Goal: Task Accomplishment & Management: Use online tool/utility

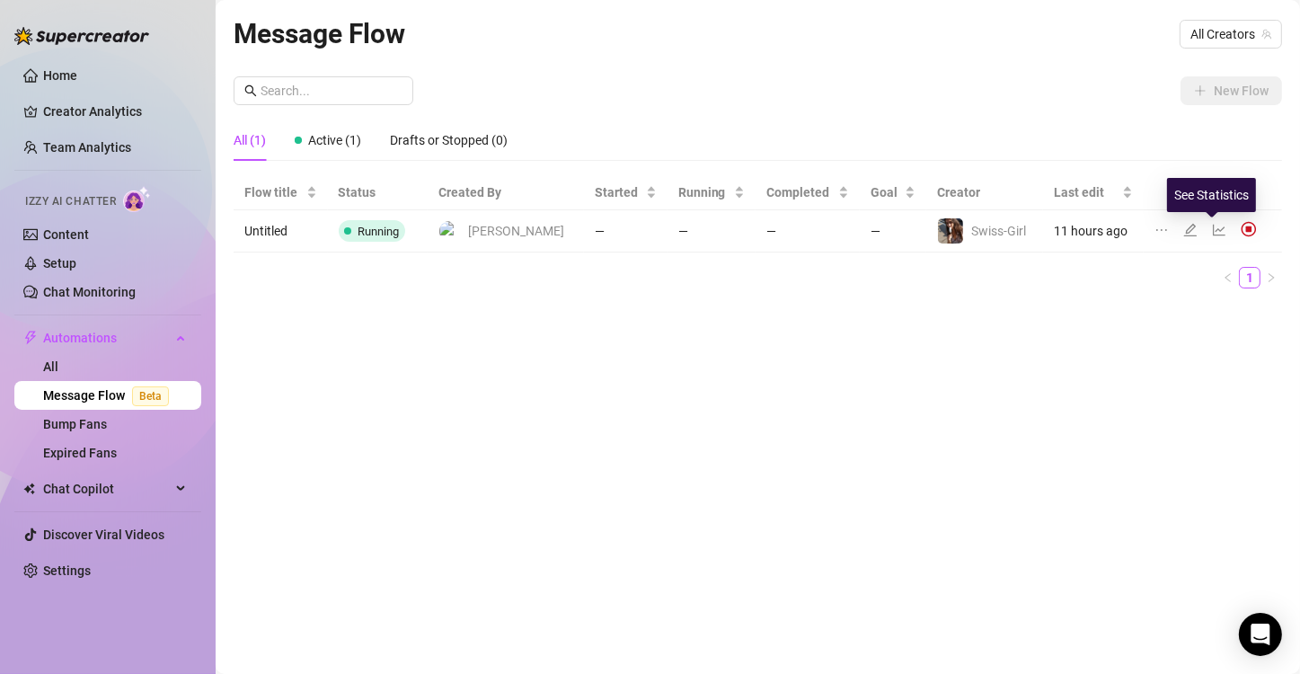
click at [648, 227] on icon "line-chart" at bounding box center [1219, 230] width 14 height 14
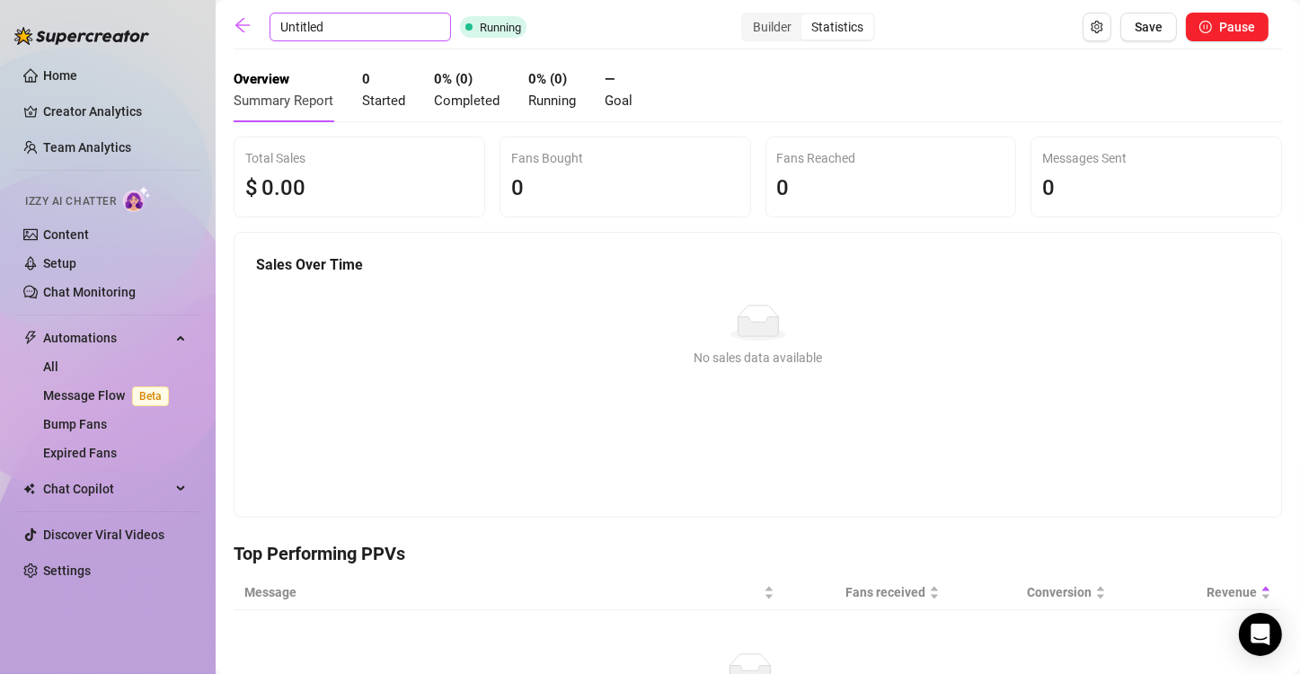
drag, startPoint x: 332, startPoint y: 25, endPoint x: 274, endPoint y: 23, distance: 58.4
click at [274, 23] on input "Untitled" at bounding box center [360, 27] width 181 height 29
type input "Neue Fans"
click at [648, 32] on span "Save" at bounding box center [1149, 27] width 28 height 14
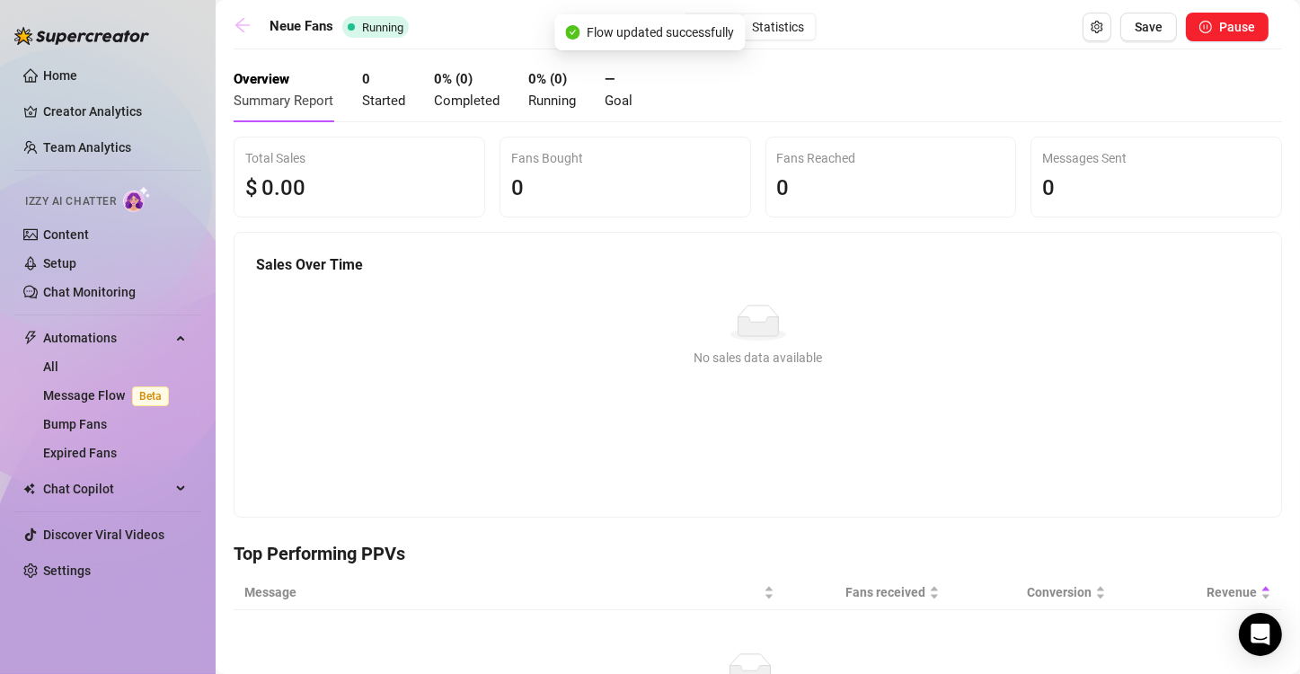
click at [240, 30] on icon "arrow-left" at bounding box center [242, 25] width 14 height 14
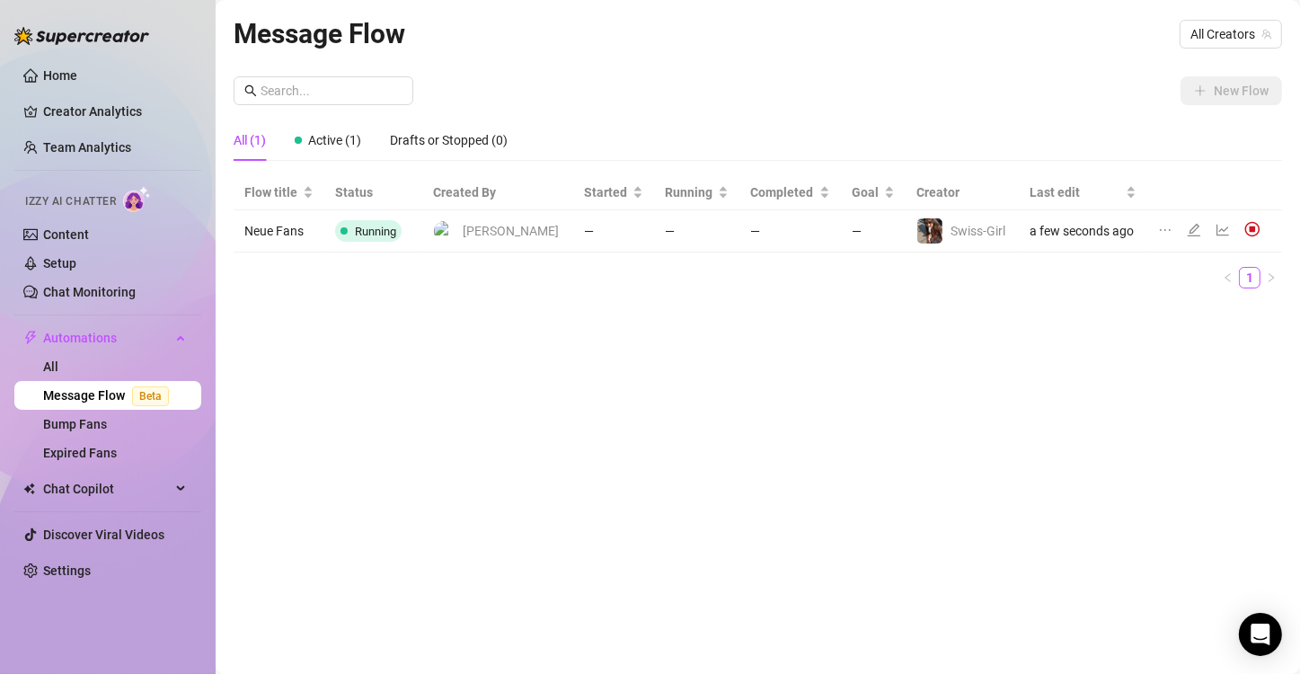
click at [648, 449] on div "Message Flow All Creators New Flow All (1) Active (1) Drafts or Stopped (0) Flo…" at bounding box center [758, 316] width 1048 height 607
click at [648, 384] on div "Message Flow All Creators New Flow All (1) Active (1) Drafts or Stopped (0) Flo…" at bounding box center [758, 316] width 1048 height 607
click at [648, 226] on icon "edit" at bounding box center [1194, 230] width 14 height 14
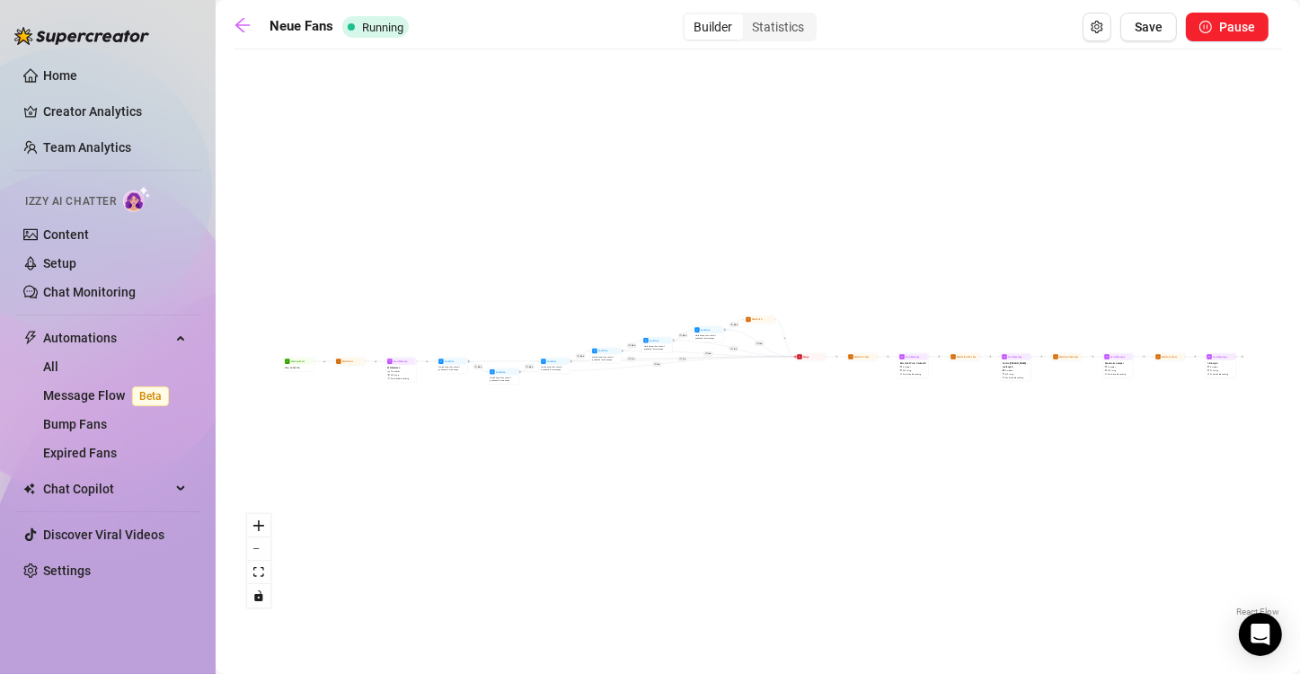
click at [648, 508] on div "If True If False If True If False If True If False If True If False If True If …" at bounding box center [758, 339] width 1048 height 562
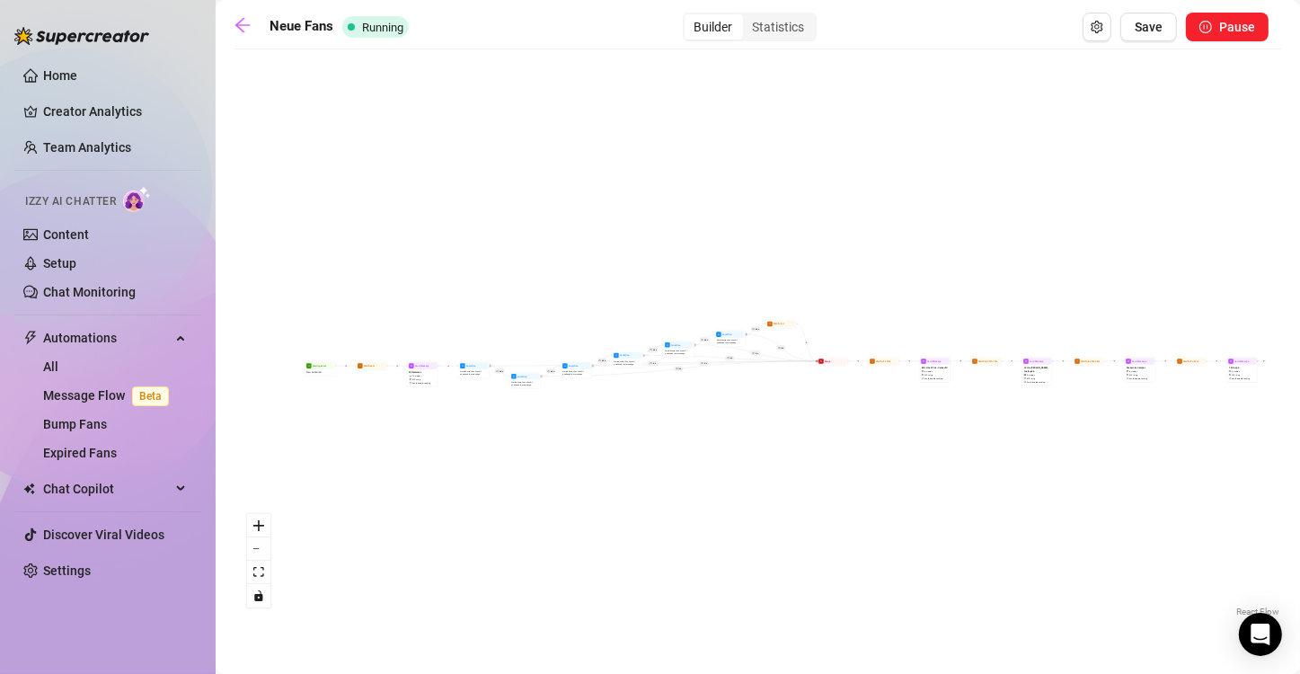
drag, startPoint x: 1090, startPoint y: 454, endPoint x: 1114, endPoint y: 460, distance: 25.1
click at [648, 460] on div "If True If False If True If False If True If False If True If False If True If …" at bounding box center [758, 339] width 1048 height 562
click at [234, 26] on icon "arrow-left" at bounding box center [243, 25] width 18 height 18
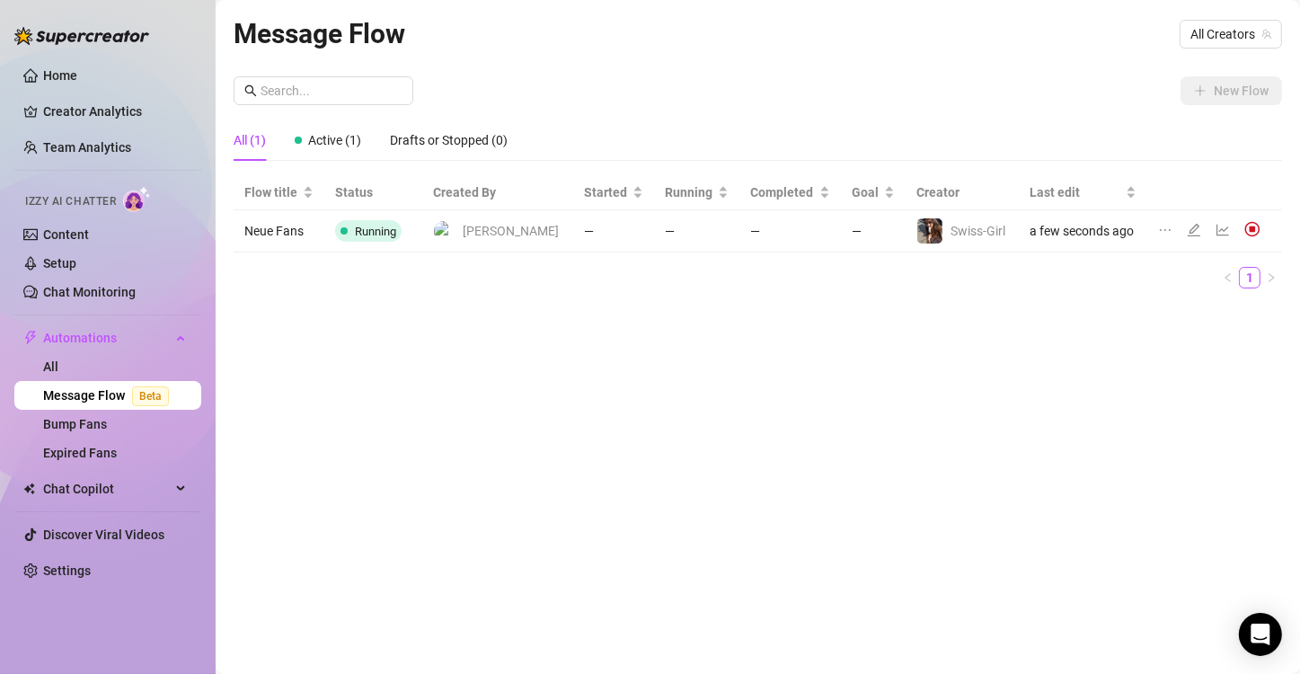
click at [457, 439] on div "Message Flow All Creators New Flow All (1) Active (1) Drafts or Stopped (0) Flo…" at bounding box center [758, 316] width 1048 height 607
click at [648, 91] on div "New Flow" at bounding box center [758, 90] width 1048 height 29
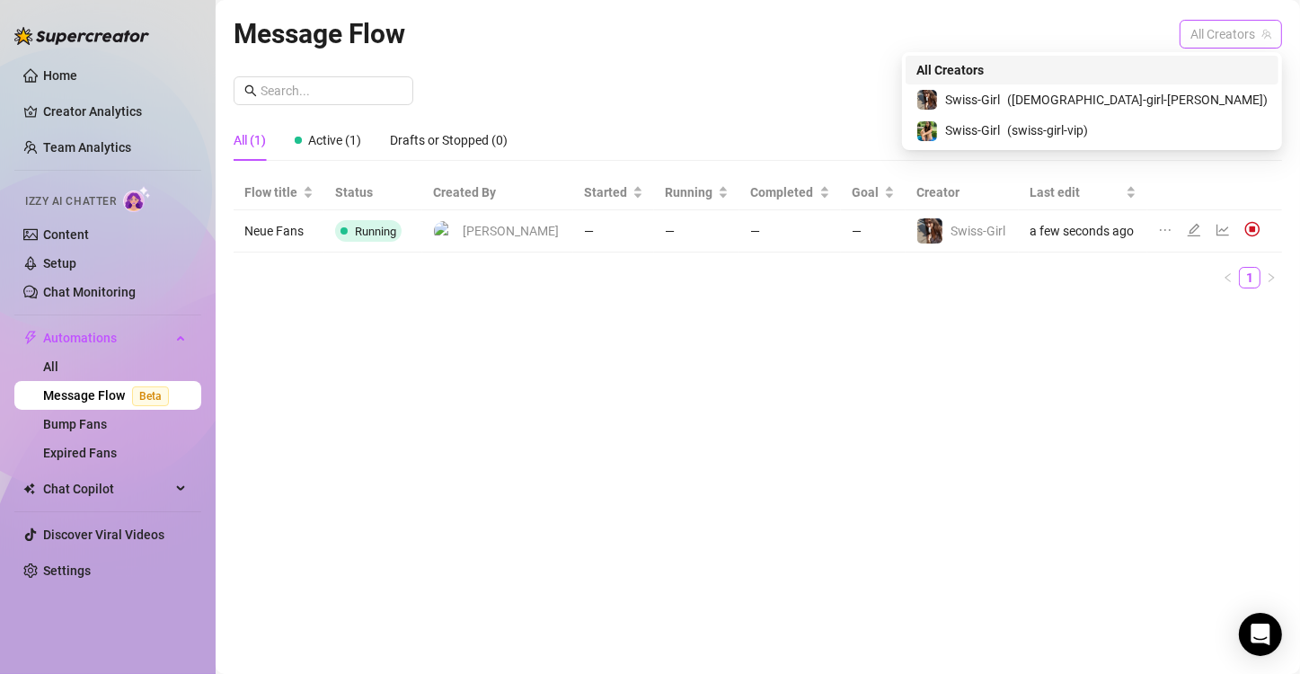
click at [648, 38] on span "All Creators" at bounding box center [1230, 34] width 81 height 27
click at [648, 98] on span "Swiss-Girl" at bounding box center [972, 100] width 55 height 20
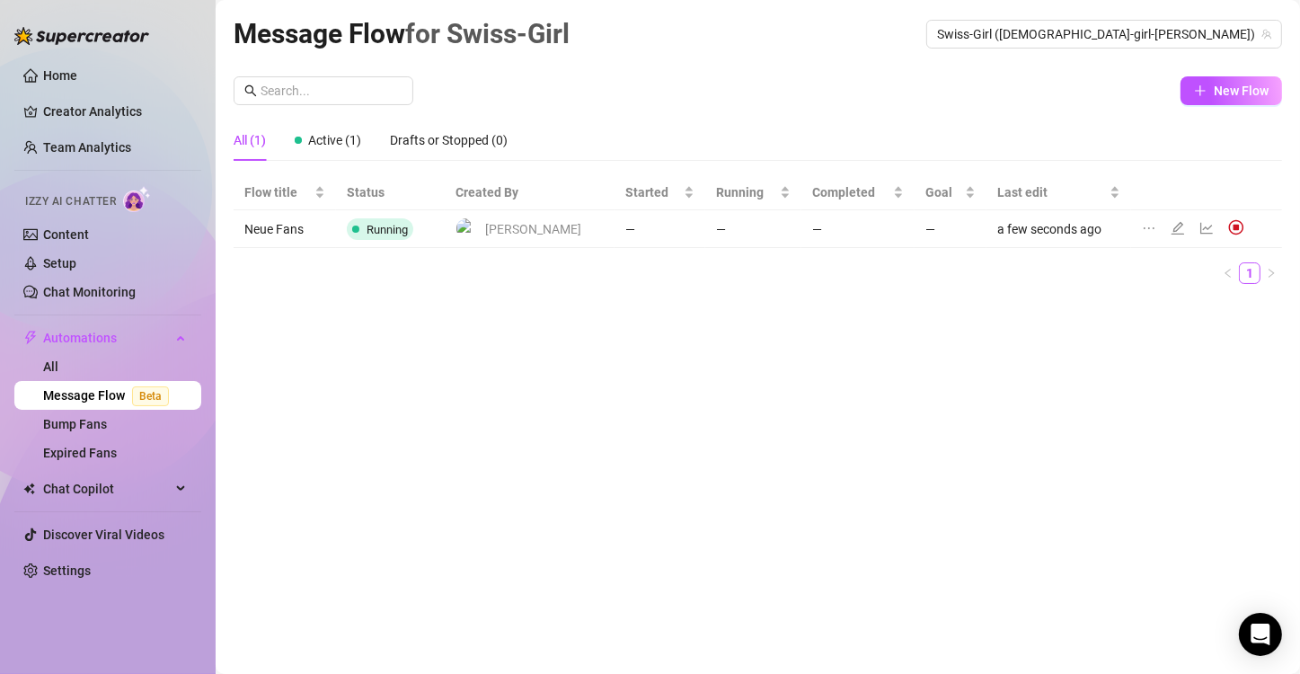
click at [648, 85] on div "New Flow" at bounding box center [758, 90] width 1048 height 29
click at [648, 93] on span "New Flow" at bounding box center [1241, 91] width 55 height 14
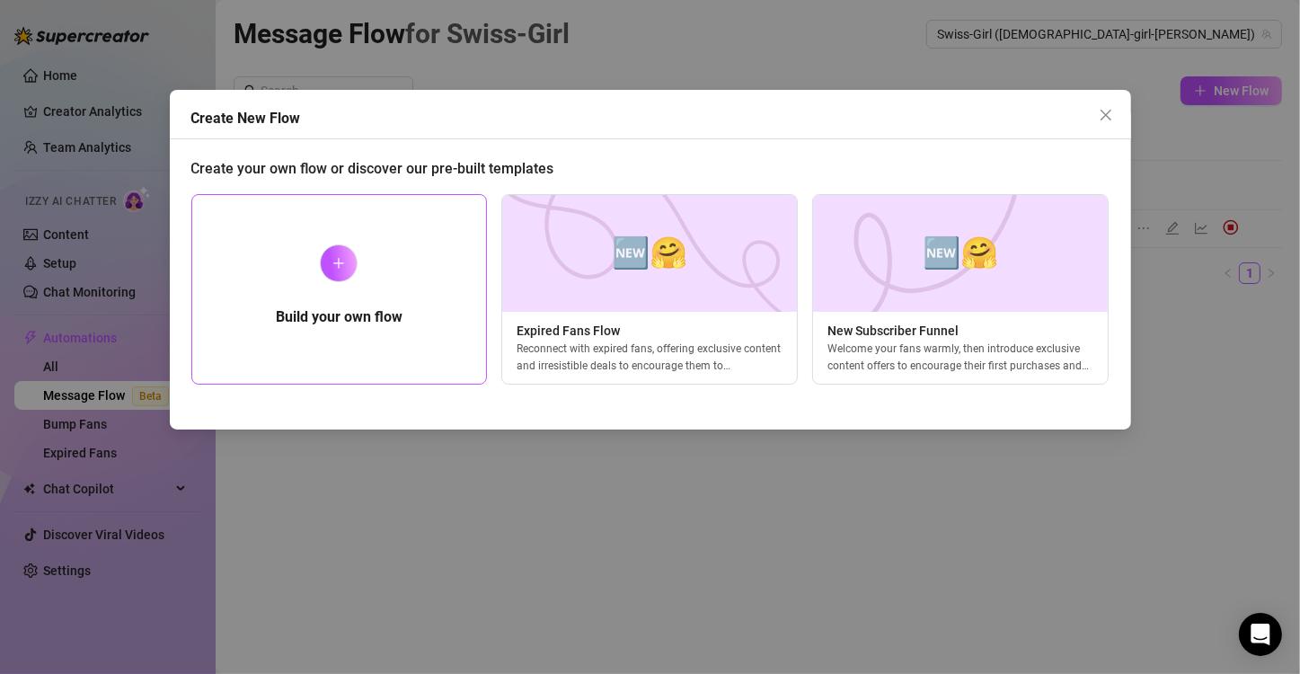
click at [355, 278] on div "Build your own flow" at bounding box center [339, 289] width 296 height 190
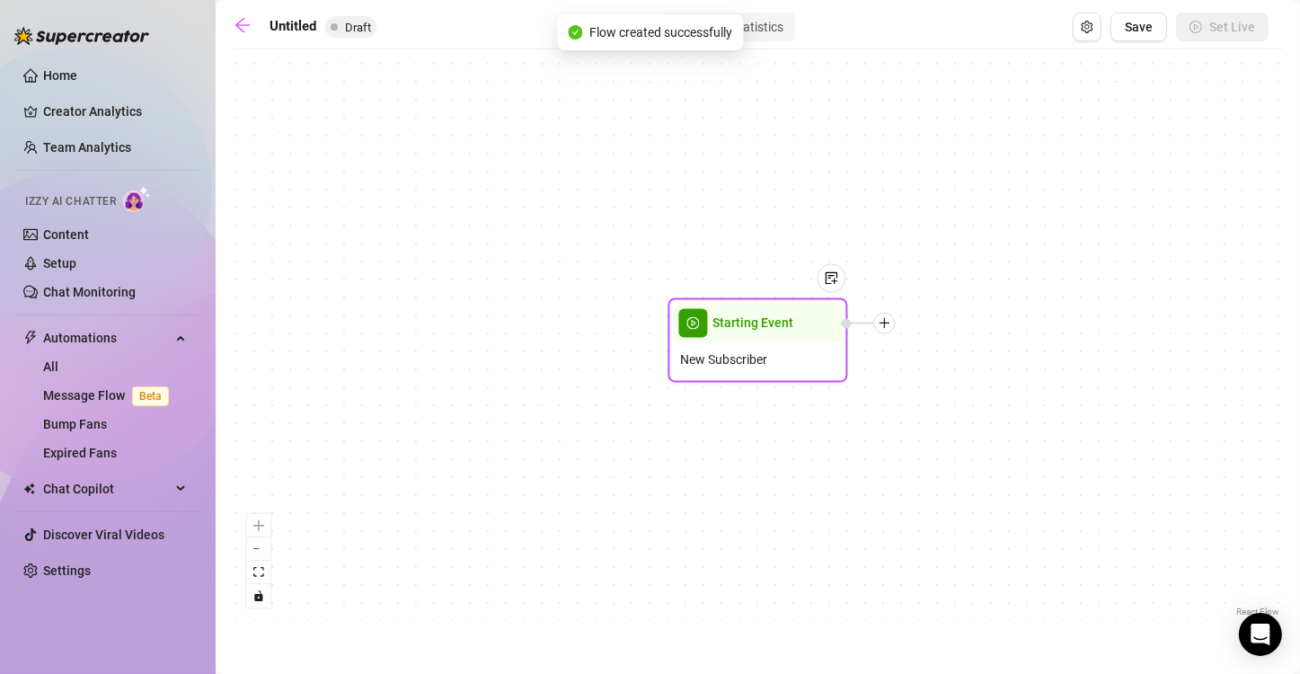
click at [648, 318] on div "Starting Event" at bounding box center [758, 324] width 169 height 40
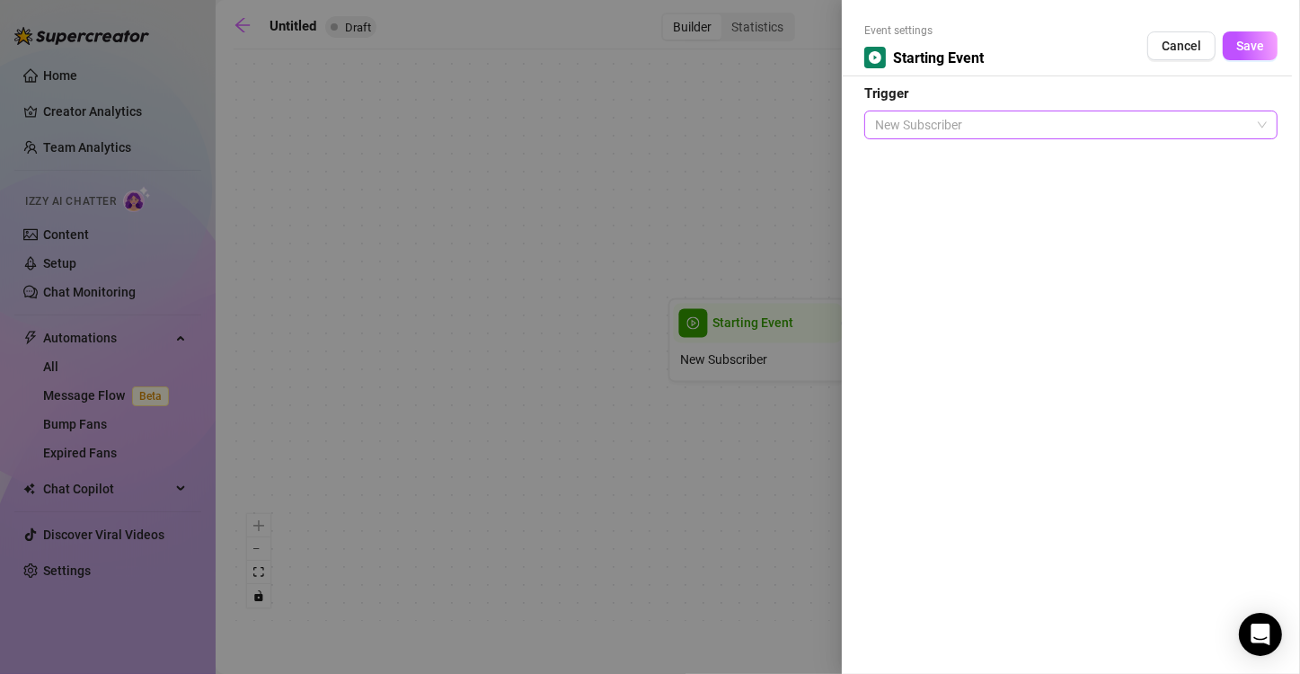
click at [648, 122] on span "New Subscriber" at bounding box center [1071, 124] width 392 height 27
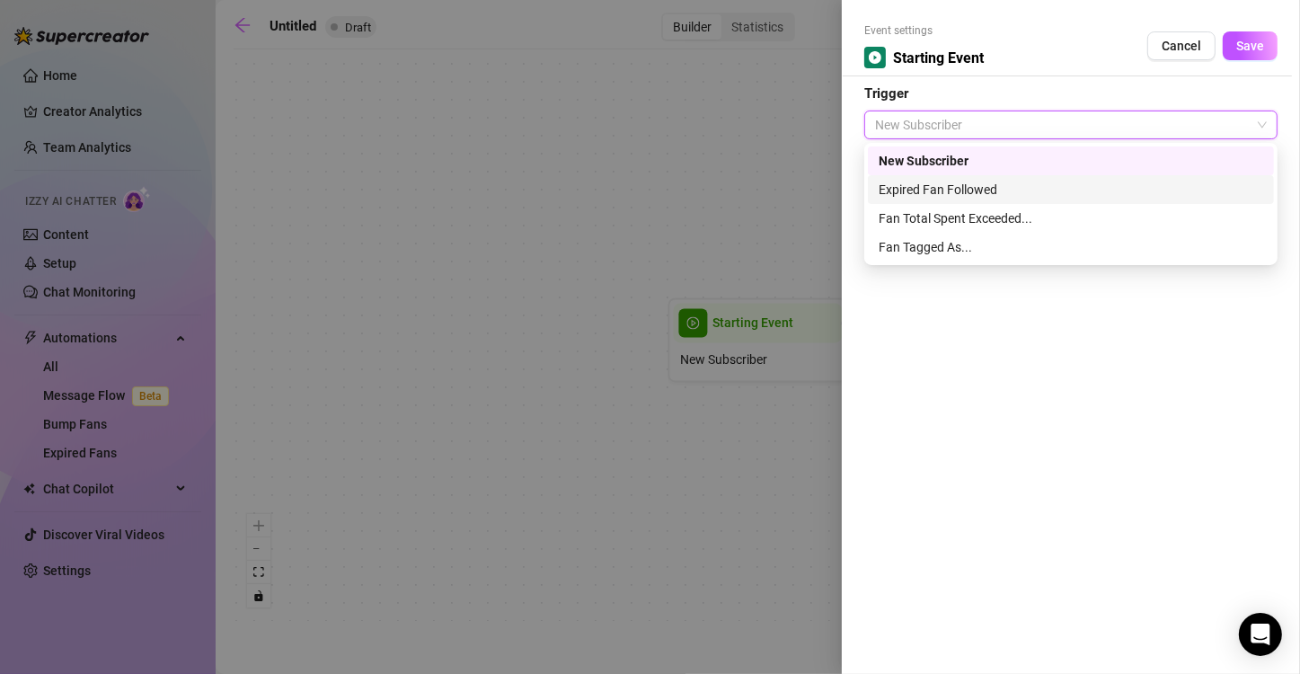
click at [648, 190] on div "Expired Fan Followed" at bounding box center [1071, 190] width 384 height 20
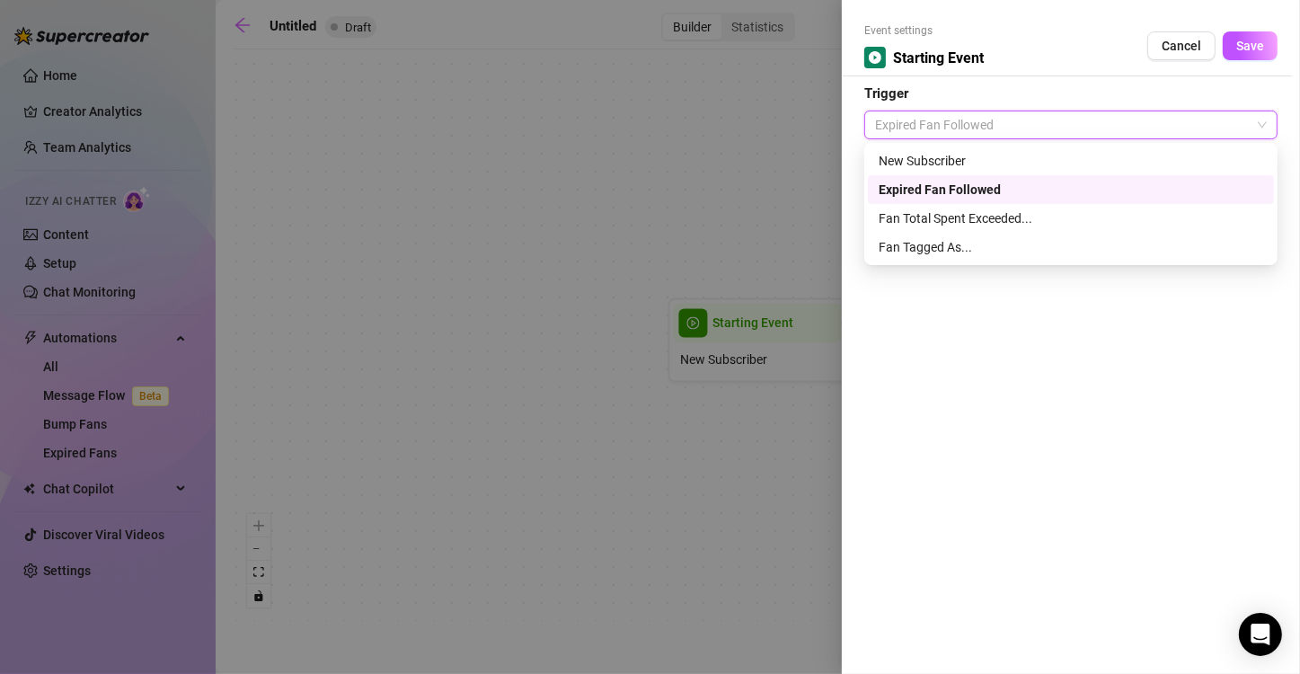
click at [648, 122] on span "Expired Fan Followed" at bounding box center [1071, 124] width 392 height 27
click at [648, 186] on div "Expired Fan Followed" at bounding box center [1071, 190] width 384 height 20
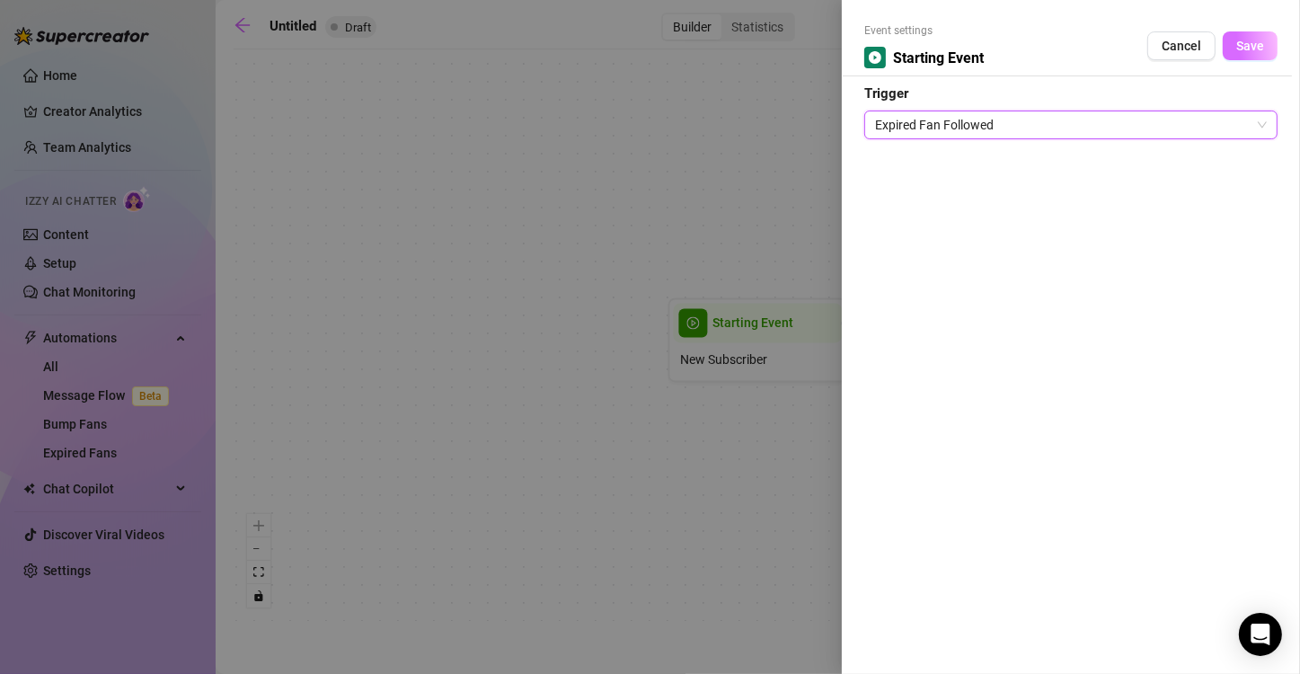
click at [648, 49] on span "Save" at bounding box center [1250, 46] width 28 height 14
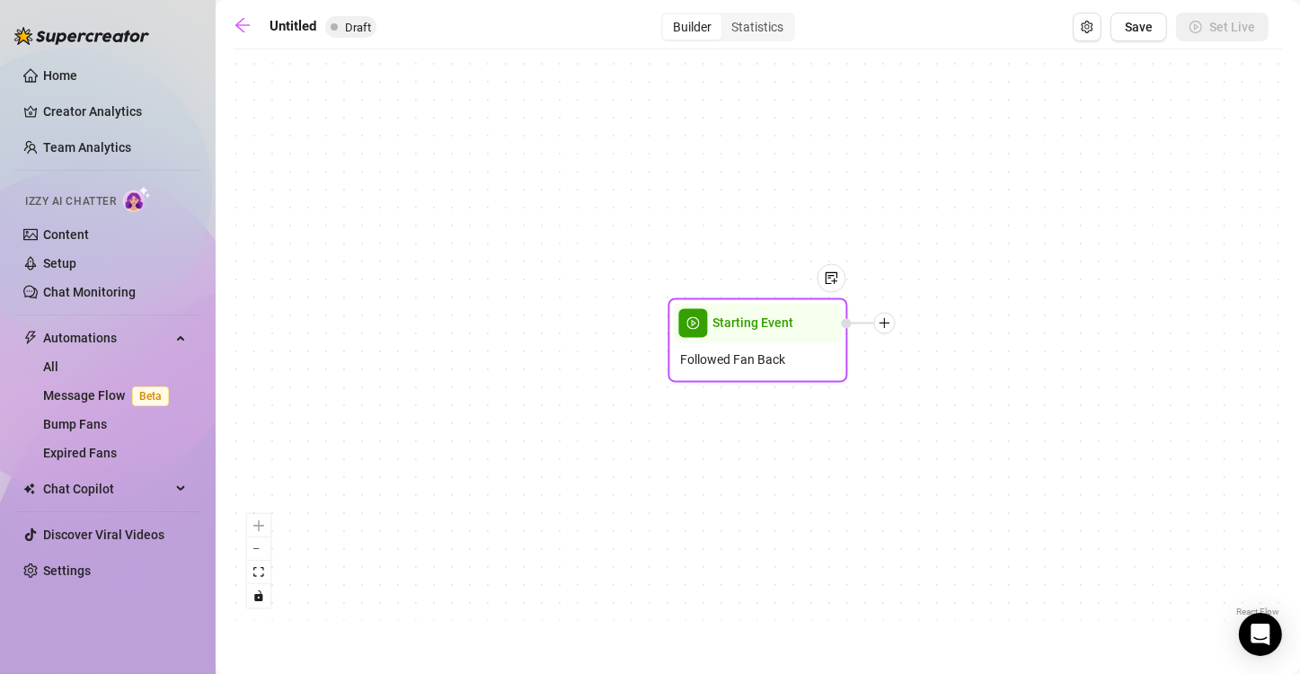
click at [648, 327] on icon "plus" at bounding box center [885, 323] width 13 height 13
click at [648, 325] on div "Time Delay" at bounding box center [973, 325] width 131 height 31
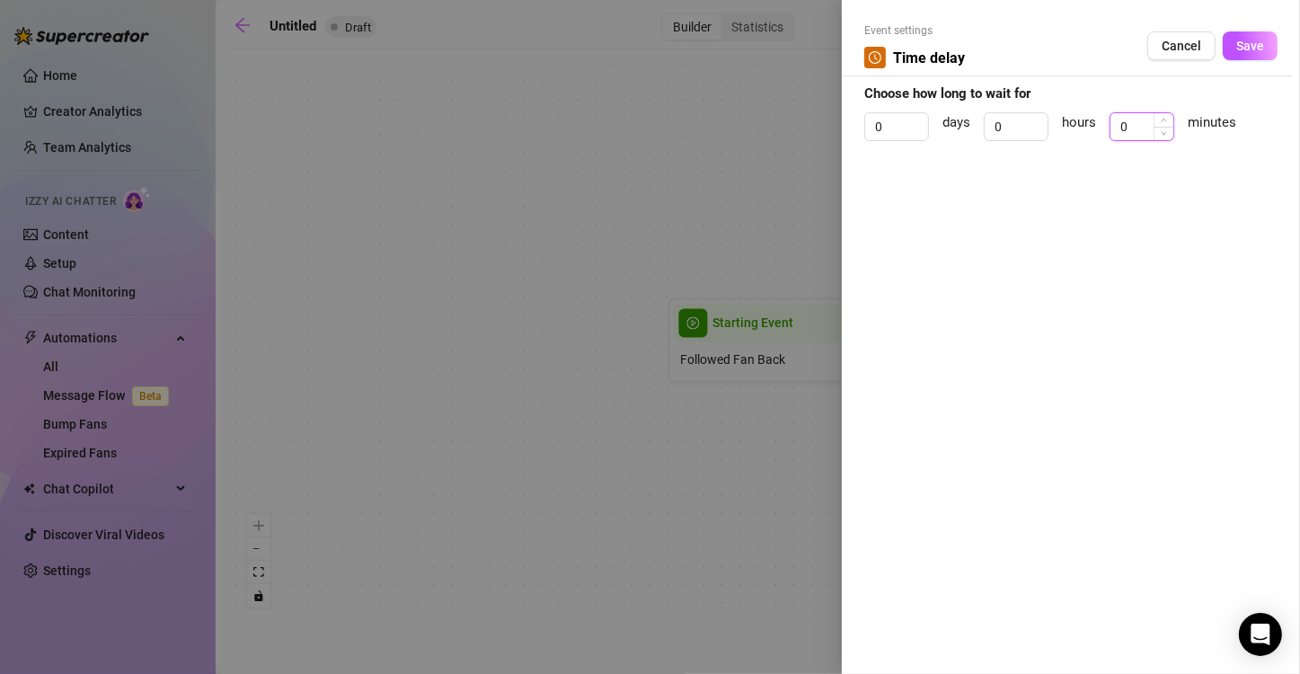
click at [648, 122] on input "0" at bounding box center [1141, 126] width 63 height 27
type input "5"
click at [648, 47] on span "Save" at bounding box center [1250, 46] width 28 height 14
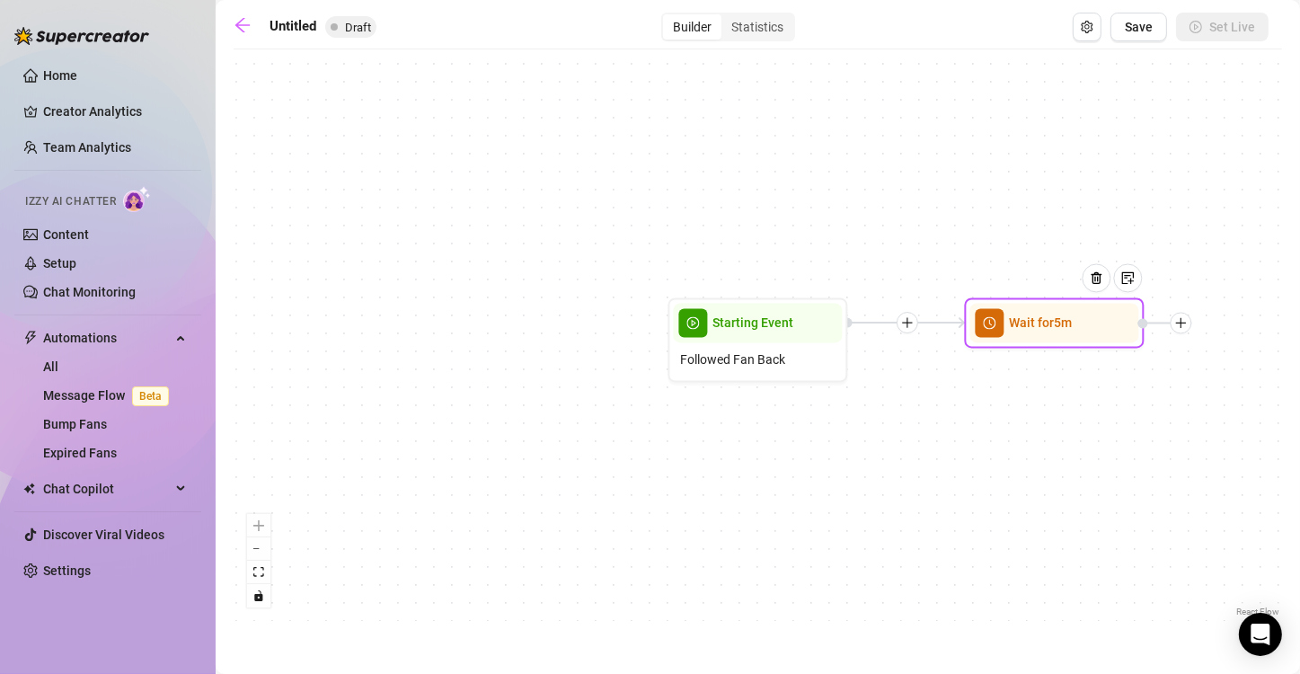
click at [648, 328] on icon "plus" at bounding box center [1181, 323] width 13 height 13
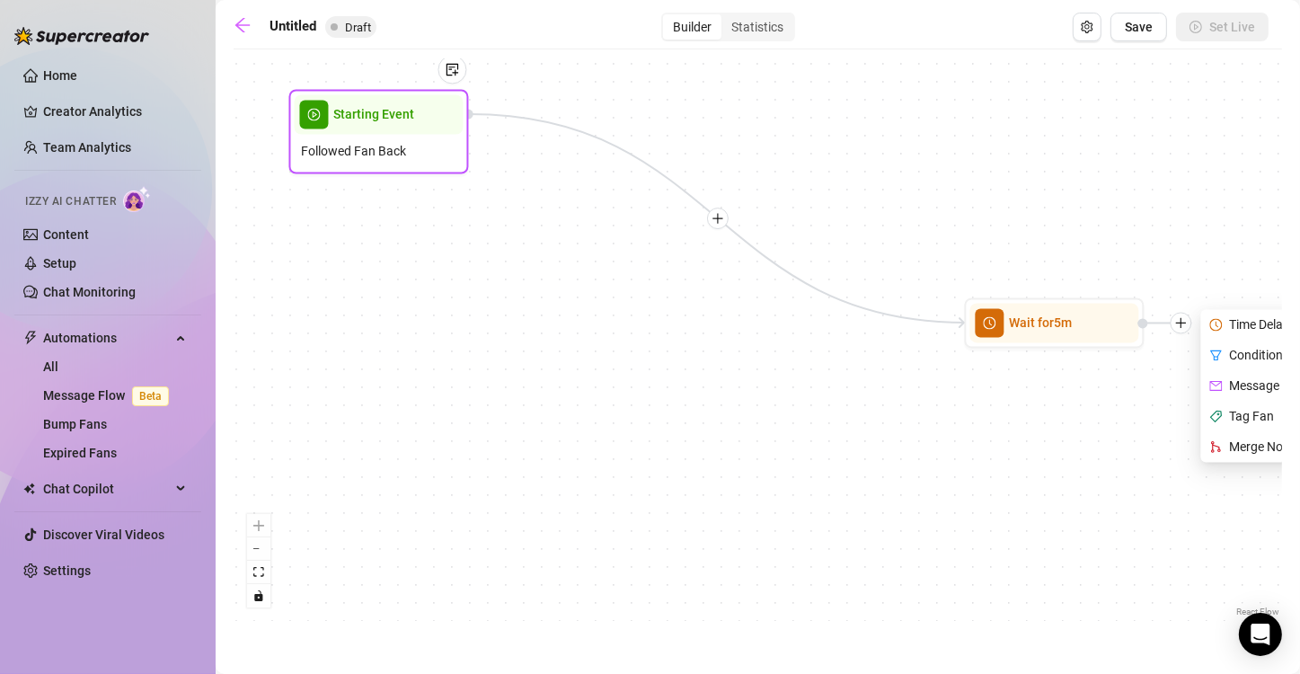
drag, startPoint x: 763, startPoint y: 313, endPoint x: 347, endPoint y: 99, distance: 467.7
click at [347, 105] on span "Starting Event" at bounding box center [374, 115] width 81 height 20
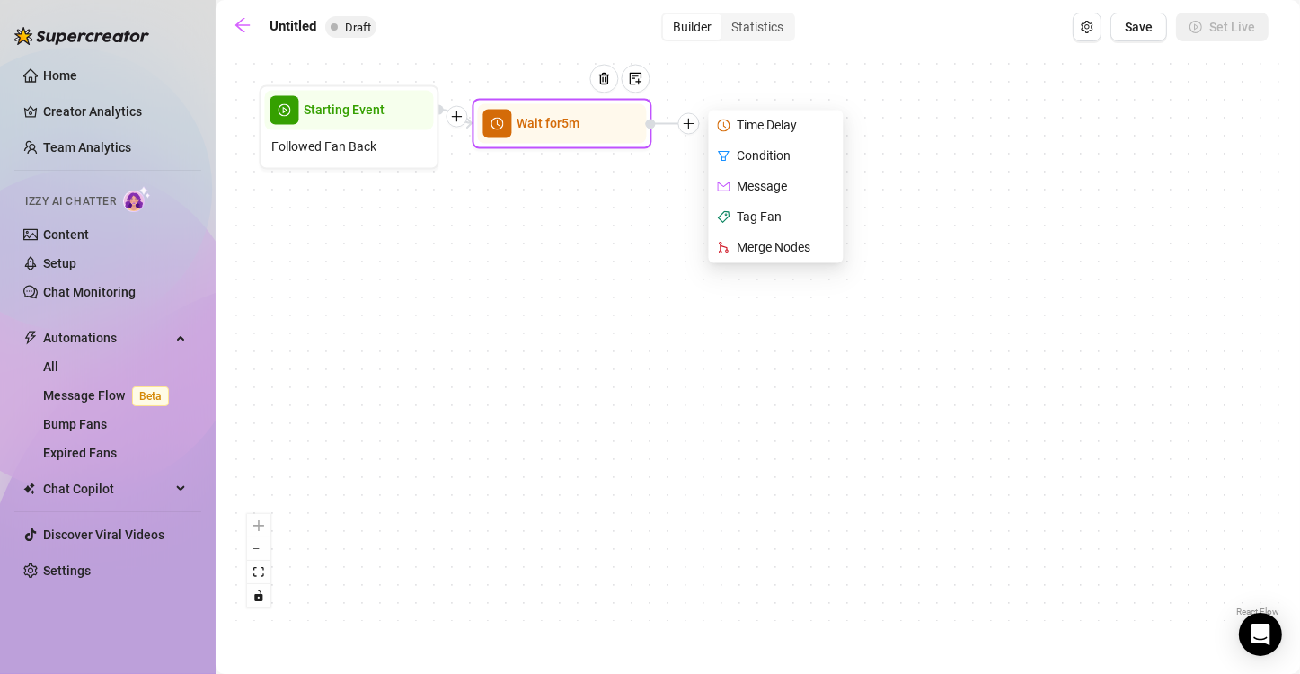
drag, startPoint x: 1036, startPoint y: 323, endPoint x: 535, endPoint y: 126, distance: 538.8
click at [535, 126] on span "Wait for 5m" at bounding box center [548, 124] width 63 height 20
click at [648, 185] on div "Message" at bounding box center [777, 187] width 131 height 31
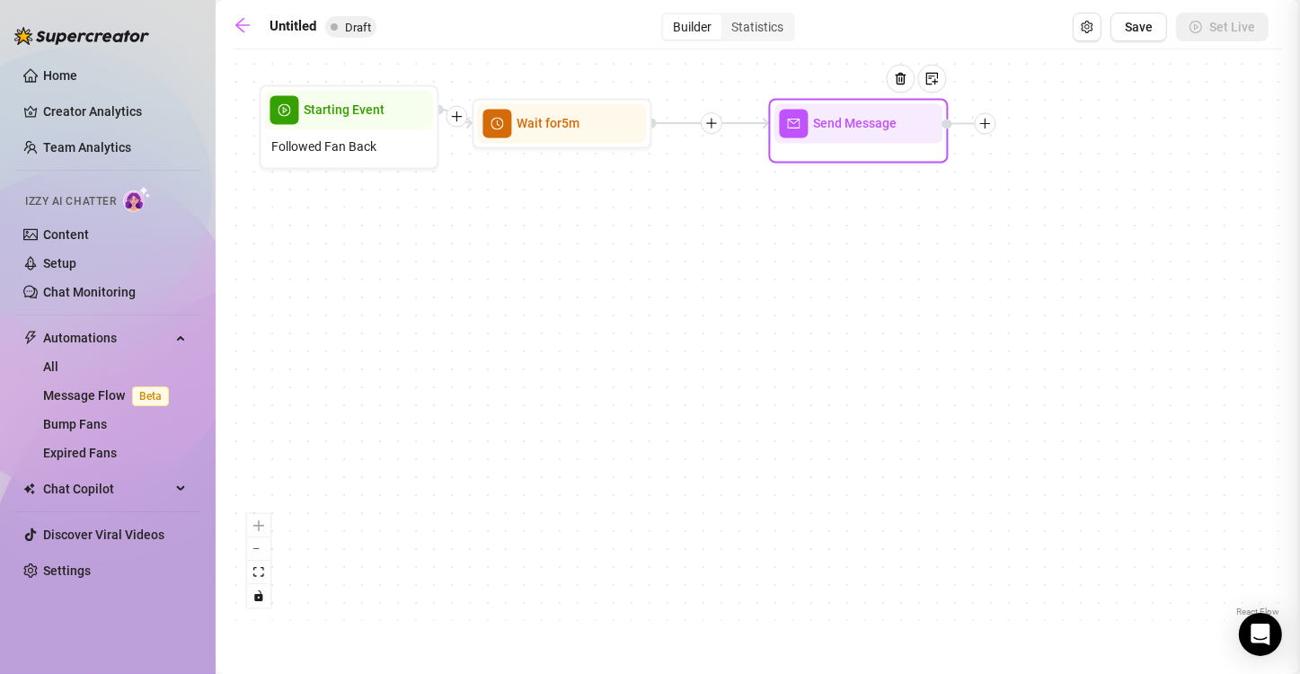
type textarea "Write your message here"
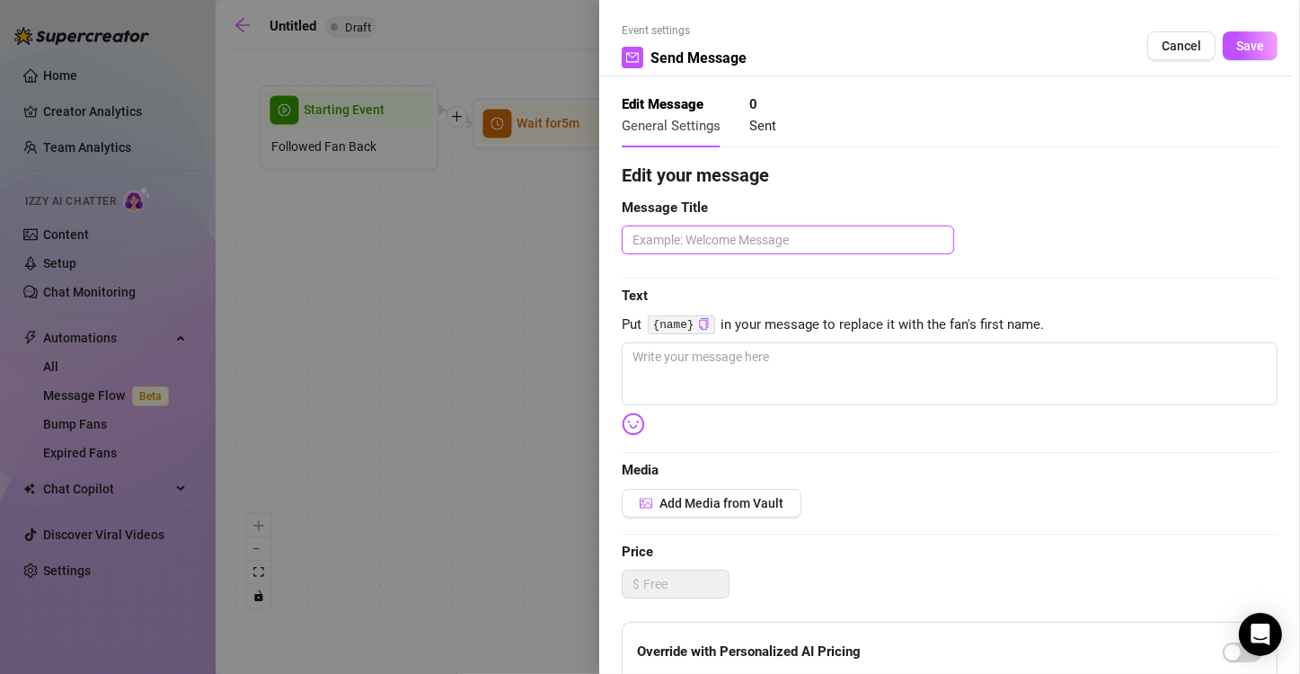
click at [648, 242] on textarea at bounding box center [788, 239] width 332 height 29
type textarea "W"
type textarea "Wi"
type textarea "Wil"
type textarea "Will"
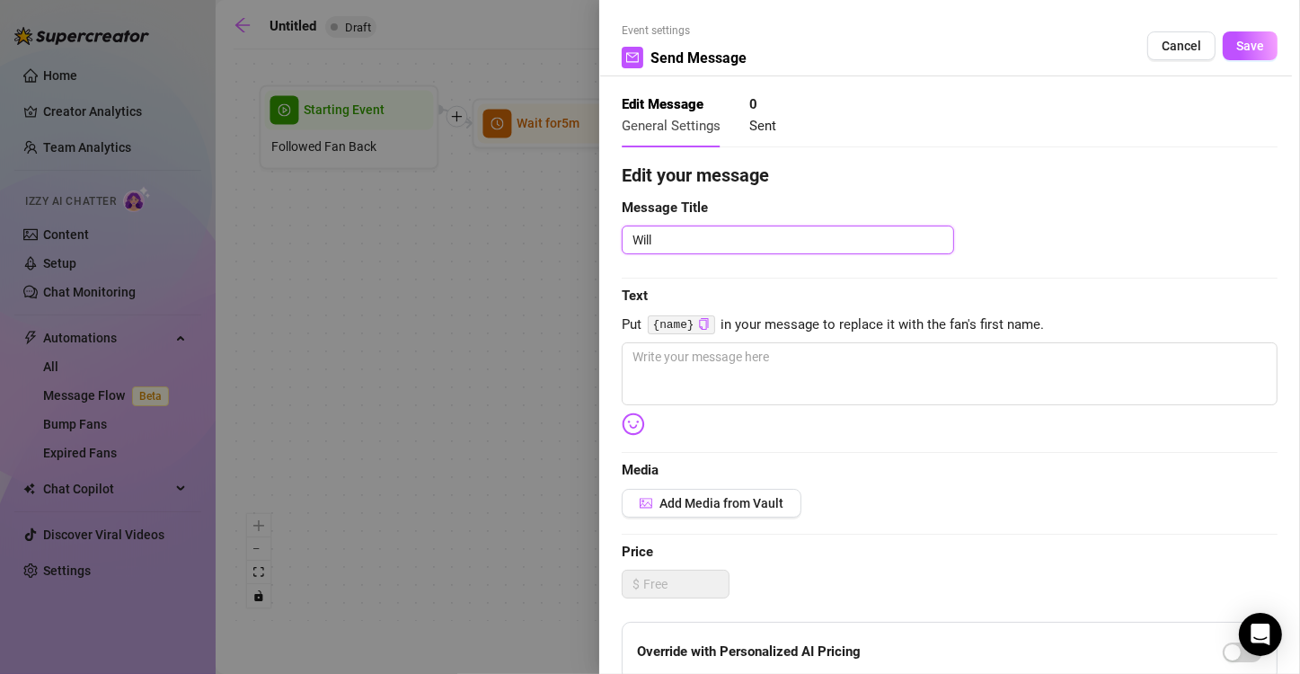
type textarea "Willk"
type textarea "Willko"
type textarea "Willkom"
type textarea "Willkomm"
type textarea "Willkomme"
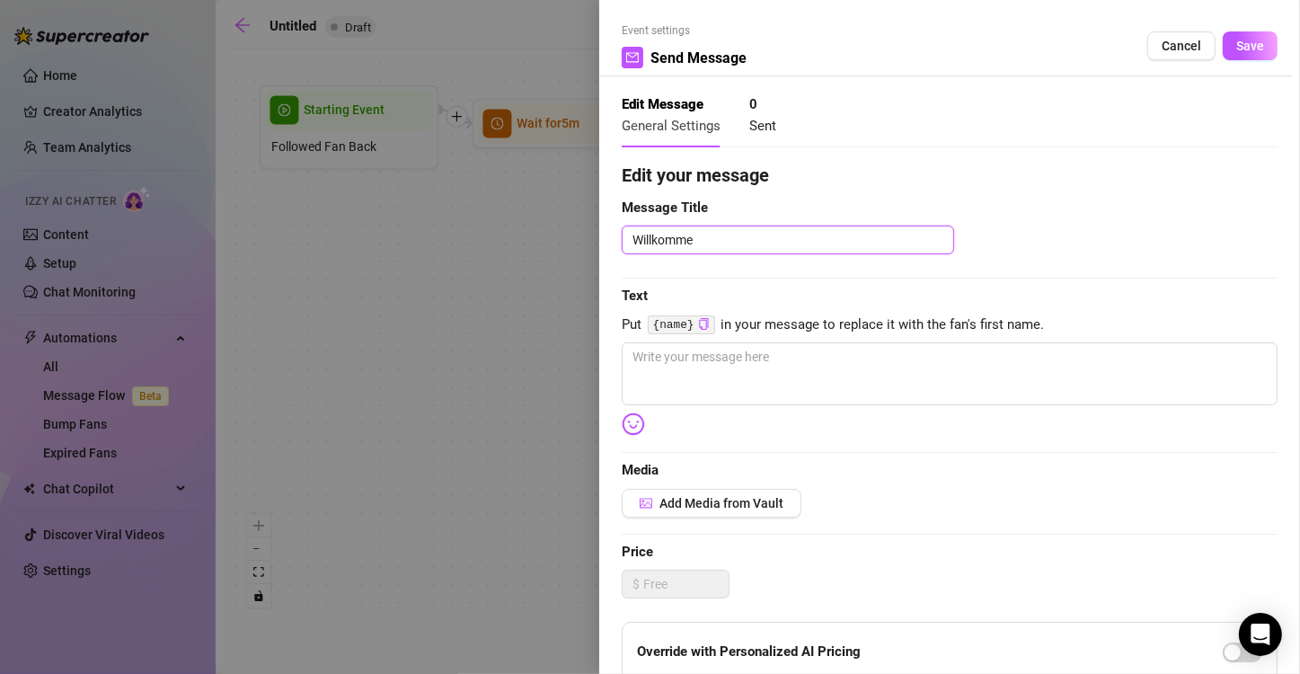
type textarea "Willkomme"
type textarea "Willkommen"
type textarea "Willkommen Z"
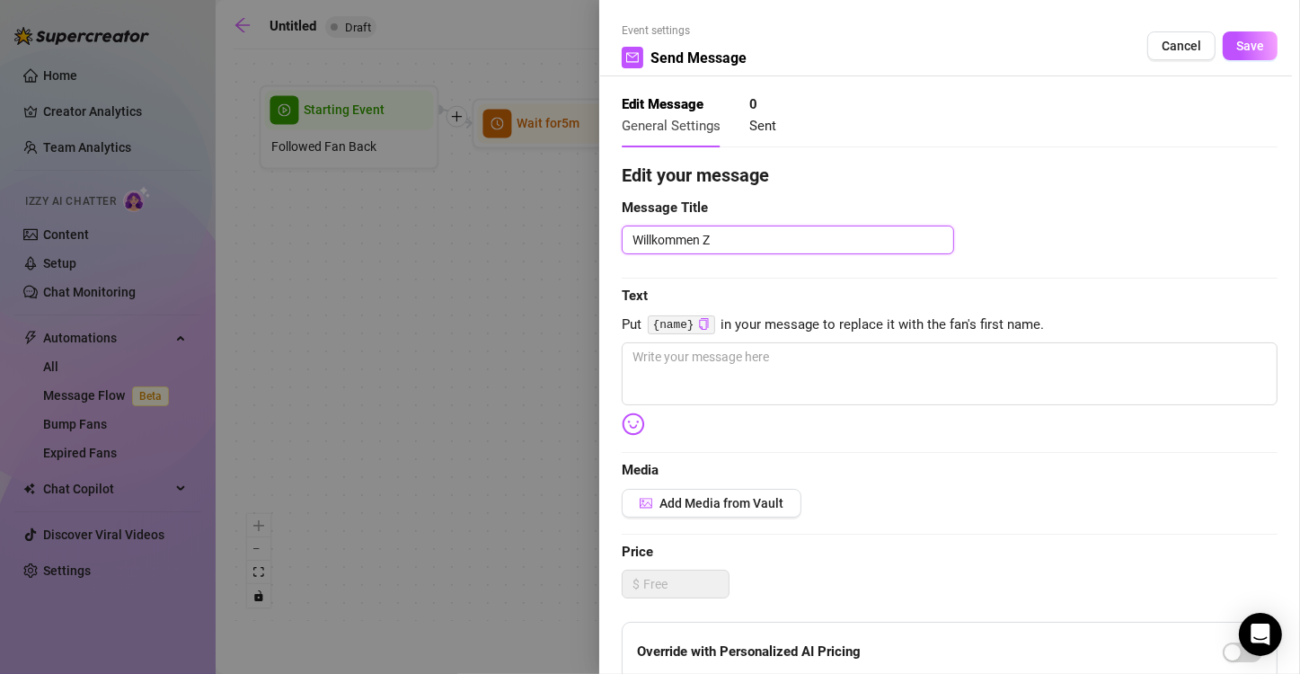
type textarea "Willkommen Zu"
type textarea "Willkommen Zur"
type textarea "Willkommen Zurü"
type textarea "Willkommen Zurüv"
type textarea "Willkommen Zurü"
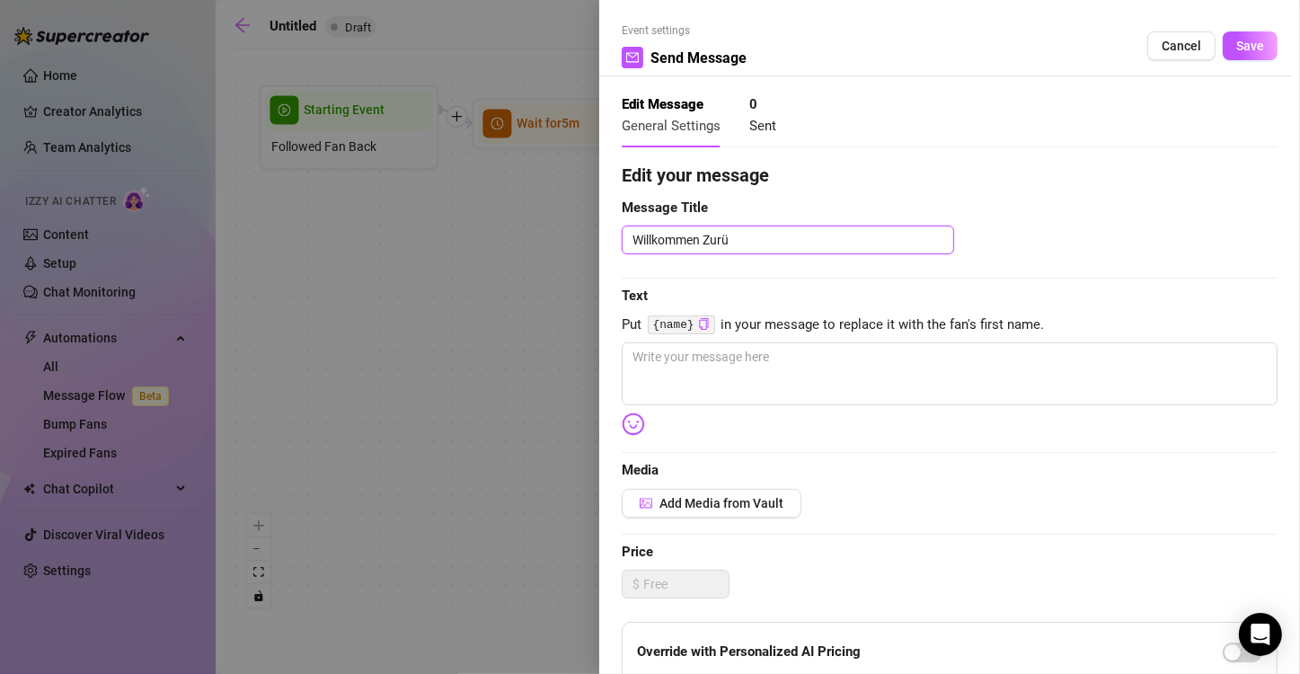
type textarea "Willkommen Zurüc"
type textarea "Willkommen Zurück"
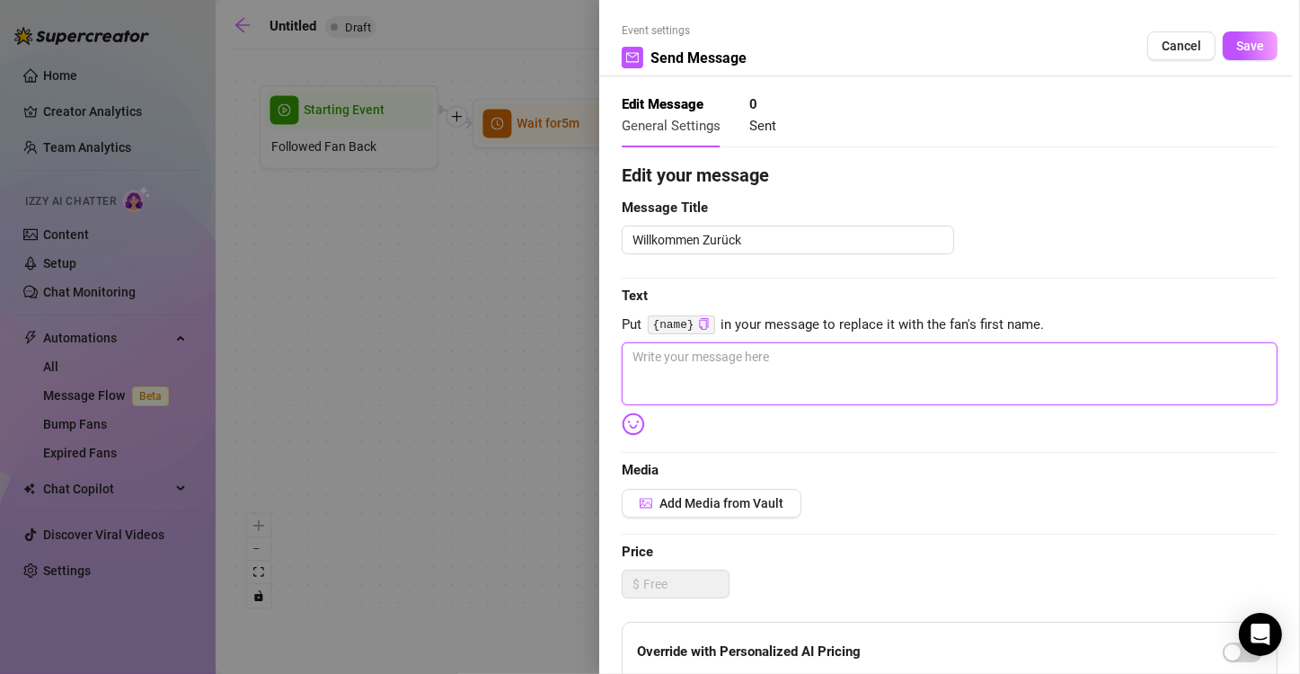
click at [648, 360] on textarea at bounding box center [950, 373] width 656 height 63
type textarea "H"
type textarea "He"
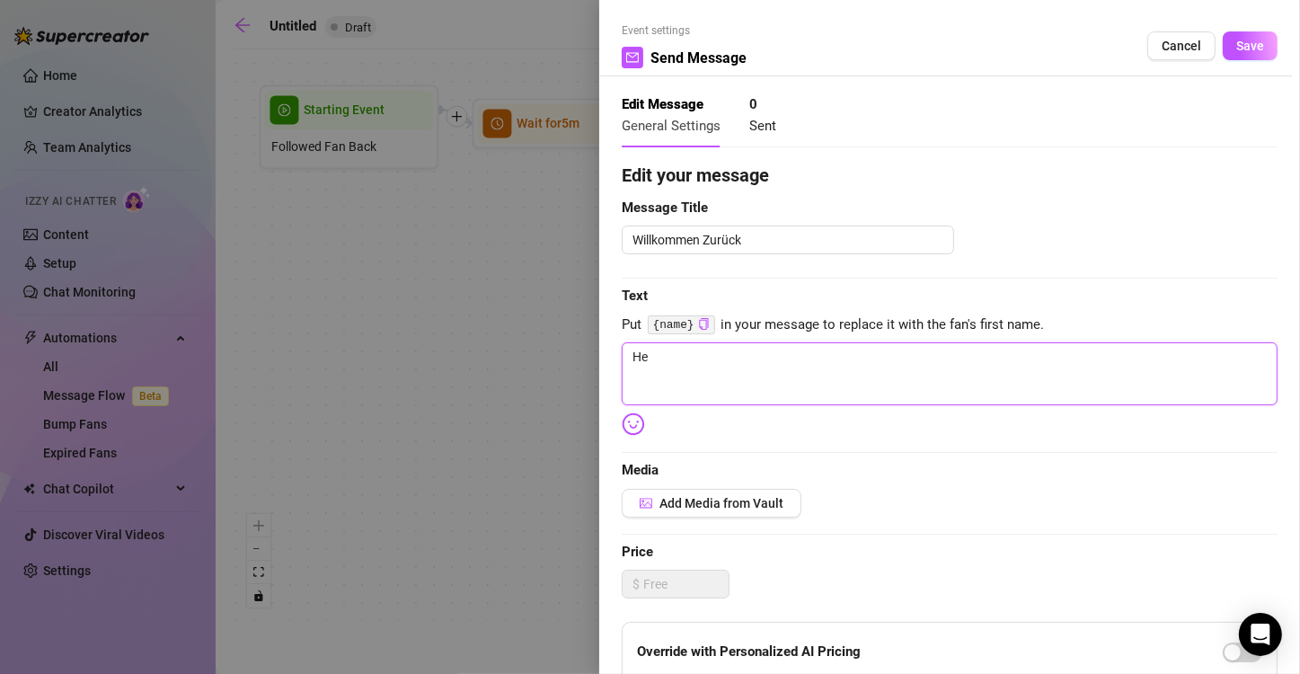
type textarea "He,"
type textarea "He"
type textarea "Hey"
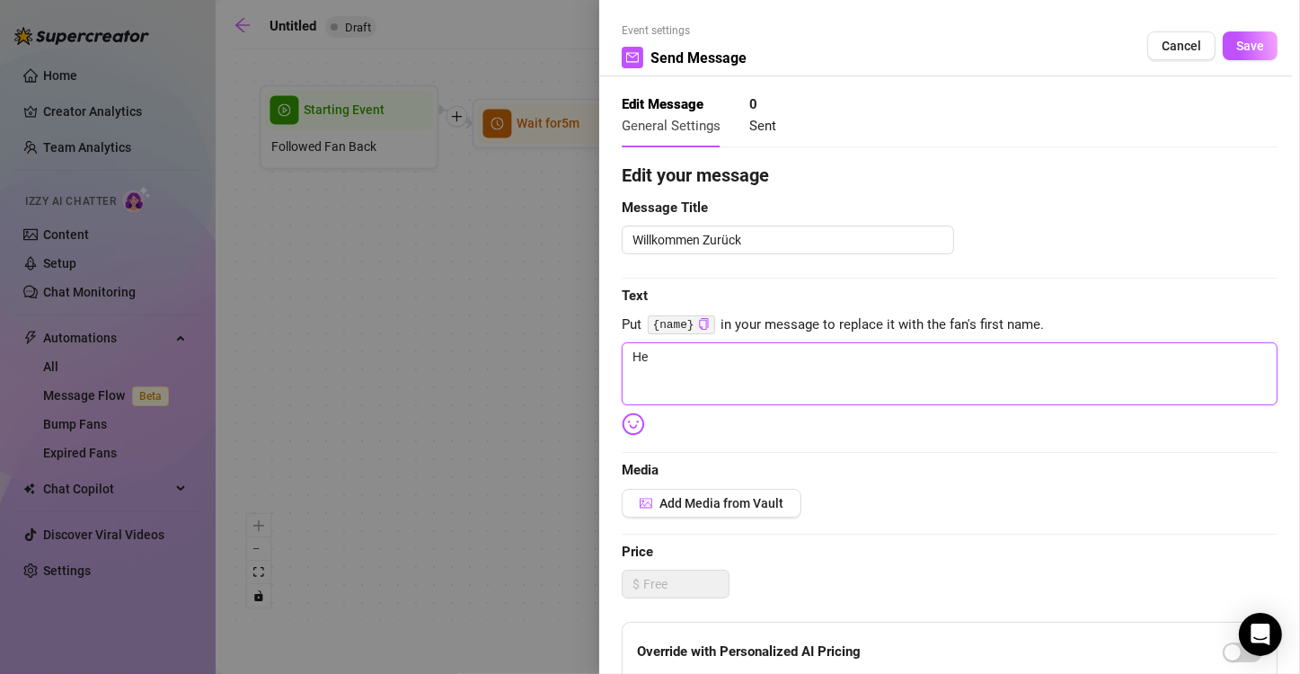
type textarea "Hey"
type textarea "Hey,"
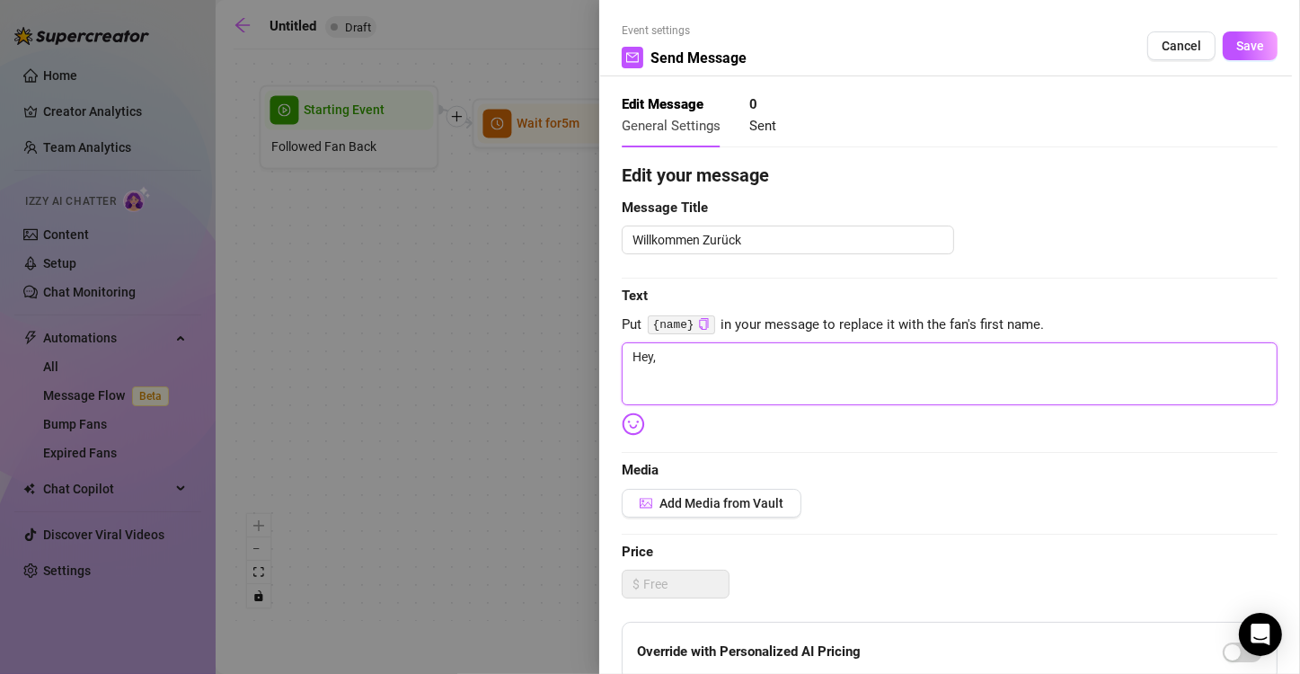
type textarea "Hey, W"
type textarea "Hey, Wi"
type textarea "Hey, Wil"
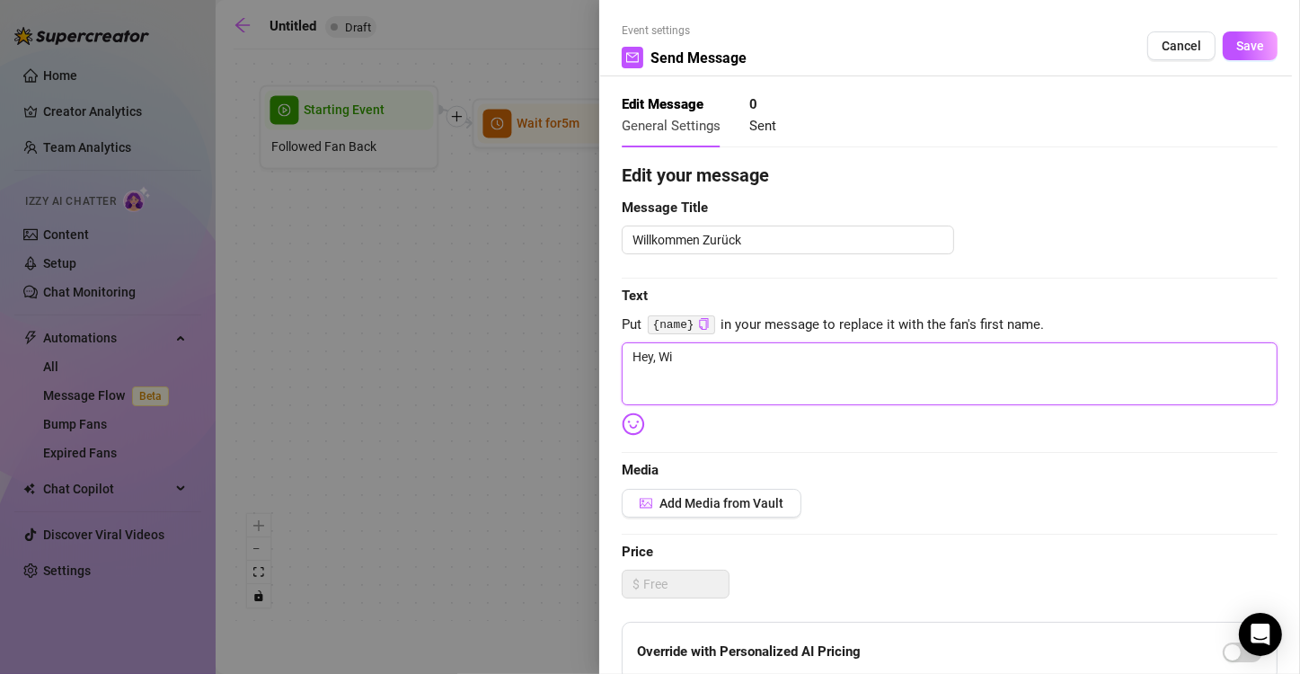
type textarea "Hey, Wil"
type textarea "Hey, Will"
type textarea "Hey, Wil"
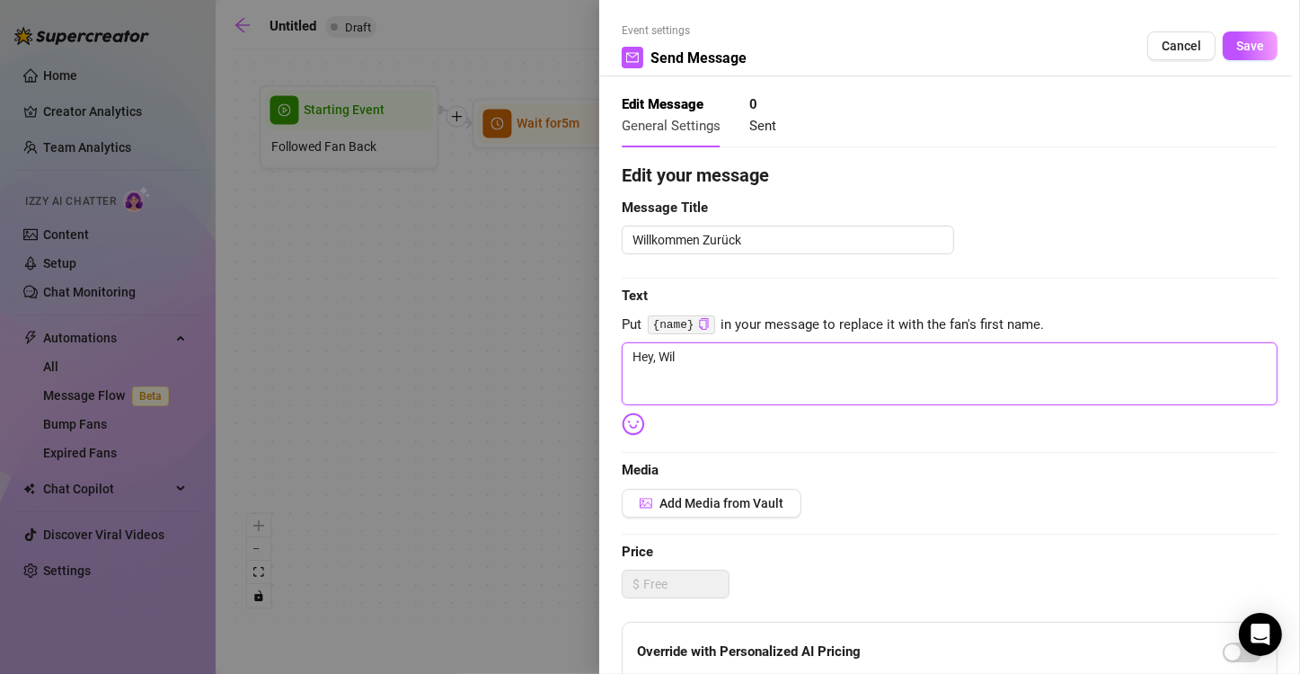
type textarea "Hey, Wi"
type textarea "Hey, W"
type textarea "Hey,"
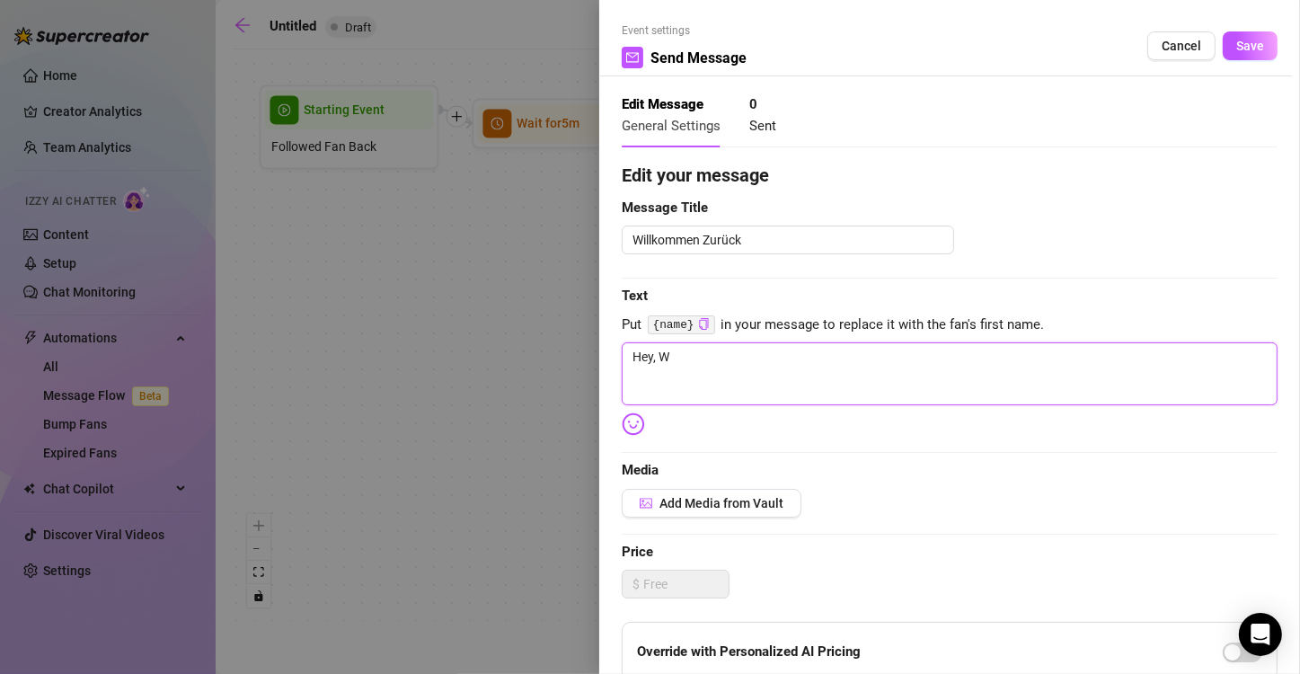
type textarea "Hey,"
type textarea "Hey, w"
type textarea "Hey, [GEOGRAPHIC_DATA]"
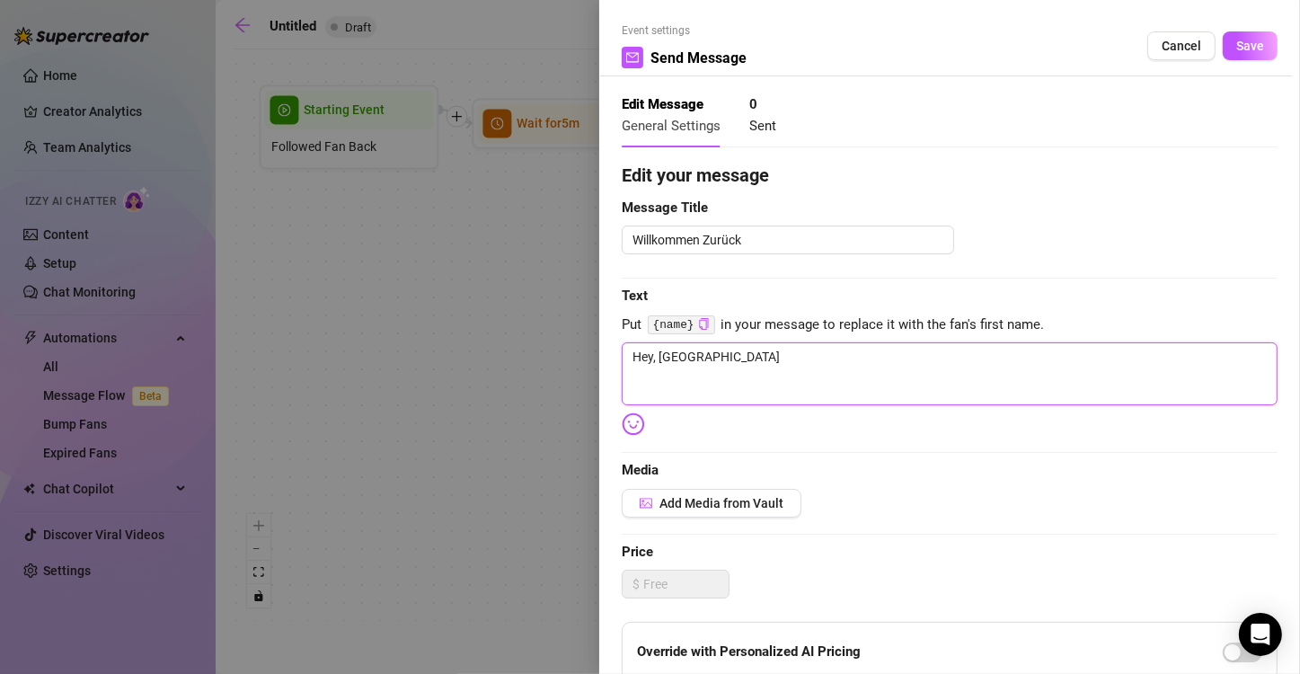
type textarea "Hey, wil"
type textarea "Hey, will"
type textarea "Hey, willk"
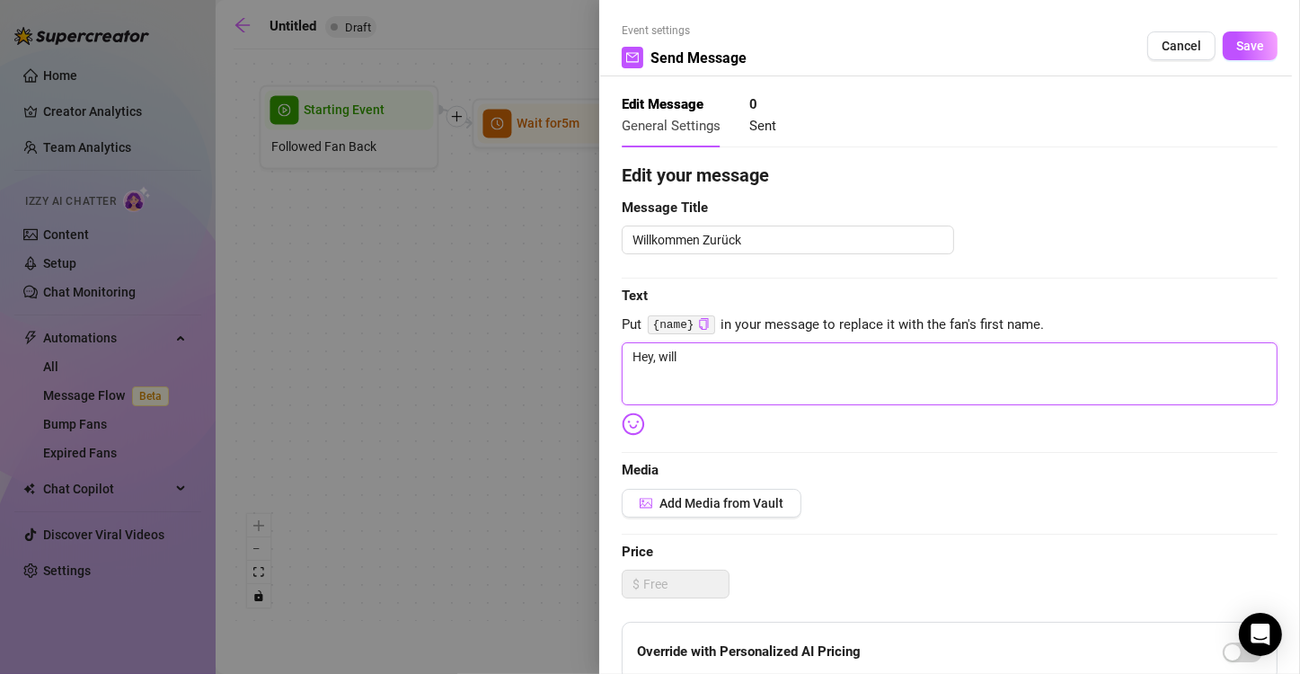
type textarea "Hey, willk"
type textarea "Hey, [PERSON_NAME]"
type textarea "Hey, willkom"
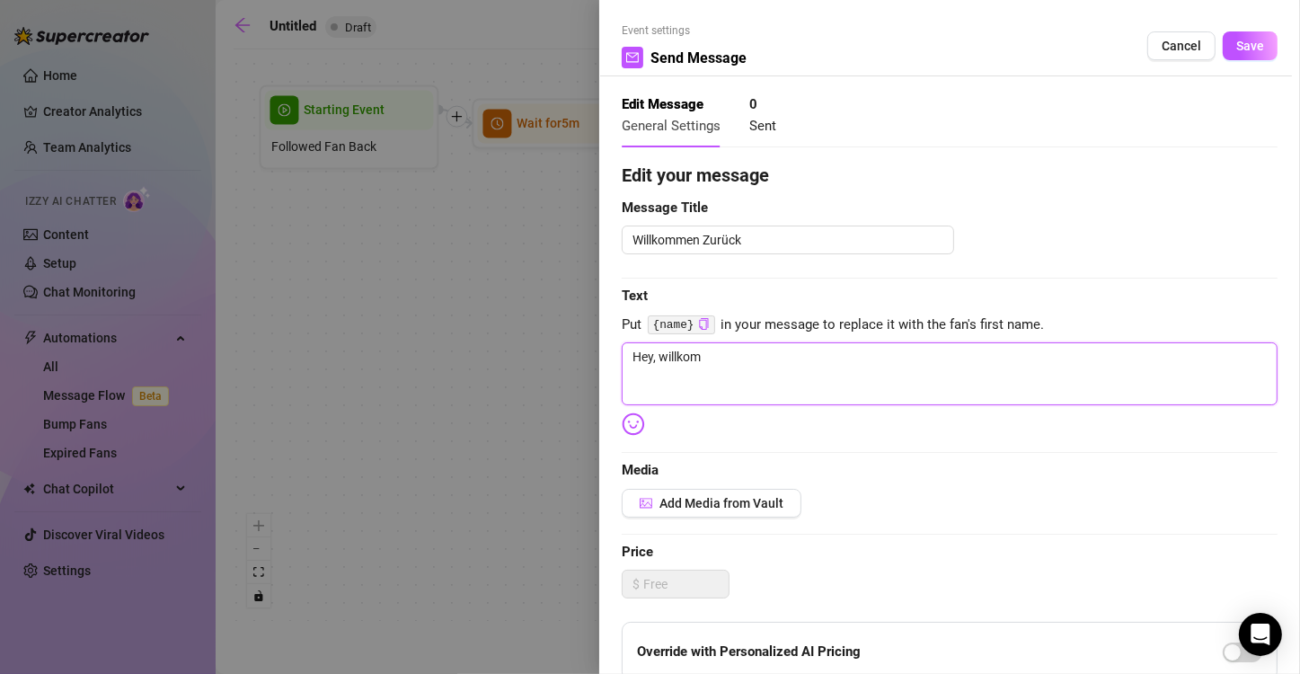
type textarea "Hey, willkomm"
type textarea "Hey, willkomme"
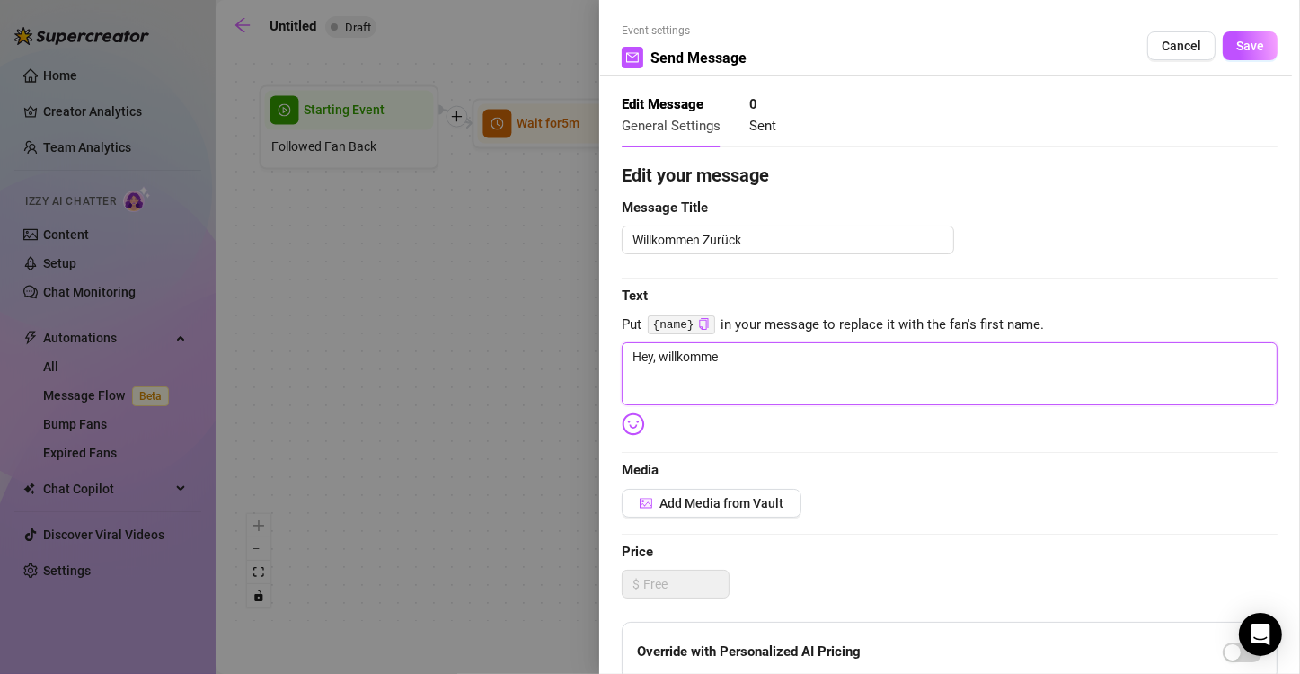
type textarea "Hey, willkomme"
type textarea "Hey, willkomme z"
type textarea "Hey, willkomme zr"
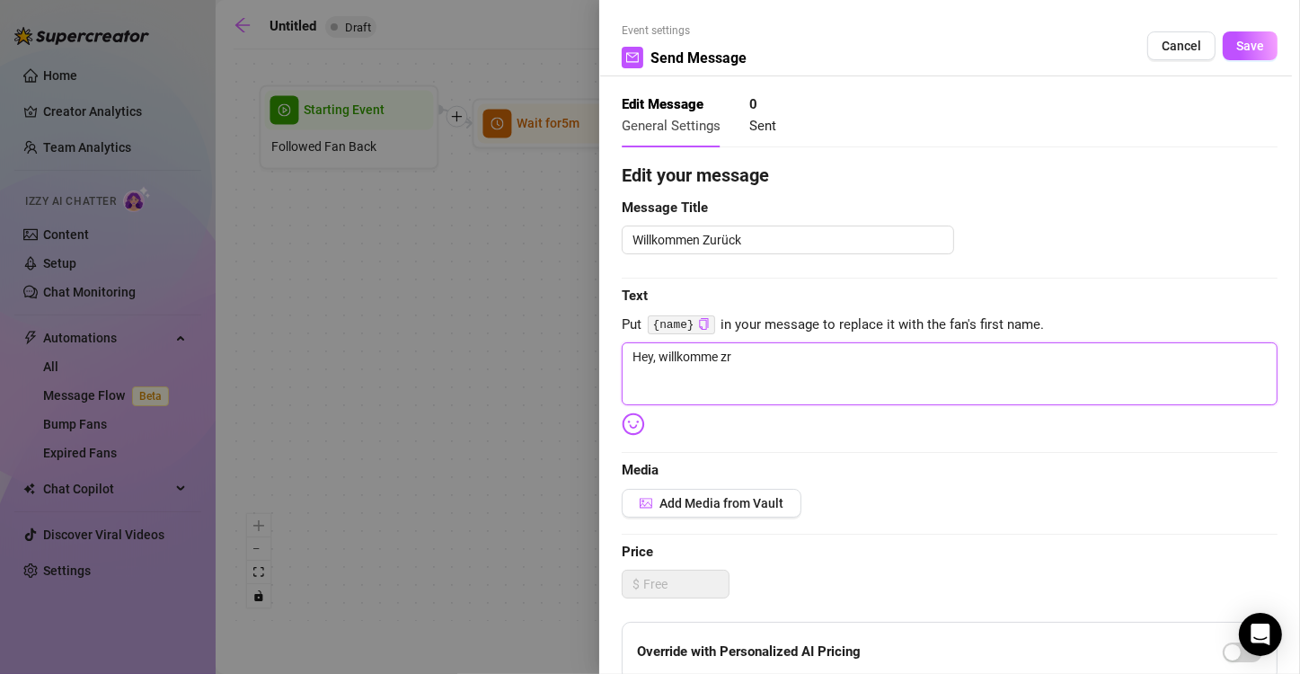
type textarea "Hey, willkomme zru"
type textarea "Hey, willkomme zrug"
type textarea "Hey, willkomme zrugg"
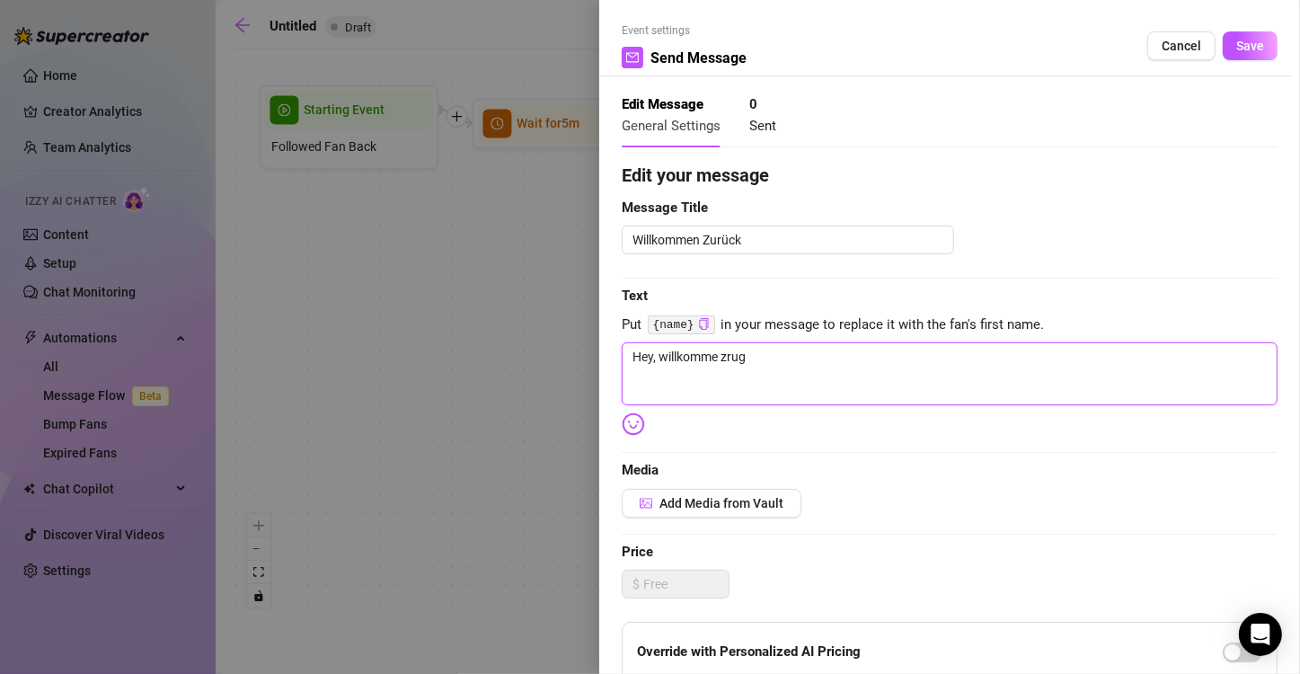
type textarea "Hey, willkomme zrugg"
type textarea "Hey, willkomme zrugg."
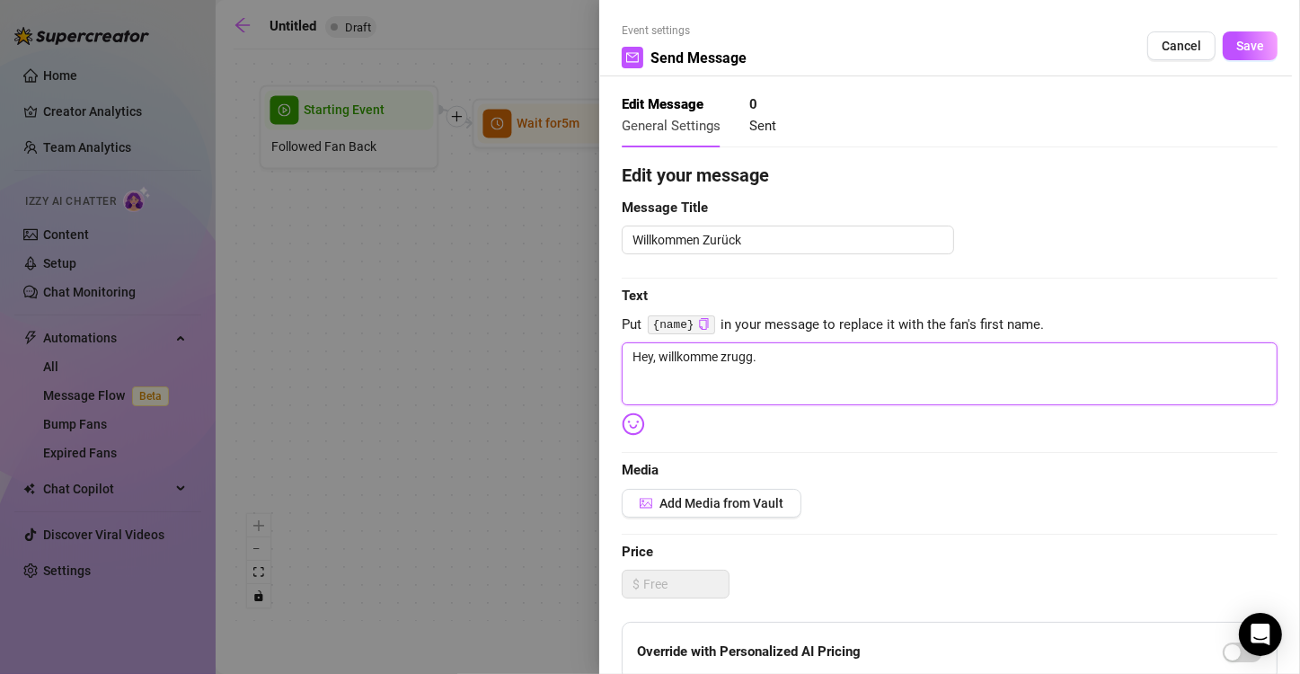
type textarea "Hey, willkomme zrugg."
type textarea "Hey, willkomme zrugg"
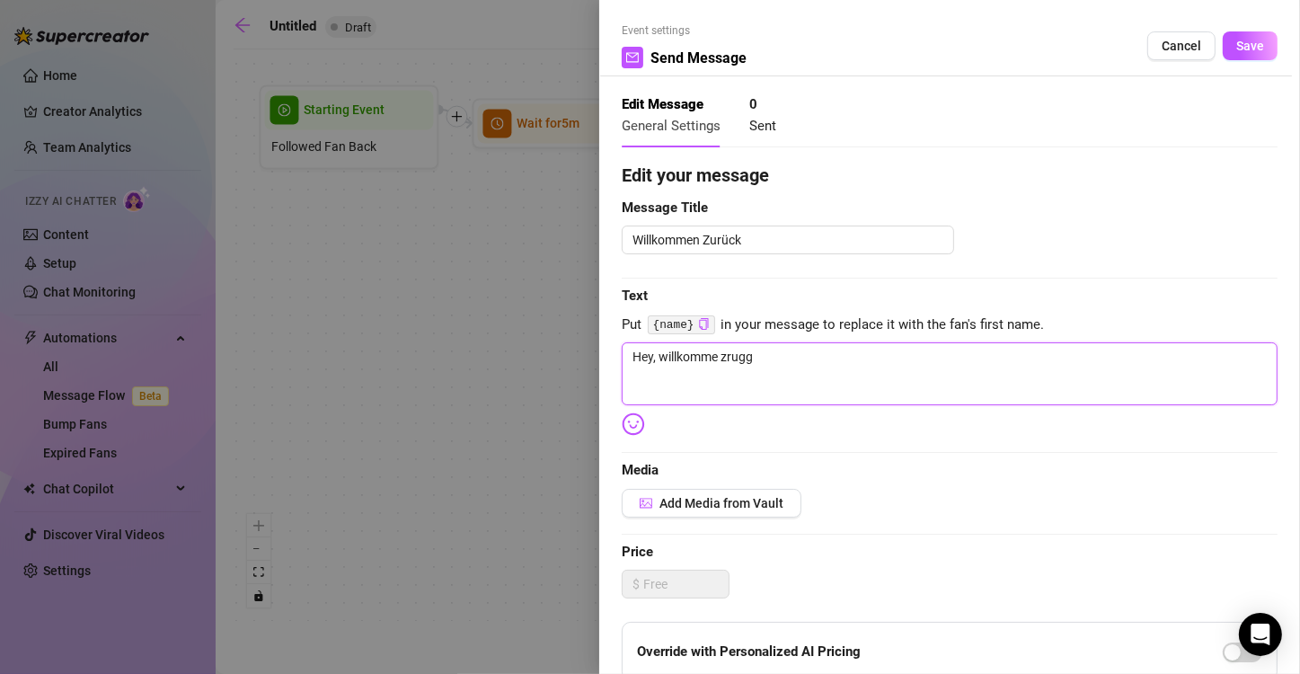
type textarea "Hey, willkomme zrugg"
type textarea "Hey, willkomme zrugg I"
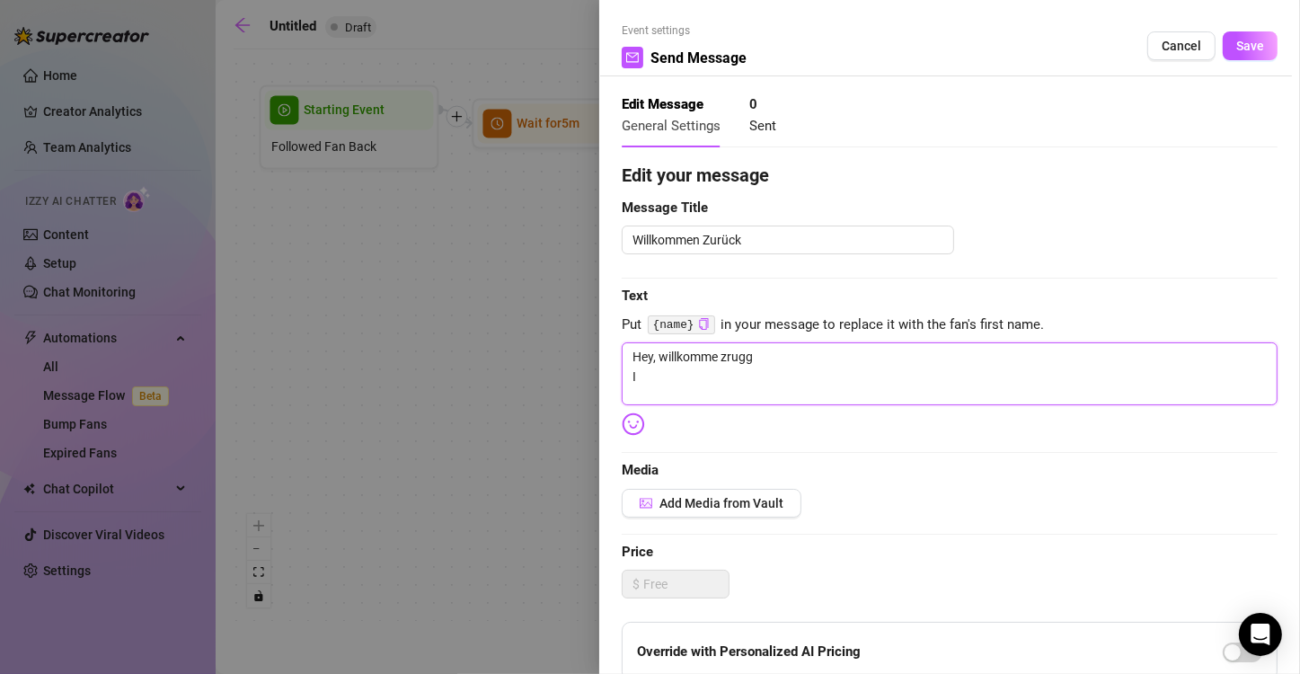
type textarea "Hey, willkomme zrugg I f"
type textarea "Hey, willkomme zrugg I fr"
type textarea "Hey, willkomme zrugg I fre"
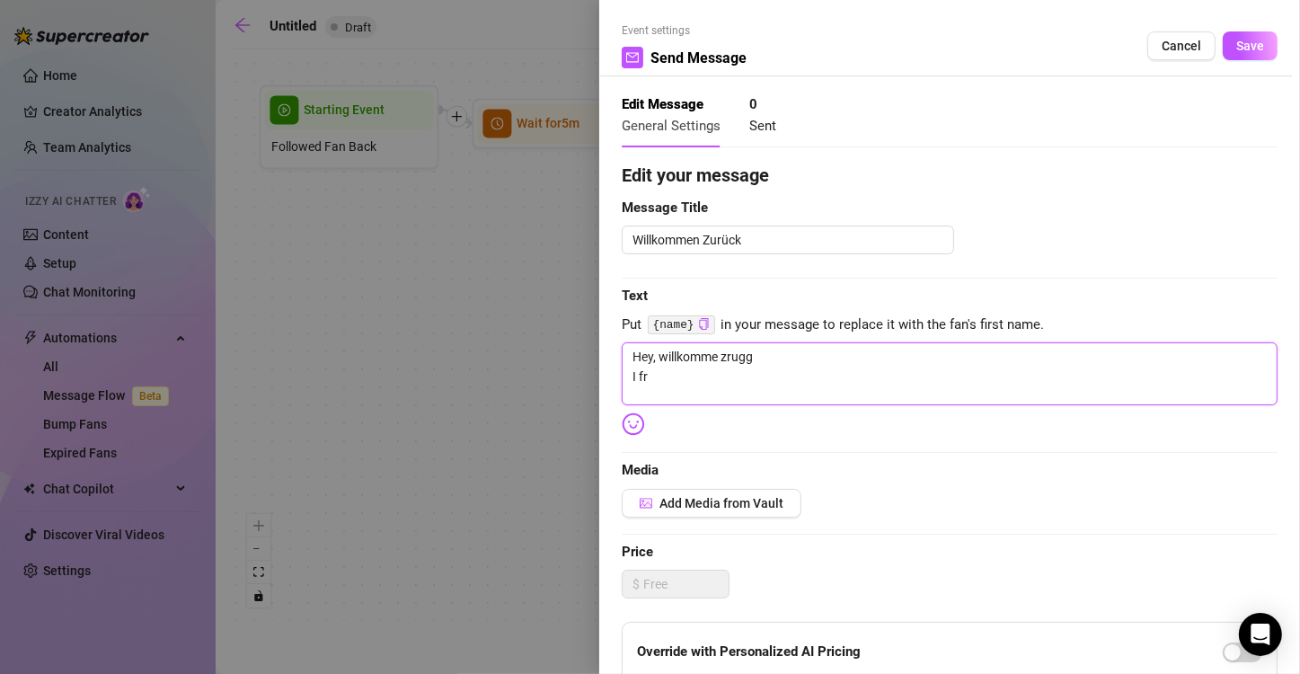
type textarea "Hey, willkomme zrugg I fre"
type textarea "Hey, willkomme zrugg I freu"
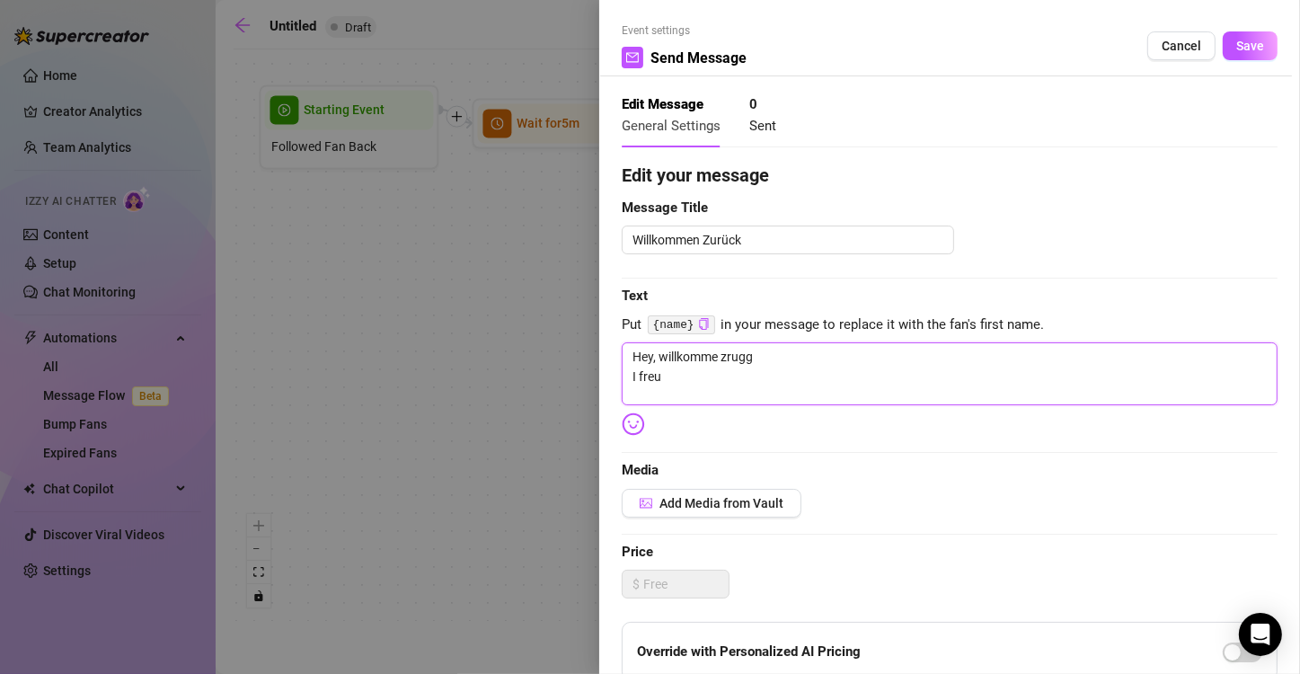
type textarea "Hey, willkomme zrugg I freu m"
type textarea "Hey, willkomme zrugg I freu mi"
type textarea "Hey, willkomme zrugg I freu mi,"
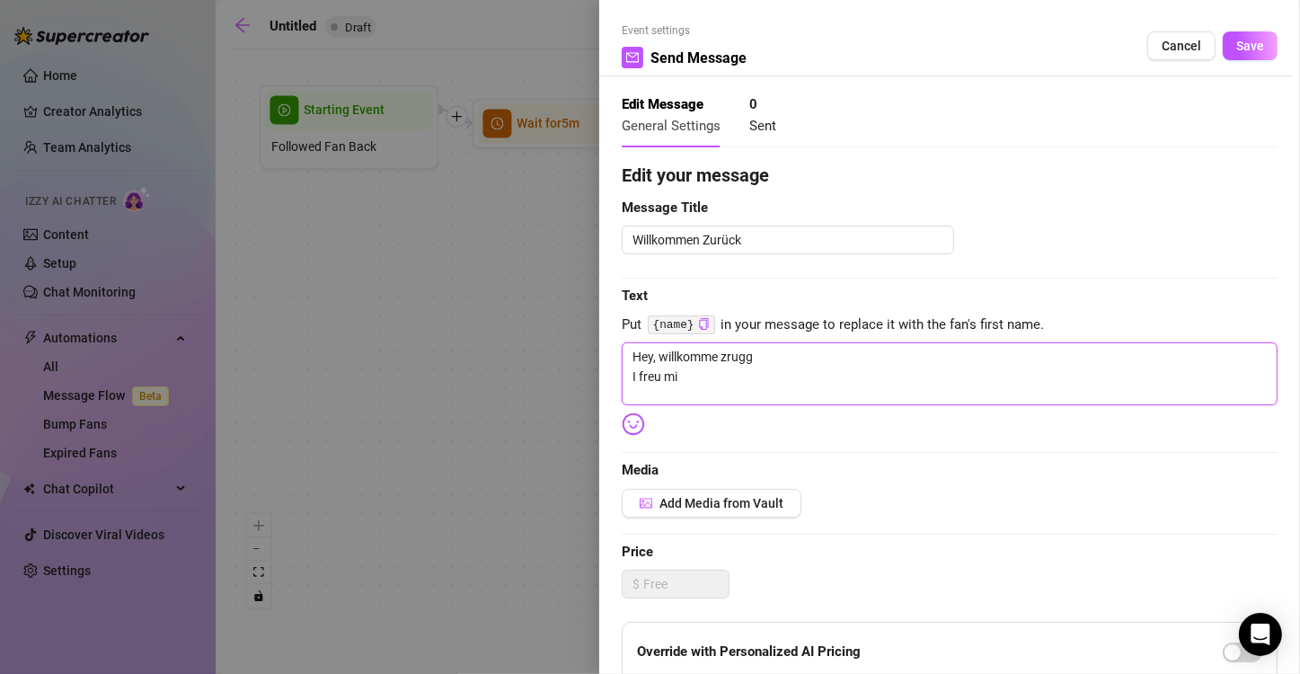
type textarea "Hey, willkomme zrugg I freu mi,"
type textarea "Hey, willkomme zrugg I freu mi, d"
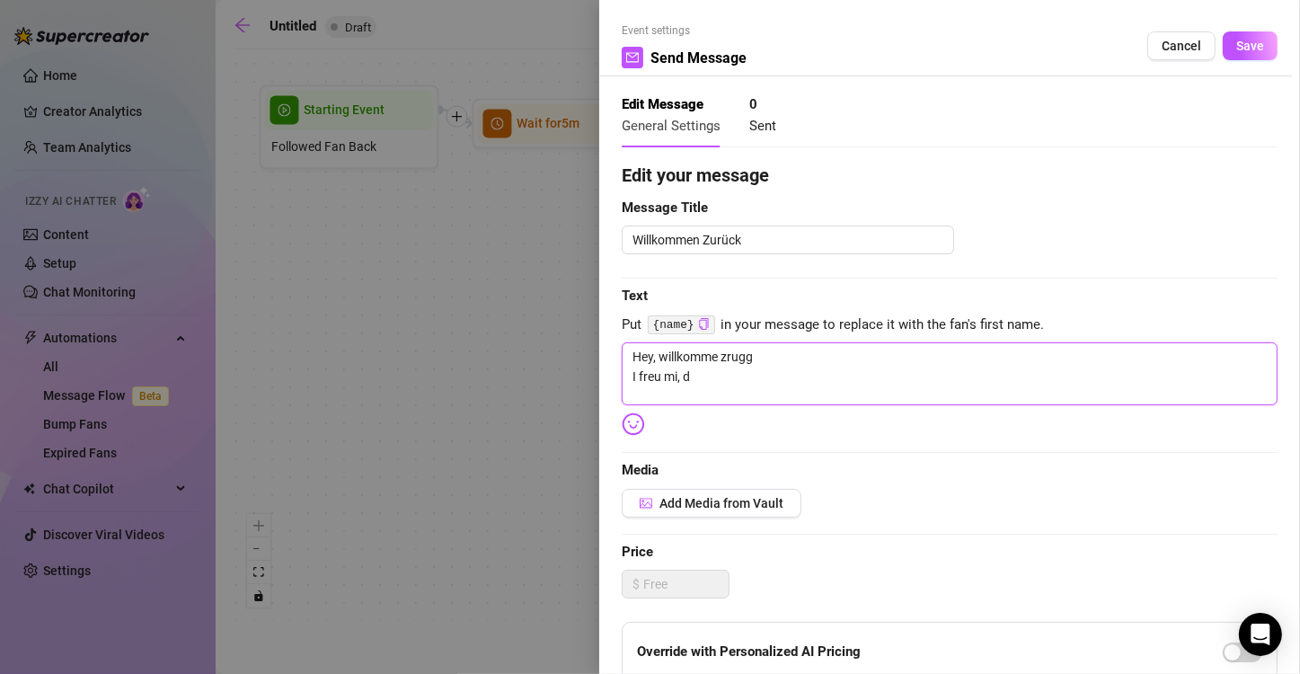
type textarea "Hey, willkomme zrugg I freu mi, da"
type textarea "Hey, willkomme zrugg I freu mi, d"
type textarea "Hey, willkomme zrugg I freu mi,"
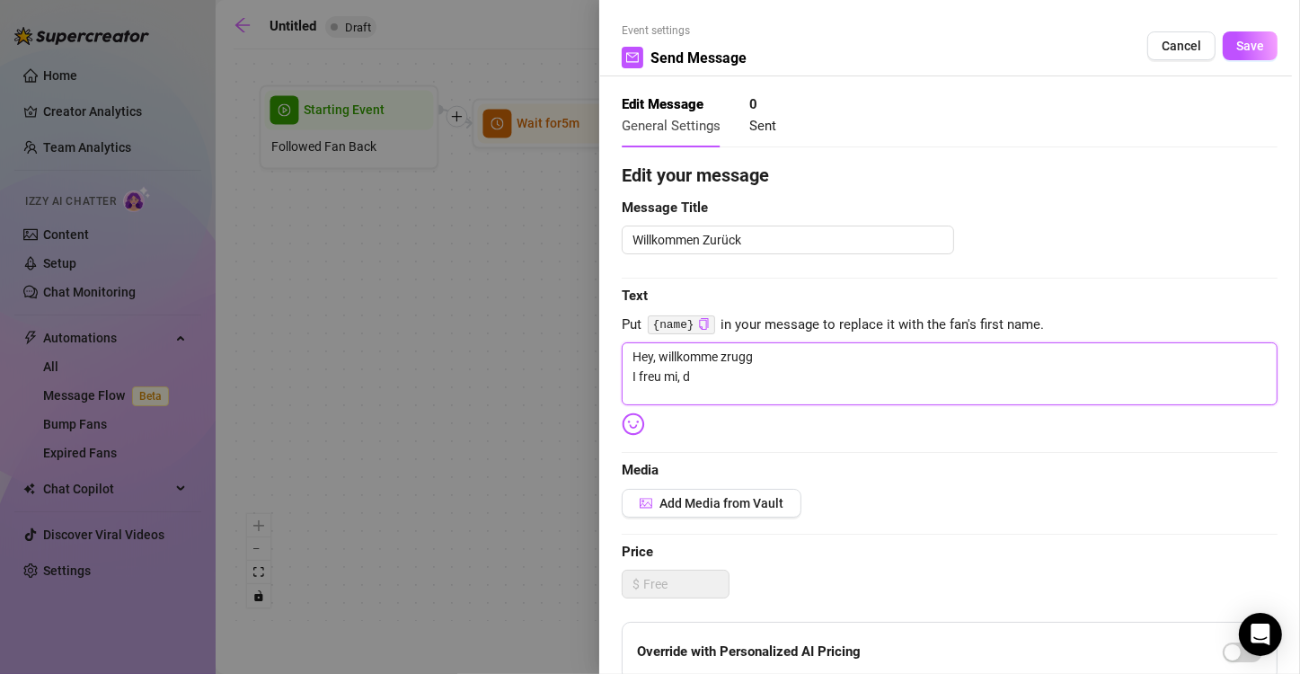
type textarea "Hey, willkomme zrugg I freu mi,"
type textarea "Hey, willkomme zrugg I freu mi"
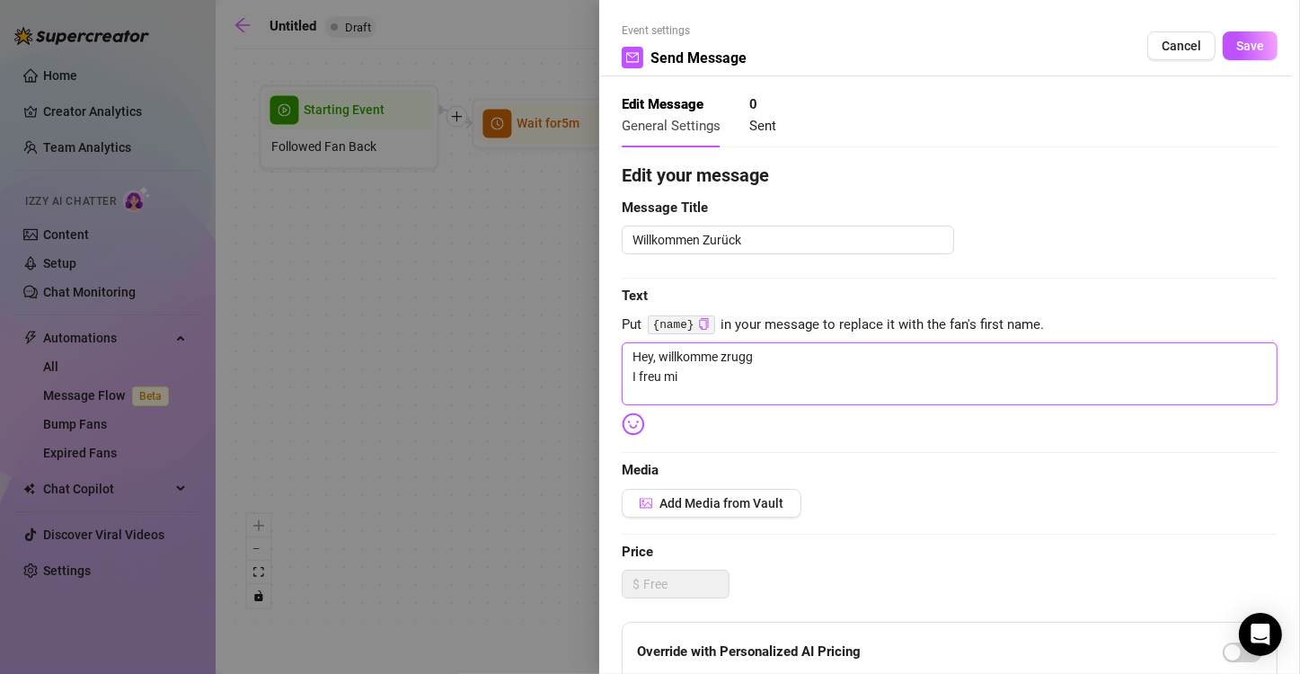
type textarea "Hey, willkomme zrugg I freu m"
type textarea "Hey, willkomme zrugg I freu"
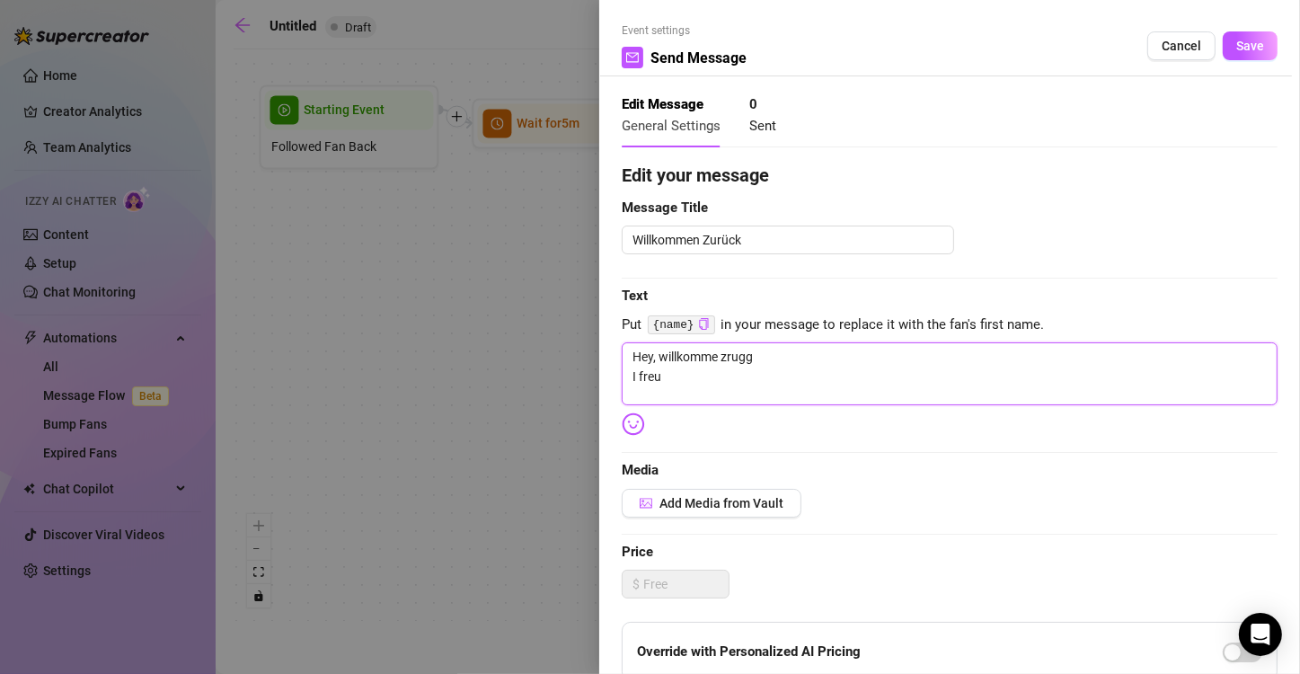
type textarea "Hey, willkomme zrugg I freu"
type textarea "Hey, willkomme zrugg I fre"
type textarea "Hey, willkomme zrugg I fr"
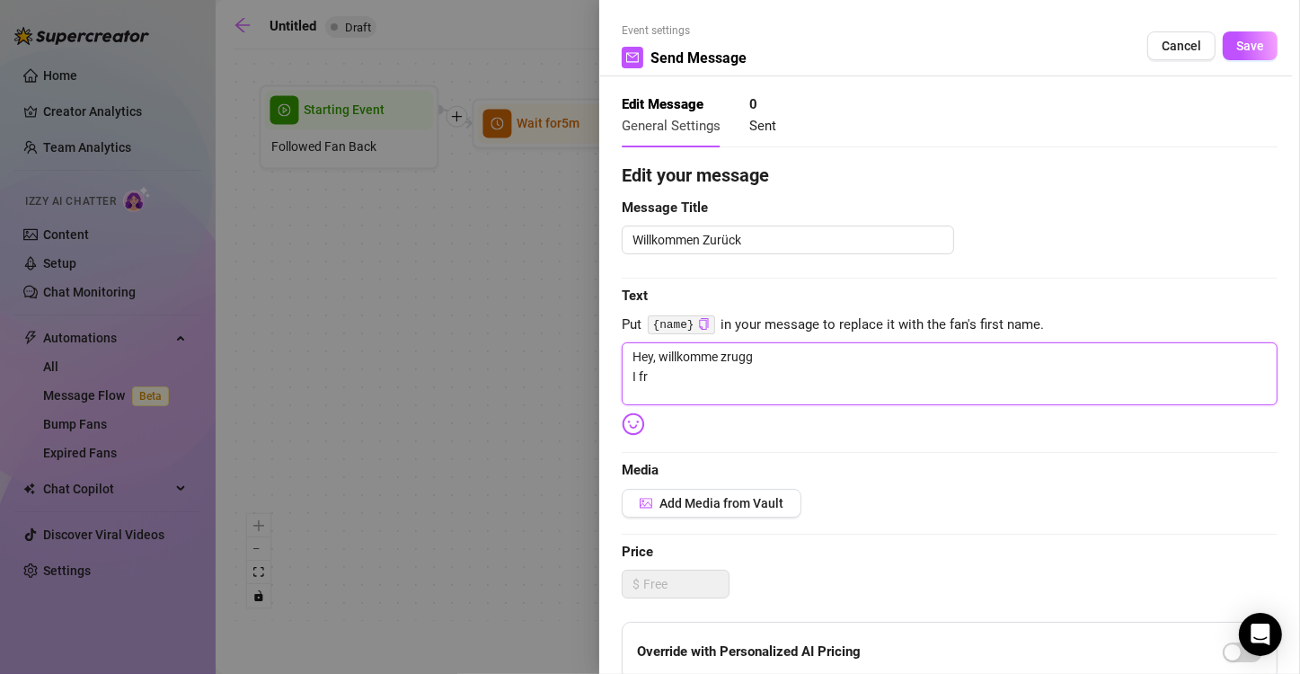
type textarea "Hey, willkomme zrugg I f"
type textarea "Hey, willkomme zrugg I"
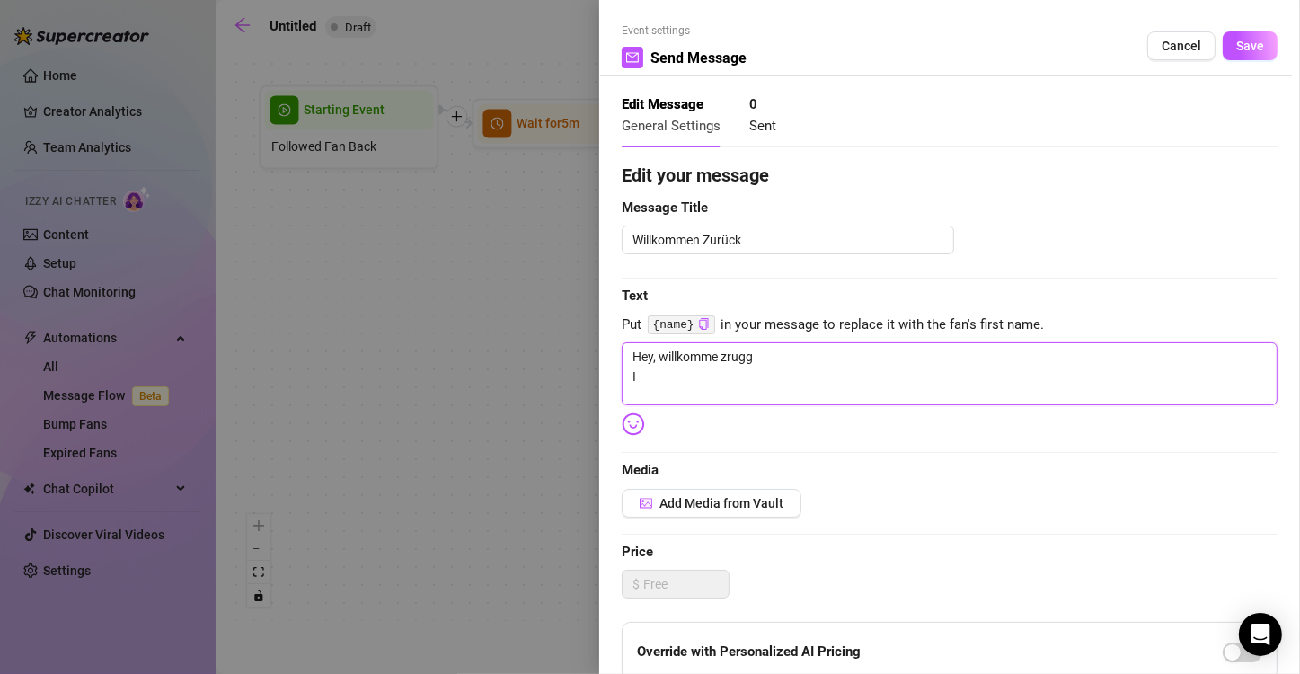
type textarea "Hey, willkomme zrugg I"
type textarea "Hey, willkomme zrugg"
click at [648, 360] on textarea "Hey, willkomme zrugg" at bounding box center [950, 373] width 656 height 63
type textarea "Hey, willkomme zrugg"
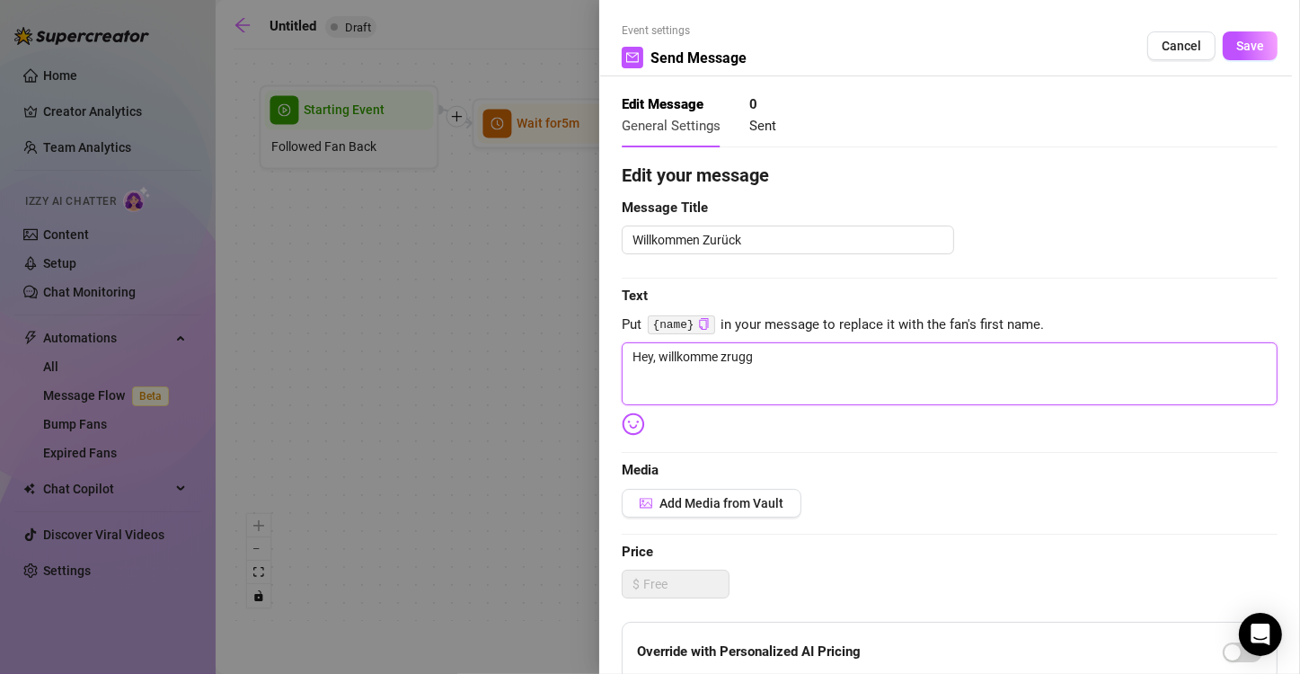
type textarea "Hey, willkomme zrugg"
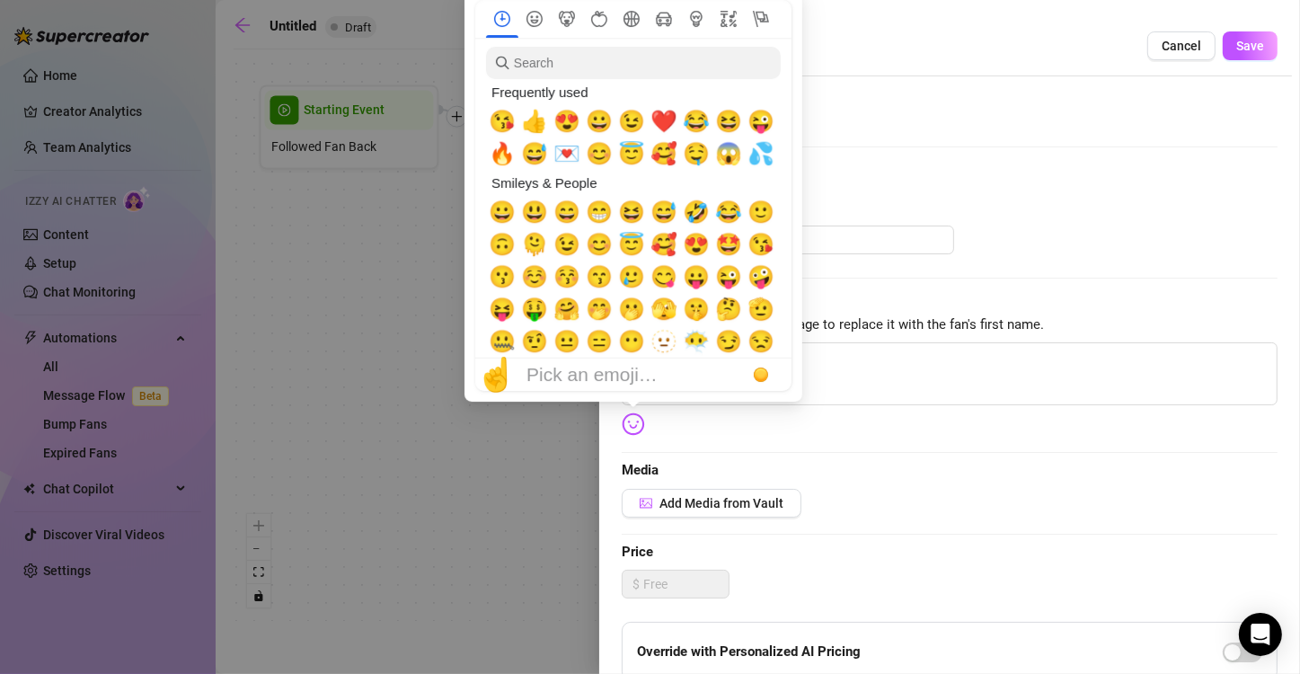
click at [632, 423] on img at bounding box center [633, 423] width 23 height 23
click at [648, 123] on span "❤️" at bounding box center [663, 121] width 27 height 25
type textarea "Hey, willkomme zrugg ❤️"
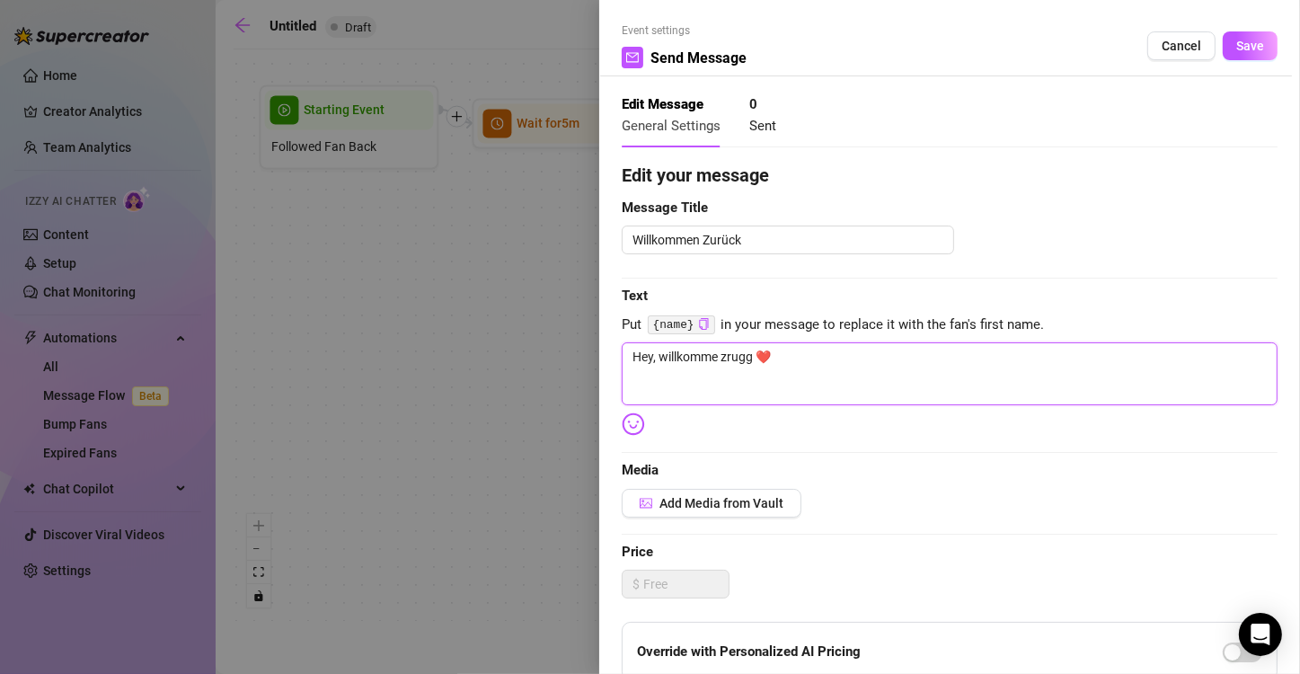
click at [648, 388] on textarea "Hey, willkomme zrugg ❤️" at bounding box center [950, 373] width 656 height 63
type textarea "Hey, willkomme zrugg ❤️ I"
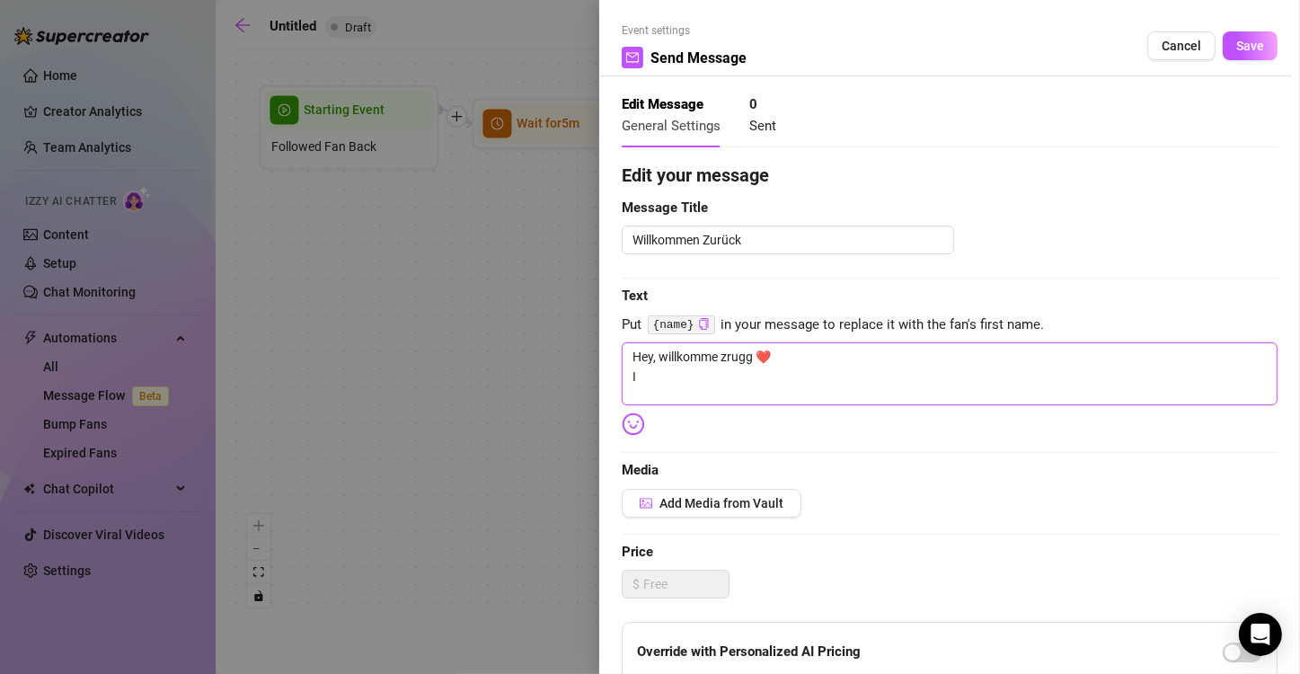
type textarea "Hey, willkomme zrugg ❤️ I f"
type textarea "Hey, willkomme zrugg ❤️ I fr"
type textarea "Hey, willkomme zrugg ❤️ I fre"
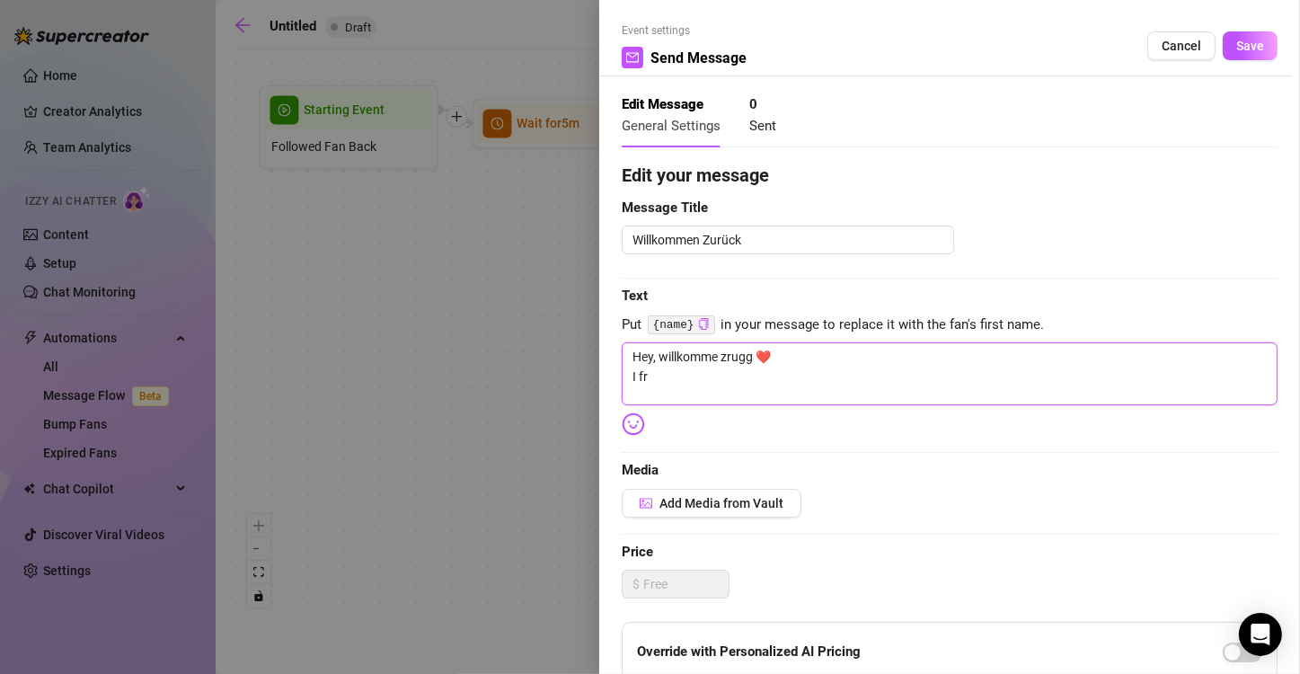
type textarea "Hey, willkomme zrugg ❤️ I fre"
type textarea "Hey, willkomme zrugg ❤️ I freu"
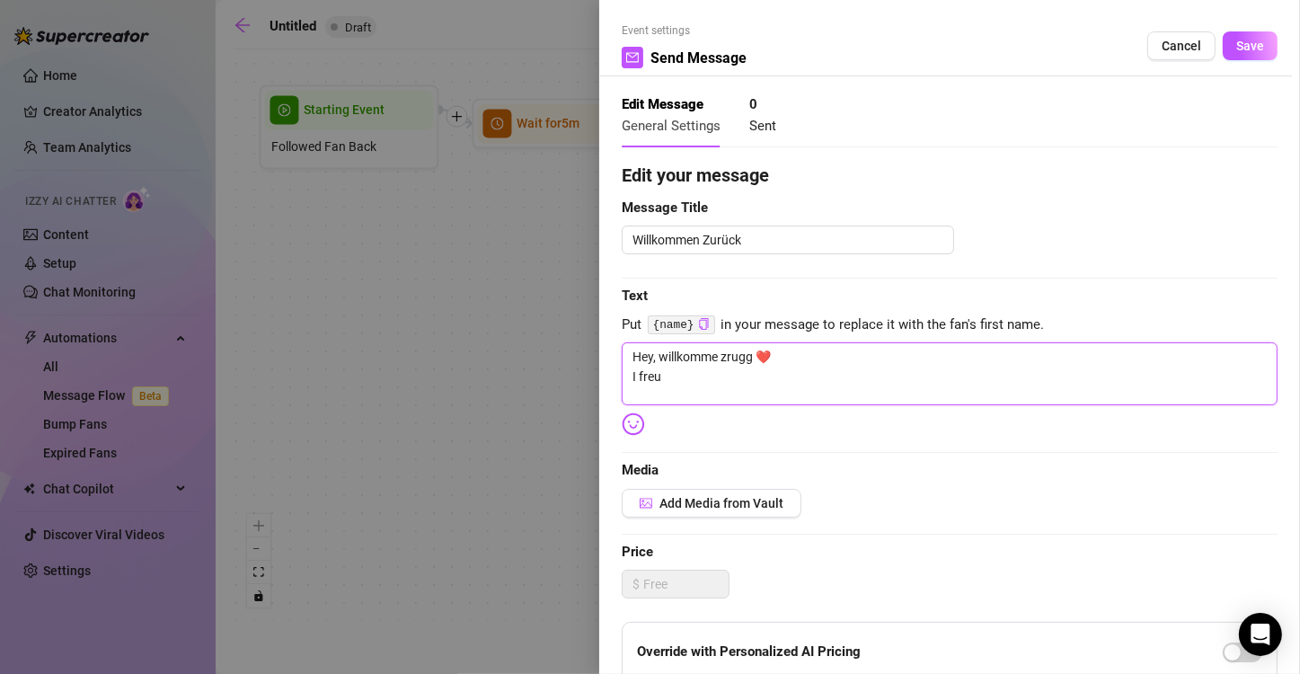
type textarea "Hey, willkomme zrugg ❤️ I freu m"
type textarea "Hey, willkomme zrugg ❤️ I freu mi"
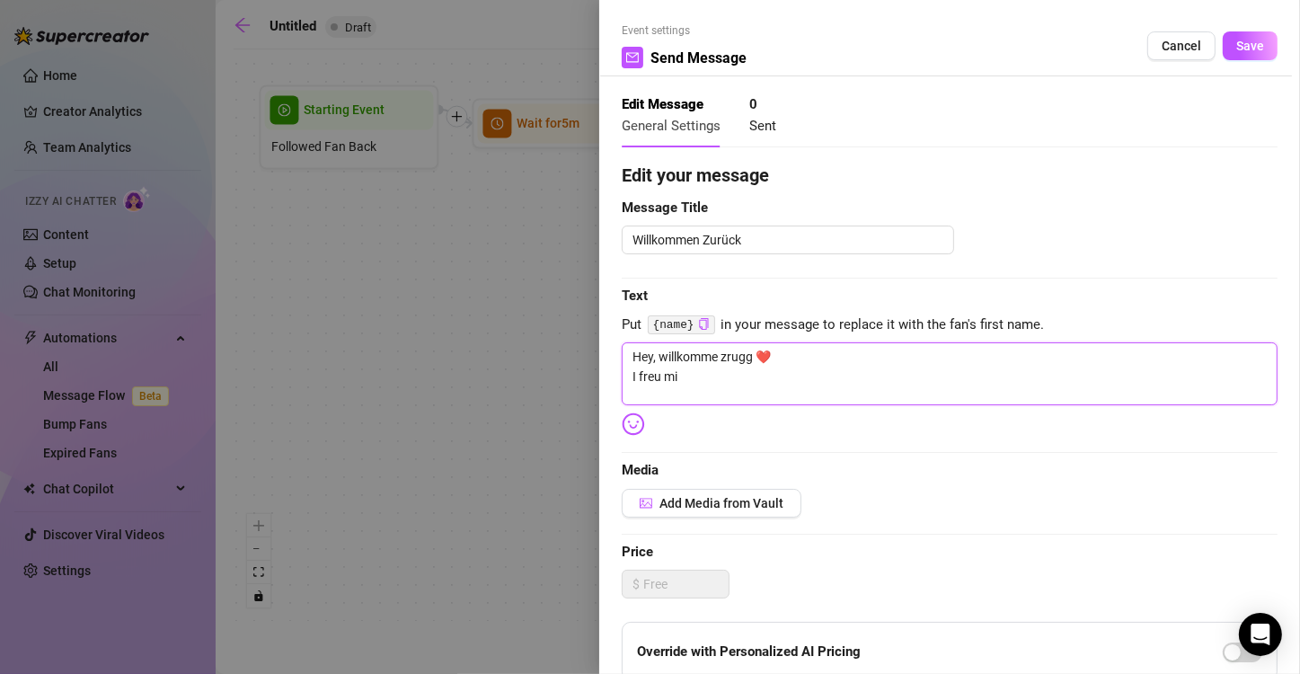
type textarea "Hey, willkomme zrugg ❤️ I freu mi"
type textarea "Hey, willkomme zrugg ❤️ I freu mi s"
type textarea "Hey, willkomme zrugg ❤️ I freu mi se"
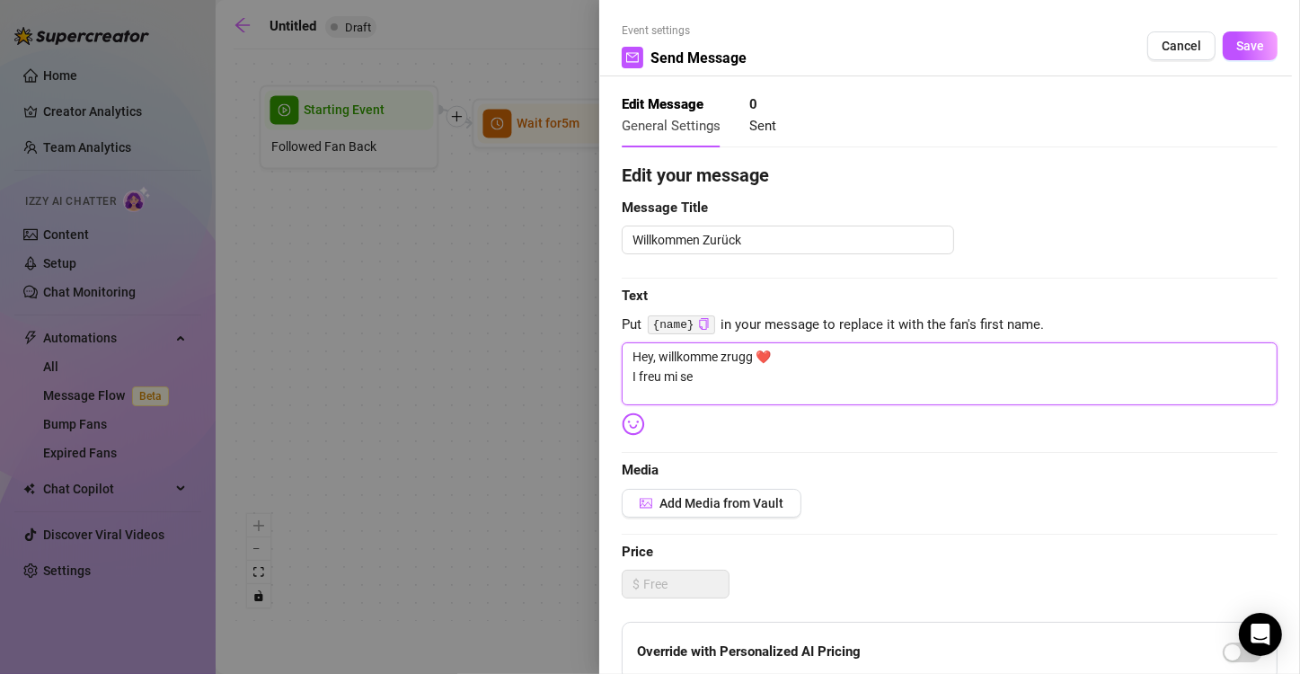
type textarea "Hey, willkomme zrugg ❤️ I freu mi seh"
type textarea "Hey, willkomme zrugg ❤️ I freu mi sehr"
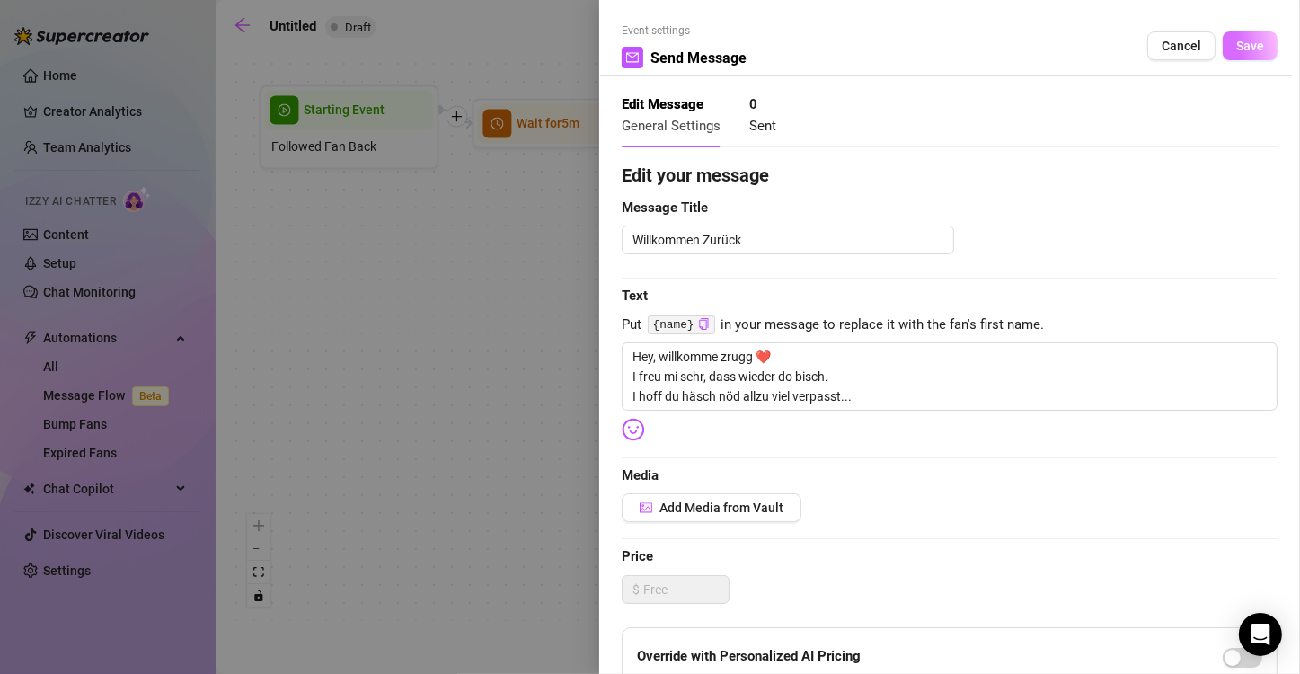
click at [648, 47] on span "Save" at bounding box center [1250, 46] width 28 height 14
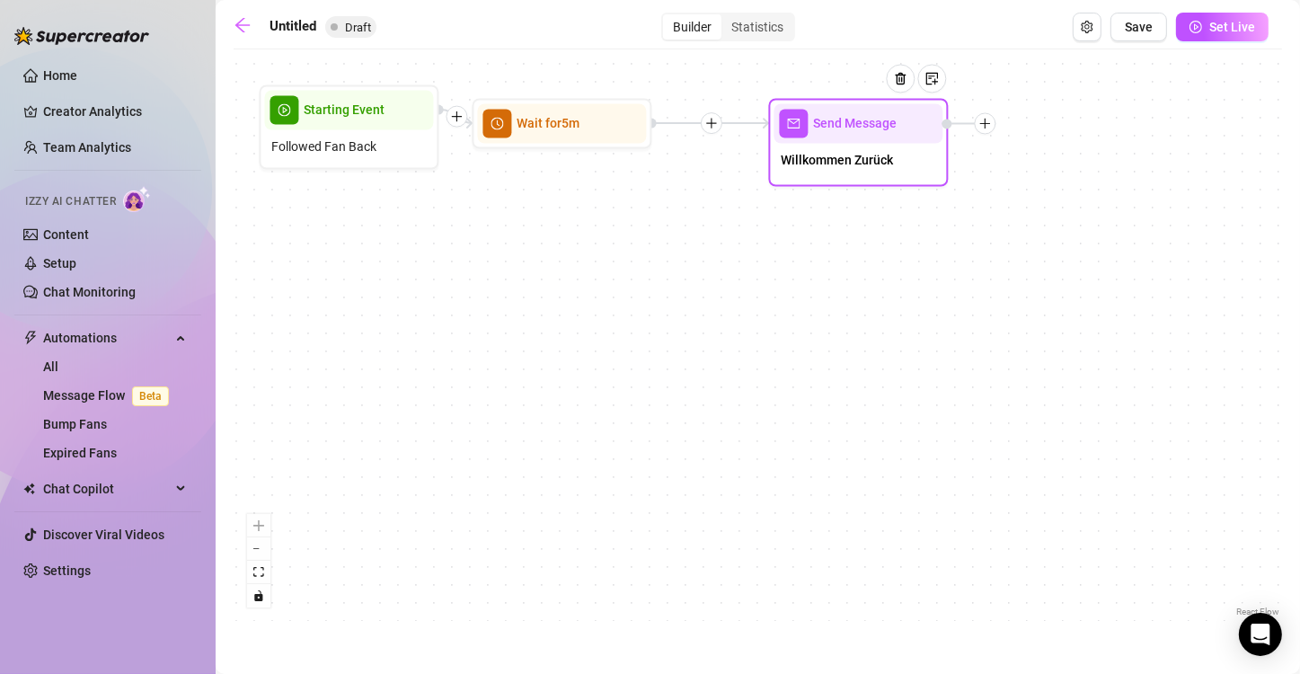
click at [648, 372] on div "Send Message Willkommen Zurück Wait for 5m Starting Event Followed Fan Back" at bounding box center [758, 339] width 1048 height 562
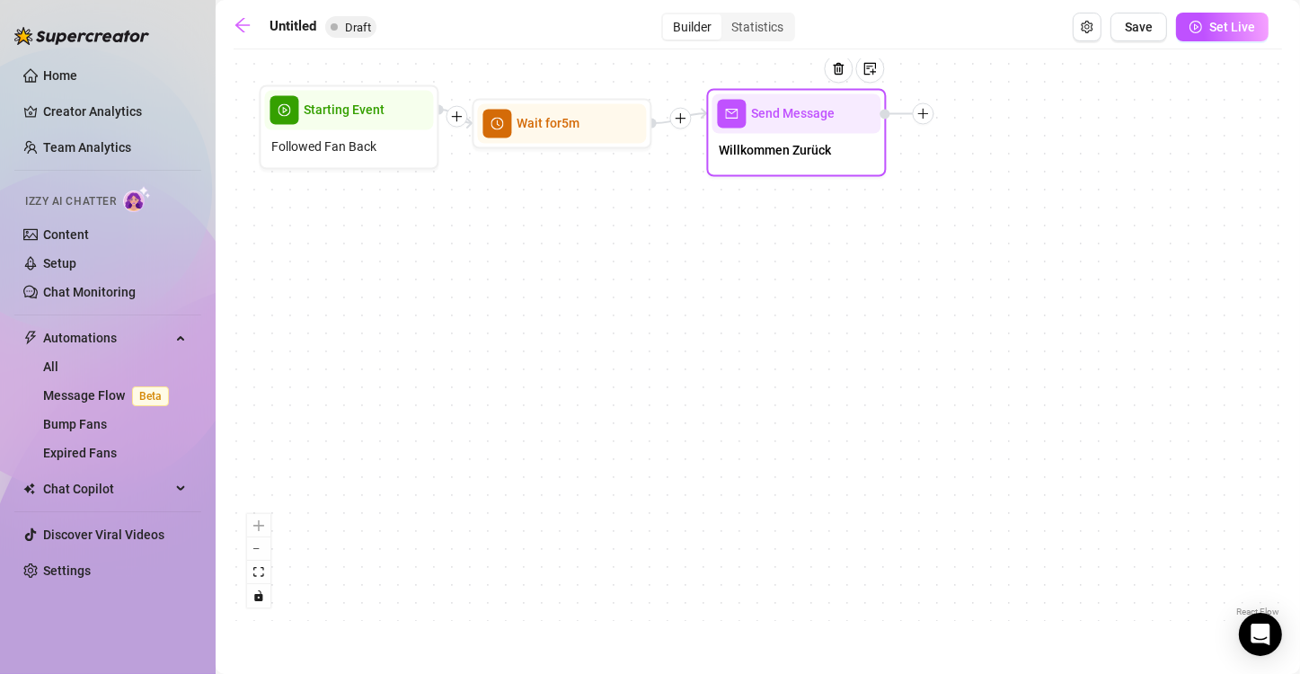
drag, startPoint x: 872, startPoint y: 122, endPoint x: 808, endPoint y: 112, distance: 65.4
click at [648, 112] on div at bounding box center [846, 83] width 78 height 92
click at [495, 386] on div "Send Message Willkommen Zurück Wait for 5m Starting Event Followed Fan Back" at bounding box center [758, 339] width 1048 height 562
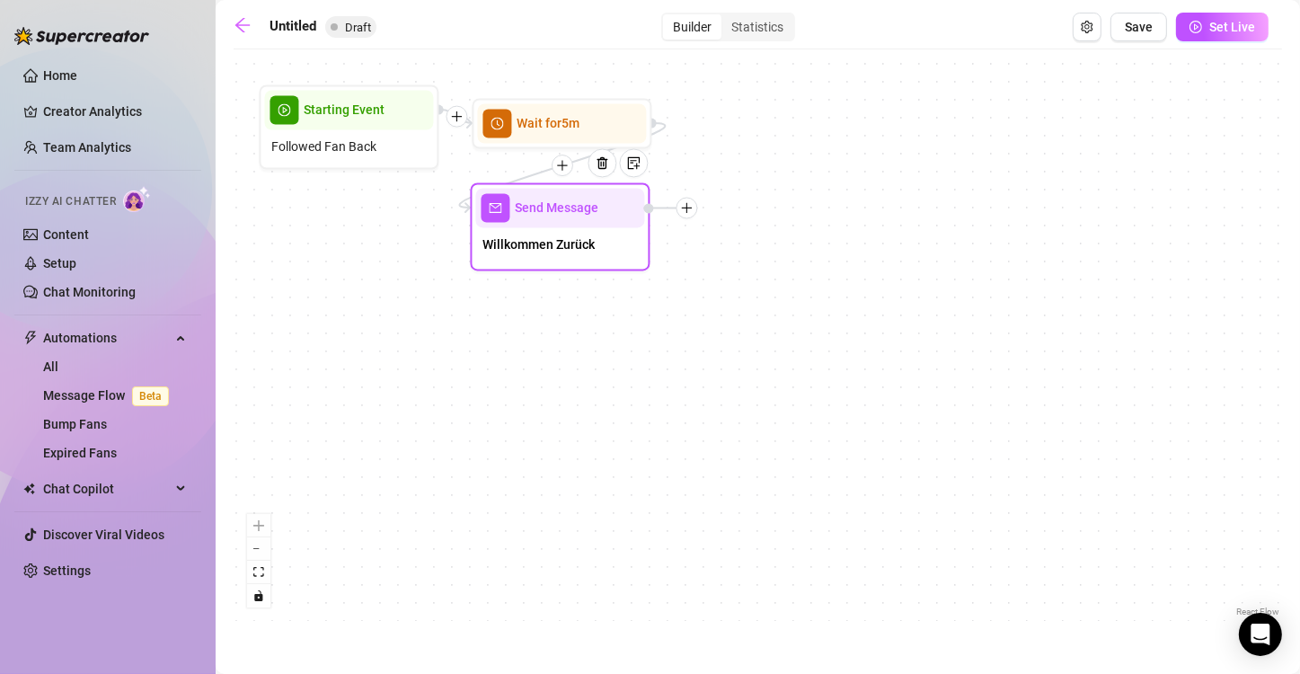
drag, startPoint x: 806, startPoint y: 110, endPoint x: 570, endPoint y: 207, distance: 254.6
click at [570, 207] on div at bounding box center [609, 177] width 78 height 92
click at [575, 243] on span "Willkommen Zurück" at bounding box center [539, 245] width 112 height 20
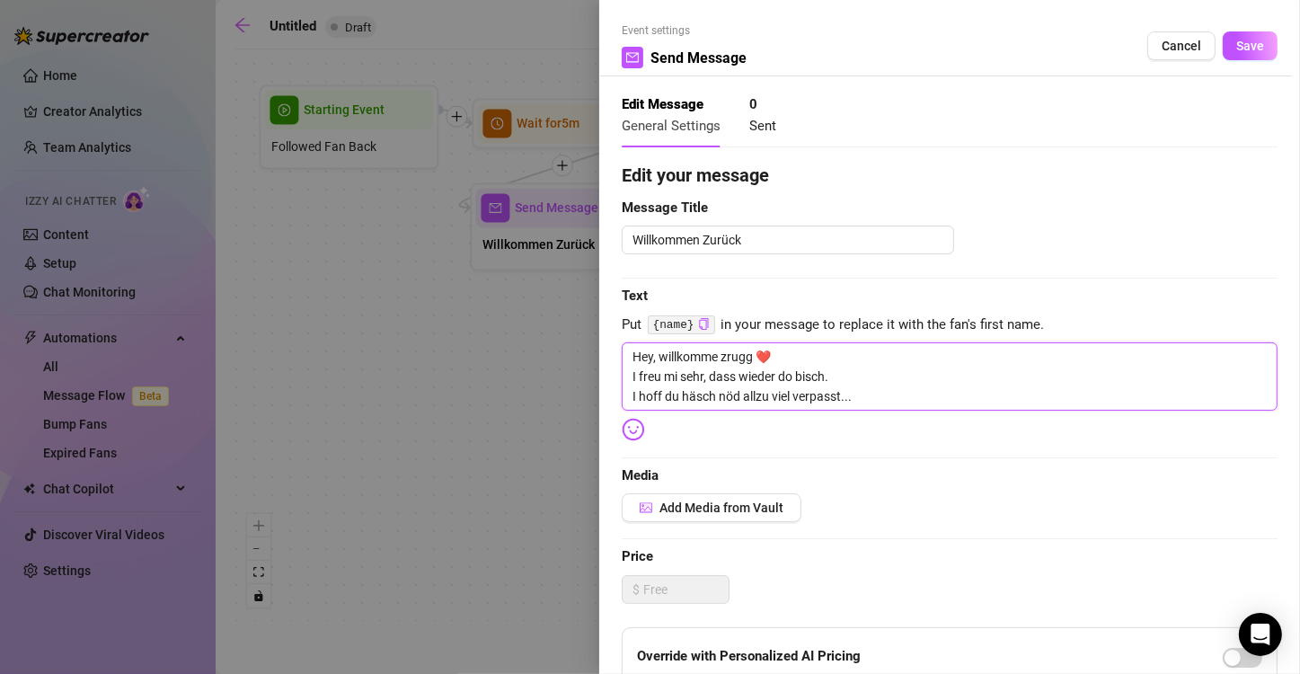
drag, startPoint x: 664, startPoint y: 379, endPoint x: 888, endPoint y: 388, distance: 223.9
click at [648, 388] on textarea "Hey, willkomme zrugg ❤️ I freu mi sehr, dass wieder do bisch. I hoff du häsch n…" at bounding box center [950, 376] width 656 height 68
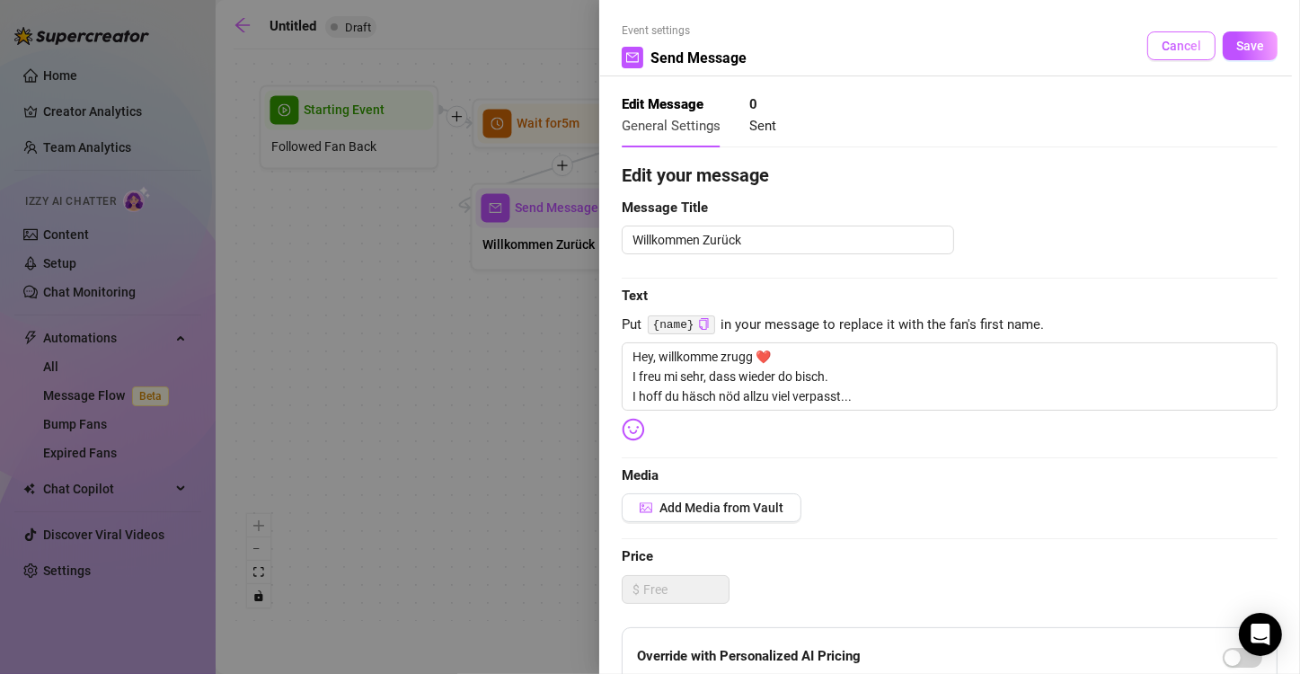
click at [648, 44] on span "Cancel" at bounding box center [1182, 46] width 40 height 14
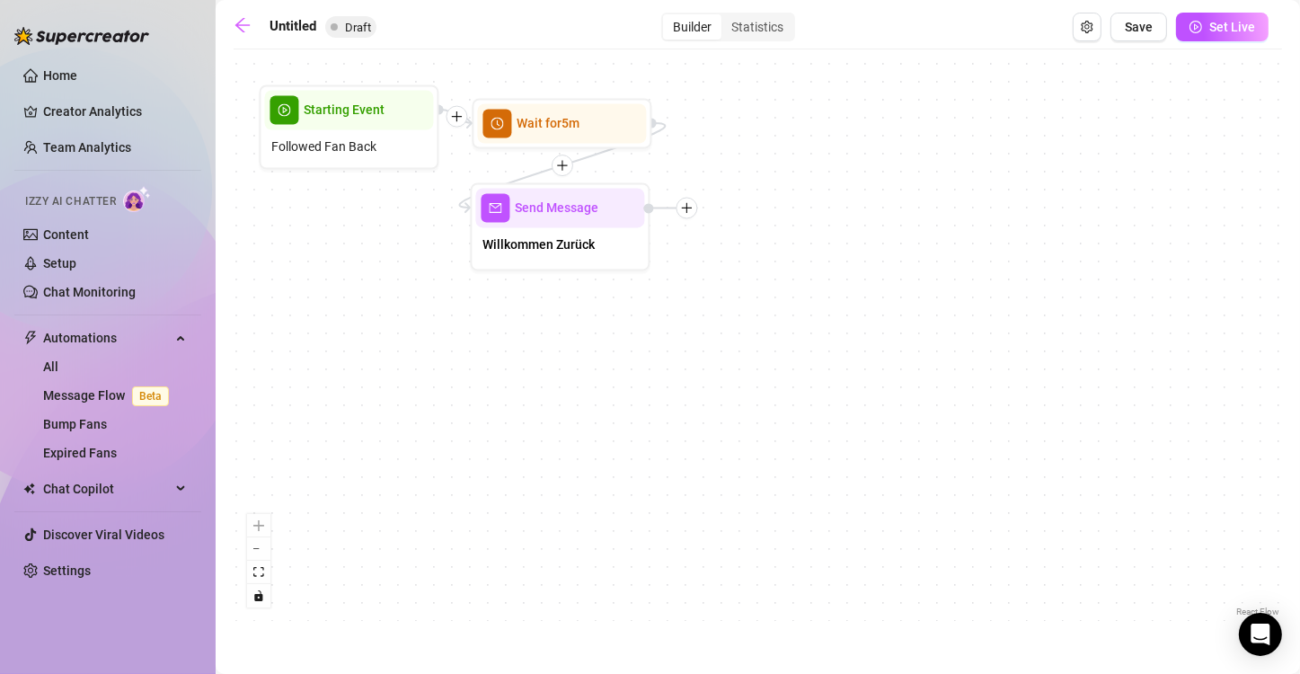
drag, startPoint x: 349, startPoint y: 22, endPoint x: 222, endPoint y: 24, distance: 126.7
click at [351, 22] on input "Untitled" at bounding box center [360, 27] width 181 height 29
click at [349, 28] on input "text" at bounding box center [360, 27] width 181 height 29
click at [399, 371] on div "Send Message Willkommen Zurück Wait for 5m Starting Event Followed Fan Back" at bounding box center [758, 339] width 1048 height 562
click at [353, 124] on div "Starting Event" at bounding box center [349, 111] width 169 height 40
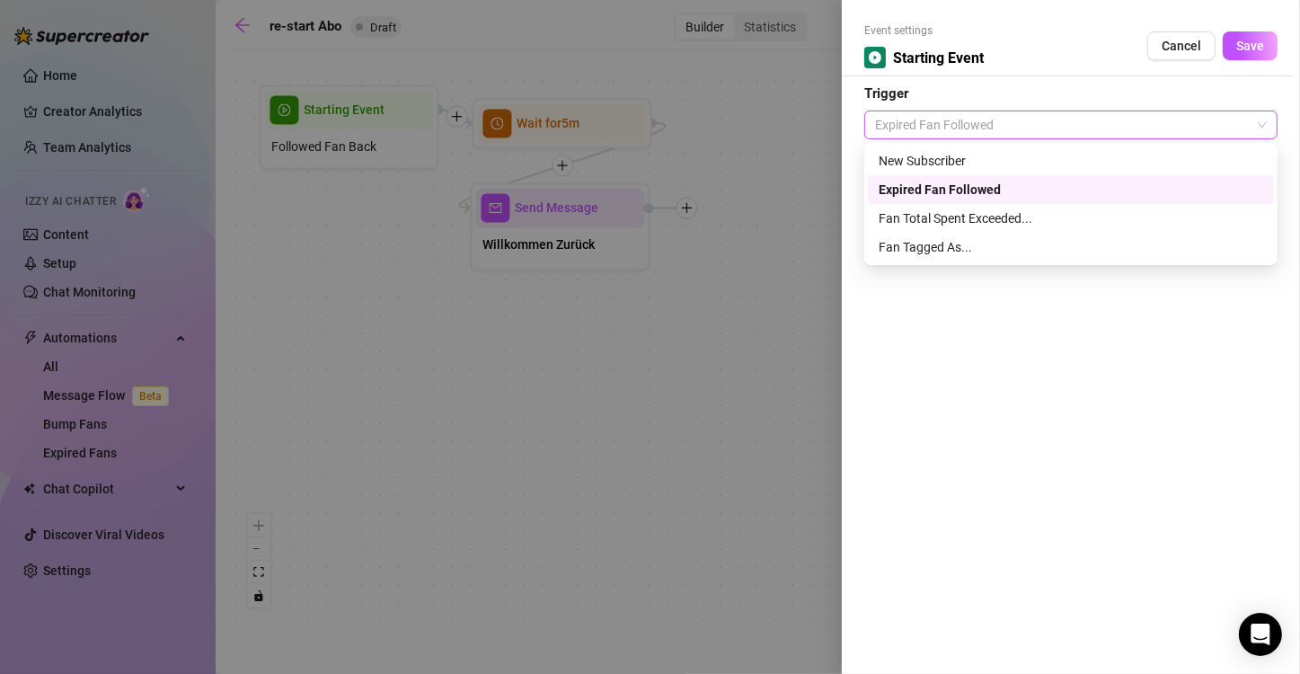
click at [648, 124] on span "Expired Fan Followed" at bounding box center [1071, 124] width 392 height 27
click at [648, 217] on div "Fan Total Spent Exceeded..." at bounding box center [1071, 218] width 384 height 20
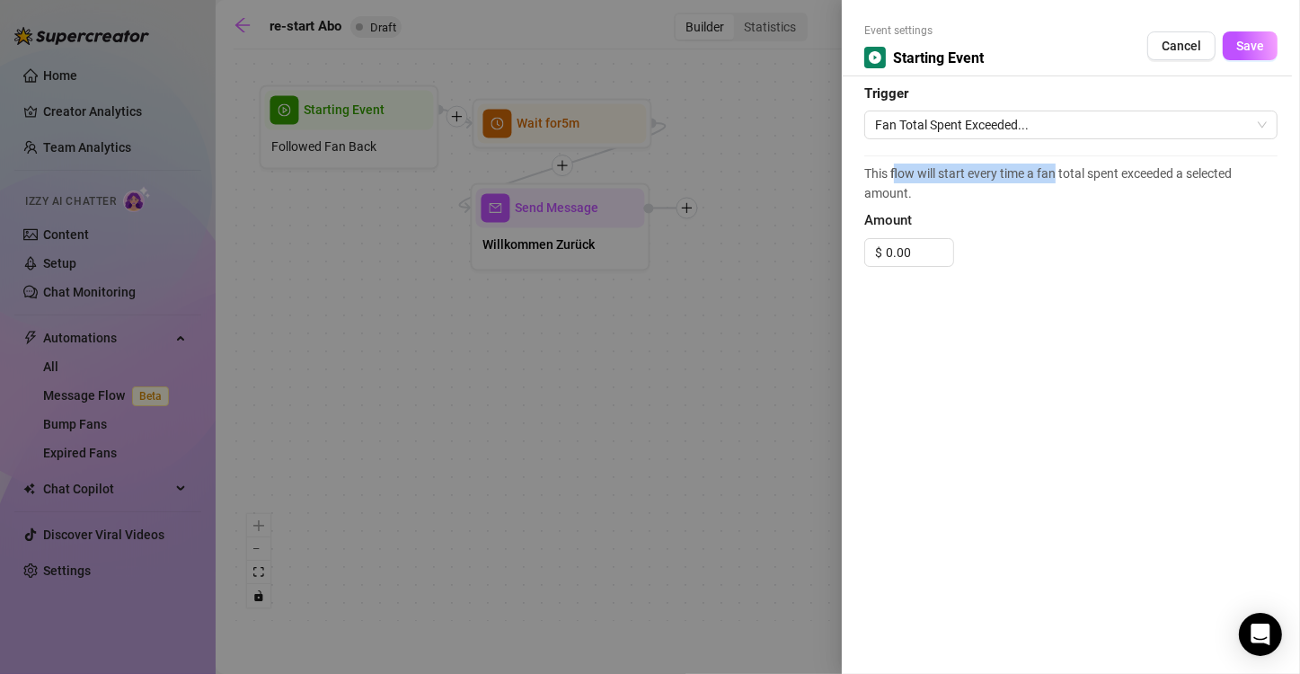
drag, startPoint x: 896, startPoint y: 173, endPoint x: 1057, endPoint y: 179, distance: 161.8
click at [648, 179] on span "This flow will start every time a fan total spent exceeded a selected amount." at bounding box center [1070, 184] width 413 height 40
click at [648, 202] on div "This flow will start every time a fan total spent exceeded a selected amount. A…" at bounding box center [1070, 219] width 413 height 128
click at [648, 40] on span "Cancel" at bounding box center [1182, 46] width 40 height 14
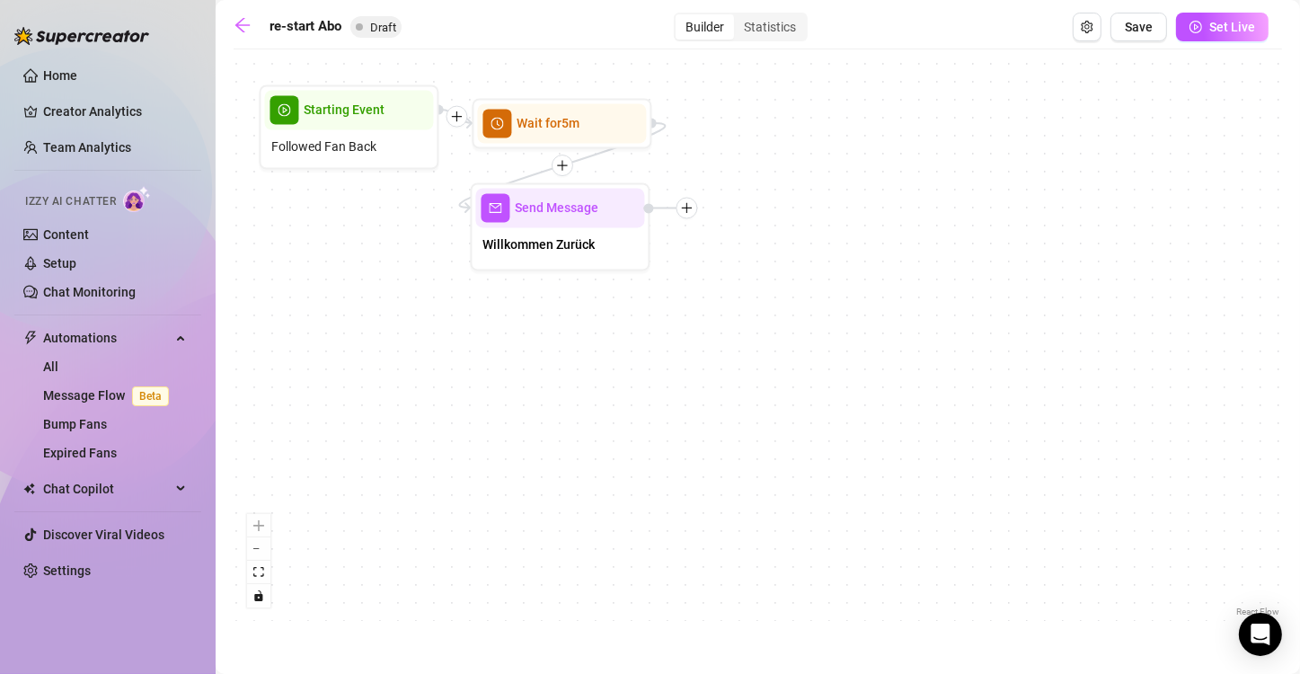
click at [648, 227] on div "Send Message Willkommen Zurück Wait for 5m Starting Event Followed Fan Back" at bounding box center [758, 339] width 1048 height 562
click at [240, 27] on icon "arrow-left" at bounding box center [243, 25] width 18 height 18
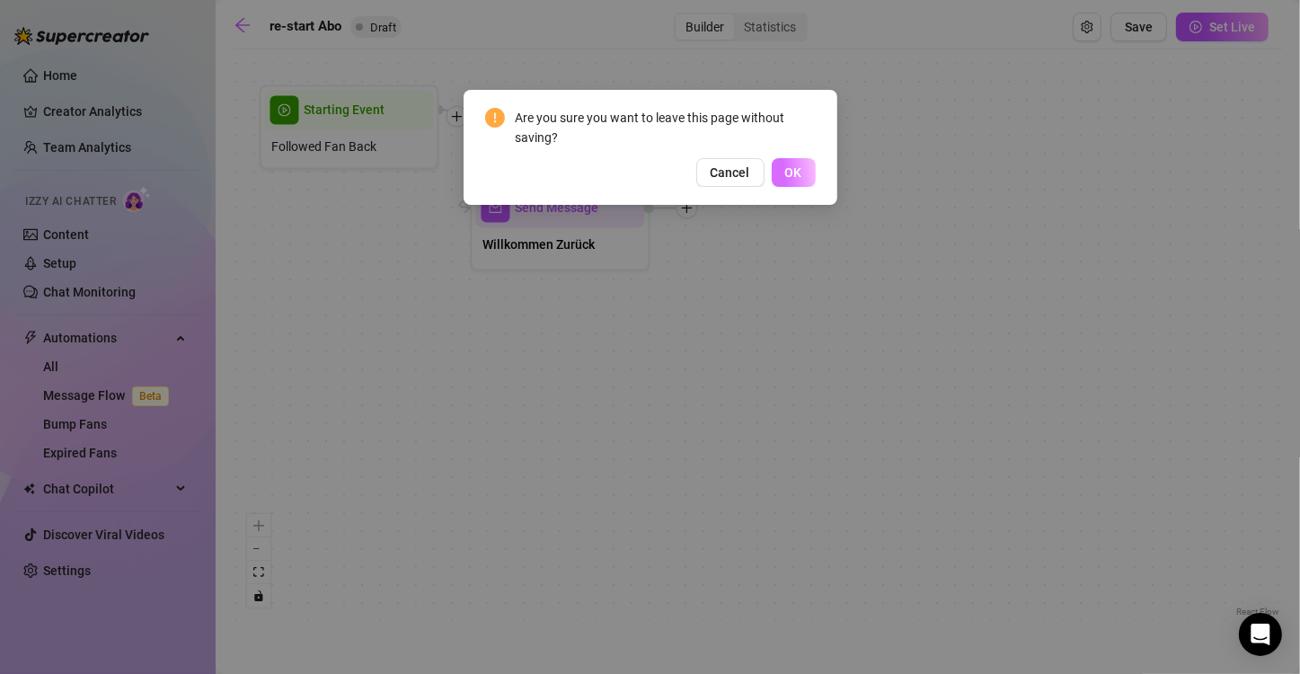
click at [648, 168] on span "OK" at bounding box center [793, 172] width 17 height 14
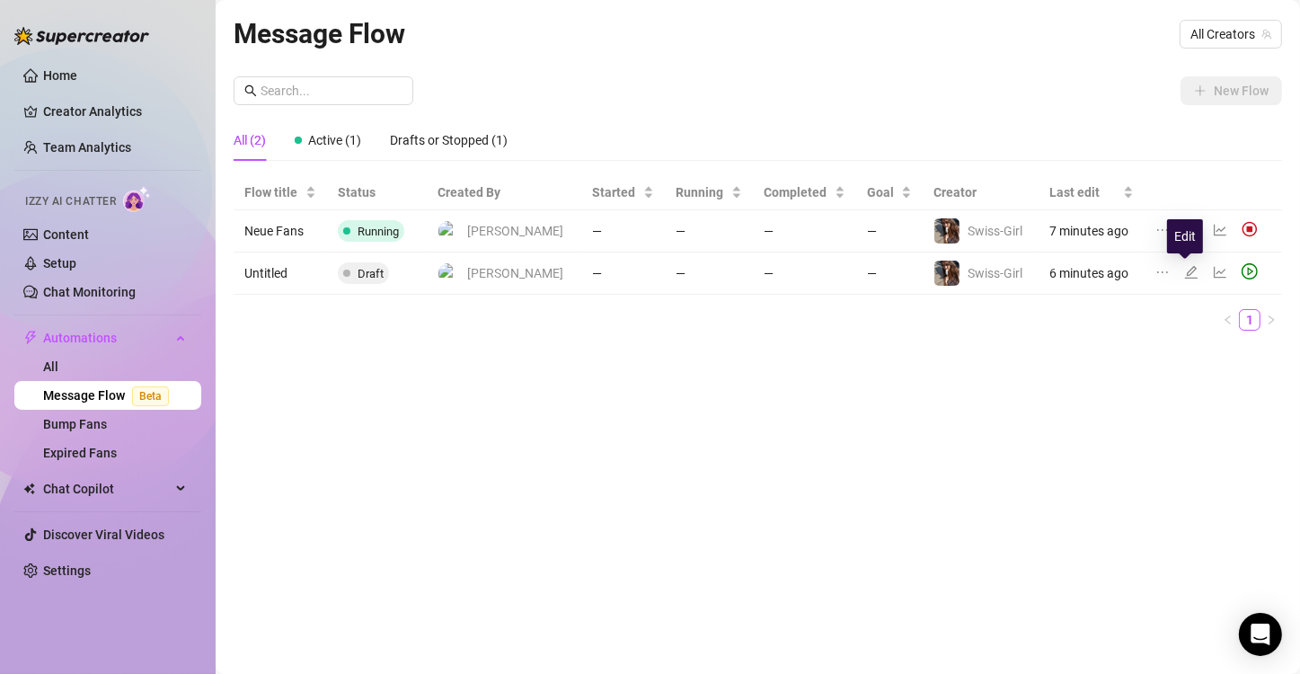
click at [648, 270] on icon "edit" at bounding box center [1190, 272] width 13 height 13
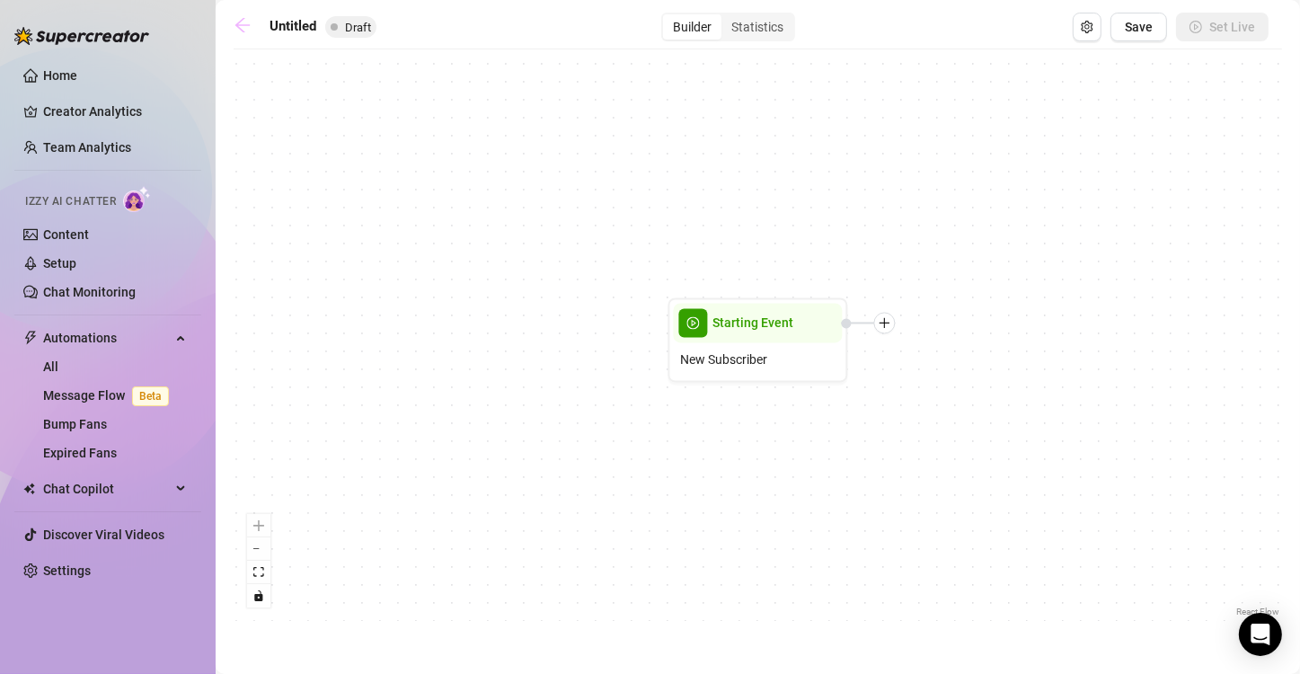
click at [240, 23] on icon "arrow-left" at bounding box center [243, 25] width 18 height 18
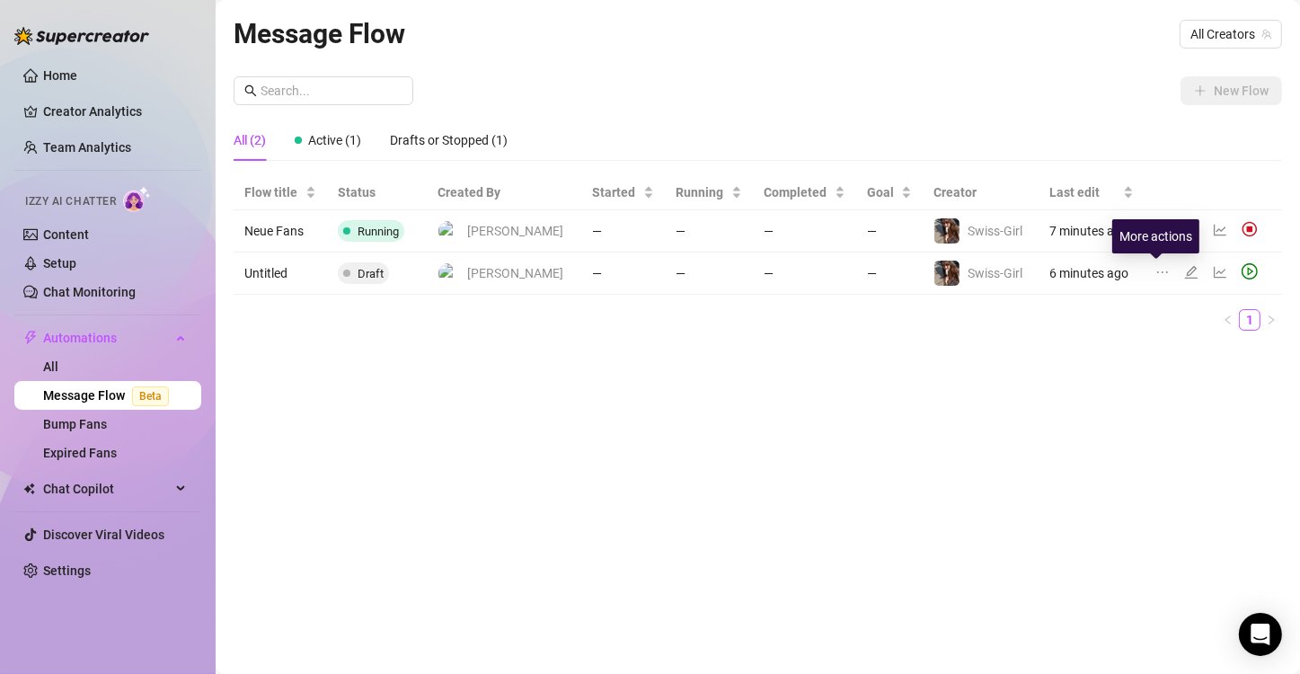
click at [648, 276] on icon "ellipsis" at bounding box center [1162, 272] width 14 height 14
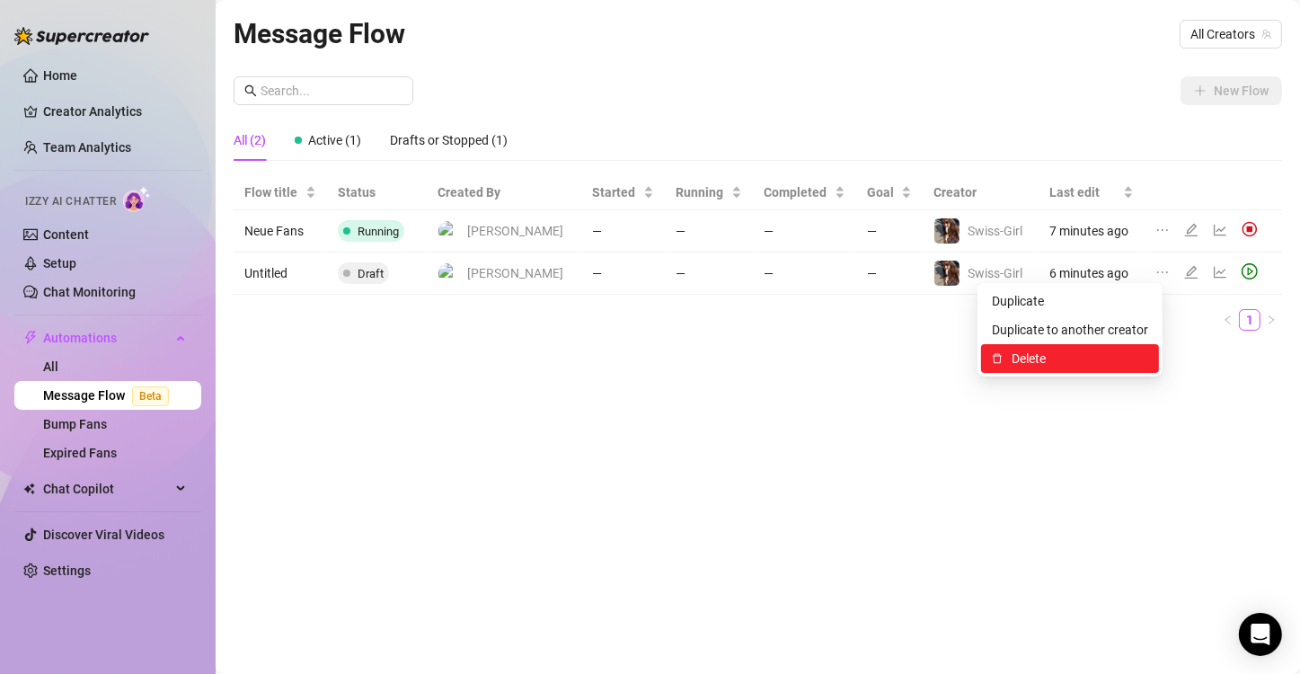
click at [648, 352] on span "Delete" at bounding box center [1080, 359] width 137 height 20
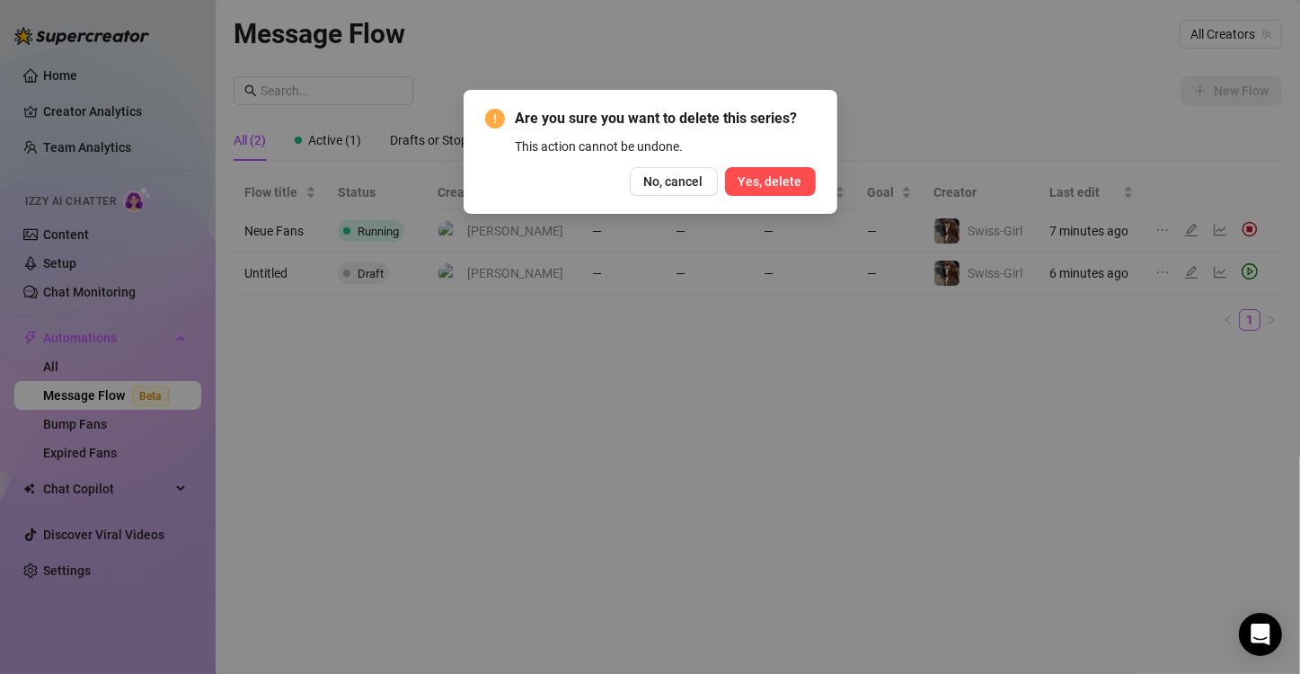
click at [648, 177] on span "Yes, delete" at bounding box center [770, 181] width 64 height 14
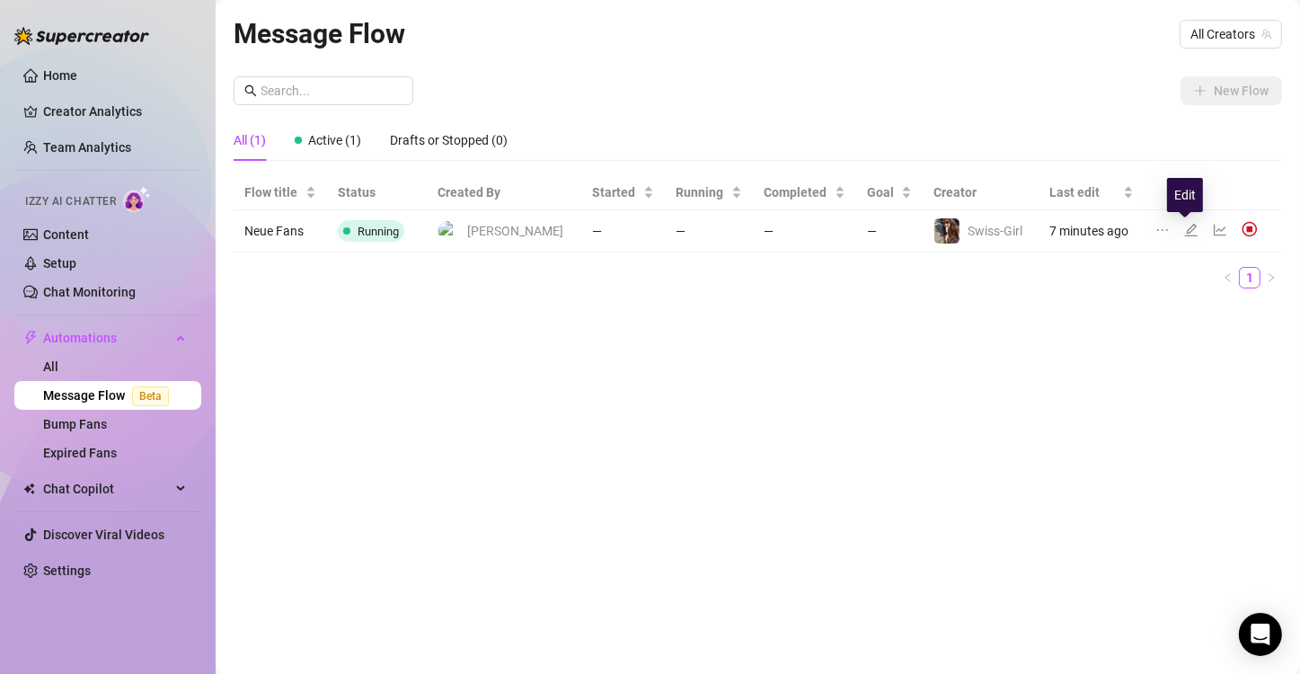
click at [648, 234] on icon "edit" at bounding box center [1191, 230] width 14 height 14
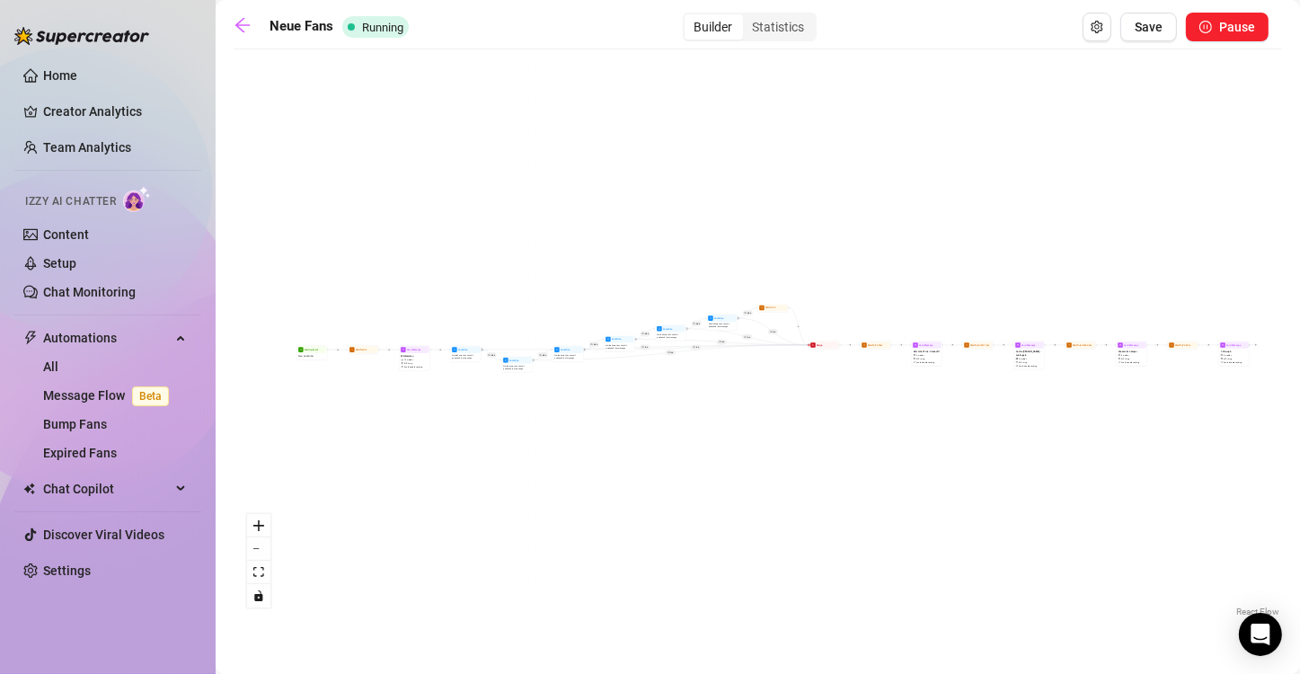
drag, startPoint x: 328, startPoint y: 435, endPoint x: 526, endPoint y: 413, distance: 198.8
click at [526, 413] on div "If True If False If True If False If True If False If True If False If True If …" at bounding box center [758, 339] width 1048 height 562
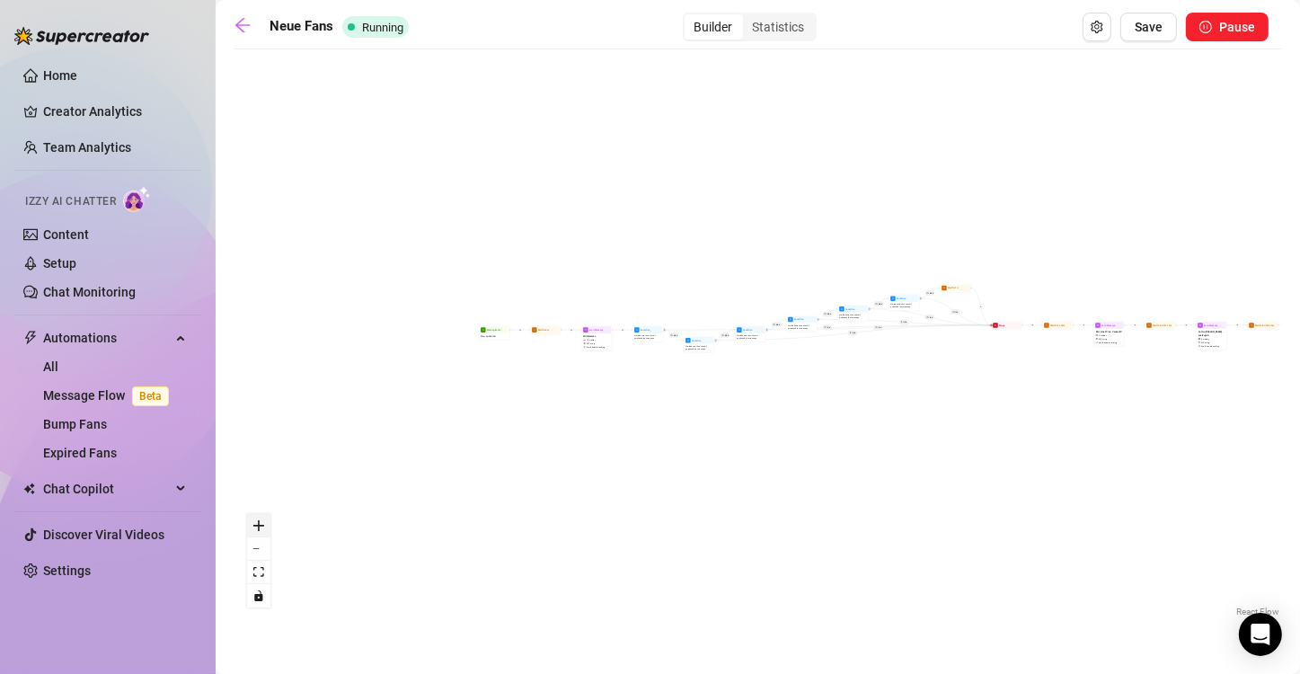
click at [257, 525] on icon "zoom in" at bounding box center [258, 525] width 11 height 11
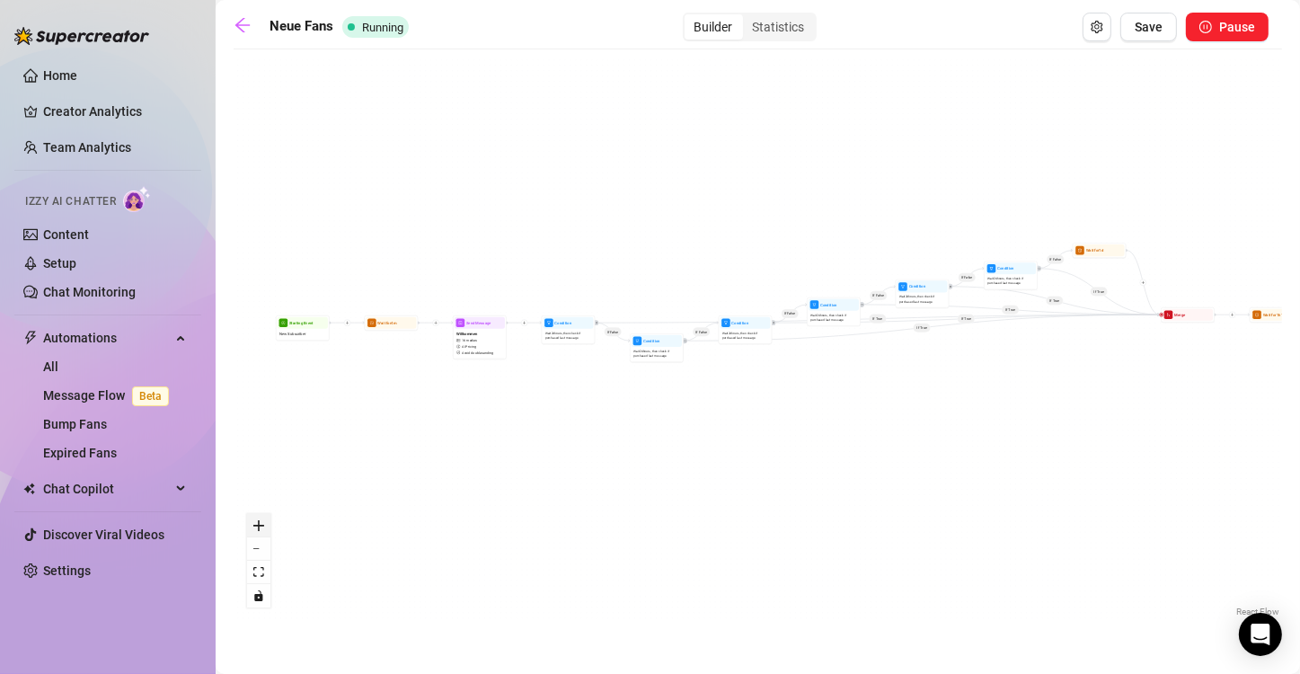
click at [257, 525] on icon "zoom in" at bounding box center [258, 525] width 11 height 11
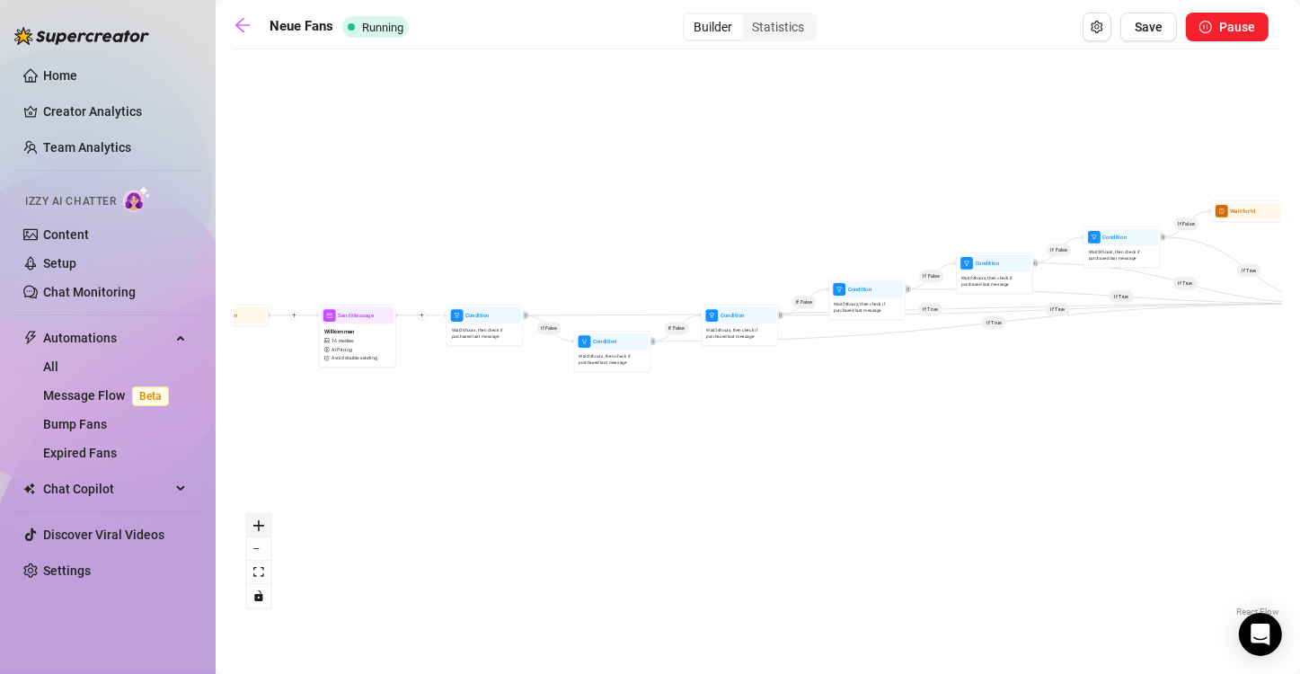
click at [257, 525] on icon "zoom in" at bounding box center [258, 525] width 11 height 11
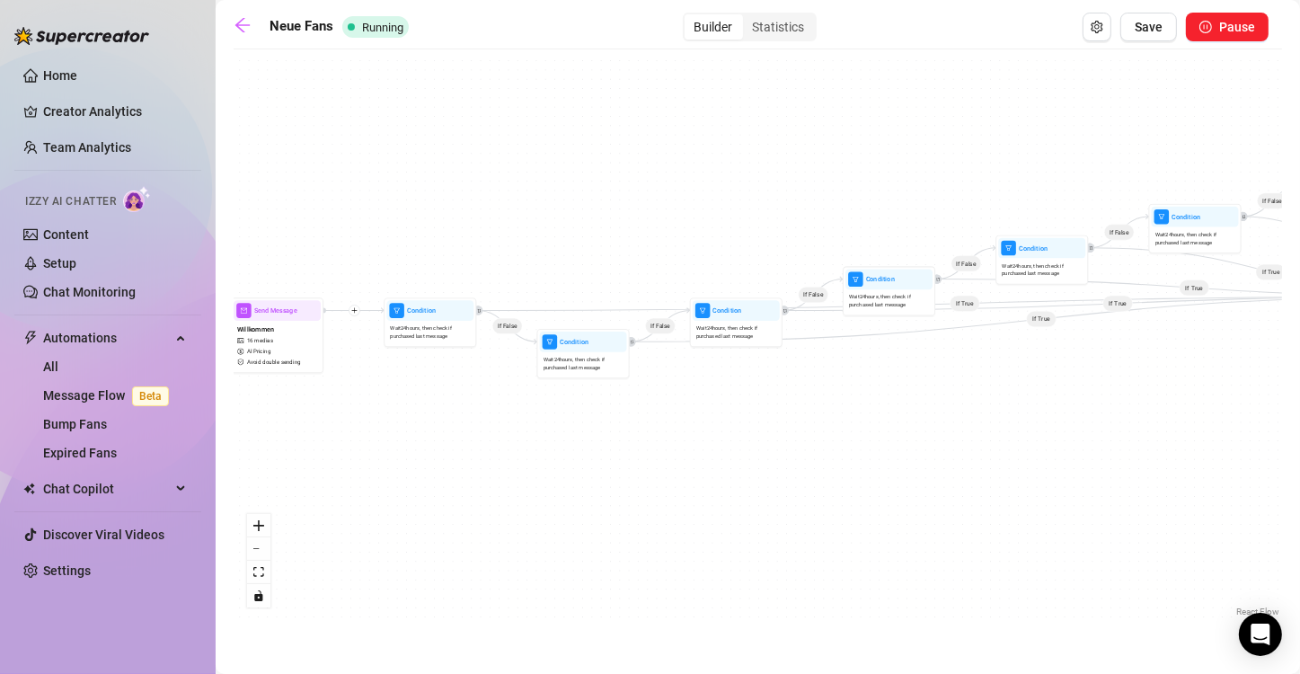
drag, startPoint x: 429, startPoint y: 446, endPoint x: 1056, endPoint y: 483, distance: 627.3
click at [648, 483] on div "If True If False If True If False If True If False If True If False If True If …" at bounding box center [758, 339] width 1048 height 562
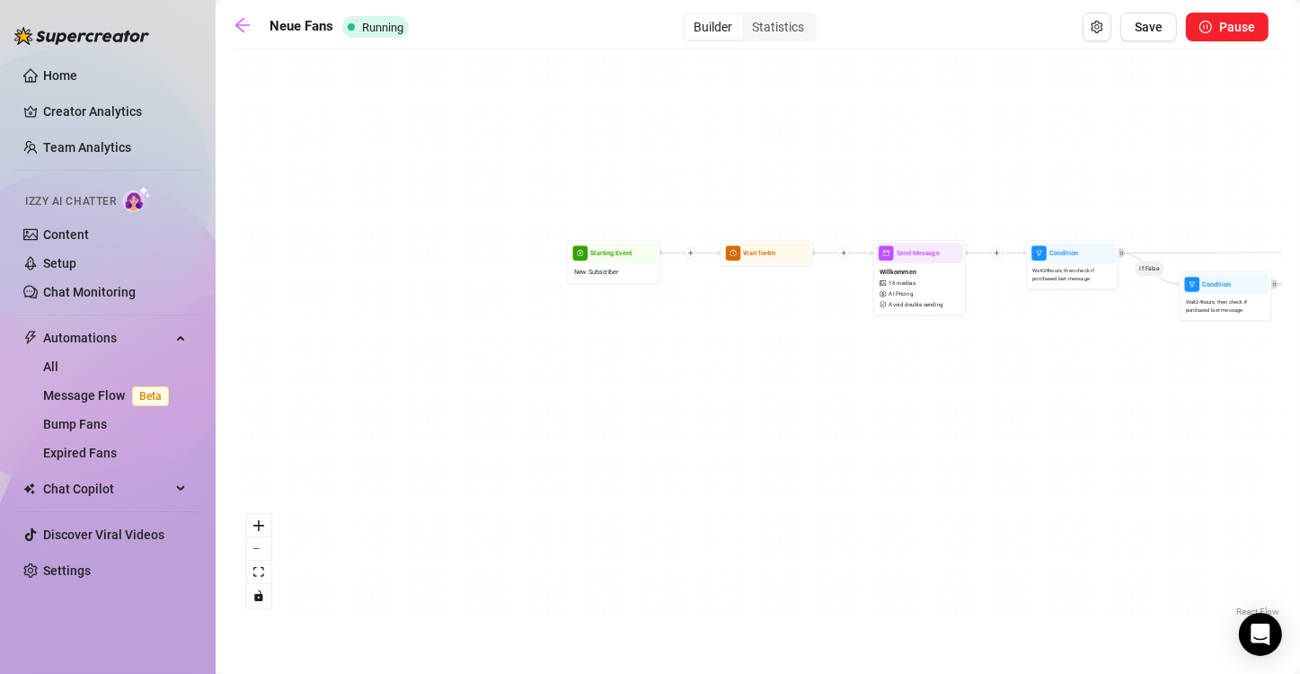
drag, startPoint x: 657, startPoint y: 483, endPoint x: 673, endPoint y: 388, distance: 96.6
click at [648, 388] on div "If True If False If True If False If True If False If True If False If True If …" at bounding box center [758, 339] width 1048 height 562
click at [261, 528] on icon "zoom in" at bounding box center [258, 525] width 11 height 11
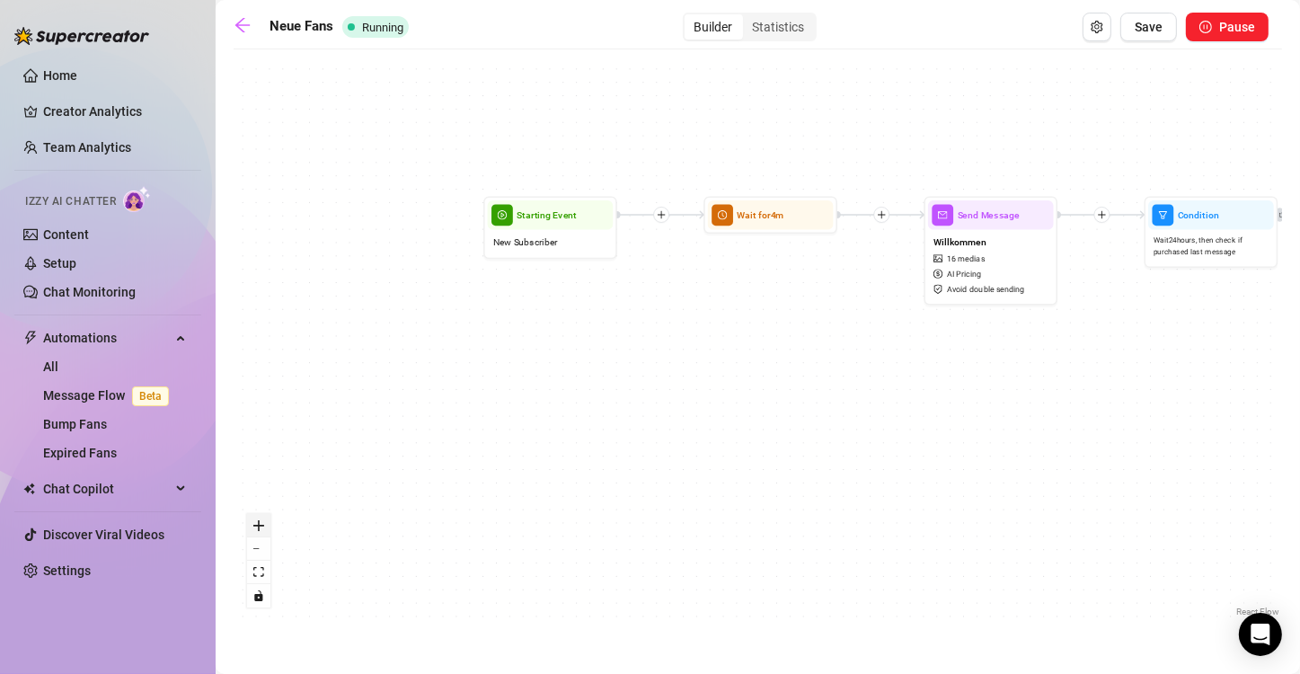
click at [261, 528] on icon "zoom in" at bounding box center [258, 525] width 11 height 11
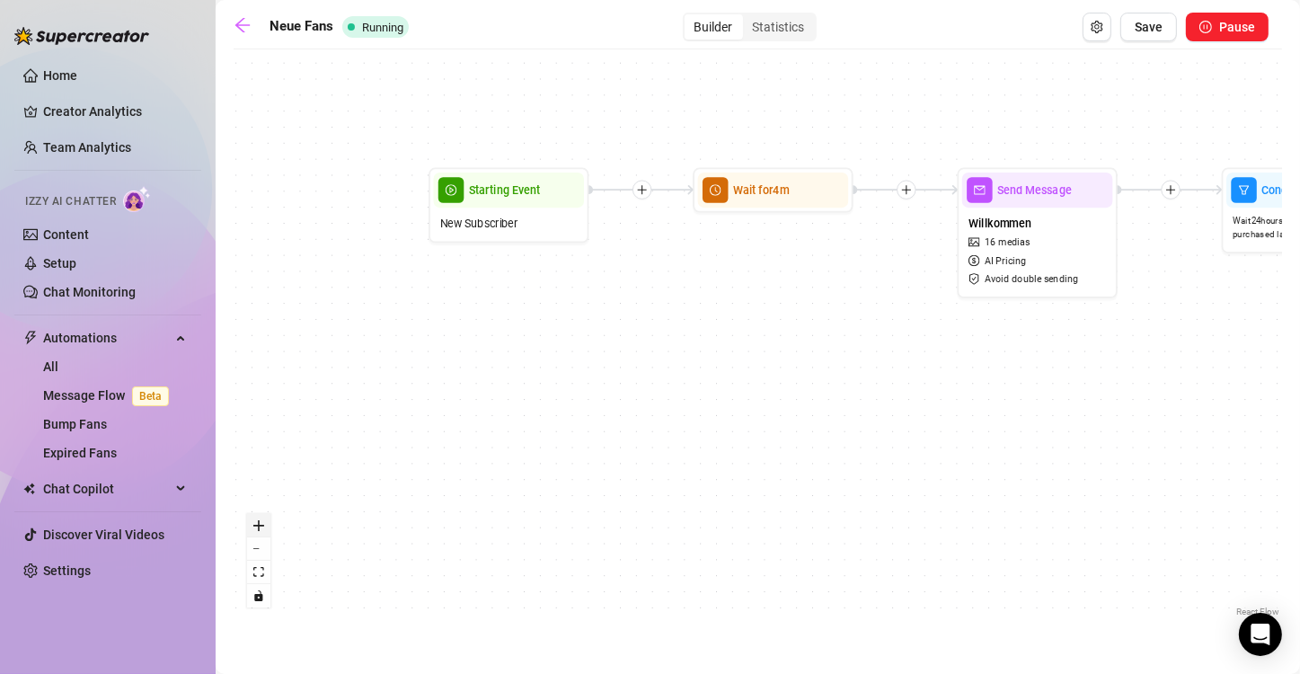
click at [261, 528] on icon "zoom in" at bounding box center [258, 525] width 11 height 11
click at [261, 528] on div "React Flow controls" at bounding box center [258, 560] width 23 height 93
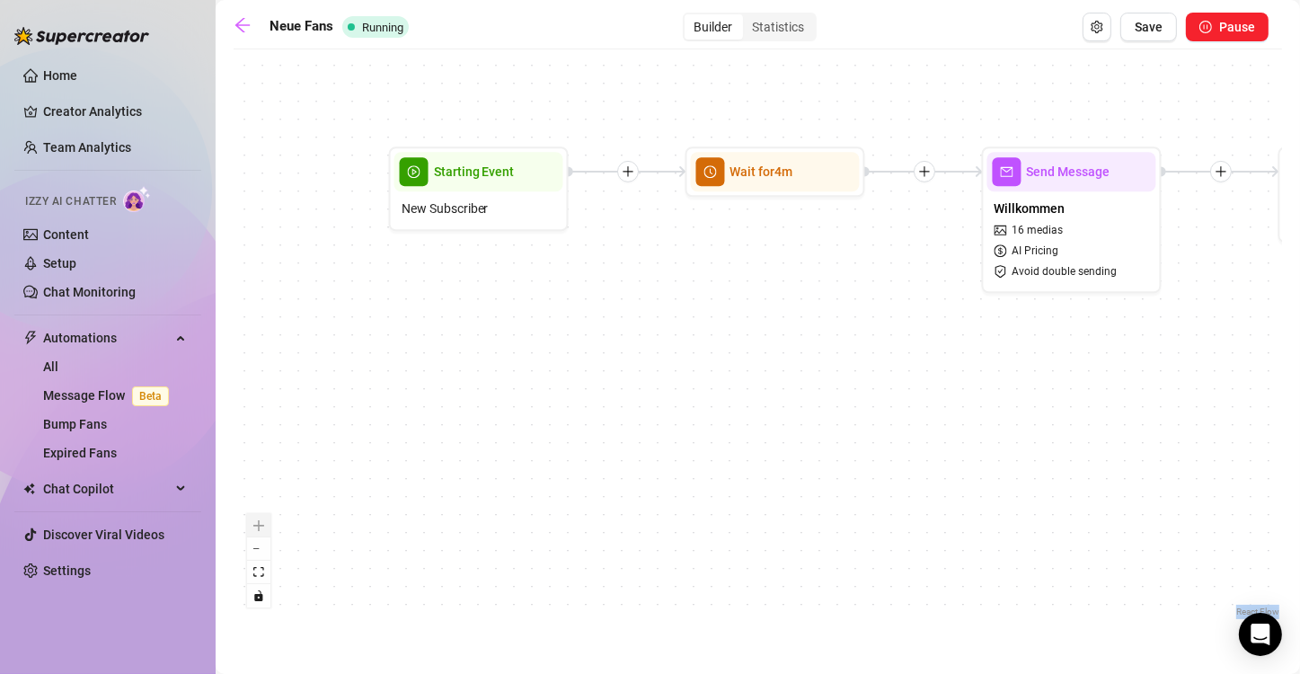
click at [261, 528] on div "React Flow controls" at bounding box center [258, 560] width 23 height 93
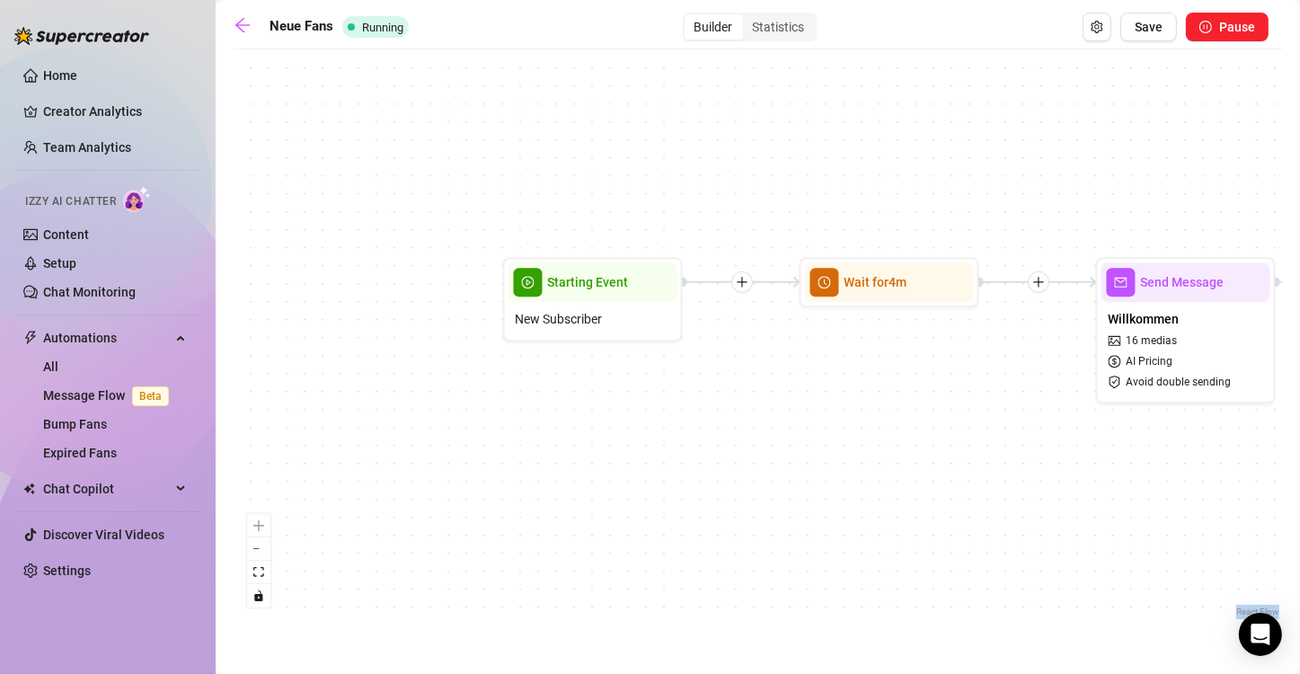
drag, startPoint x: 474, startPoint y: 345, endPoint x: 606, endPoint y: 460, distance: 175.1
click at [606, 460] on div "If True If False If True If False If True If False If True If False If True If …" at bounding box center [758, 339] width 1048 height 562
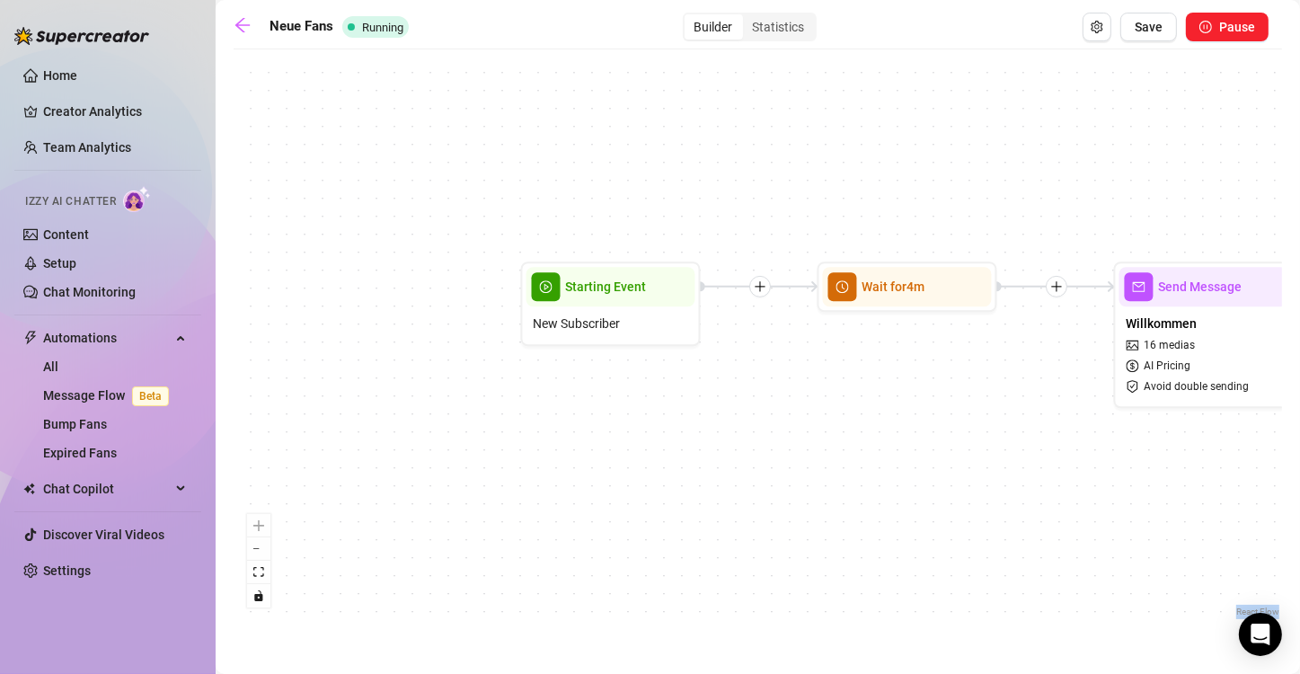
click at [621, 410] on div "If True If False If True If False If True If False If True If False If True If …" at bounding box center [758, 339] width 1048 height 562
click at [648, 443] on div "If True If False If True If False If True If False If True If False If True If …" at bounding box center [758, 339] width 1048 height 562
click at [648, 420] on div "If True If False If True If False If True If False If True If False If True If …" at bounding box center [758, 339] width 1048 height 562
click at [628, 295] on span "Starting Event" at bounding box center [606, 287] width 81 height 20
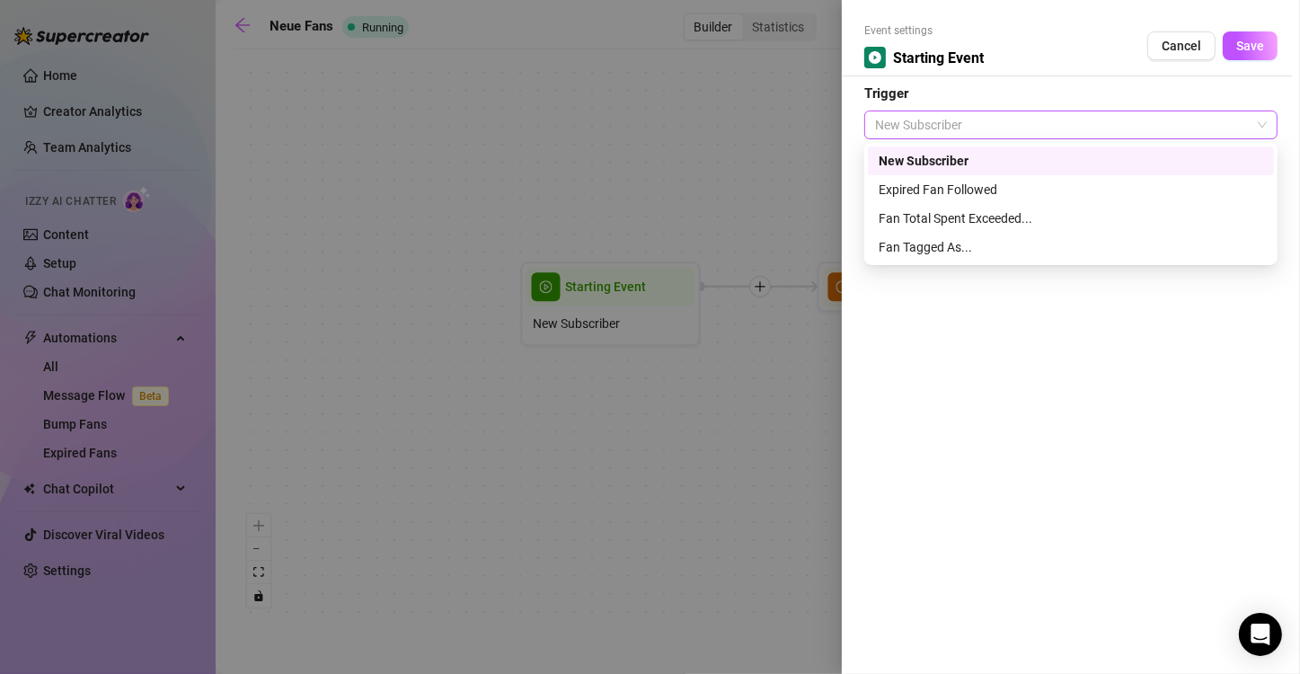
click at [648, 121] on span "New Subscriber" at bounding box center [1071, 124] width 392 height 27
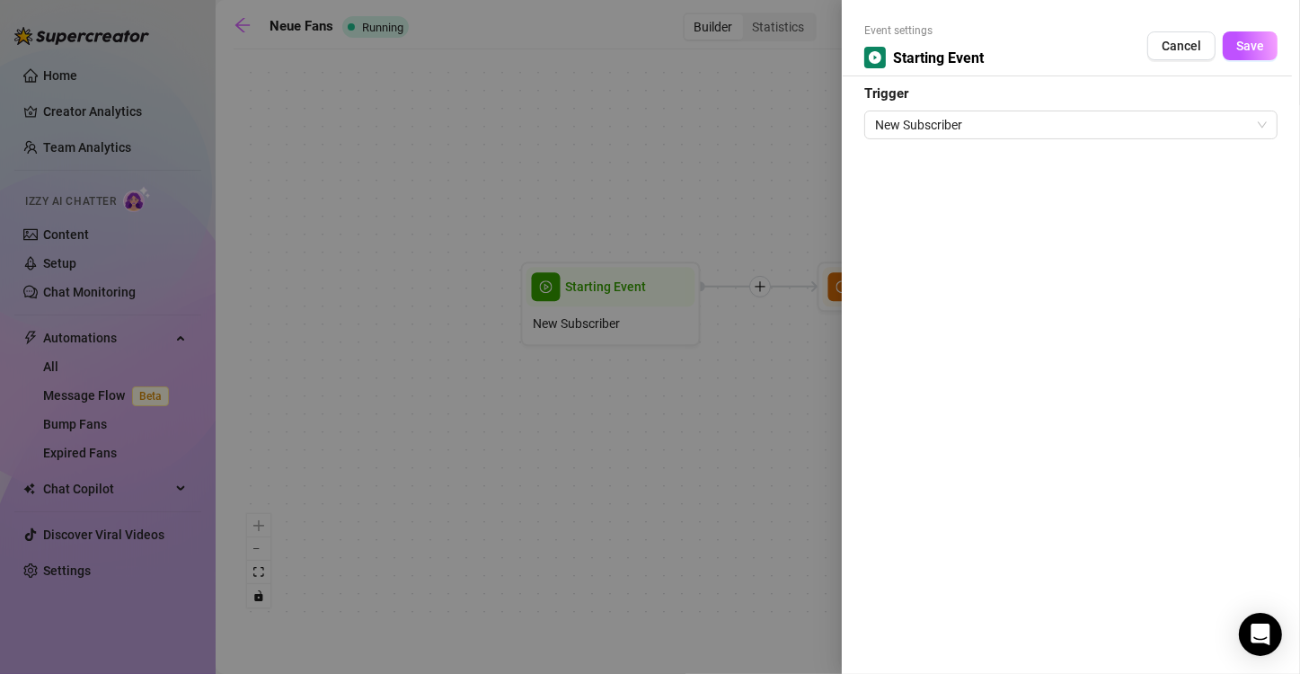
click at [648, 458] on div at bounding box center [650, 337] width 1300 height 674
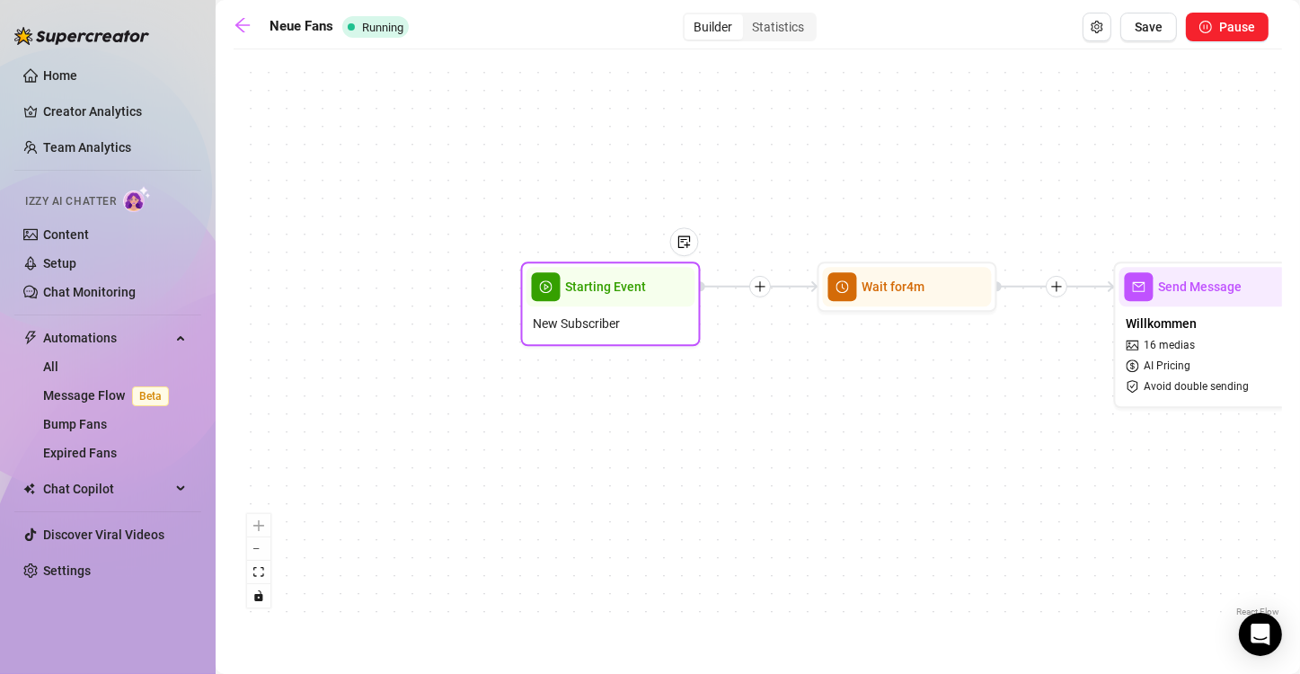
click at [617, 297] on div "Starting Event" at bounding box center [610, 287] width 169 height 40
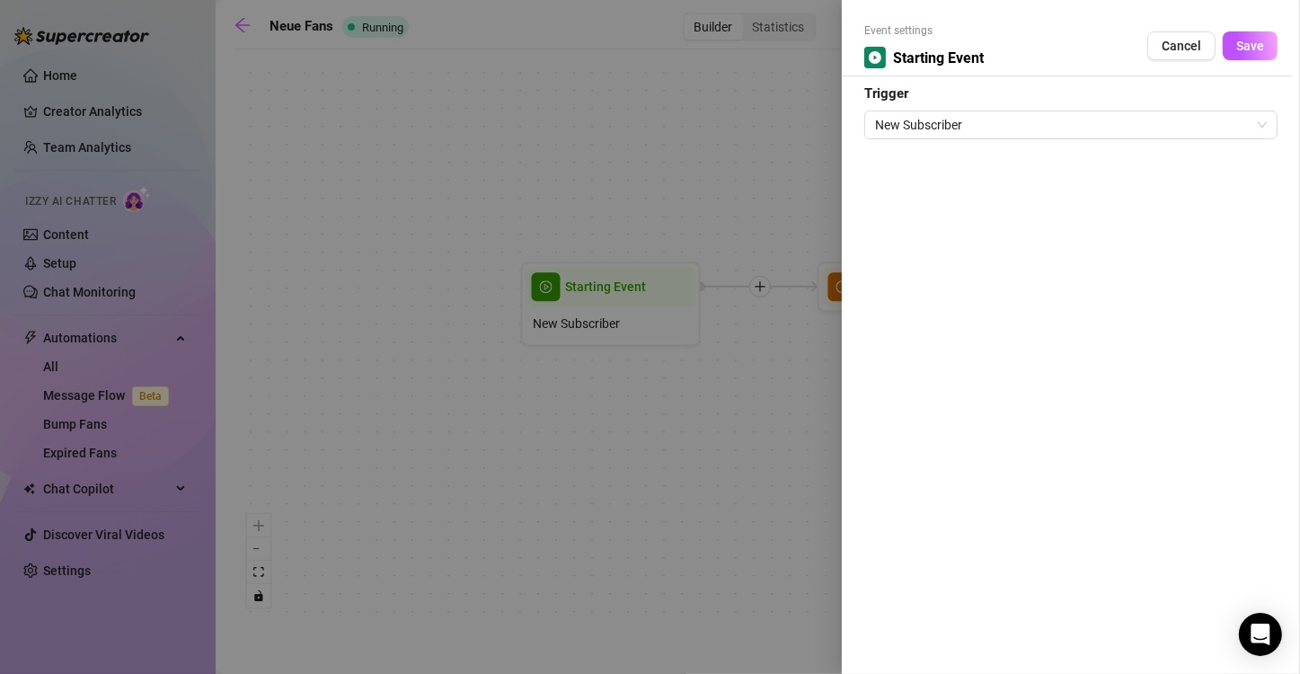
click at [641, 473] on div at bounding box center [650, 337] width 1300 height 674
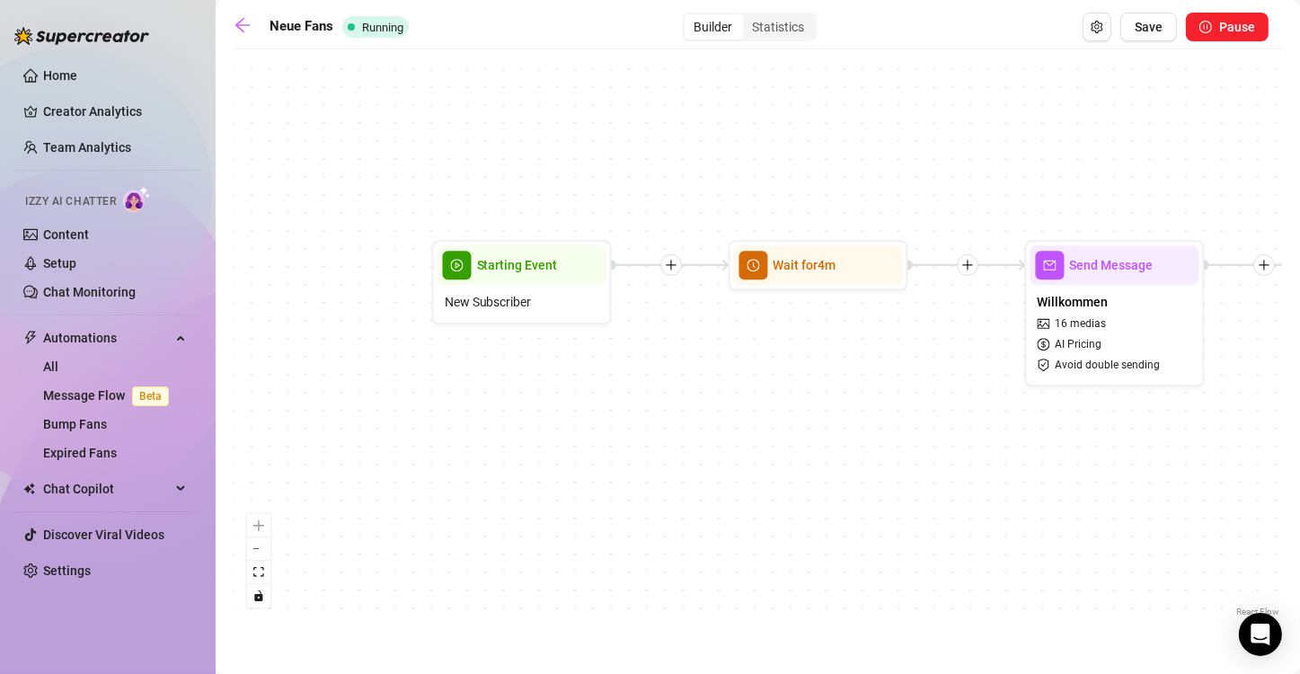
drag, startPoint x: 976, startPoint y: 420, endPoint x: 887, endPoint y: 400, distance: 91.3
click at [648, 400] on div "If True If False If True If False If True If False If True If False If True If …" at bounding box center [758, 339] width 1048 height 562
click at [648, 402] on div "If True If False If True If False If True If False If True If False If True If …" at bounding box center [758, 339] width 1048 height 562
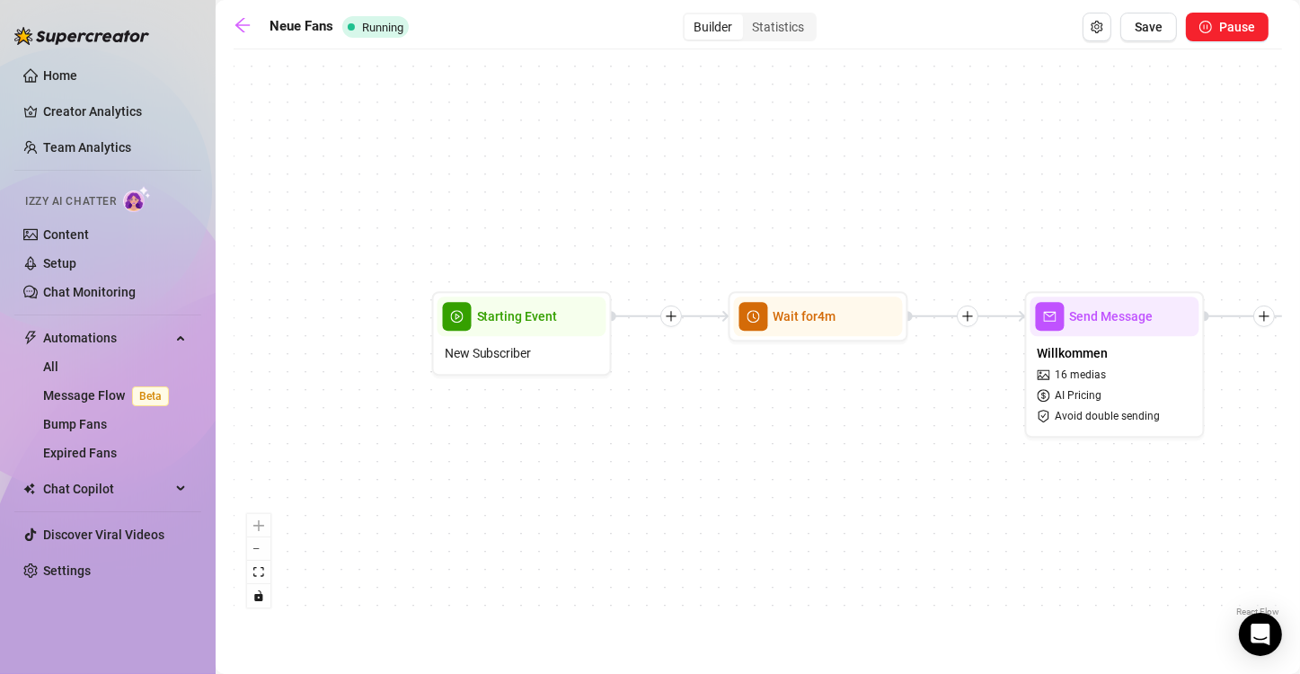
drag, startPoint x: 923, startPoint y: 467, endPoint x: 923, endPoint y: 517, distance: 50.3
click at [648, 517] on div "If True If False If True If False If True If False If True If False If True If …" at bounding box center [758, 339] width 1048 height 562
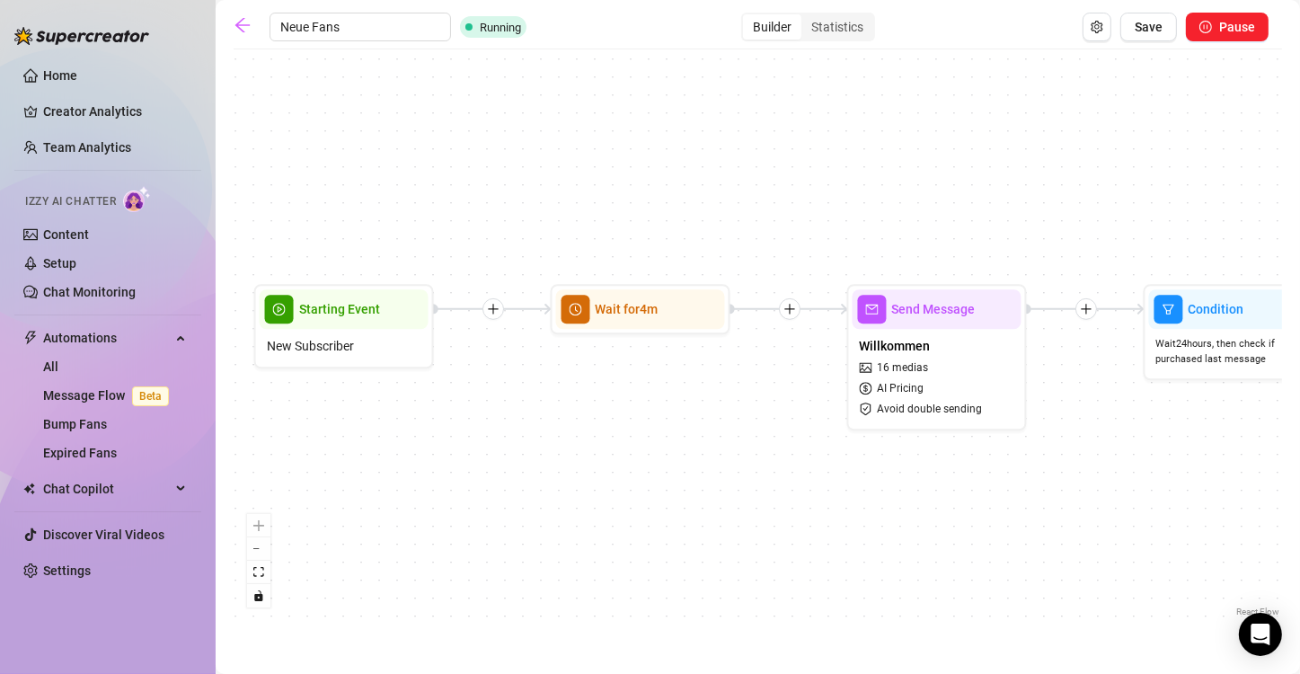
drag, startPoint x: 691, startPoint y: 164, endPoint x: 497, endPoint y: 156, distance: 194.2
click at [497, 156] on div "If True If False If True If False If True If False If True If False If True If …" at bounding box center [758, 339] width 1048 height 562
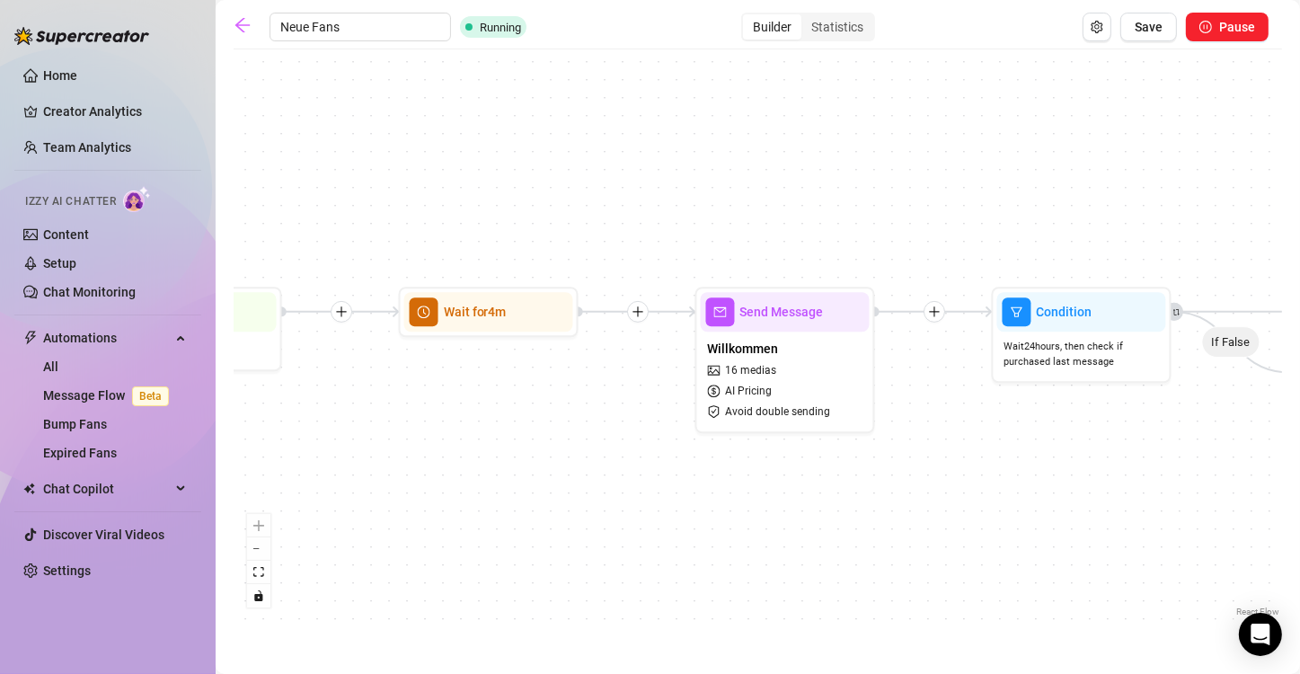
drag, startPoint x: 973, startPoint y: 231, endPoint x: 646, endPoint y: 234, distance: 327.0
click at [646, 234] on div "If True If False If True If False If True If False If True If False If True If …" at bounding box center [758, 339] width 1048 height 562
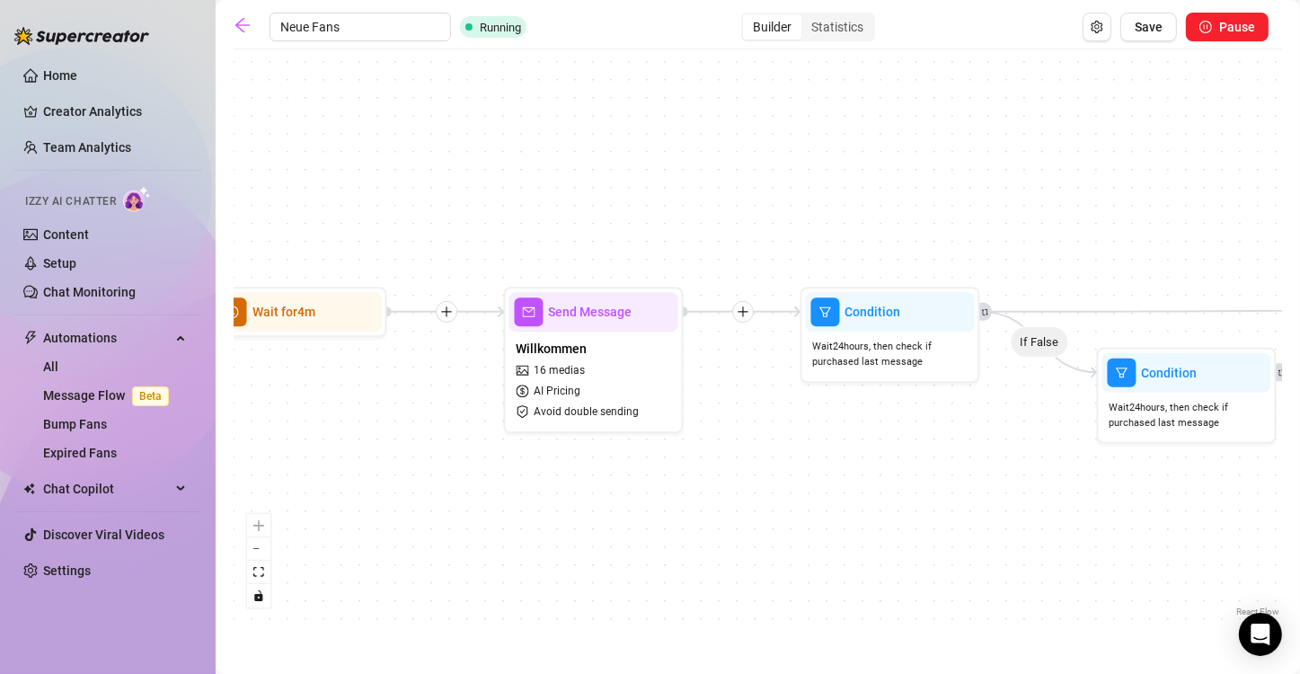
drag, startPoint x: 1047, startPoint y: 207, endPoint x: 724, endPoint y: 190, distance: 322.9
click at [648, 190] on div "If True If False If True If False If True If False If True If False If True If …" at bounding box center [758, 339] width 1048 height 562
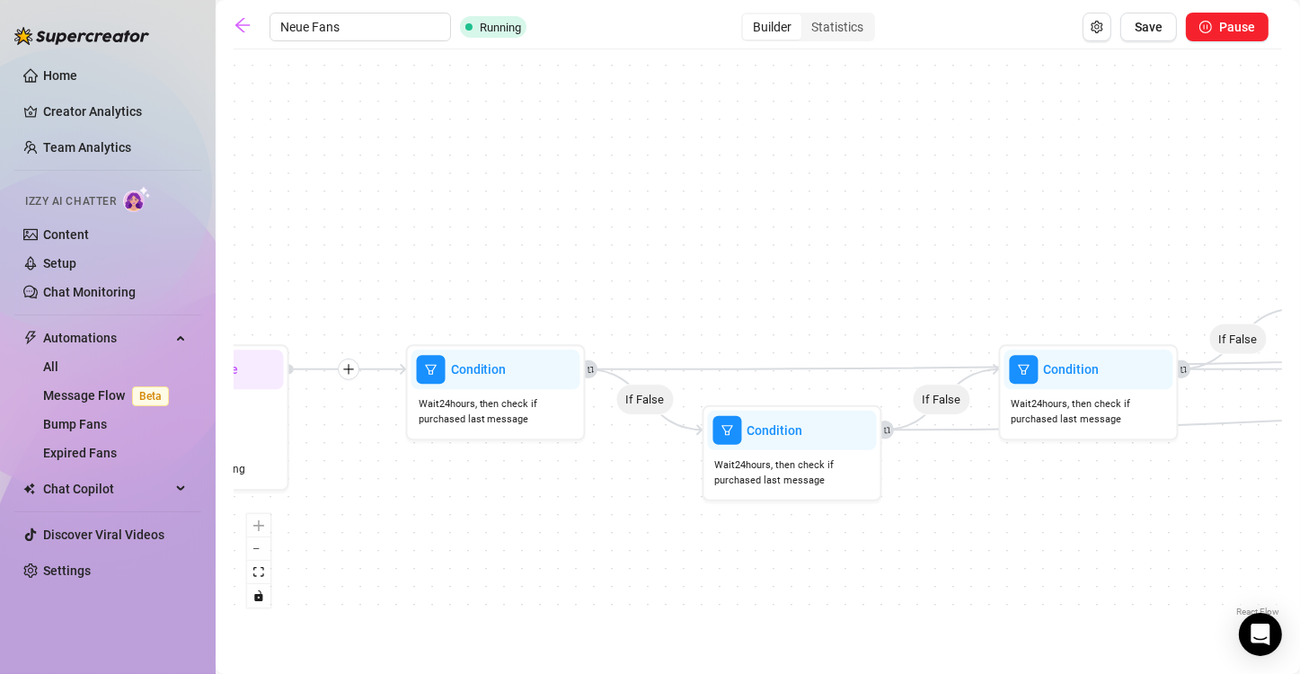
drag, startPoint x: 1135, startPoint y: 488, endPoint x: 1059, endPoint y: 561, distance: 104.8
click at [648, 561] on div "If True If False If True If False If True If False If True If False If True If …" at bounding box center [758, 339] width 1048 height 562
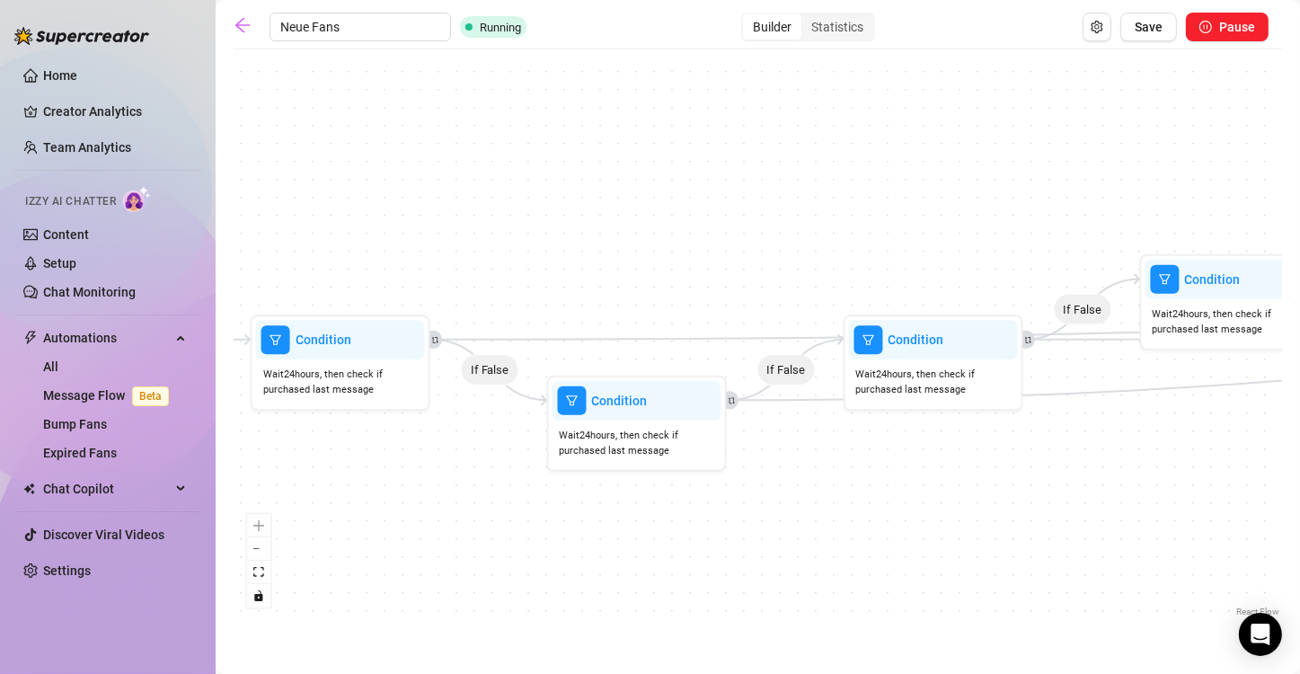
drag, startPoint x: 1144, startPoint y: 582, endPoint x: 992, endPoint y: 553, distance: 154.5
click at [648, 553] on div "If True If False If True If False If True If False If True If False If True If …" at bounding box center [758, 339] width 1048 height 562
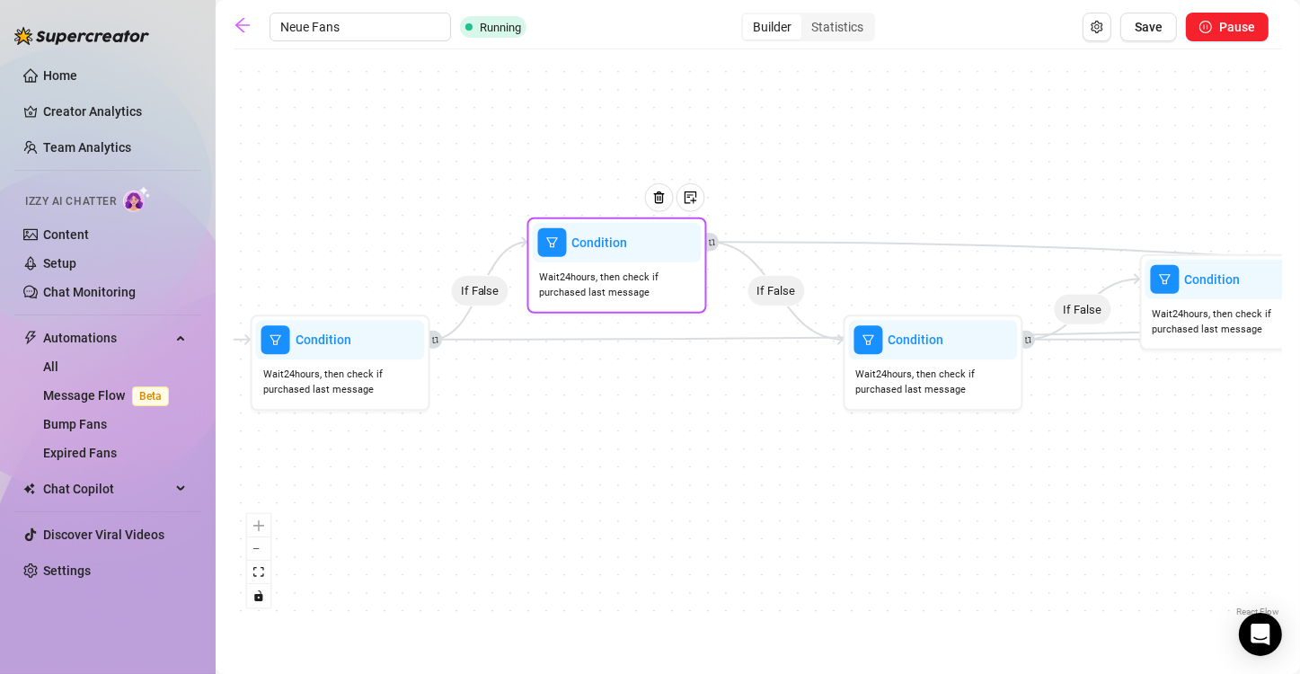
drag, startPoint x: 612, startPoint y: 409, endPoint x: 590, endPoint y: 246, distance: 164.0
click at [590, 246] on span "Condition" at bounding box center [600, 243] width 56 height 20
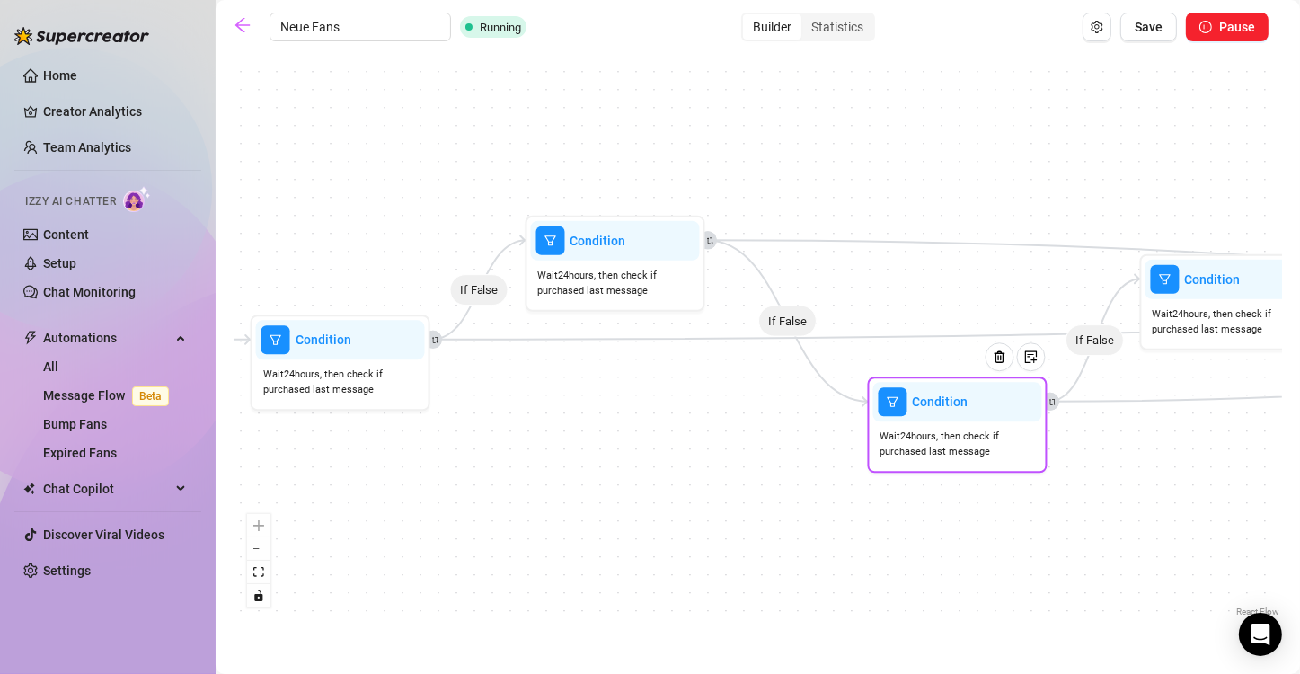
drag, startPoint x: 894, startPoint y: 332, endPoint x: 923, endPoint y: 402, distance: 75.7
click at [648, 402] on div "Condition" at bounding box center [957, 402] width 169 height 40
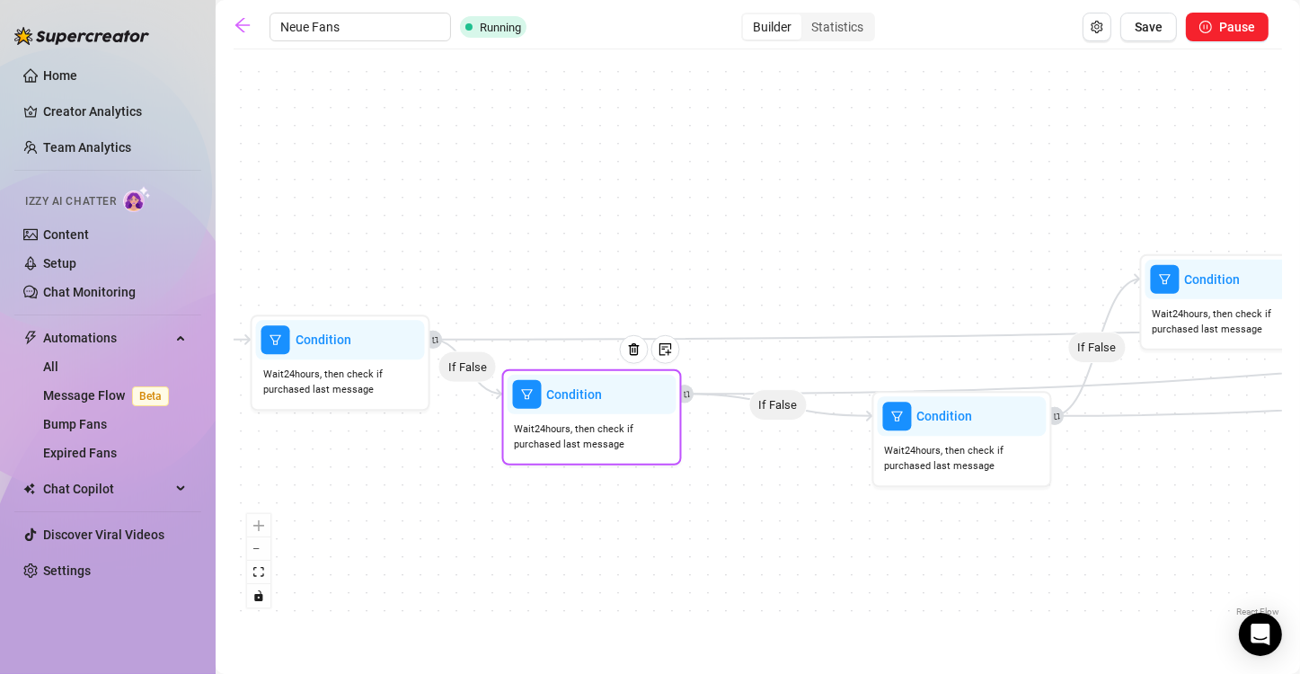
drag, startPoint x: 588, startPoint y: 254, endPoint x: 567, endPoint y: 412, distance: 159.6
click at [567, 412] on div "Condition" at bounding box center [592, 395] width 169 height 40
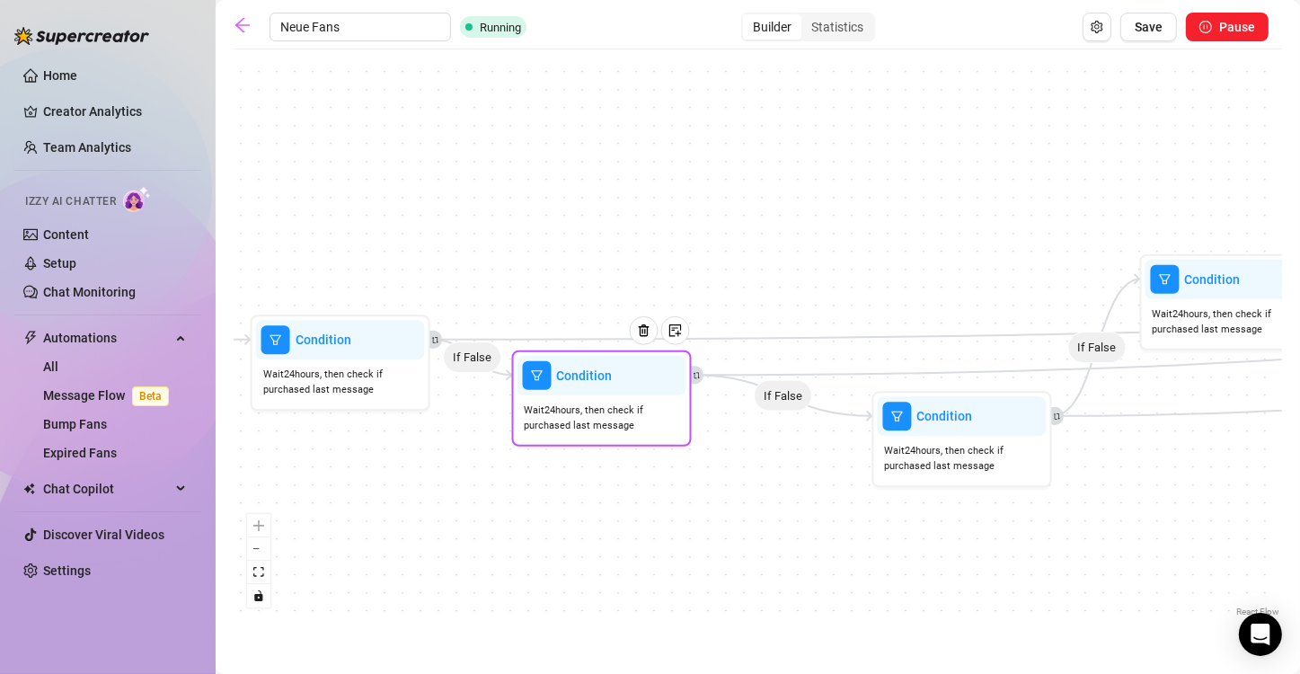
drag, startPoint x: 607, startPoint y: 405, endPoint x: 615, endPoint y: 384, distance: 22.2
click at [615, 384] on div at bounding box center [651, 344] width 78 height 92
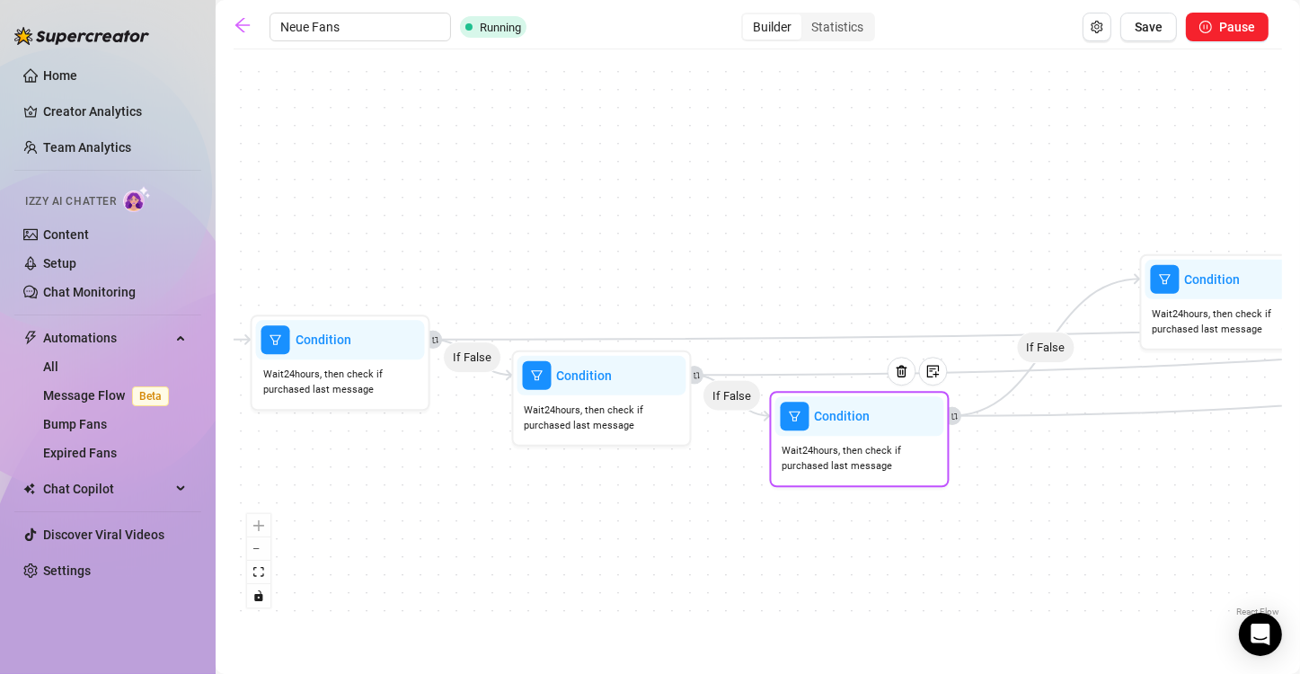
drag, startPoint x: 957, startPoint y: 417, endPoint x: 850, endPoint y: 417, distance: 106.9
click at [648, 417] on span "Condition" at bounding box center [843, 416] width 56 height 20
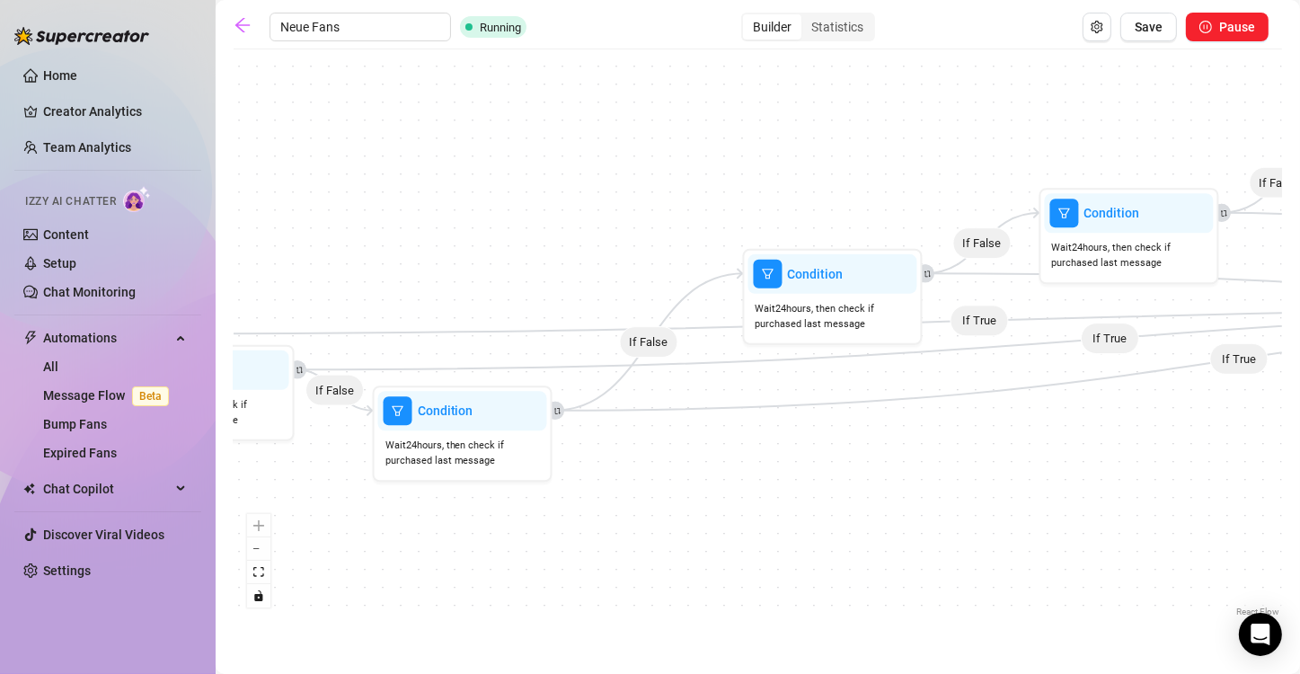
drag, startPoint x: 1184, startPoint y: 514, endPoint x: 787, endPoint y: 508, distance: 397.1
click at [648, 508] on div "If True If False If True If False If True If False If True If False If True If …" at bounding box center [758, 339] width 1048 height 562
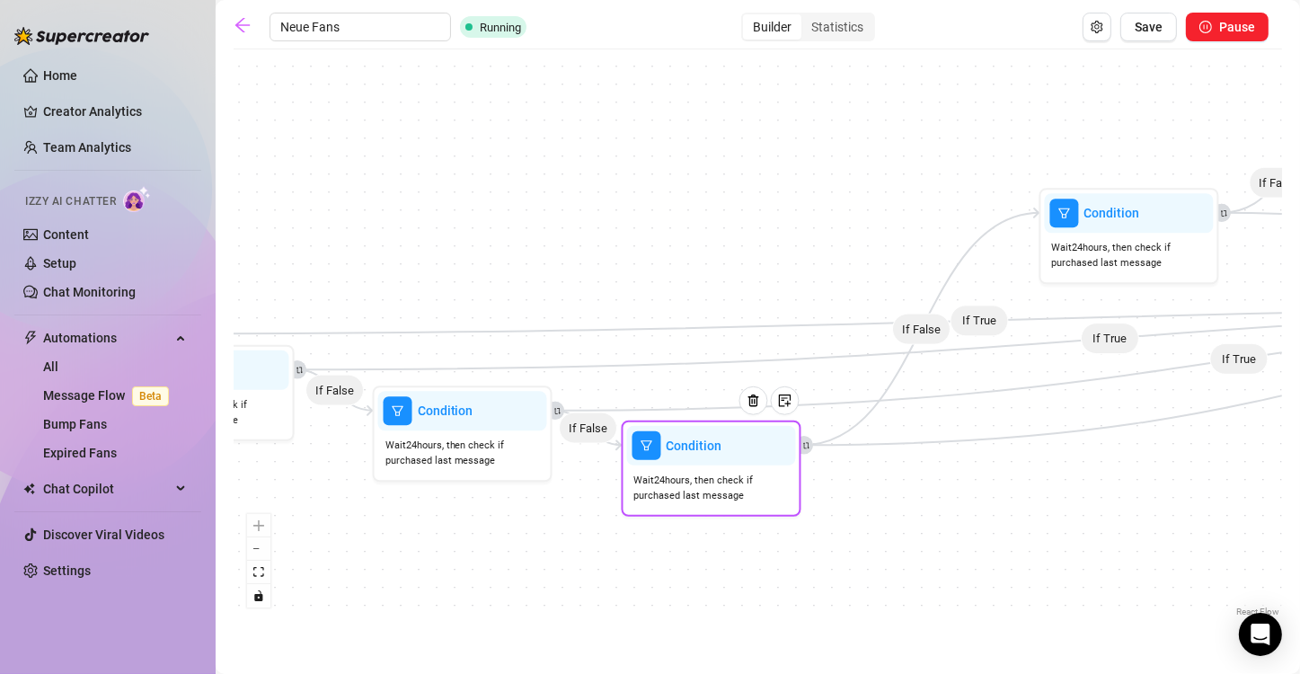
drag, startPoint x: 829, startPoint y: 280, endPoint x: 704, endPoint y: 457, distance: 216.6
click at [648, 457] on div "Condition" at bounding box center [711, 446] width 169 height 40
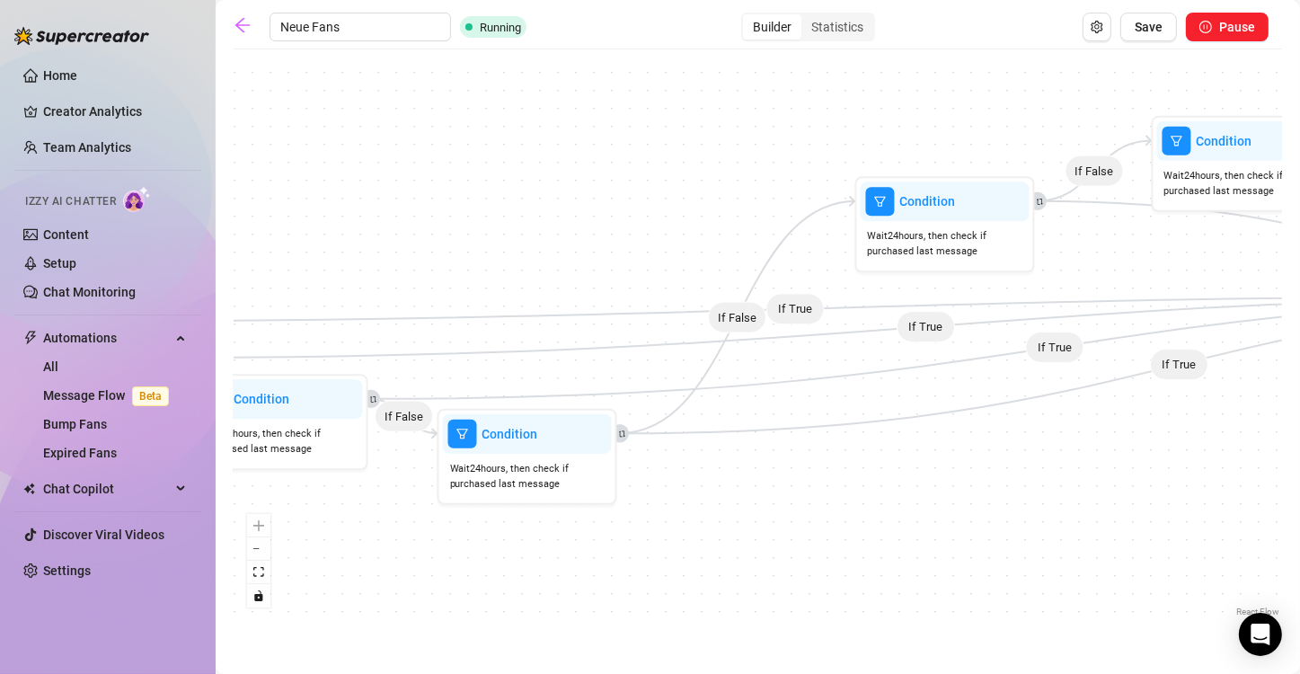
drag, startPoint x: 1065, startPoint y: 550, endPoint x: 880, endPoint y: 538, distance: 184.5
click at [648, 538] on div "If True If False If True If False If True If False If True If False If True If …" at bounding box center [758, 339] width 1048 height 562
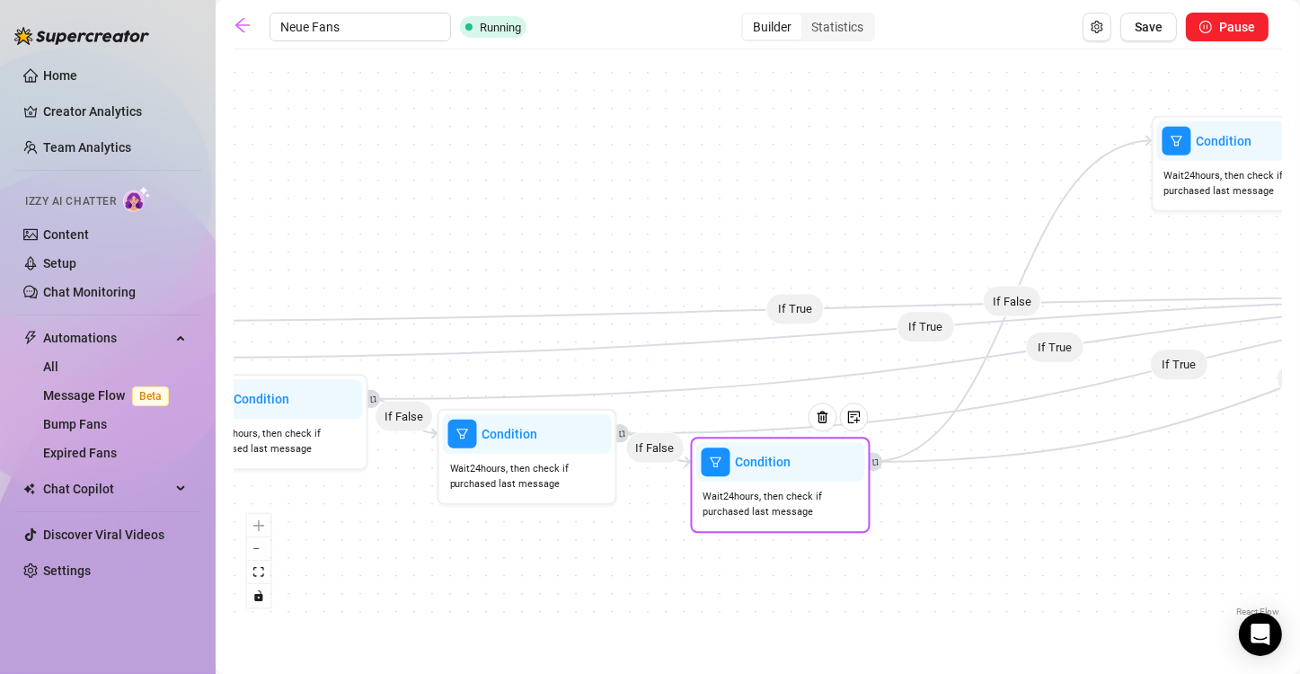
drag, startPoint x: 953, startPoint y: 211, endPoint x: 786, endPoint y: 477, distance: 314.1
click at [648, 477] on div "Condition" at bounding box center [780, 462] width 169 height 40
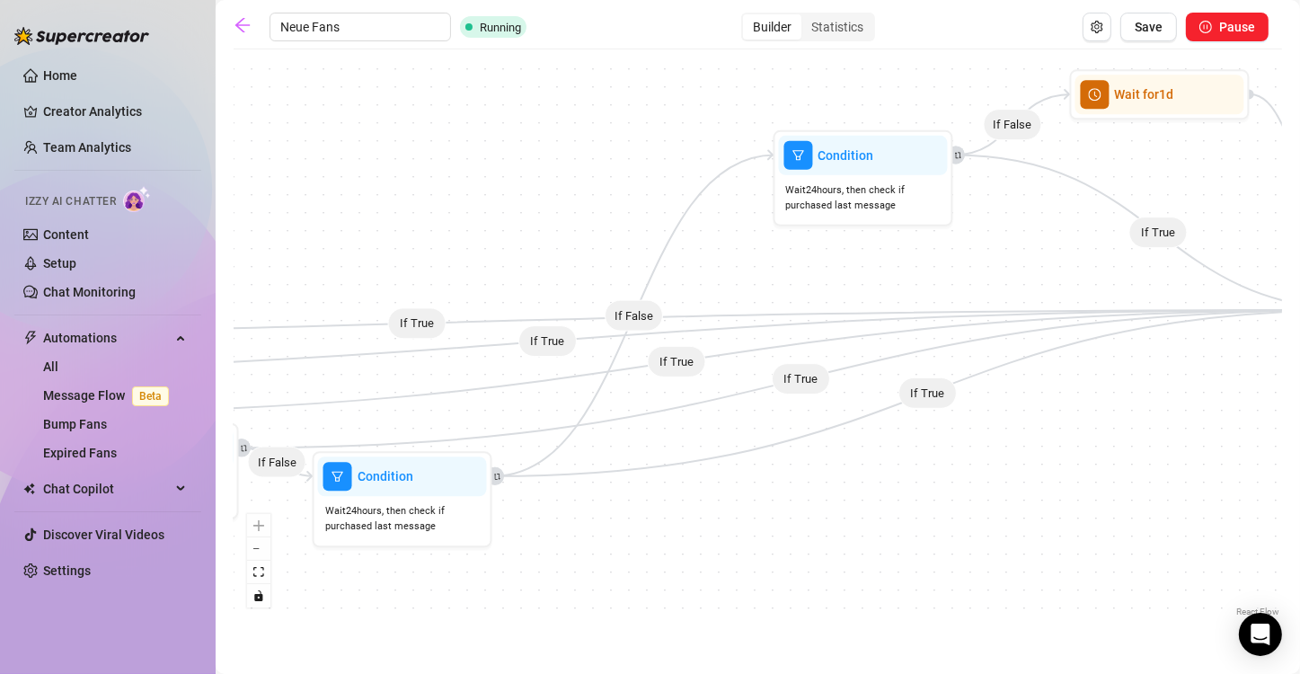
drag, startPoint x: 1092, startPoint y: 535, endPoint x: 703, endPoint y: 551, distance: 390.2
click at [648, 551] on div "If True If False If True If False If True If False If True If False If True If …" at bounding box center [758, 339] width 1048 height 562
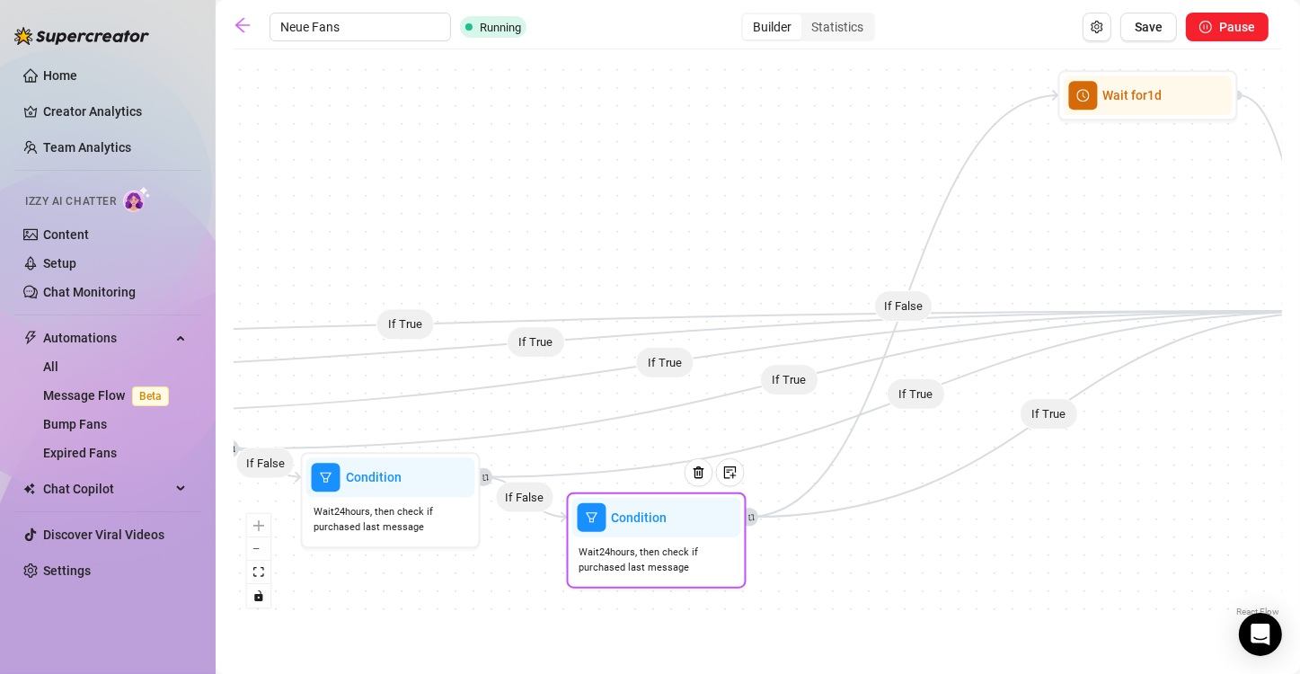
drag, startPoint x: 842, startPoint y: 155, endPoint x: 641, endPoint y: 524, distance: 419.3
click at [641, 524] on span "Condition" at bounding box center [640, 518] width 56 height 20
drag, startPoint x: 1056, startPoint y: 500, endPoint x: 931, endPoint y: 528, distance: 127.9
click at [648, 528] on div "If True If False If True If False If True If False If True If False If True If …" at bounding box center [758, 339] width 1048 height 562
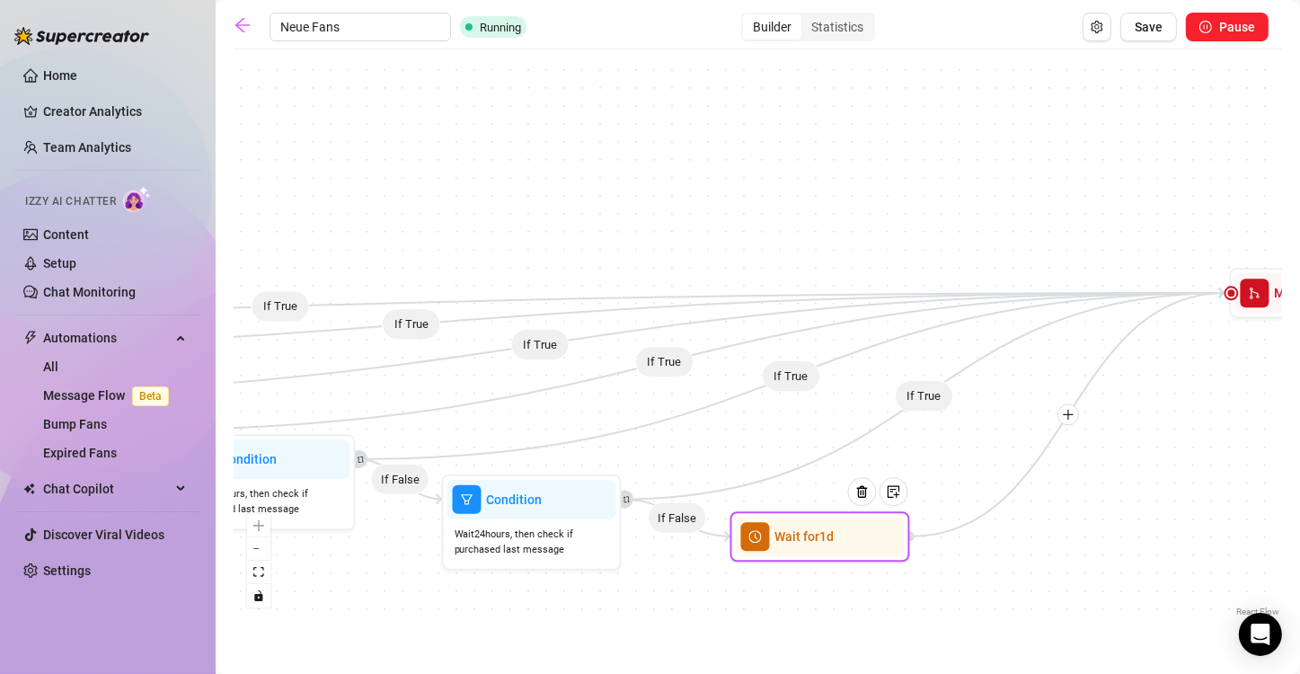
drag, startPoint x: 1048, startPoint y: 122, endPoint x: 840, endPoint y: 544, distance: 470.9
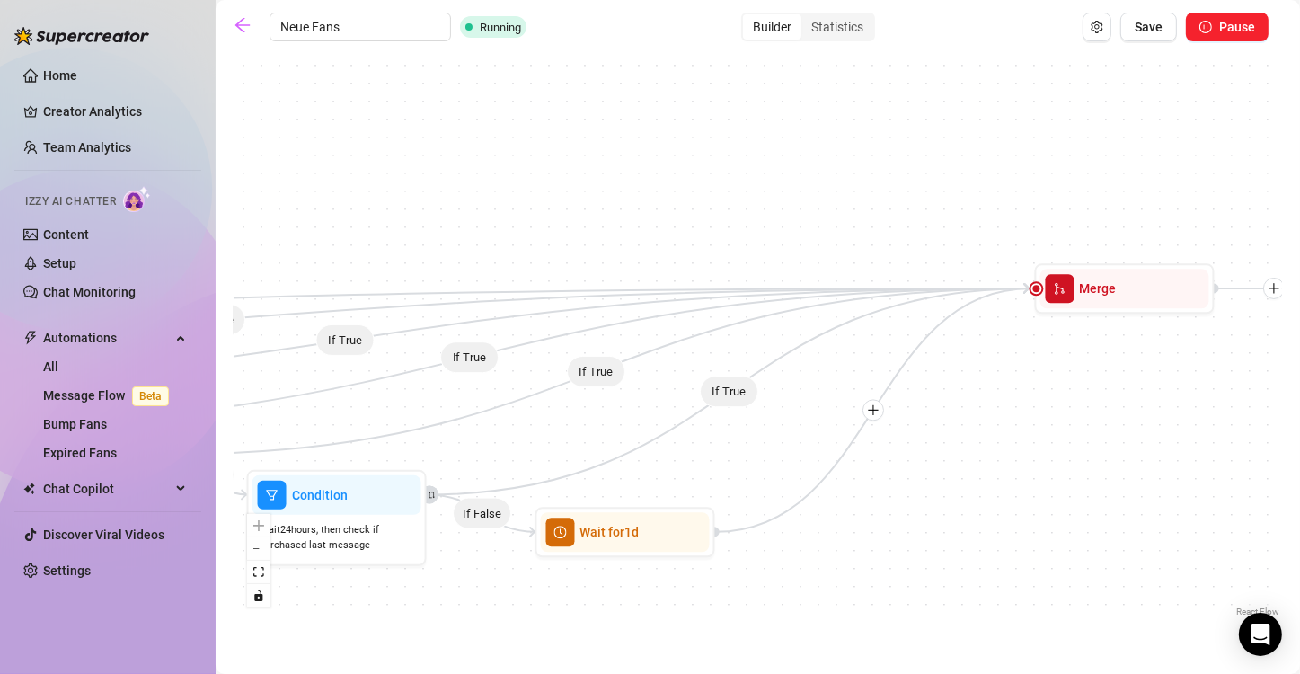
drag, startPoint x: 1144, startPoint y: 519, endPoint x: 865, endPoint y: 517, distance: 278.5
click at [648, 517] on div "If True If False If True If False If True If False If True If False If True If …" at bounding box center [758, 339] width 1048 height 562
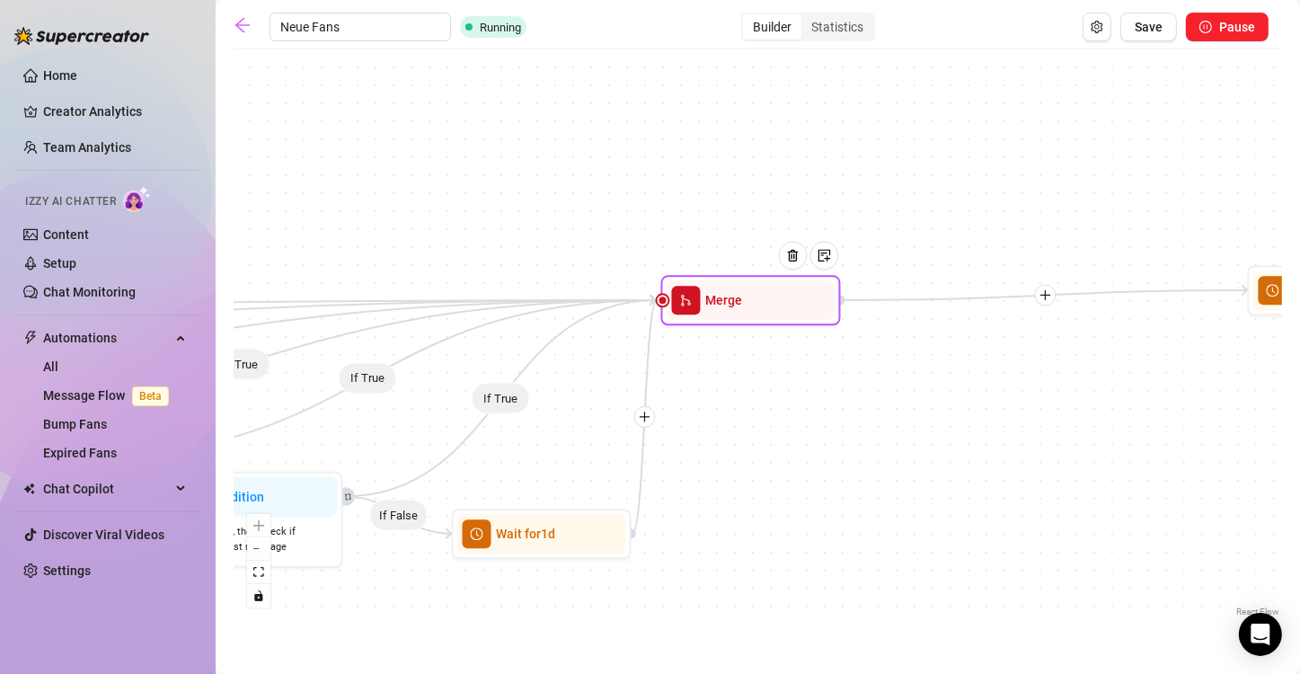
drag, startPoint x: 1020, startPoint y: 295, endPoint x: 728, endPoint y: 305, distance: 292.1
click at [648, 305] on span "Merge" at bounding box center [724, 300] width 37 height 20
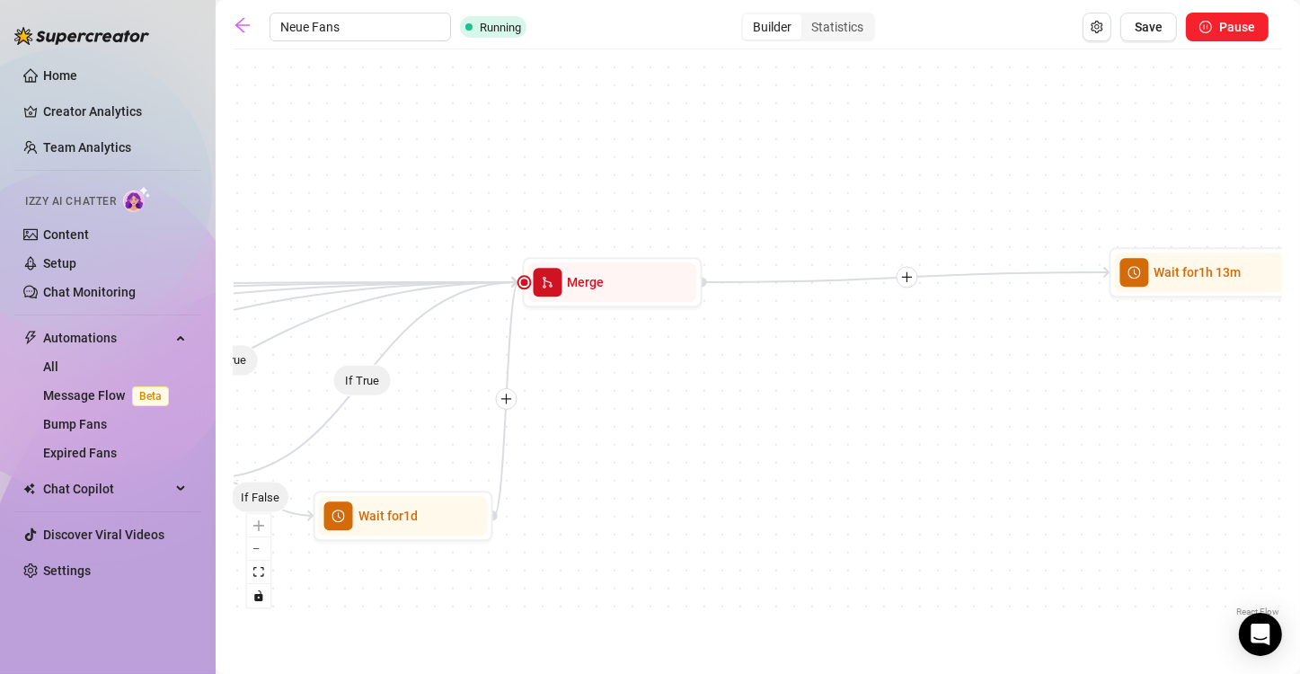
drag, startPoint x: 1066, startPoint y: 393, endPoint x: 927, endPoint y: 375, distance: 140.4
click at [648, 375] on div "If True If False If True If False If True If False If True If False If True If …" at bounding box center [758, 339] width 1048 height 562
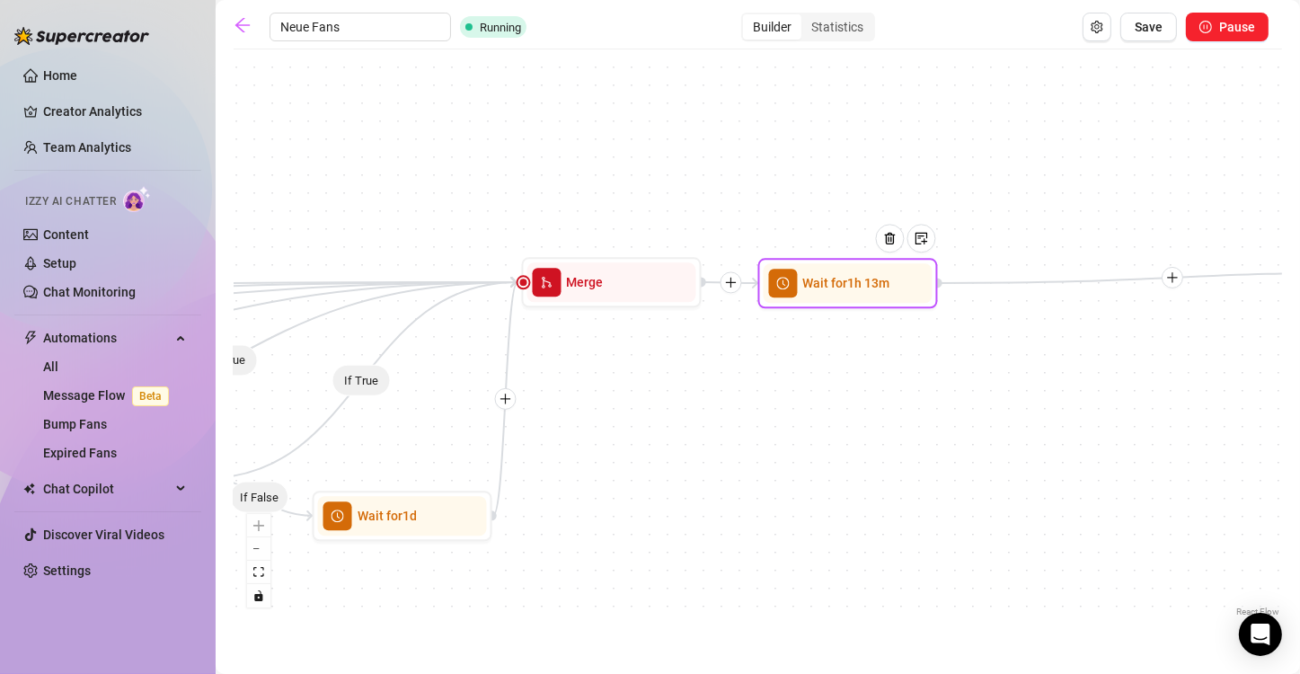
drag, startPoint x: 1177, startPoint y: 289, endPoint x: 822, endPoint y: 298, distance: 355.0
click at [648, 298] on div "Wait for 1h 13m" at bounding box center [848, 283] width 169 height 40
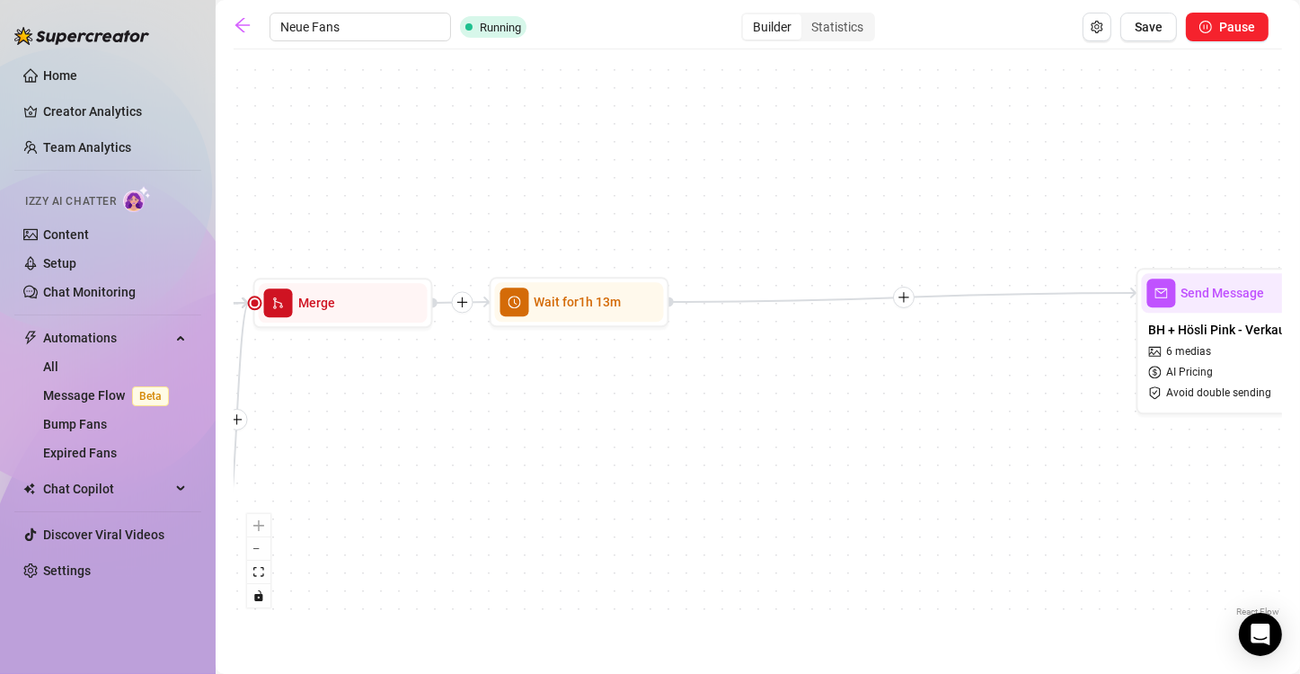
drag, startPoint x: 1056, startPoint y: 354, endPoint x: 787, endPoint y: 375, distance: 269.4
click at [648, 375] on div "If True If False If True If False If True If False If True If False If True If …" at bounding box center [758, 339] width 1048 height 562
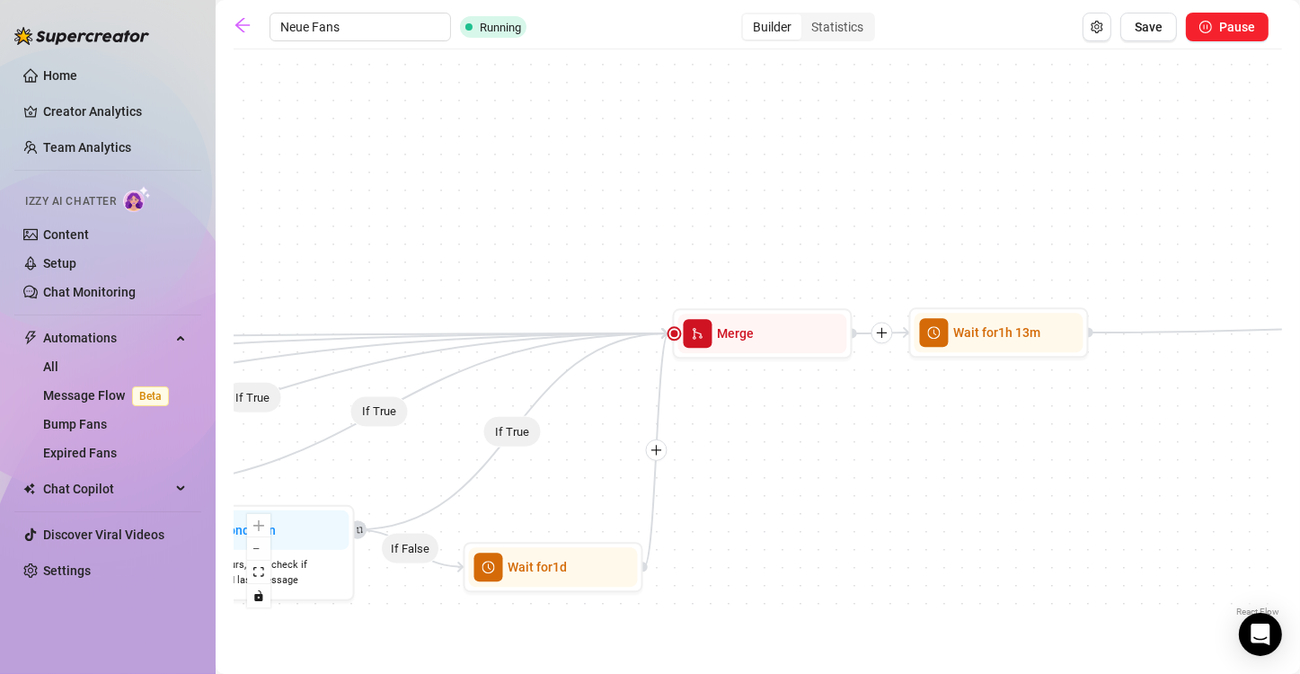
drag, startPoint x: 787, startPoint y: 375, endPoint x: 1225, endPoint y: 405, distance: 439.5
click at [648, 405] on div "If True If False If True If False If True If False If True If False If True If …" at bounding box center [758, 339] width 1048 height 562
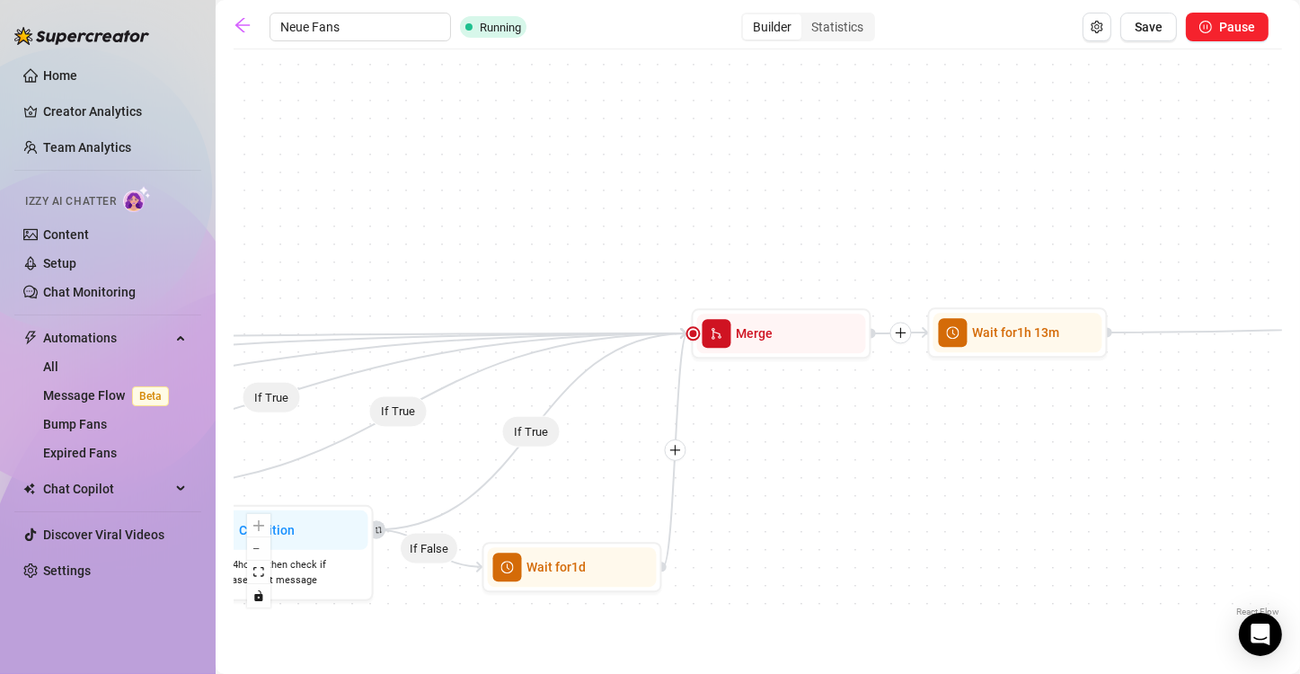
drag, startPoint x: 473, startPoint y: 225, endPoint x: 768, endPoint y: 218, distance: 295.6
click at [648, 218] on div "If True If False If True If False If True If False If True If False If True If …" at bounding box center [758, 339] width 1048 height 562
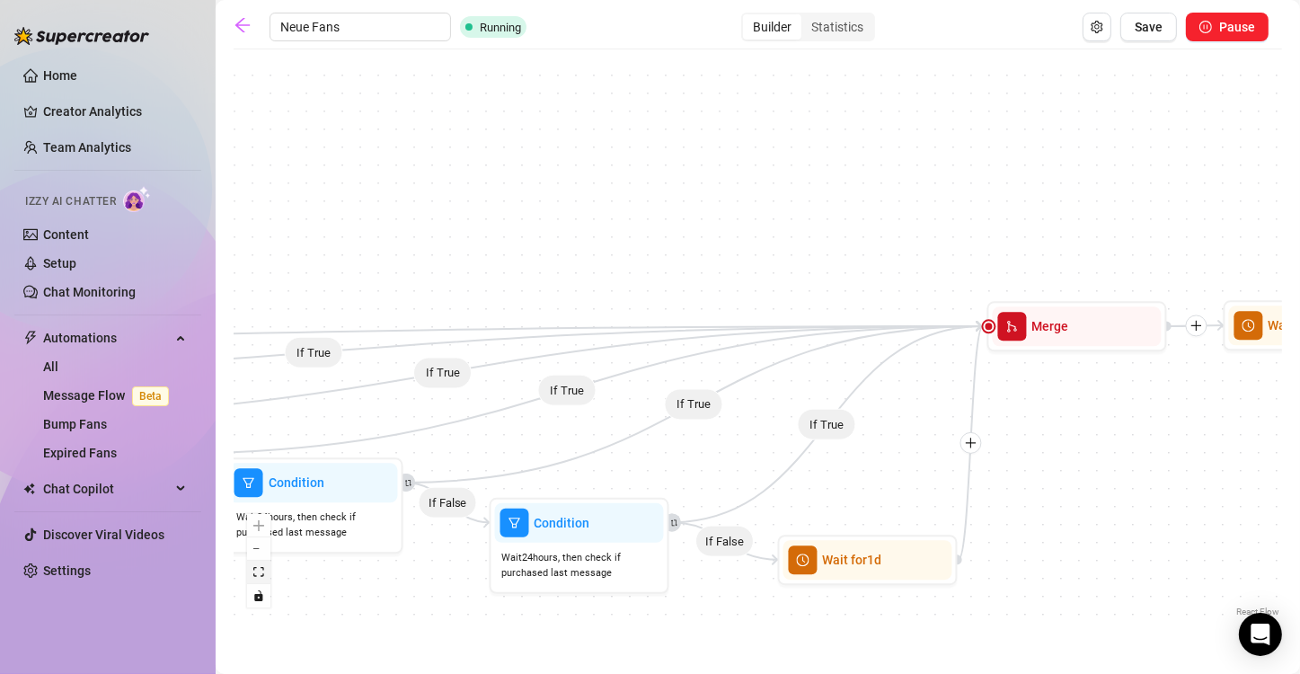
click at [263, 571] on icon "fit view" at bounding box center [258, 572] width 11 height 10
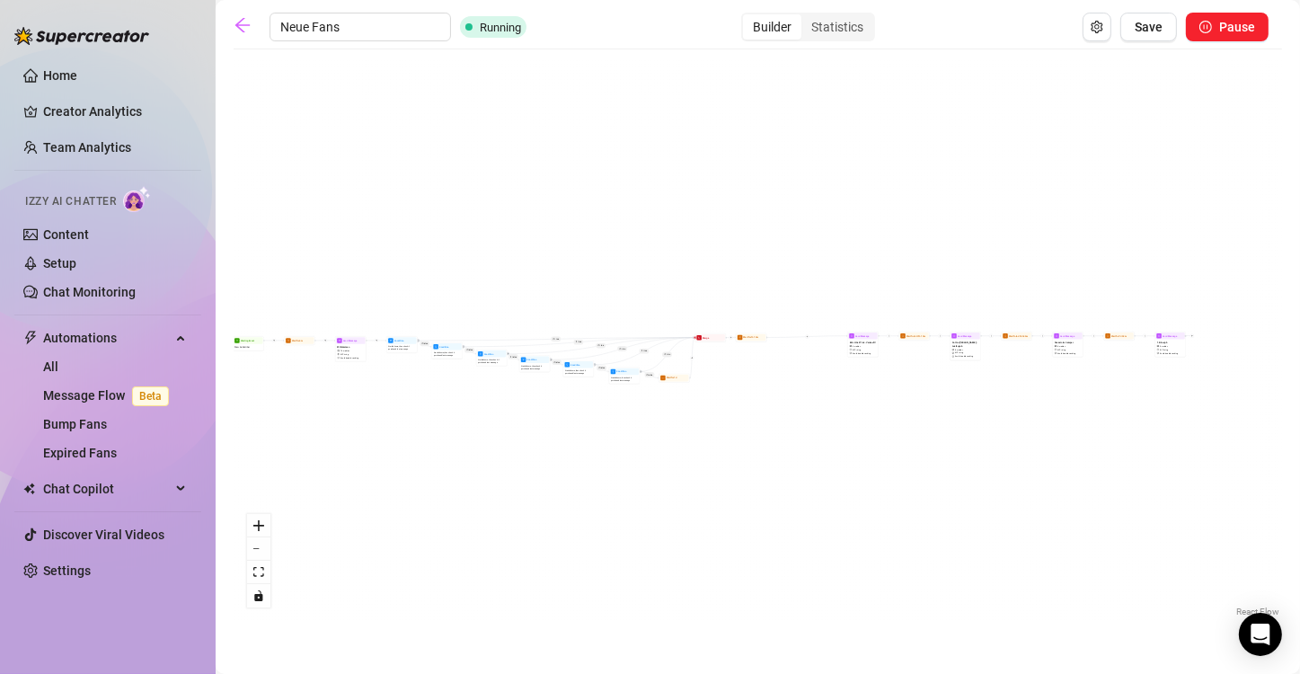
drag, startPoint x: 898, startPoint y: 484, endPoint x: 819, endPoint y: 494, distance: 79.7
click at [648, 494] on div "If True If False If True If False If True If False If True If False If True If …" at bounding box center [758, 339] width 1048 height 562
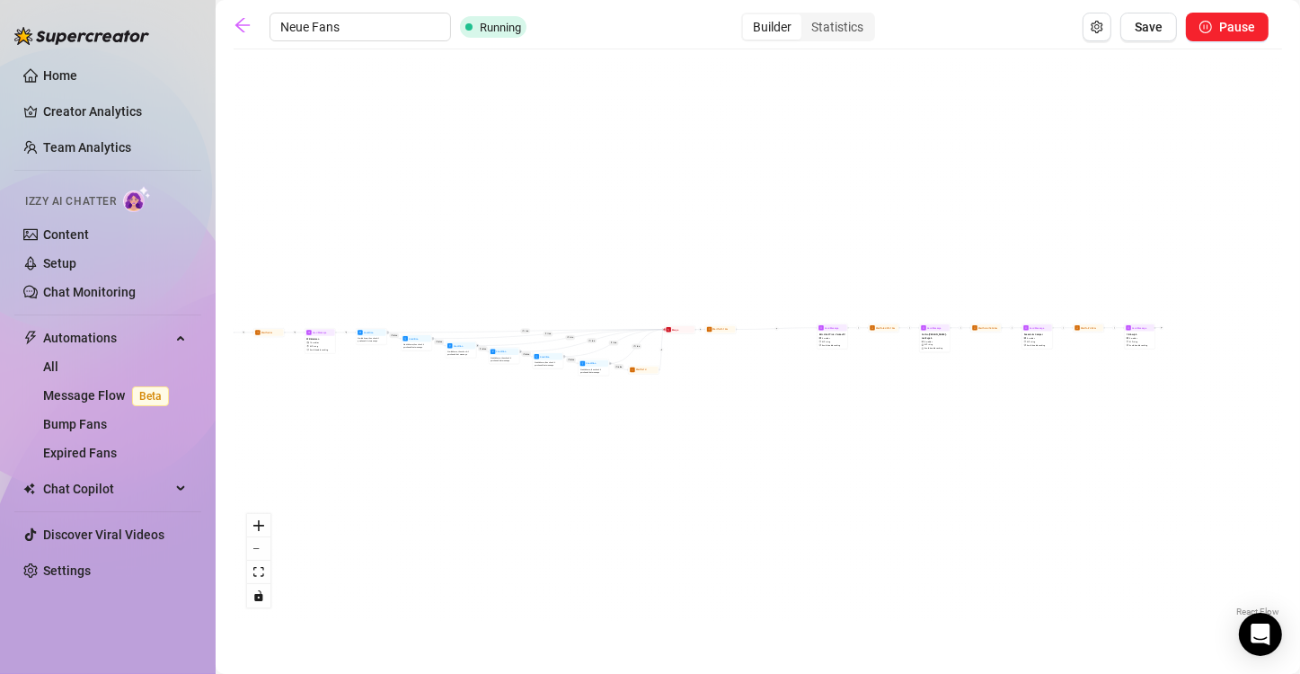
drag, startPoint x: 318, startPoint y: 442, endPoint x: 693, endPoint y: 479, distance: 376.4
click at [648, 479] on div "If True If False If True If False If True If False If True If False If True If …" at bounding box center [758, 339] width 1048 height 562
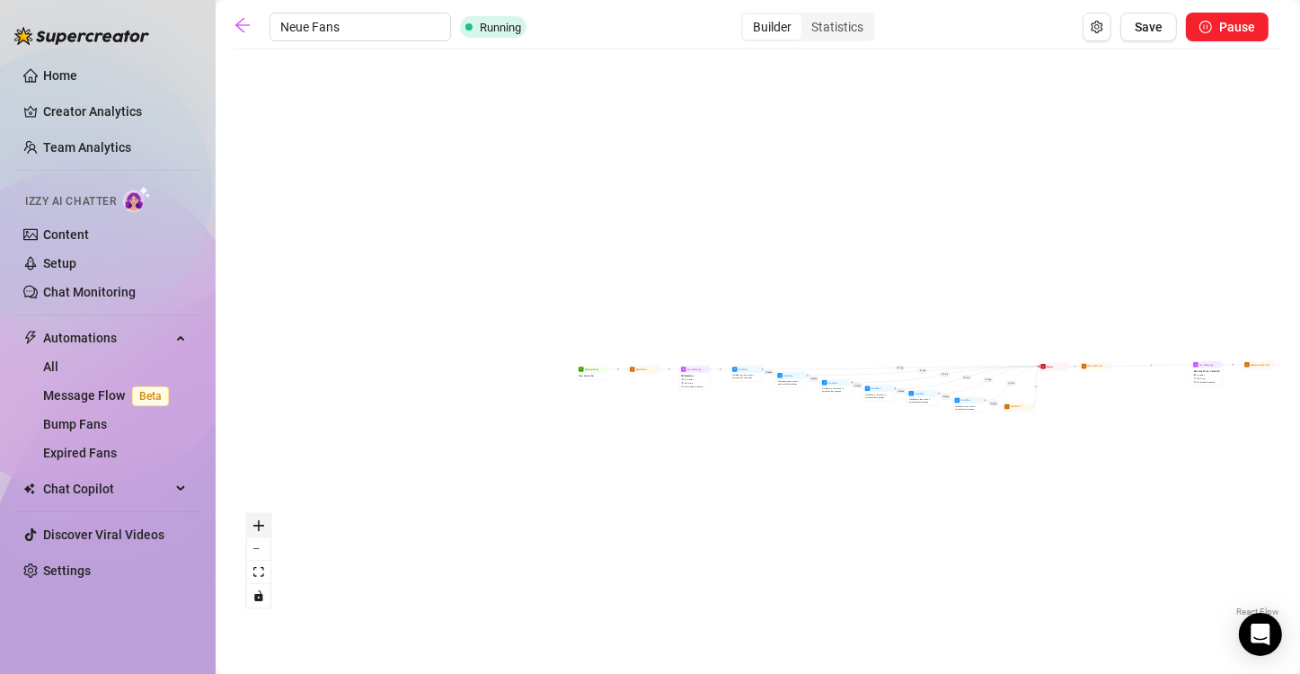
click at [252, 521] on button "zoom in" at bounding box center [258, 525] width 23 height 23
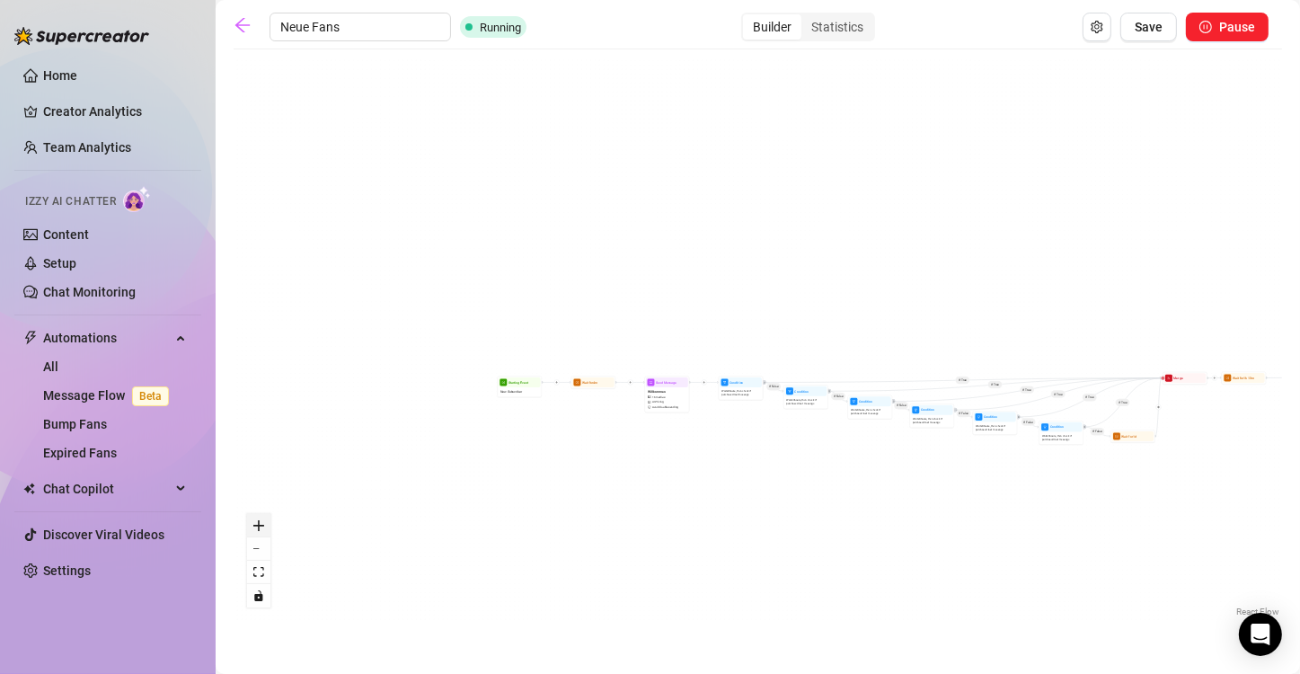
click at [252, 521] on button "zoom in" at bounding box center [258, 525] width 23 height 23
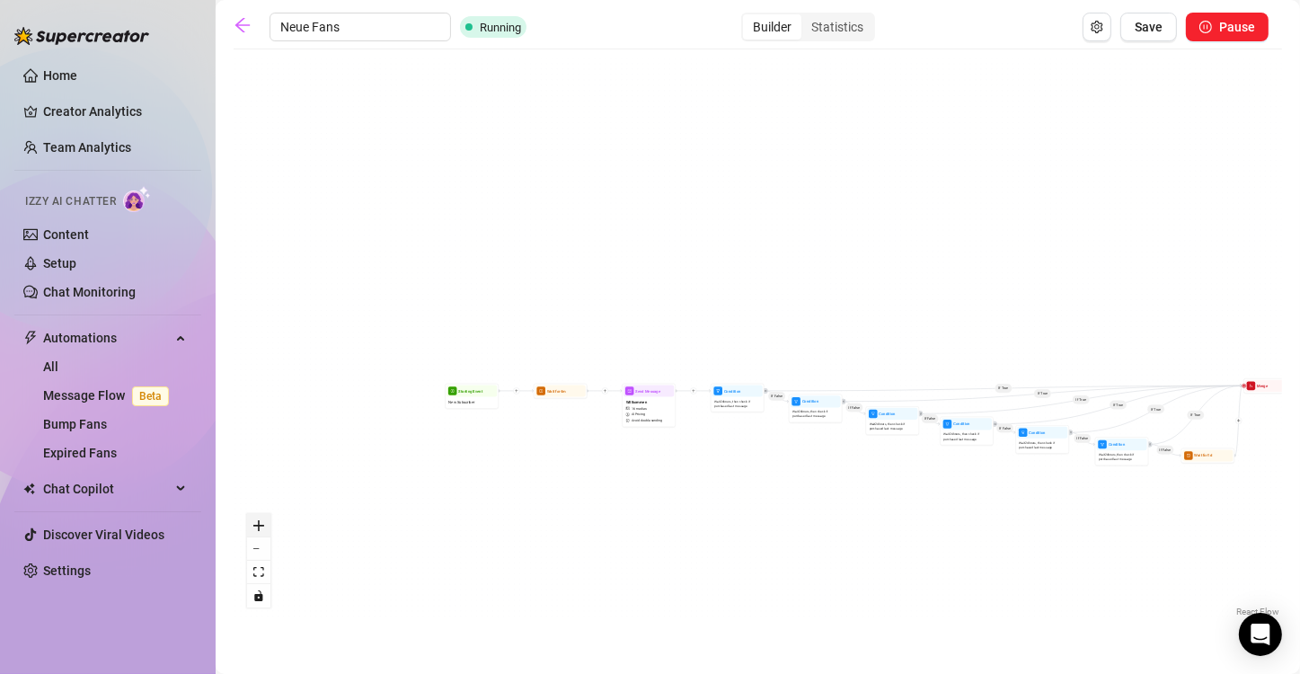
click at [252, 521] on button "zoom in" at bounding box center [258, 525] width 23 height 23
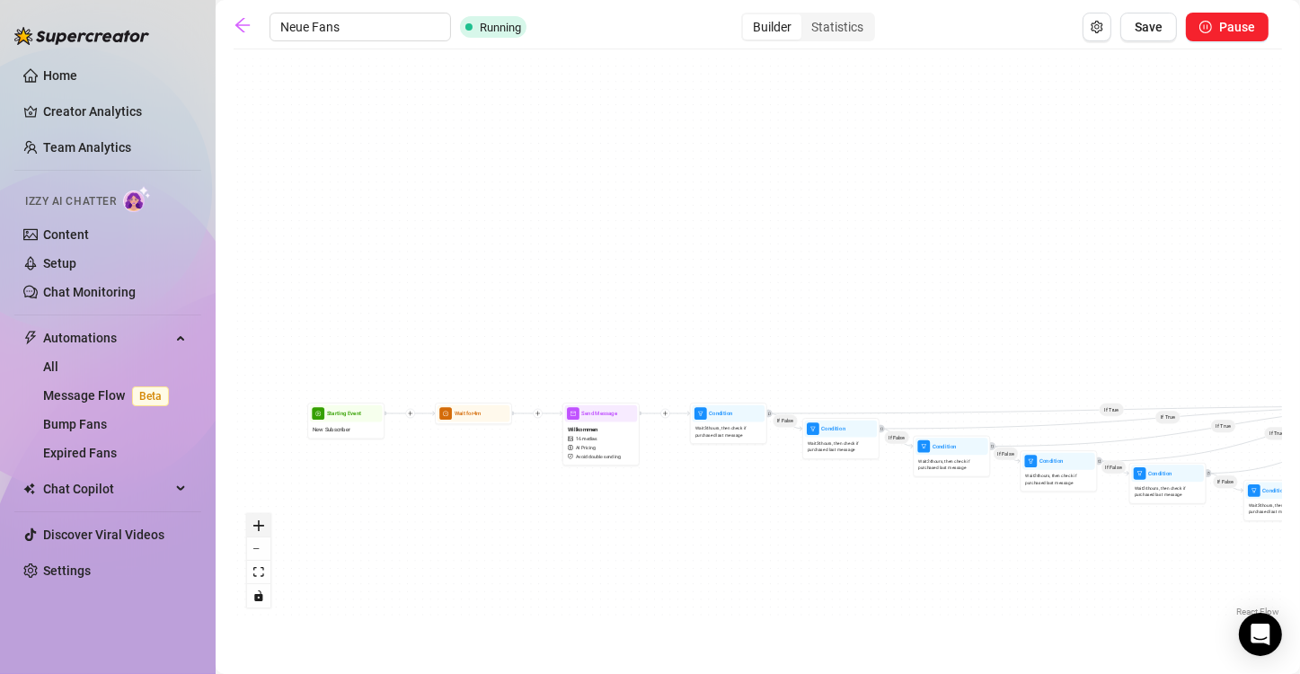
click at [252, 521] on button "zoom in" at bounding box center [258, 525] width 23 height 23
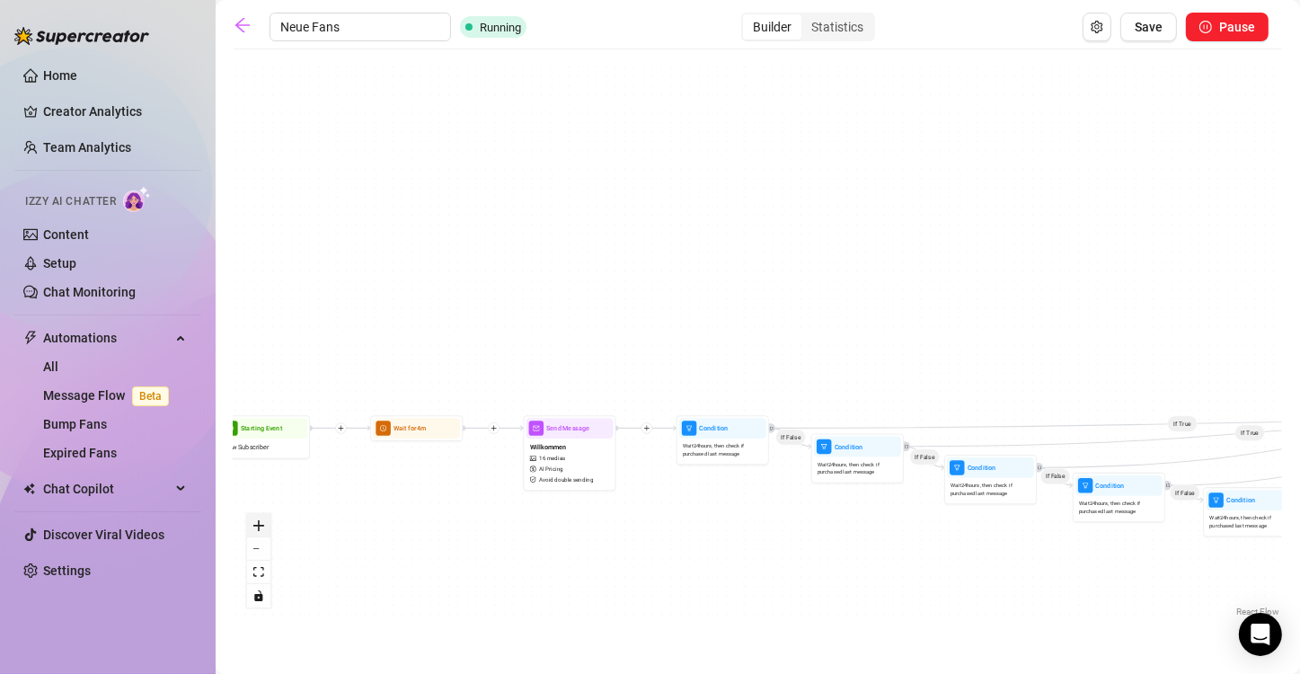
click at [252, 521] on button "zoom in" at bounding box center [258, 525] width 23 height 23
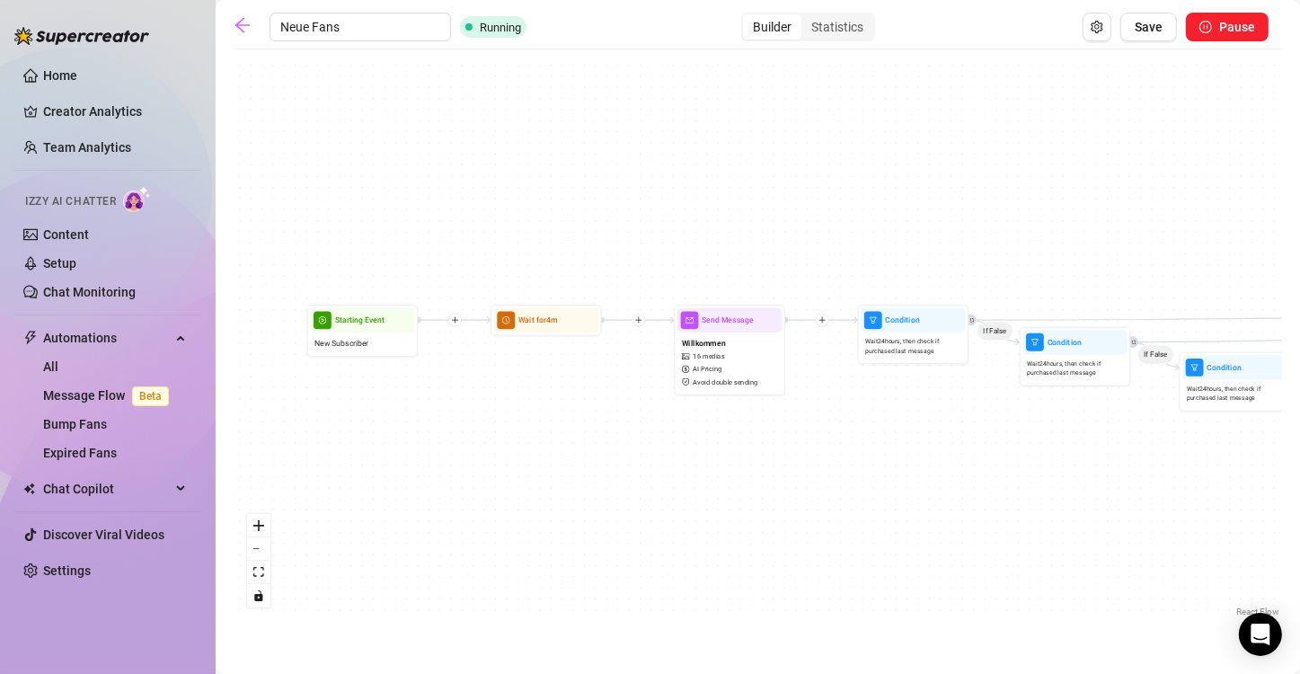
drag, startPoint x: 469, startPoint y: 172, endPoint x: 667, endPoint y: 60, distance: 228.1
click at [648, 60] on div "If True If False If True If False If True If False If True If False If True If …" at bounding box center [758, 339] width 1048 height 562
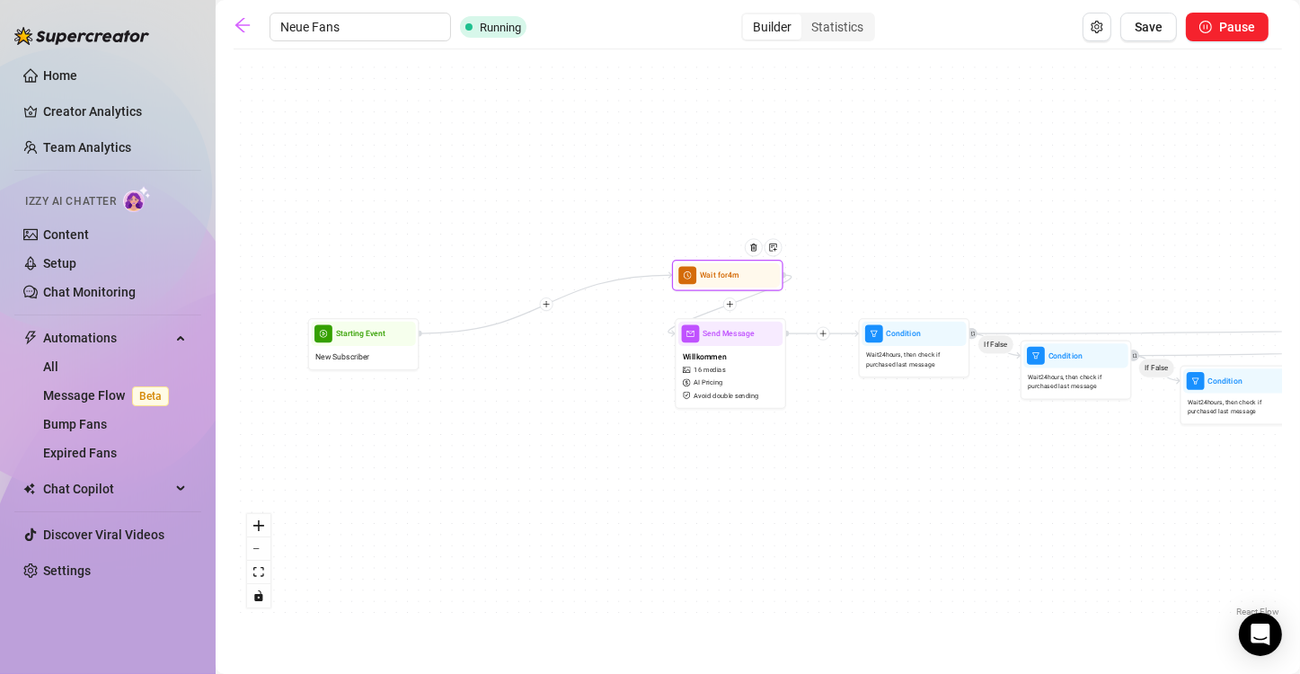
drag, startPoint x: 532, startPoint y: 336, endPoint x: 712, endPoint y: 277, distance: 190.1
click at [648, 277] on span "Wait for 4m" at bounding box center [719, 276] width 39 height 13
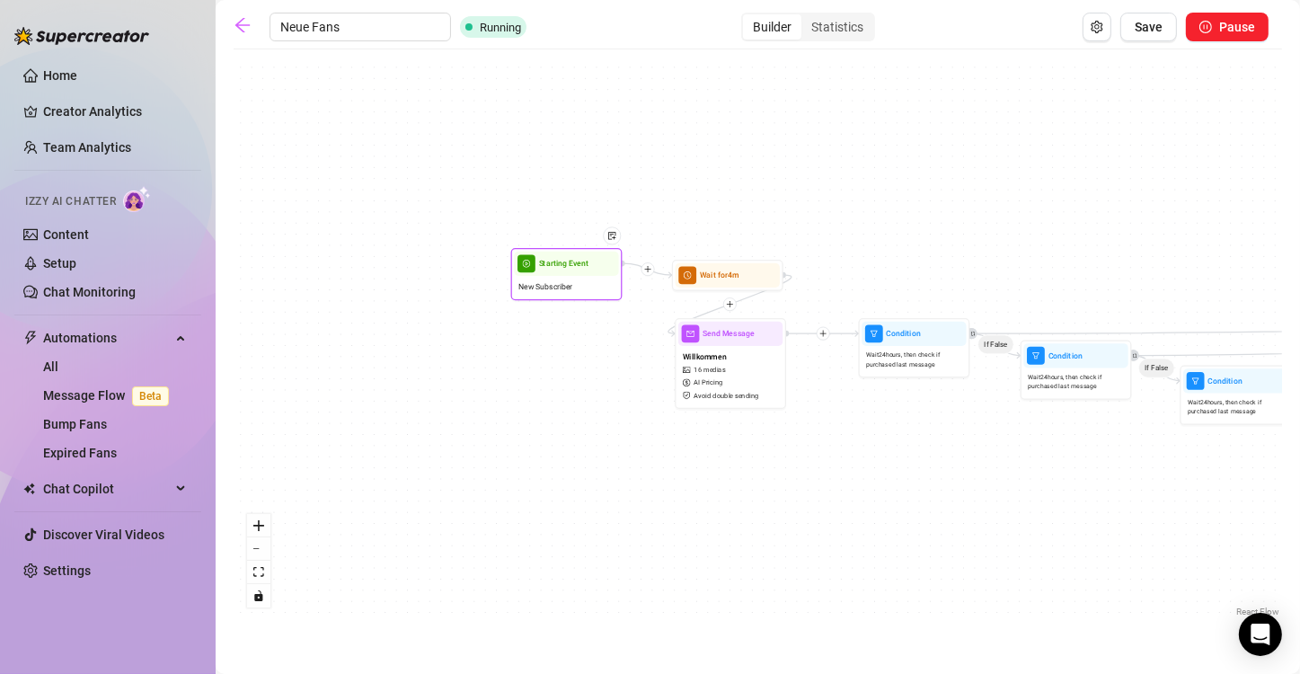
drag, startPoint x: 356, startPoint y: 351, endPoint x: 558, endPoint y: 287, distance: 212.2
click at [558, 287] on span "New Subscriber" at bounding box center [545, 286] width 54 height 13
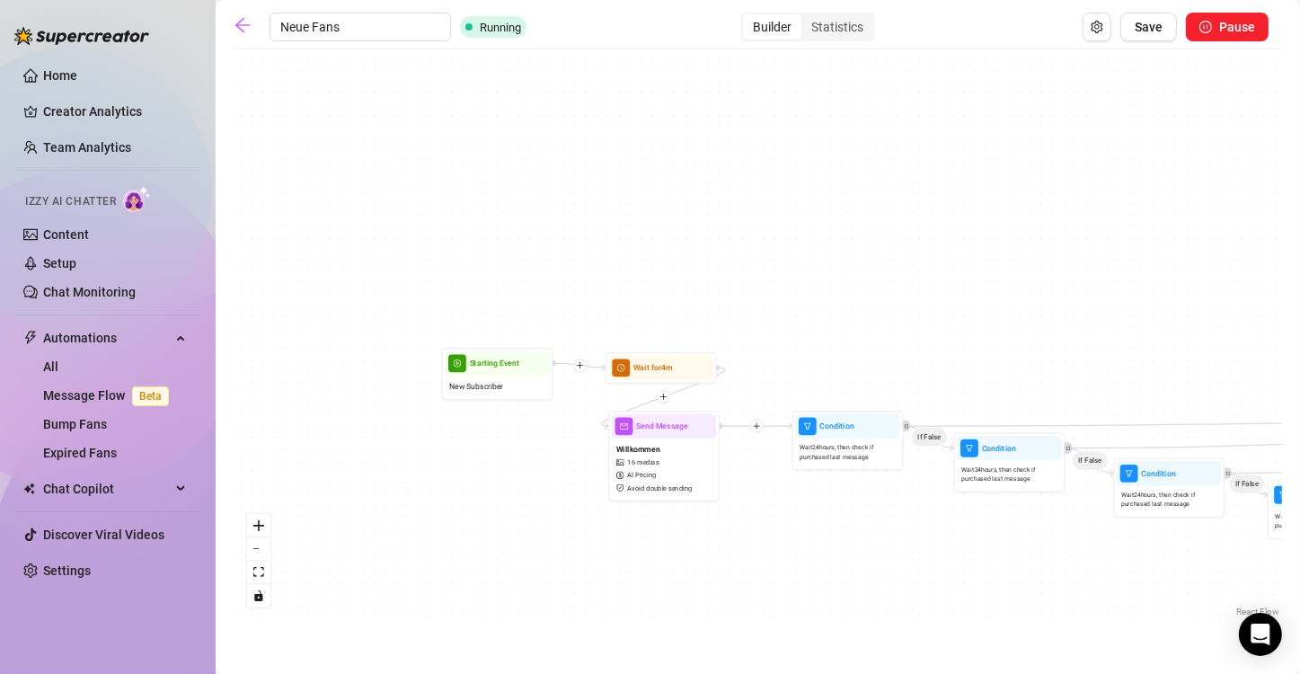
drag, startPoint x: 769, startPoint y: 455, endPoint x: 703, endPoint y: 547, distance: 113.9
click at [648, 547] on div "If True If False If True If False If True If False If True If False If True If …" at bounding box center [758, 339] width 1048 height 562
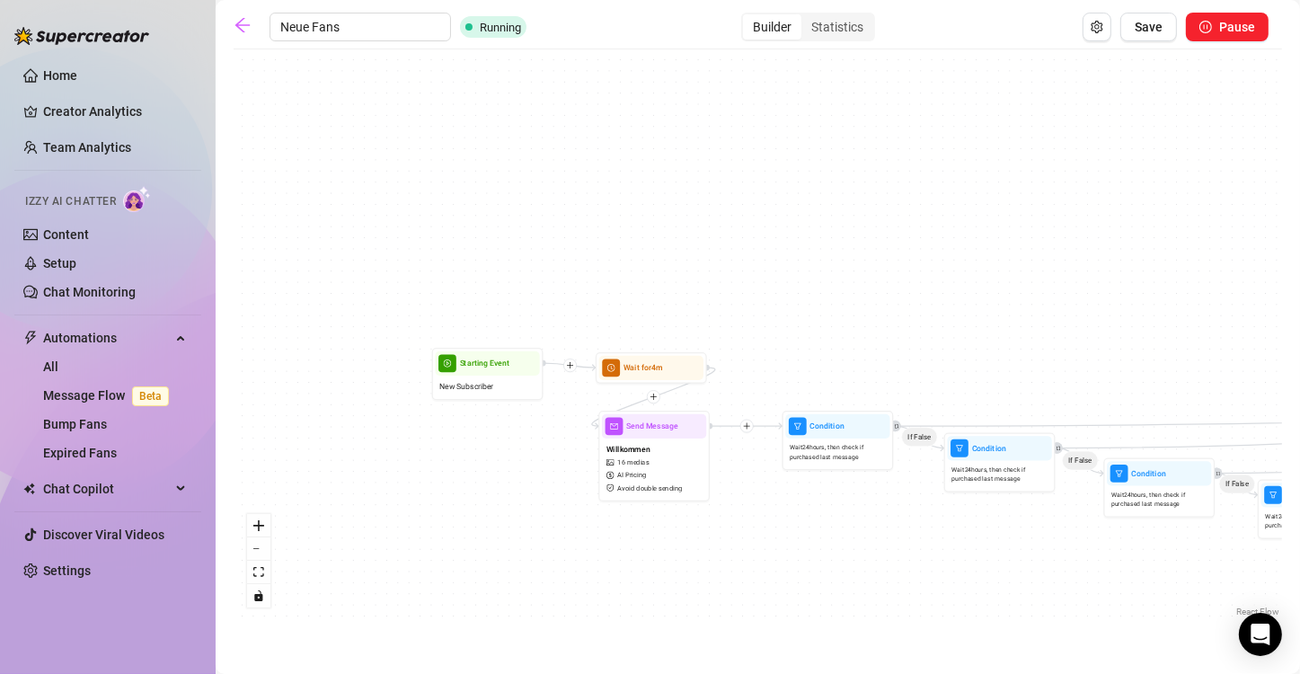
drag, startPoint x: 800, startPoint y: 539, endPoint x: 474, endPoint y: 548, distance: 325.3
click at [474, 548] on div "If True If False If True If False If True If False If True If False If True If …" at bounding box center [758, 339] width 1048 height 562
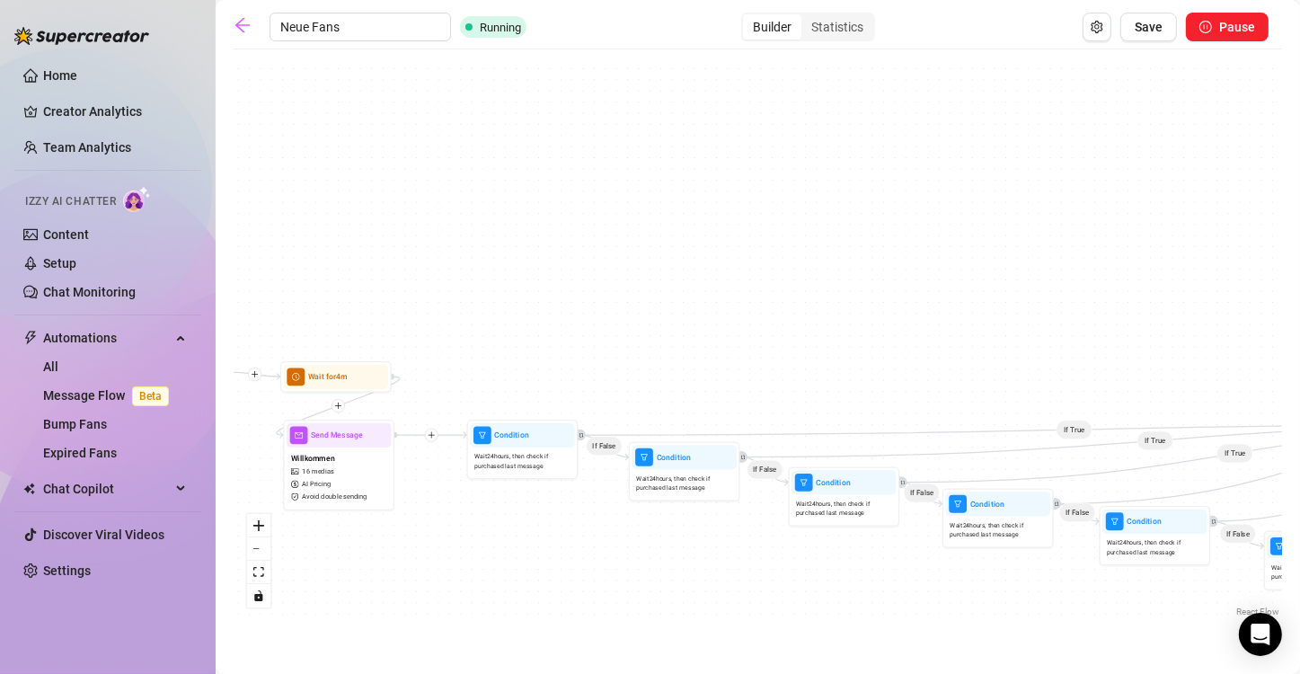
drag, startPoint x: 762, startPoint y: 641, endPoint x: 253, endPoint y: 635, distance: 508.5
click at [253, 635] on main "Neue Fans Running Builder Statistics Save Pause If True If False If True If Fal…" at bounding box center [758, 337] width 1084 height 674
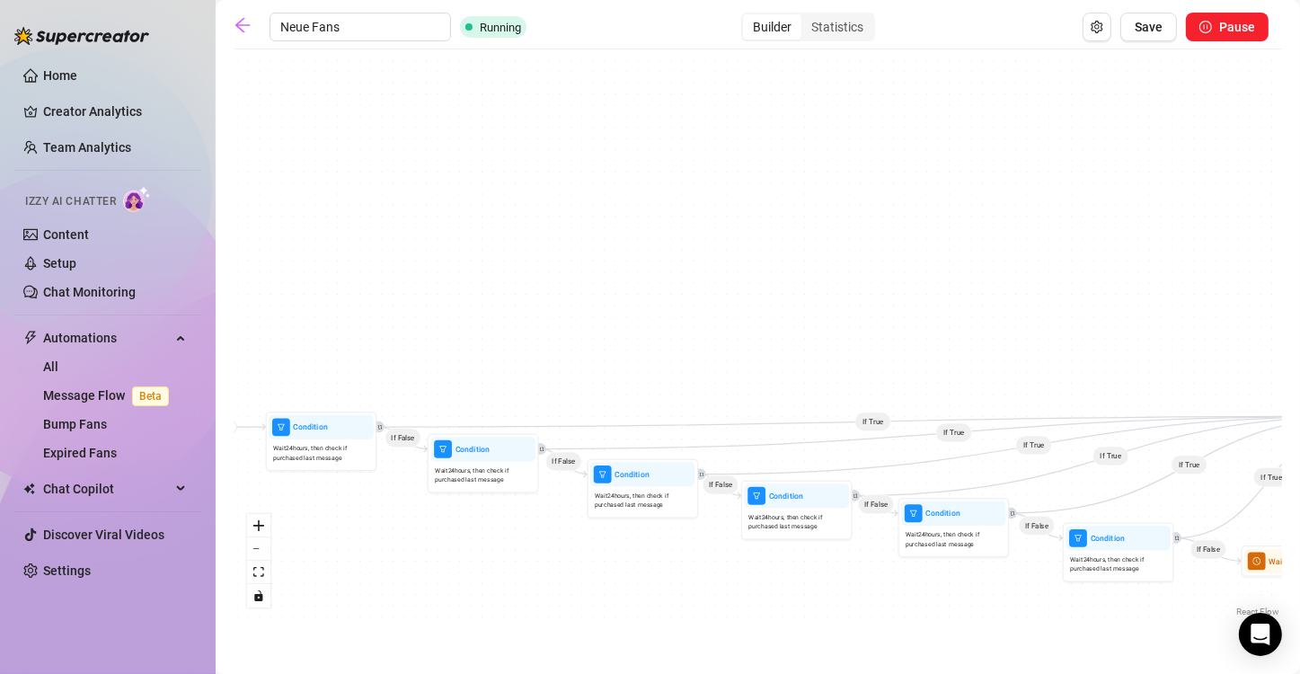
drag, startPoint x: 599, startPoint y: 615, endPoint x: 121, endPoint y: 629, distance: 478.1
click at [121, 629] on div "Home Creator Analytics Team Analytics Izzy AI Chatter Content Setup Chat Monito…" at bounding box center [650, 337] width 1300 height 674
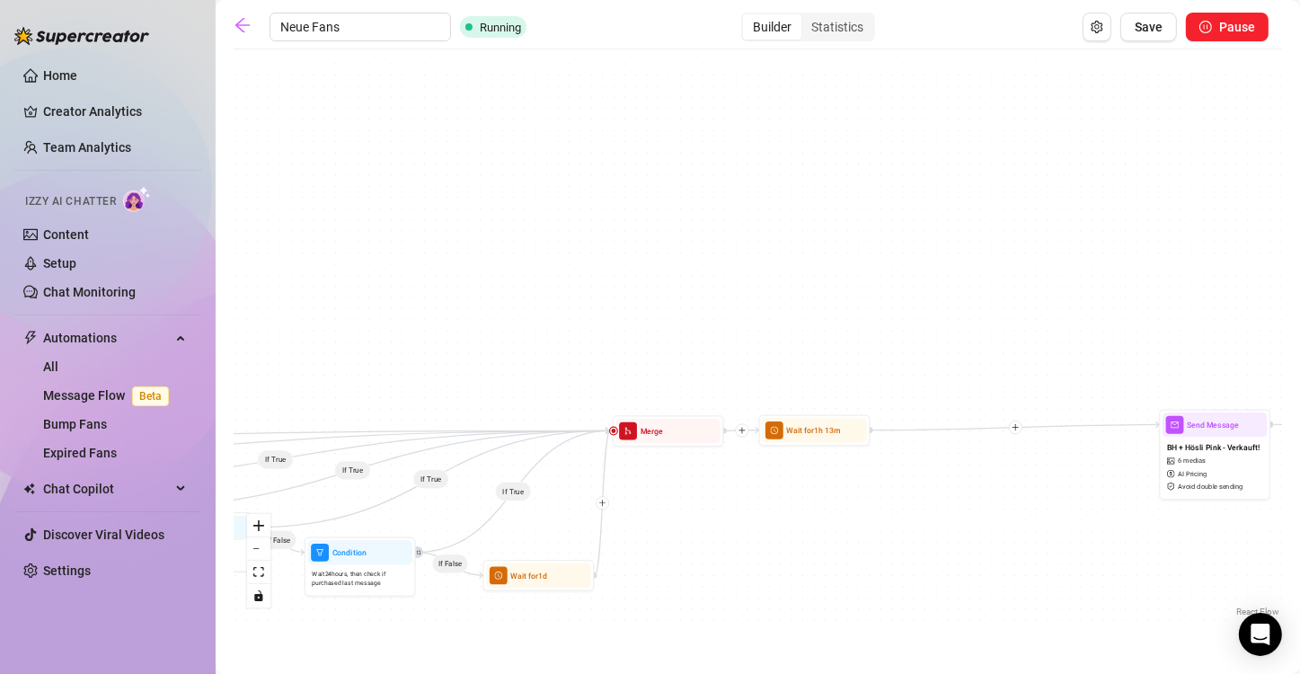
drag, startPoint x: 1034, startPoint y: 270, endPoint x: 350, endPoint y: 229, distance: 684.8
click at [350, 229] on div "If True If False If True If False If True If False If True If False If True If …" at bounding box center [758, 339] width 1048 height 562
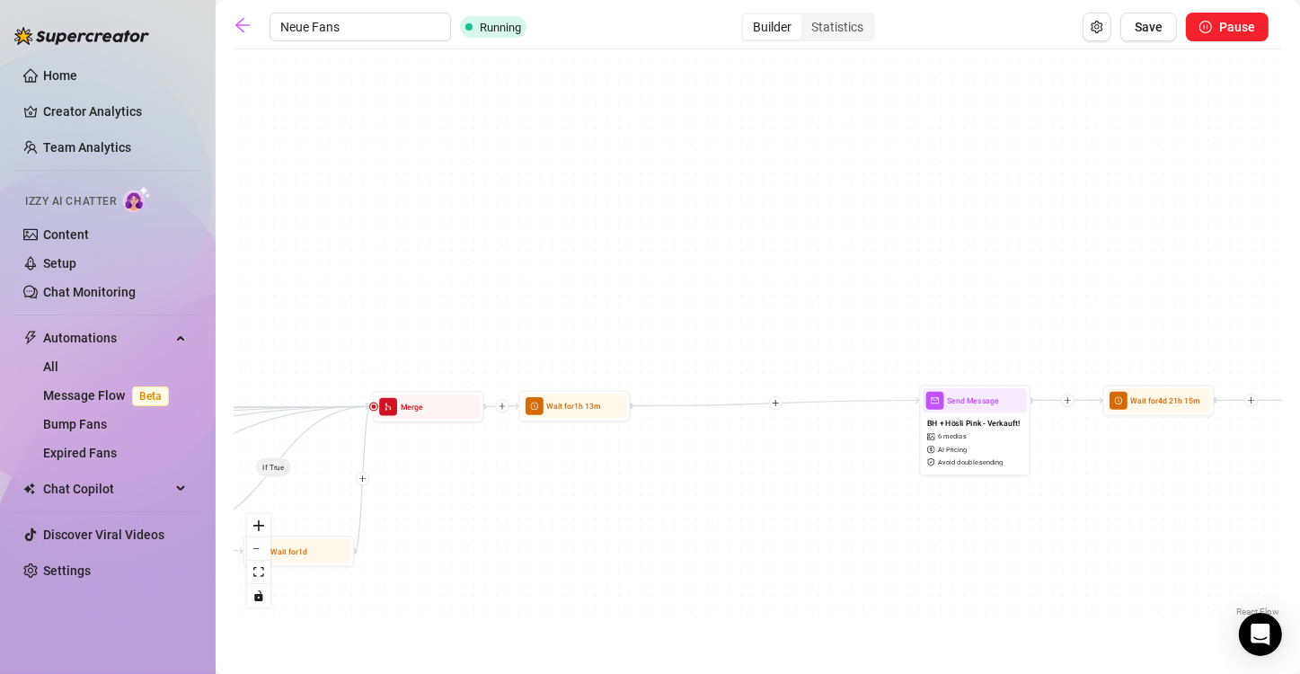
drag, startPoint x: 669, startPoint y: 571, endPoint x: 628, endPoint y: 579, distance: 41.9
click at [628, 579] on div "If True If False If True If False If True If False If True If False If True If …" at bounding box center [758, 339] width 1048 height 562
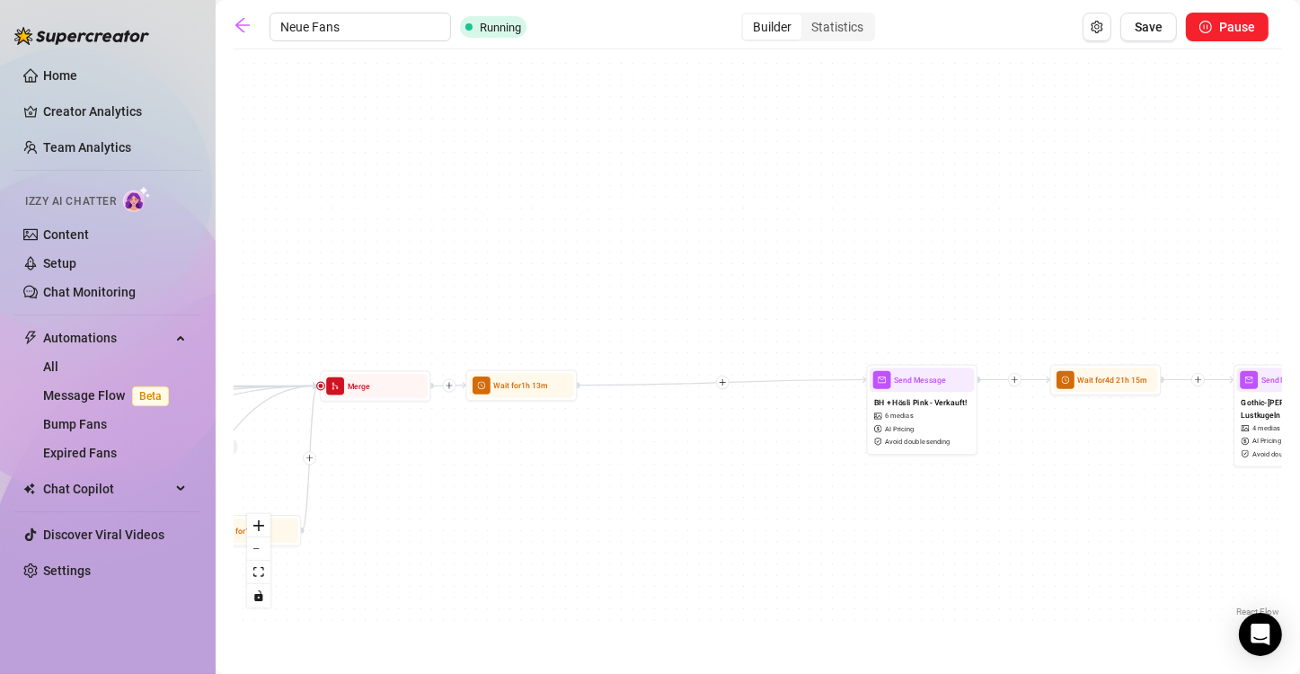
drag, startPoint x: 757, startPoint y: 484, endPoint x: 680, endPoint y: 455, distance: 82.4
click at [648, 455] on div "If True If False If True If False If True If False If True If False If True If …" at bounding box center [758, 339] width 1048 height 562
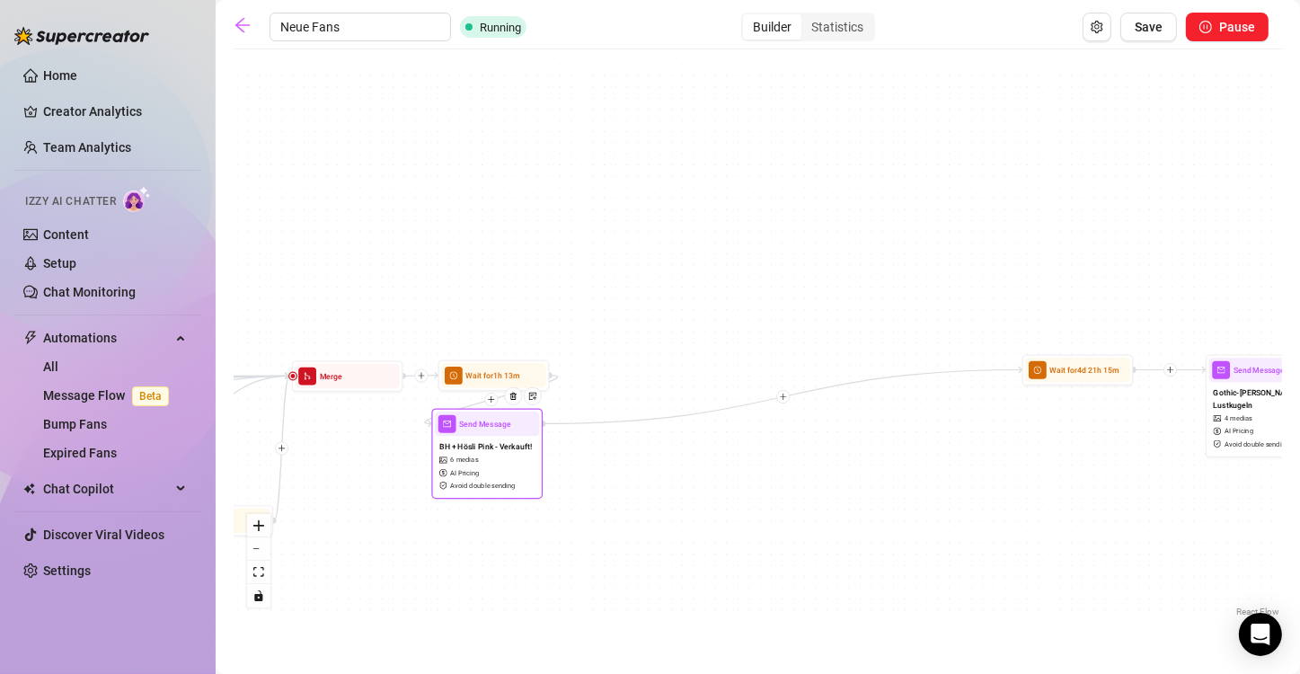
drag, startPoint x: 878, startPoint y: 367, endPoint x: 444, endPoint y: 424, distance: 437.6
click at [444, 424] on div "Send Message" at bounding box center [487, 423] width 104 height 24
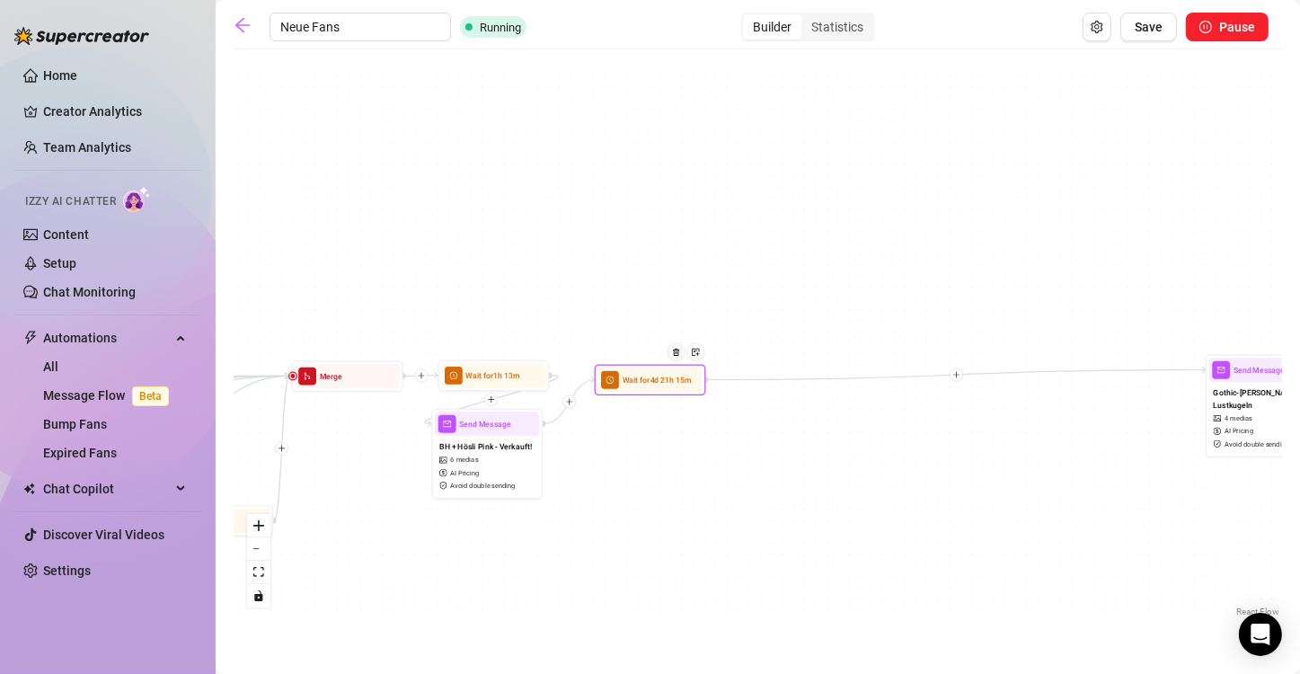
drag, startPoint x: 1088, startPoint y: 377, endPoint x: 650, endPoint y: 385, distance: 437.6
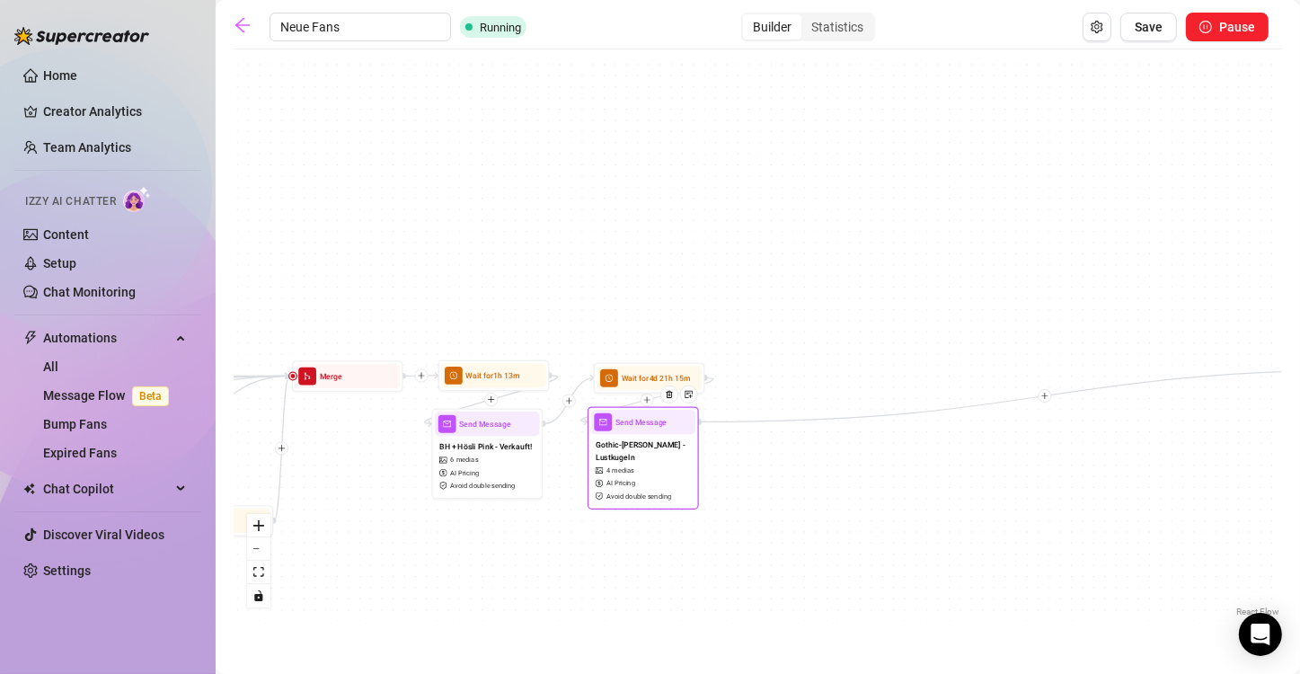
drag, startPoint x: 1238, startPoint y: 374, endPoint x: 607, endPoint y: 426, distance: 632.8
click at [607, 426] on div "Send Message" at bounding box center [643, 422] width 104 height 24
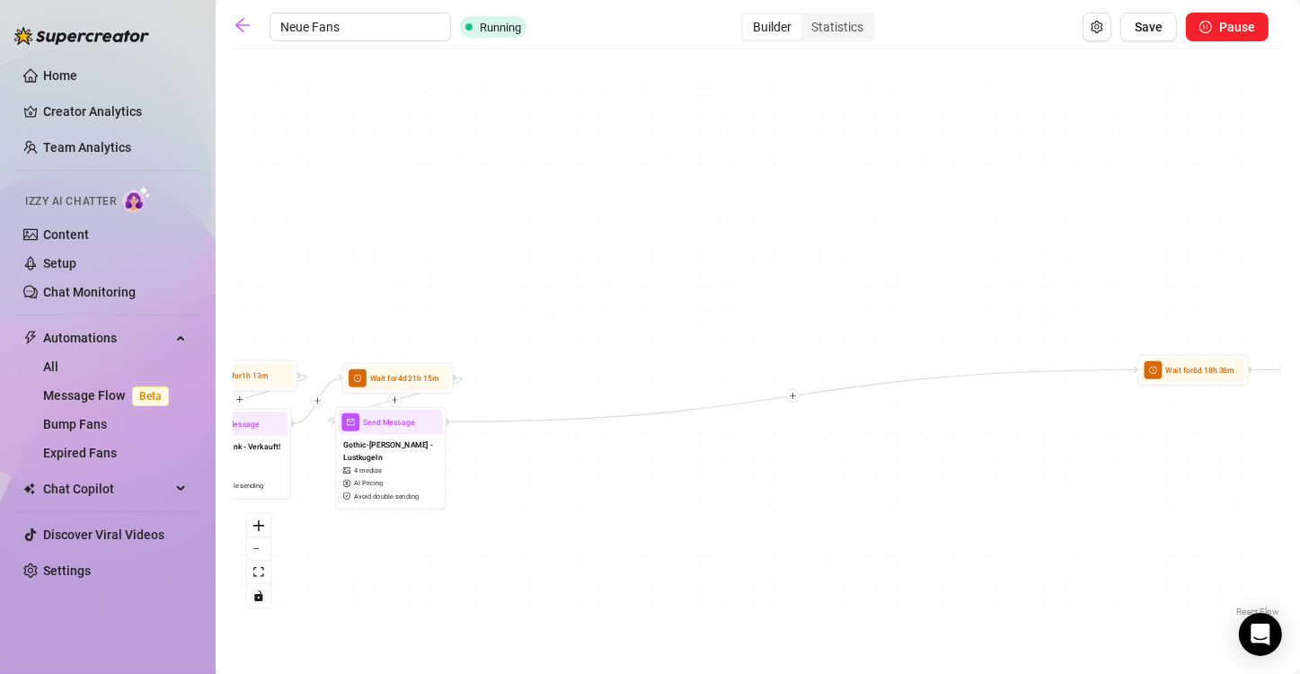
drag, startPoint x: 840, startPoint y: 503, endPoint x: 588, endPoint y: 502, distance: 252.4
click at [588, 502] on div "If True If False If True If False If True If False If True If False If True If …" at bounding box center [758, 339] width 1048 height 562
drag, startPoint x: 1181, startPoint y: 368, endPoint x: 505, endPoint y: 376, distance: 676.5
click at [505, 376] on div "Wait for 6d 18h 36m" at bounding box center [538, 379] width 104 height 24
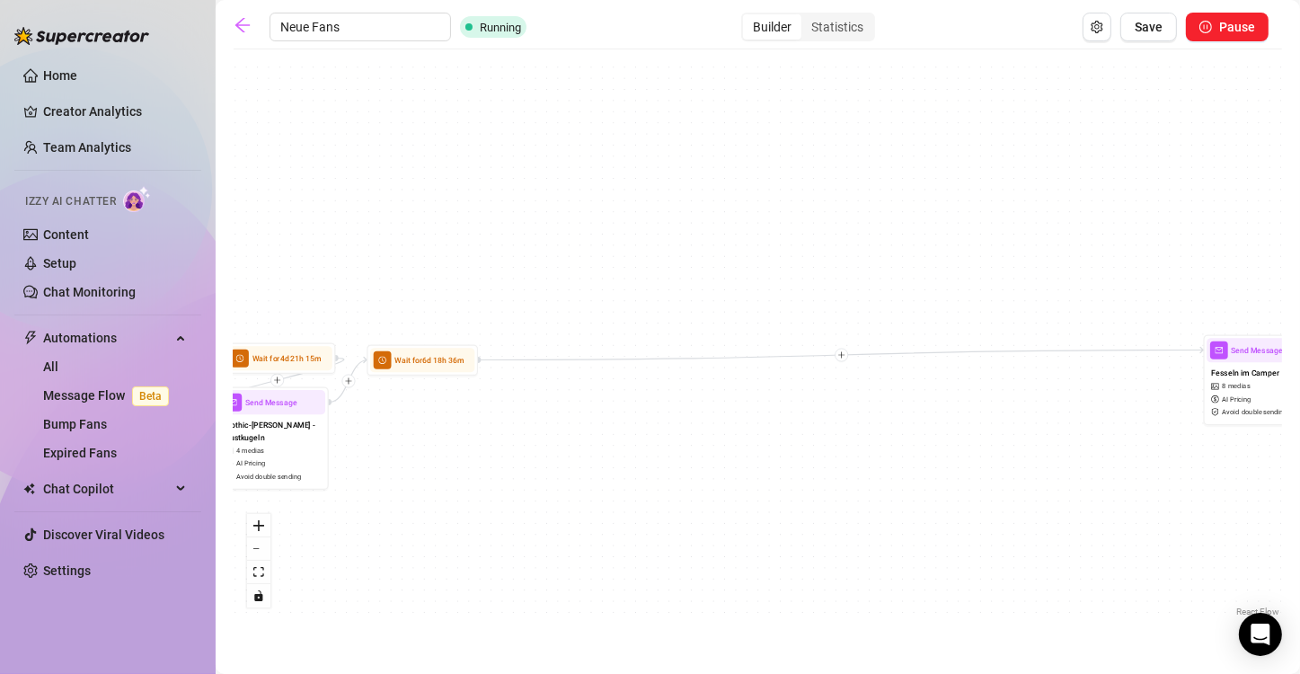
drag, startPoint x: 885, startPoint y: 464, endPoint x: 768, endPoint y: 446, distance: 118.3
click at [648, 446] on div "If True If False If True If False If True If False If True If False If True If …" at bounding box center [758, 339] width 1048 height 562
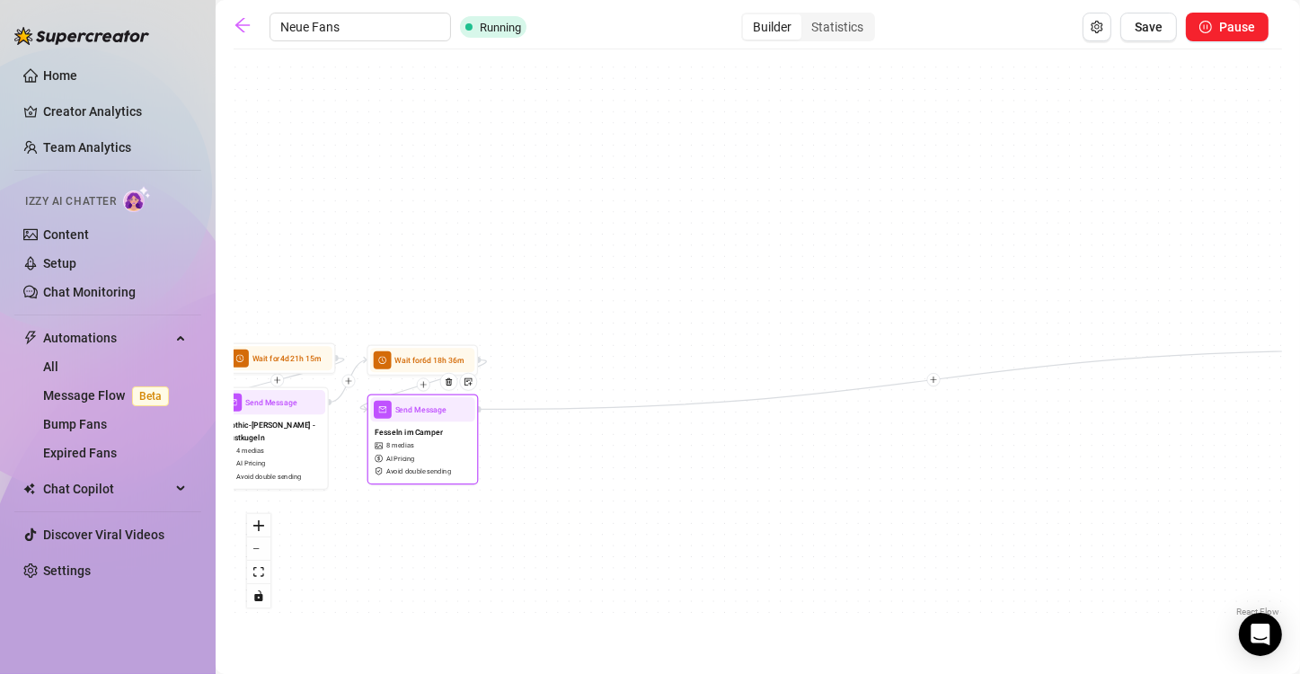
drag, startPoint x: 1246, startPoint y: 352, endPoint x: 401, endPoint y: 411, distance: 847.4
click at [401, 411] on span "Send Message" at bounding box center [421, 409] width 52 height 13
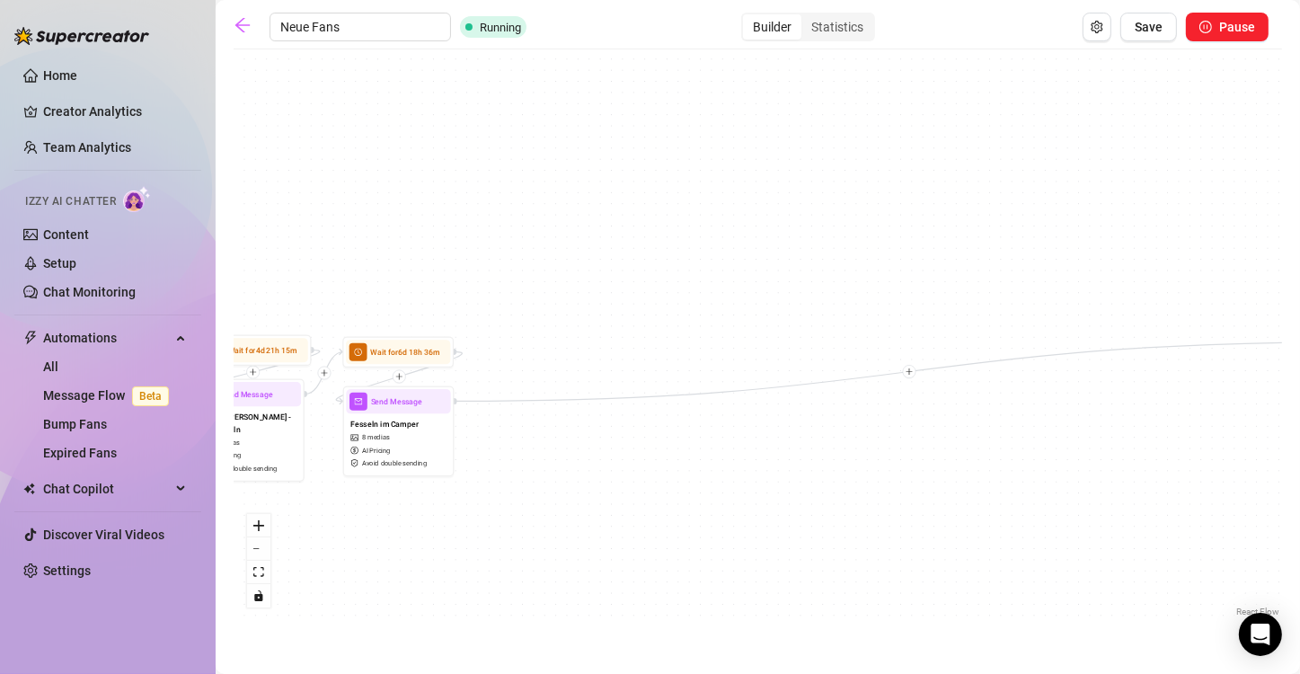
drag, startPoint x: 740, startPoint y: 367, endPoint x: 445, endPoint y: 334, distance: 297.4
click at [445, 334] on div "If True If False If True If False If True If False If True If False If True If …" at bounding box center [758, 339] width 1048 height 562
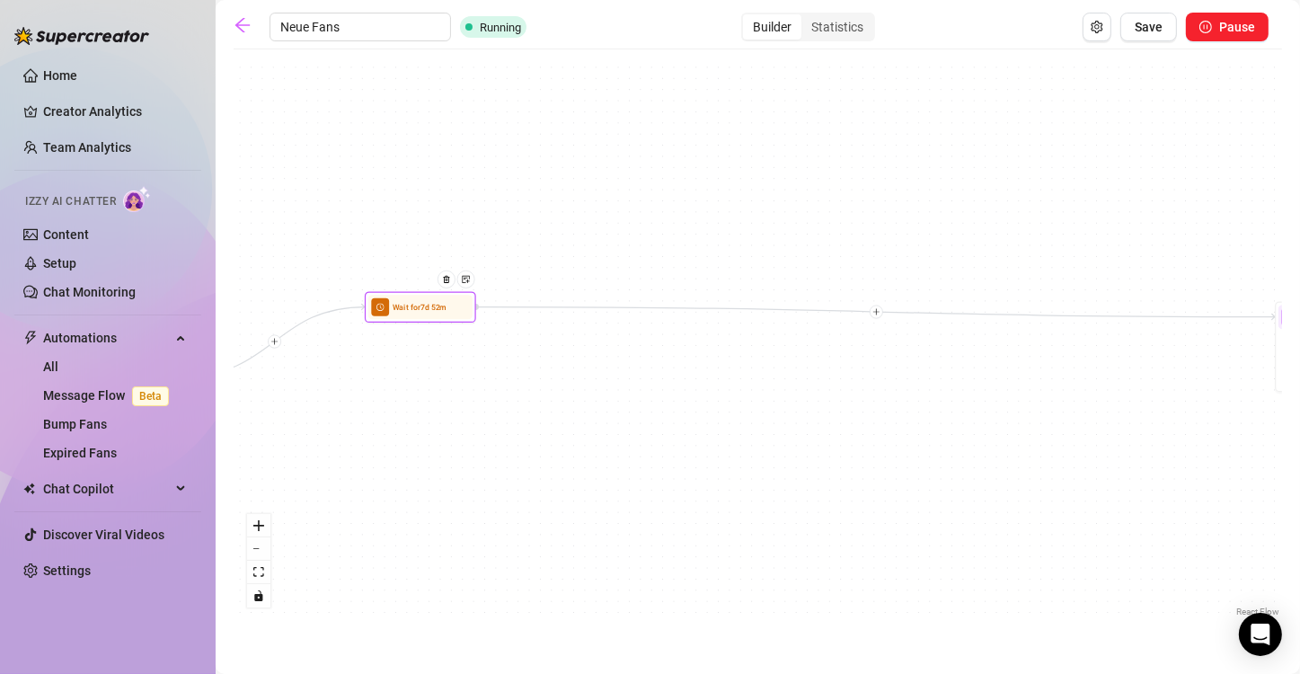
drag, startPoint x: 1135, startPoint y: 331, endPoint x: 399, endPoint y: 320, distance: 735.8
click at [399, 320] on div "Wait for 7d 52m" at bounding box center [420, 306] width 111 height 31
drag, startPoint x: 1221, startPoint y: 406, endPoint x: 897, endPoint y: 460, distance: 328.8
click at [648, 460] on div "If True If False If True If False If True If False If True If False If True If …" at bounding box center [758, 339] width 1048 height 562
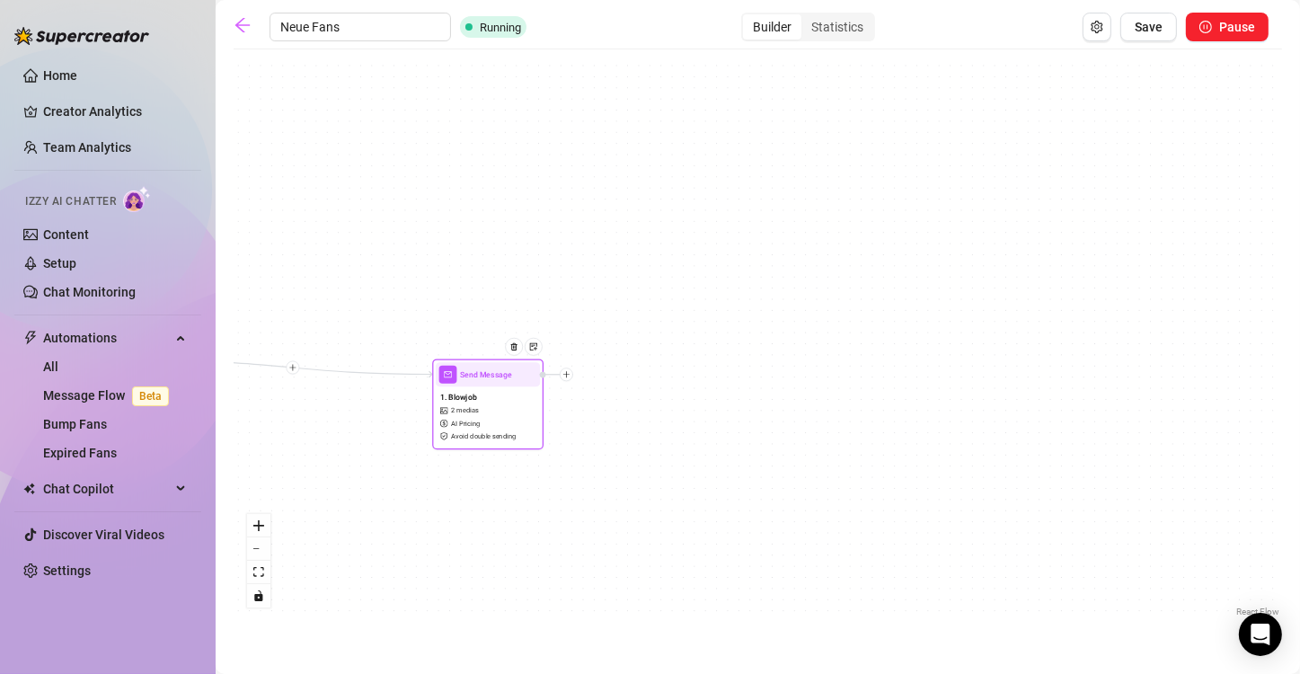
drag, startPoint x: 1009, startPoint y: 376, endPoint x: 412, endPoint y: 379, distance: 596.5
click at [436, 379] on div "Send Message" at bounding box center [488, 374] width 104 height 24
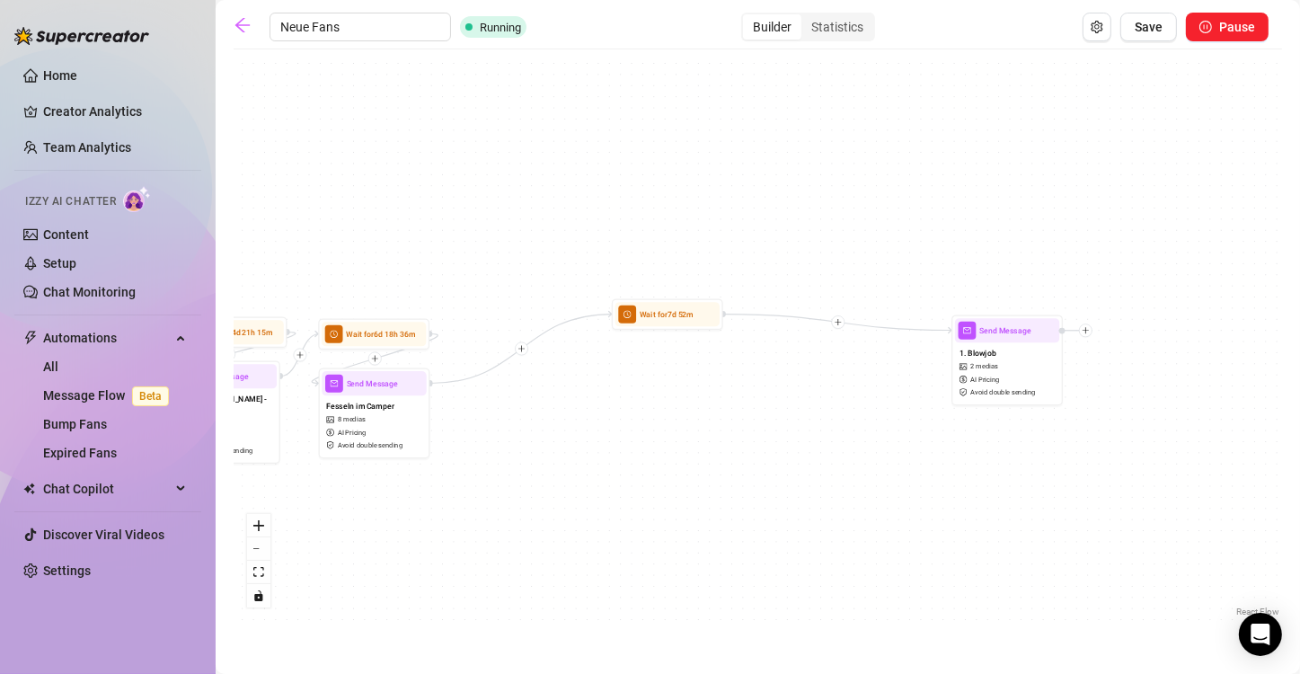
drag, startPoint x: 542, startPoint y: 530, endPoint x: 1132, endPoint y: 479, distance: 592.4
click at [648, 479] on div "If True If False If True If False If True If False If True If False If True If …" at bounding box center [758, 339] width 1048 height 562
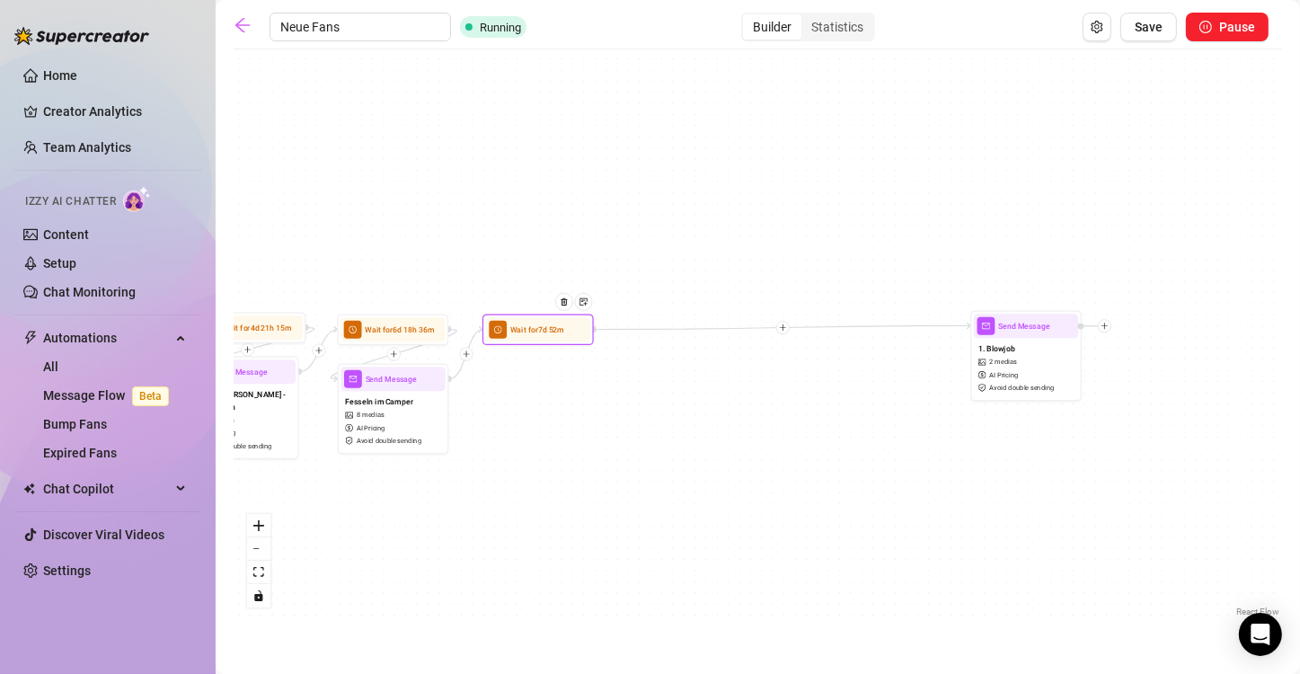
drag, startPoint x: 685, startPoint y: 319, endPoint x: 532, endPoint y: 341, distance: 155.3
click at [532, 341] on div "Wait for 7d 52m" at bounding box center [538, 329] width 104 height 24
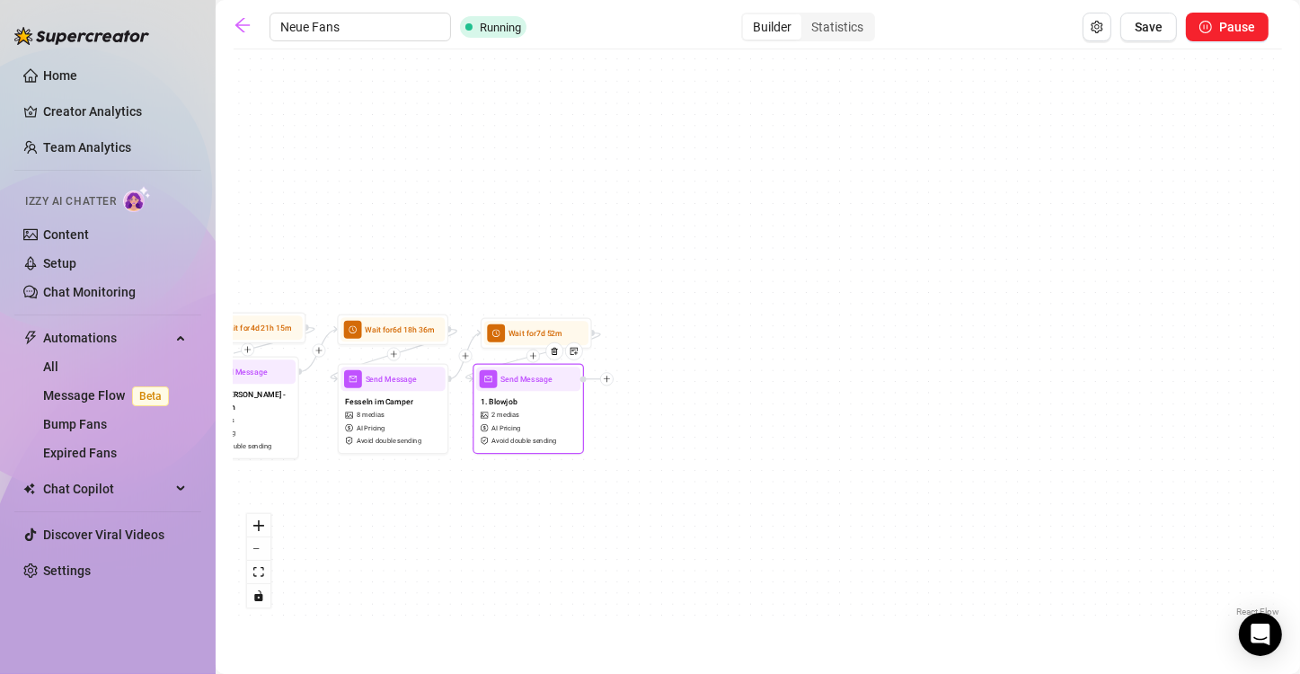
drag, startPoint x: 1016, startPoint y: 328, endPoint x: 510, endPoint y: 382, distance: 508.6
click at [510, 382] on span "Send Message" at bounding box center [526, 379] width 52 height 13
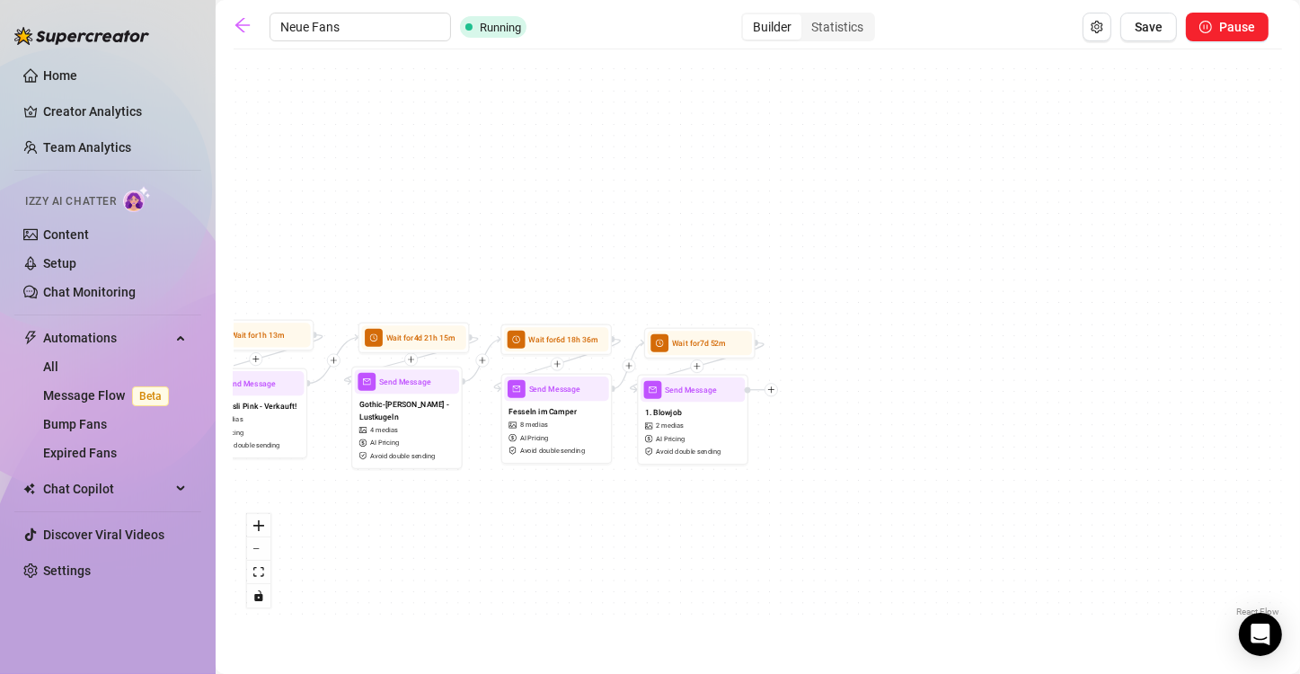
drag, startPoint x: 720, startPoint y: 427, endPoint x: 1022, endPoint y: 427, distance: 302.7
click at [648, 427] on div "If True If False If True If False If True If False If True If False If True If …" at bounding box center [758, 339] width 1048 height 562
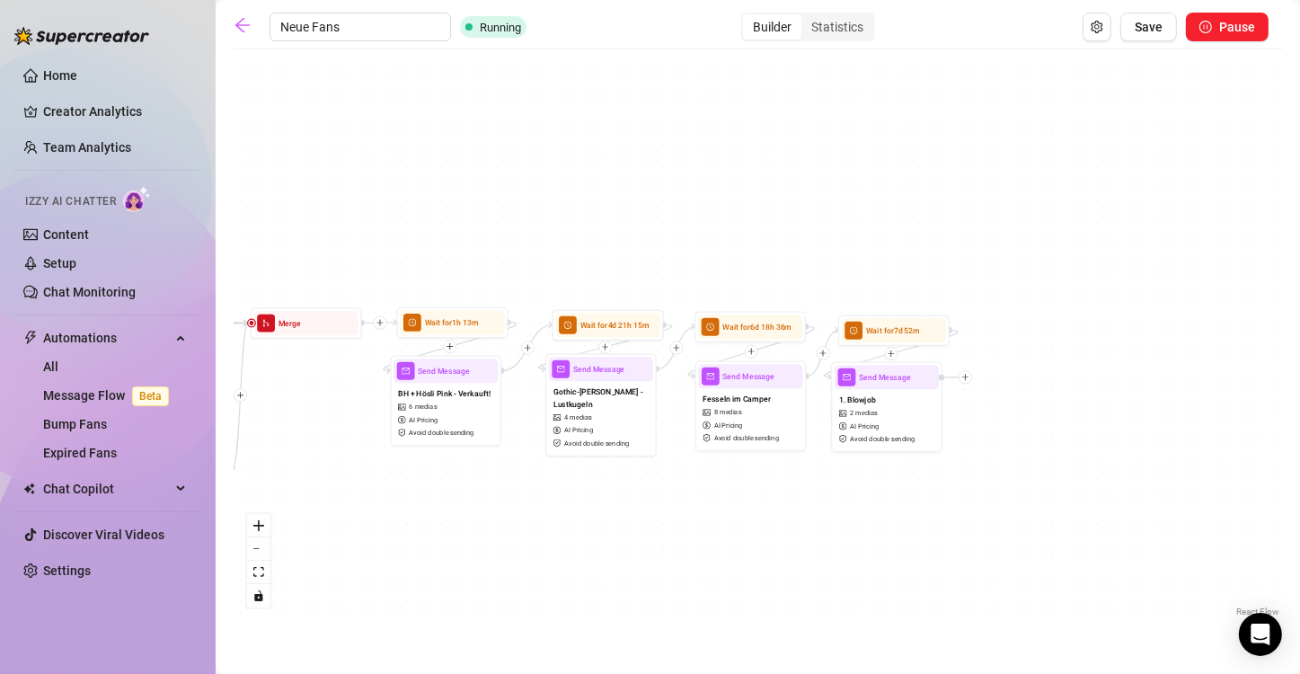
drag, startPoint x: 374, startPoint y: 588, endPoint x: 429, endPoint y: 586, distance: 55.8
click at [429, 586] on div "If True If False If True If False If True If False If True If False If True If …" at bounding box center [758, 339] width 1048 height 562
click at [256, 575] on icon "fit view" at bounding box center [258, 572] width 11 height 10
